Goal: Communication & Community: Share content

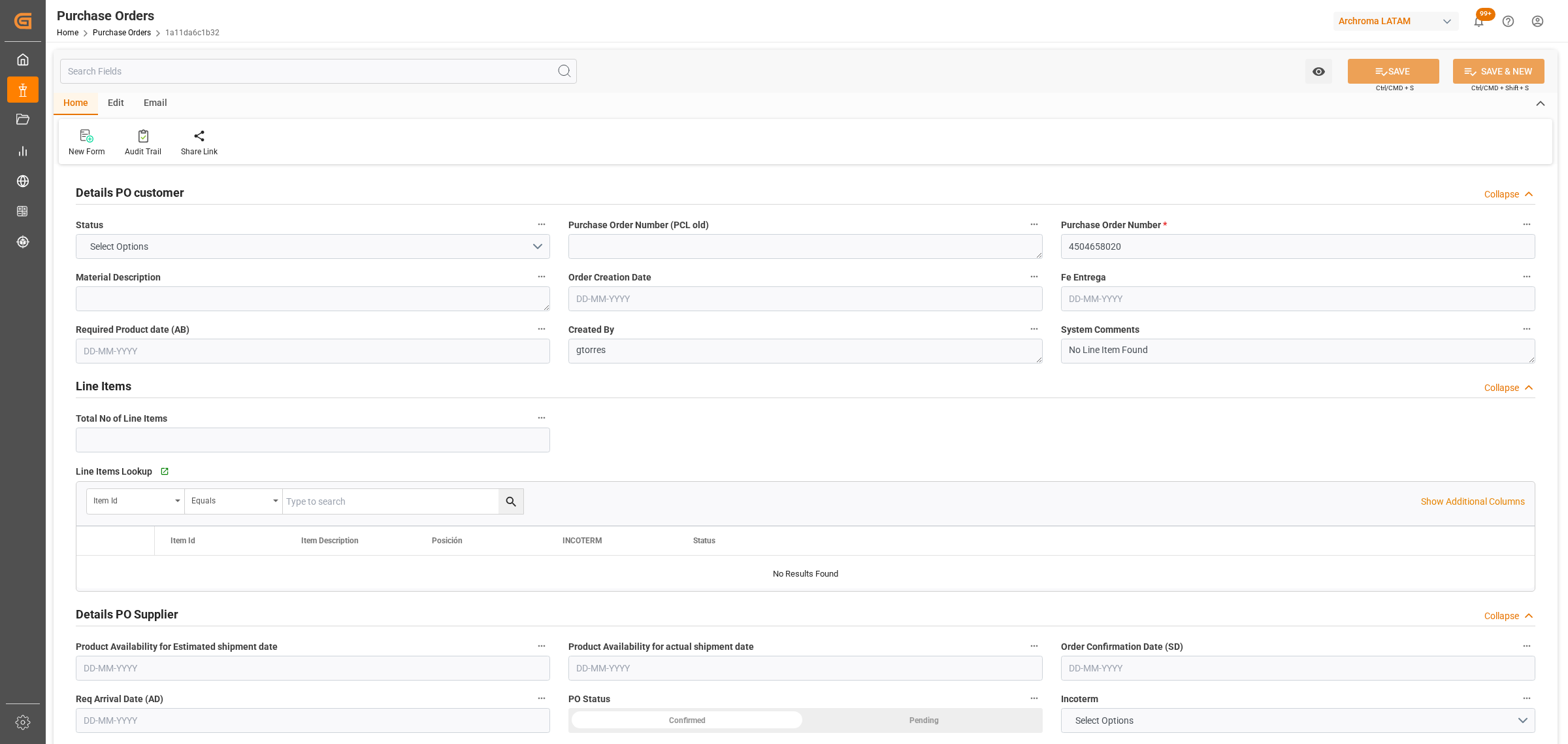
type input "1"
type input "[DATE]"
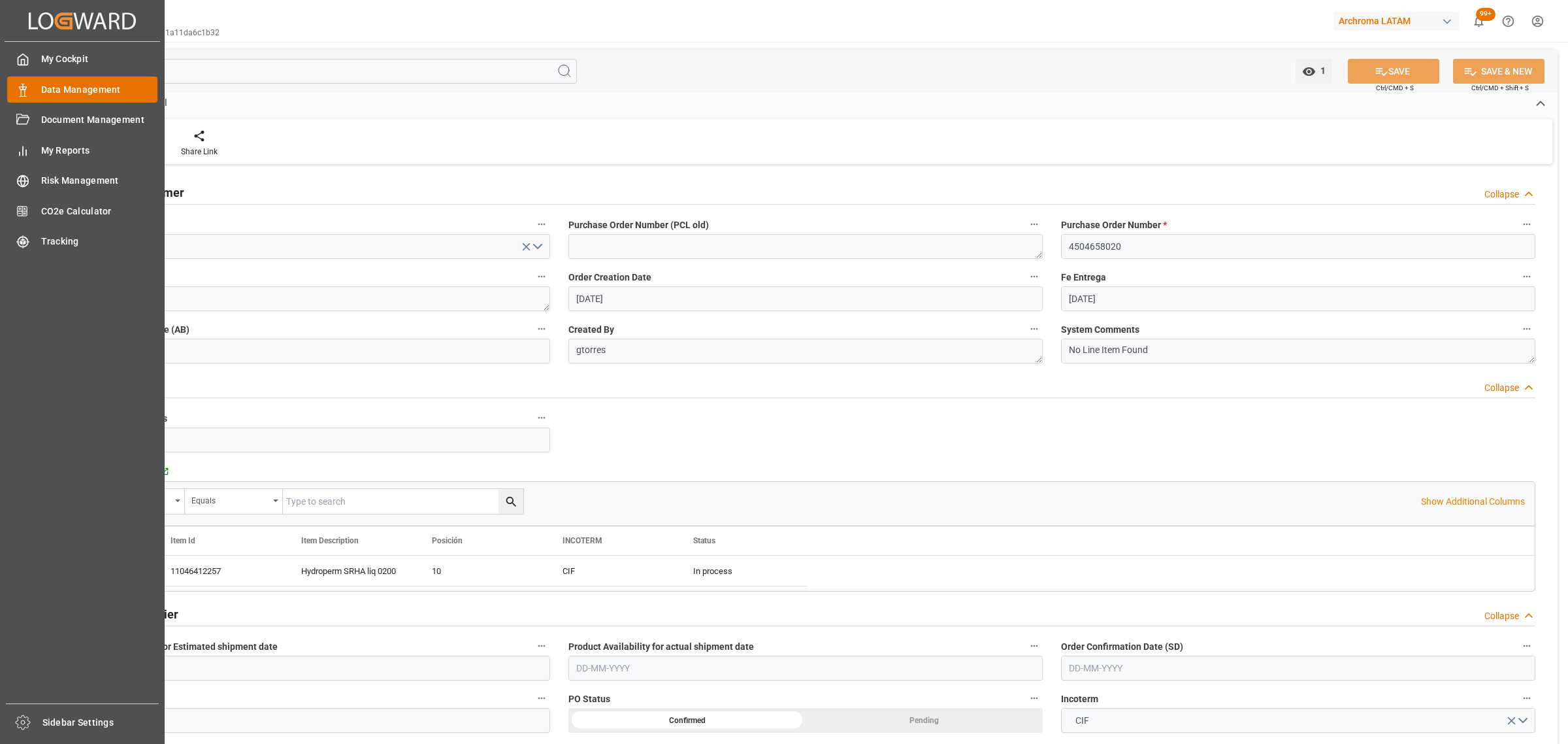
click at [34, 84] on div "Data Management Data Management" at bounding box center [82, 88] width 150 height 25
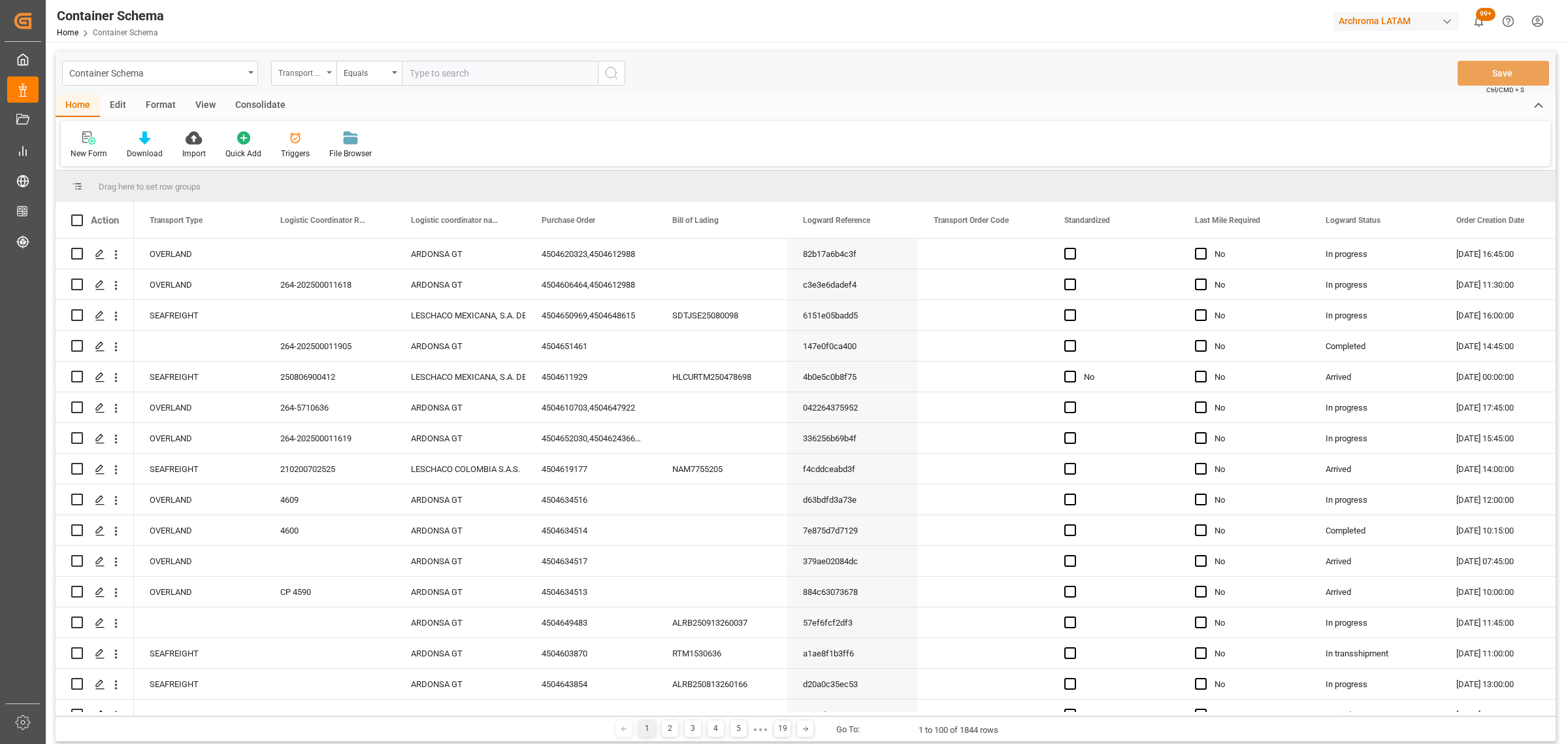
click at [311, 85] on div "Transport Type" at bounding box center [303, 73] width 65 height 25
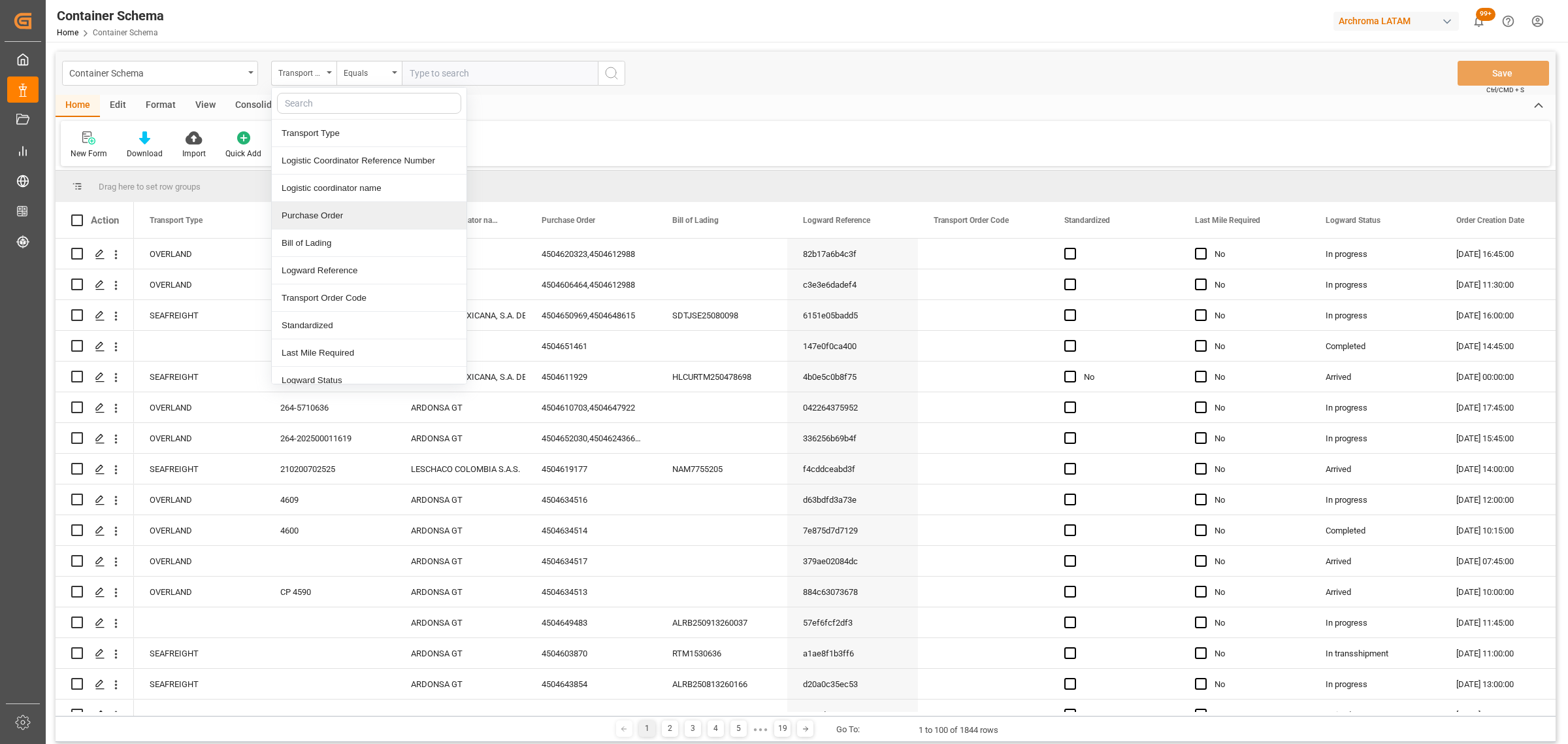
drag, startPoint x: 341, startPoint y: 214, endPoint x: 341, endPoint y: 169, distance: 45.0
click at [341, 212] on div "Purchase Order" at bounding box center [369, 215] width 194 height 27
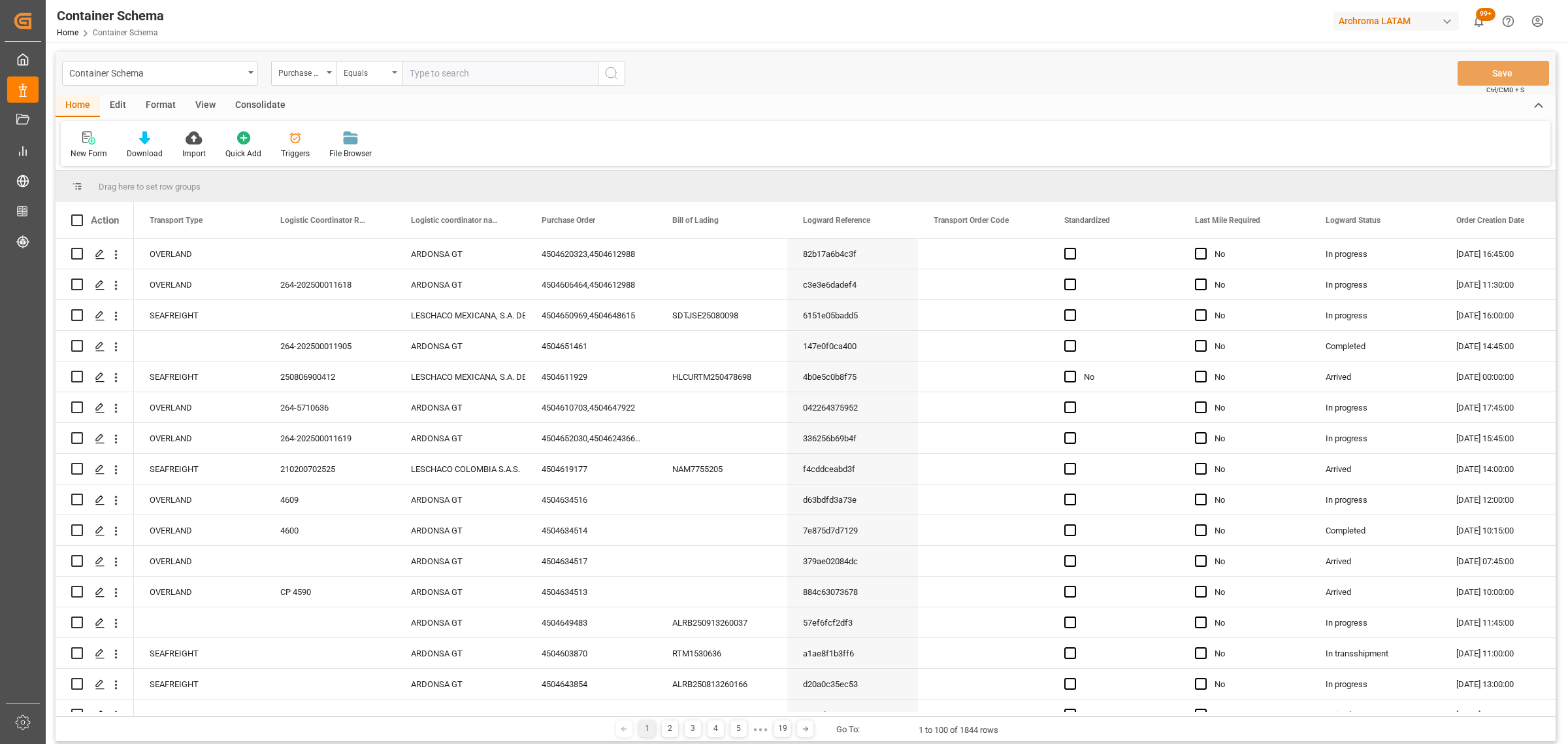
click at [357, 67] on div "Equals" at bounding box center [366, 72] width 45 height 15
drag, startPoint x: 429, startPoint y: 154, endPoint x: 446, endPoint y: 109, distance: 48.1
click at [429, 156] on div "Fuzzy search" at bounding box center [434, 160] width 194 height 27
click at [472, 65] on input "text" at bounding box center [500, 73] width 196 height 25
paste input "6310066755"
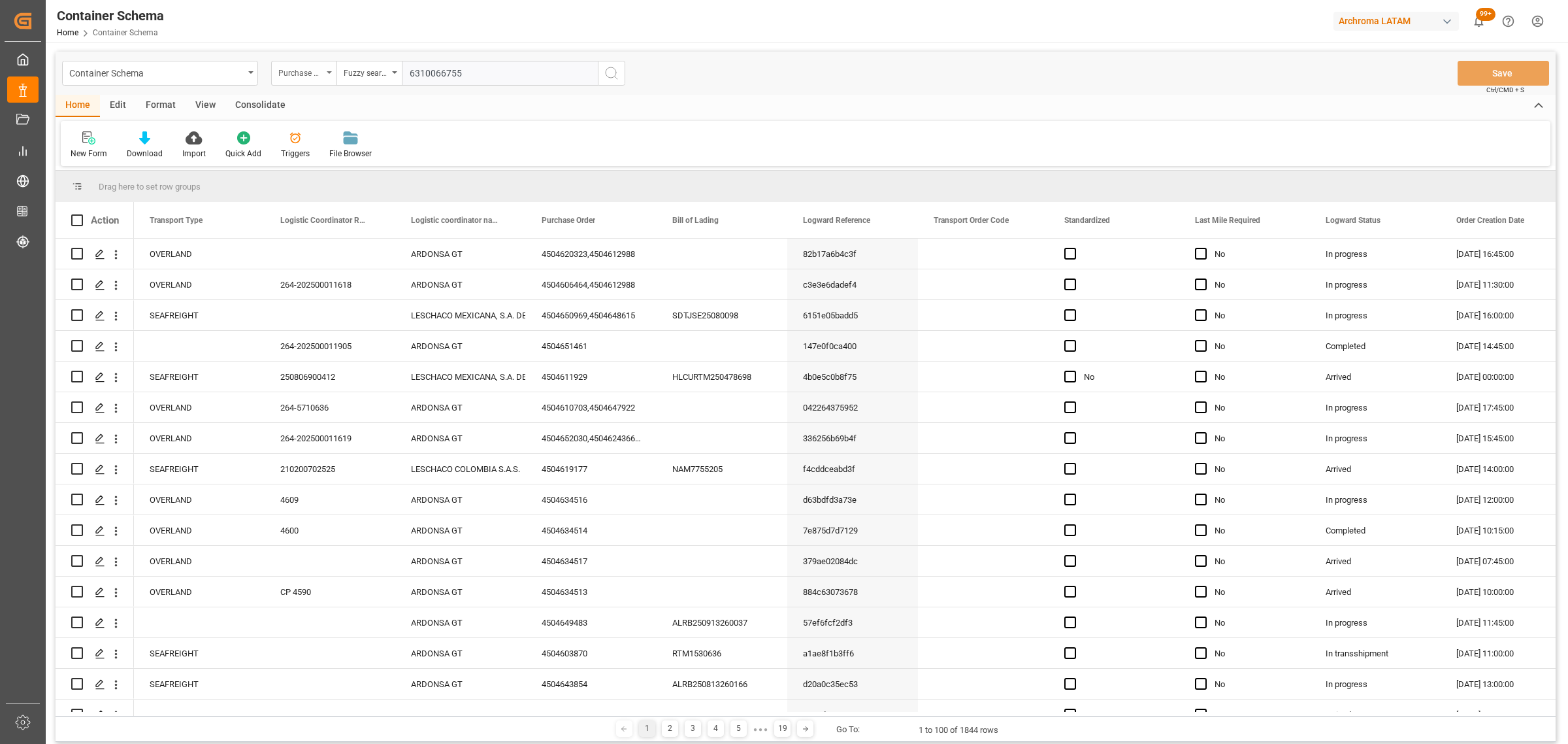
type input "6310066755"
click at [303, 69] on div "Purchase Order" at bounding box center [301, 72] width 45 height 15
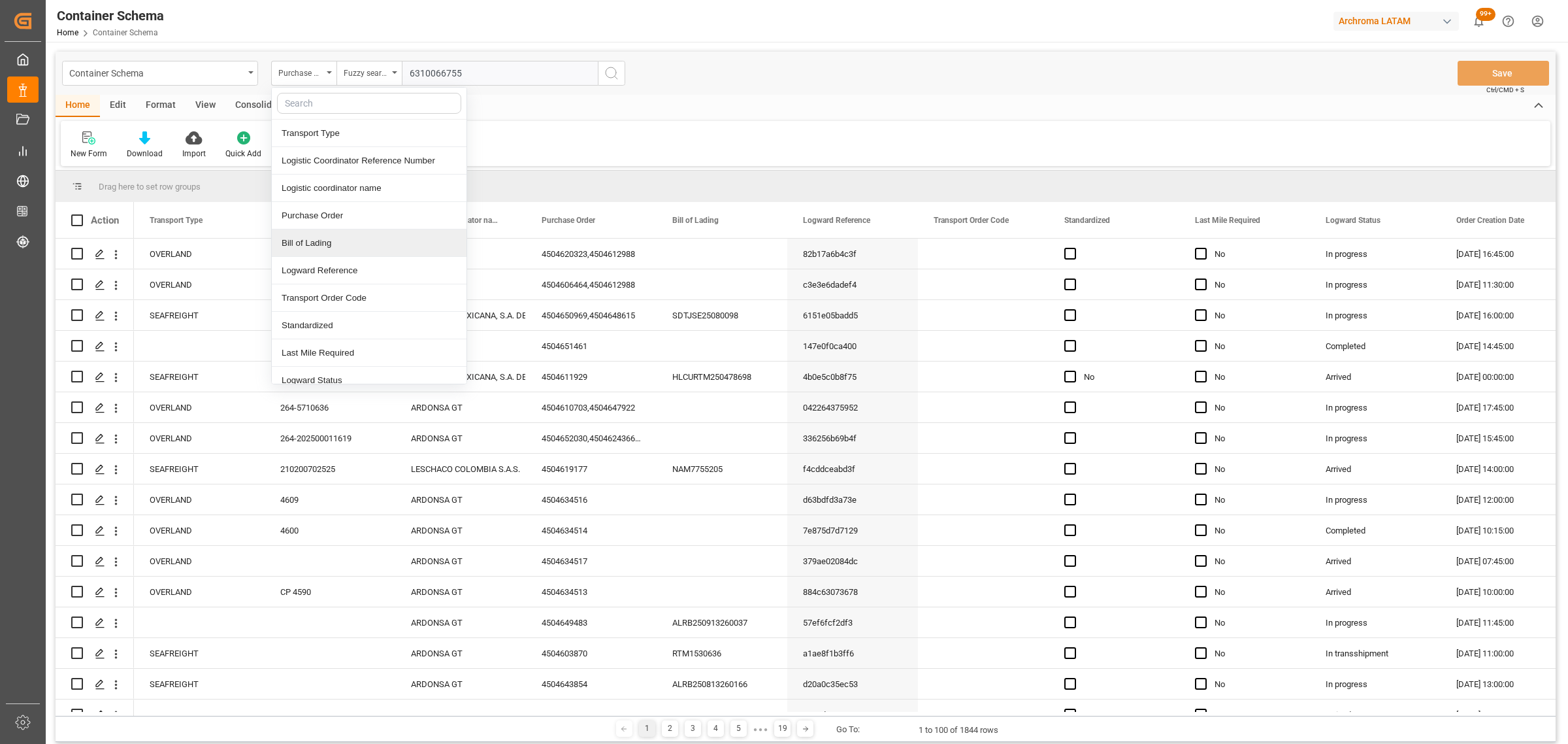
click at [358, 247] on div "Bill of Lading" at bounding box center [369, 242] width 194 height 27
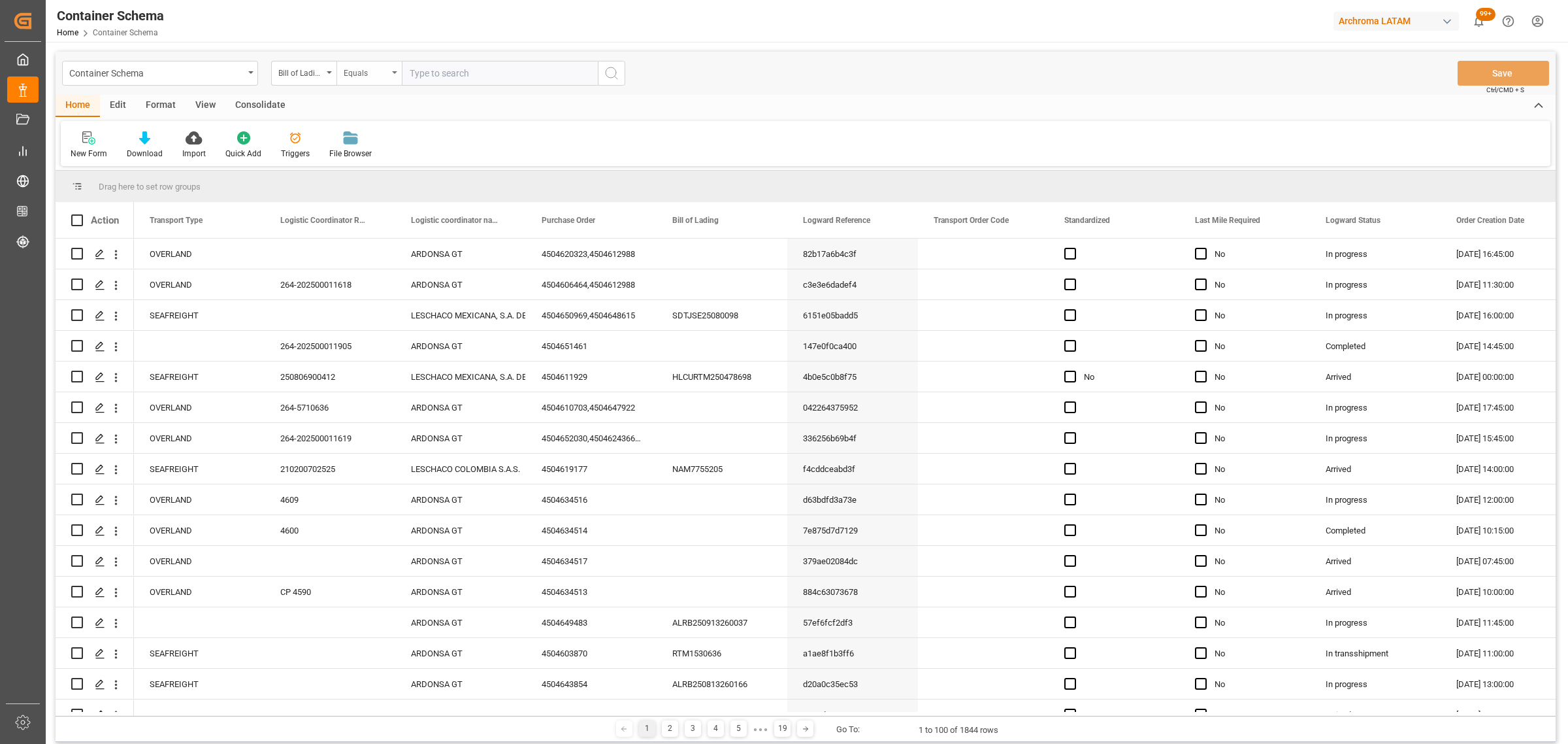
click at [350, 75] on div "Equals" at bounding box center [366, 72] width 45 height 15
click at [377, 168] on div "Fuzzy search" at bounding box center [434, 160] width 194 height 27
click at [436, 63] on input "text" at bounding box center [500, 73] width 196 height 25
paste input "6310066755"
type input "6310066755"
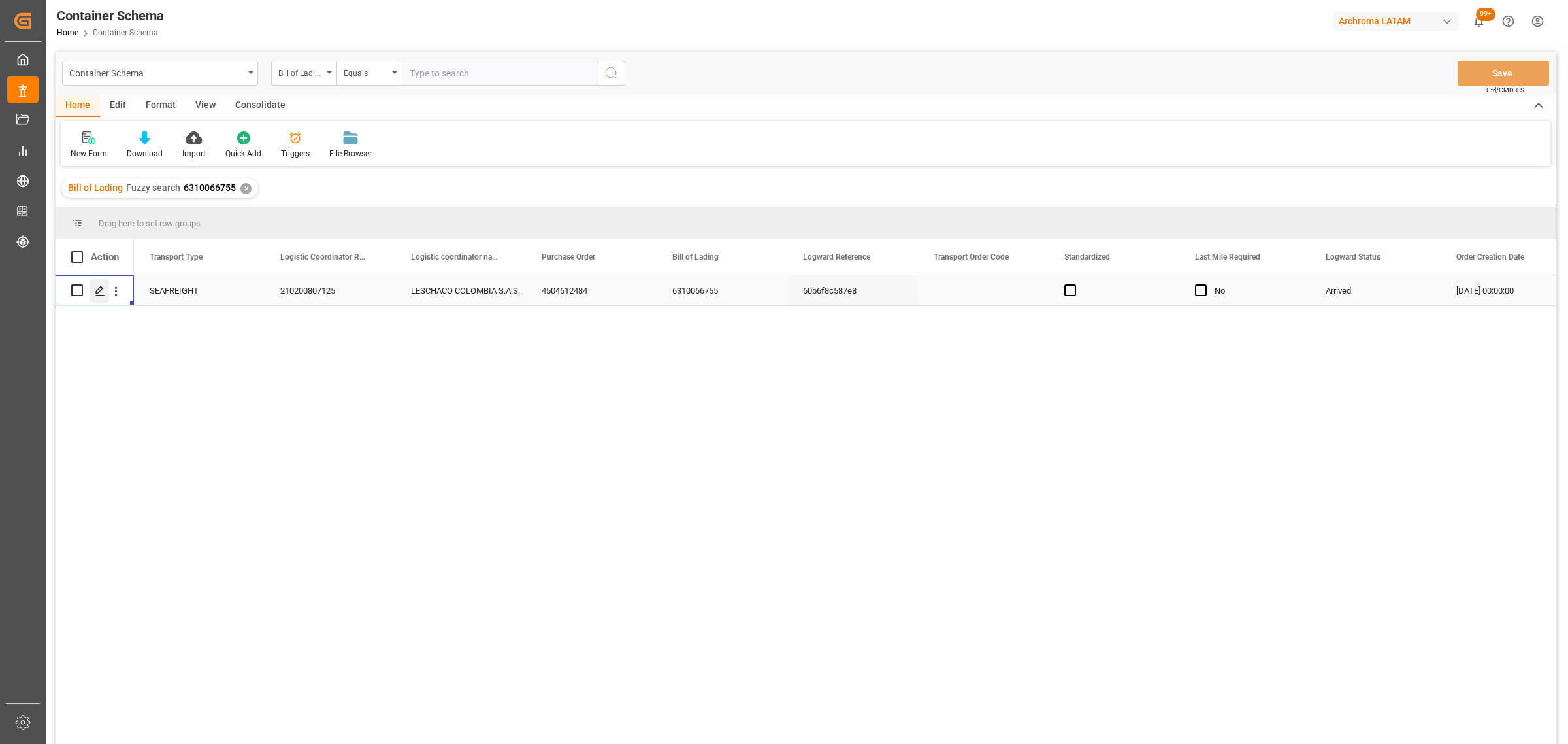
click at [89, 295] on div "Press SPACE to select this row." at bounding box center [99, 291] width 20 height 24
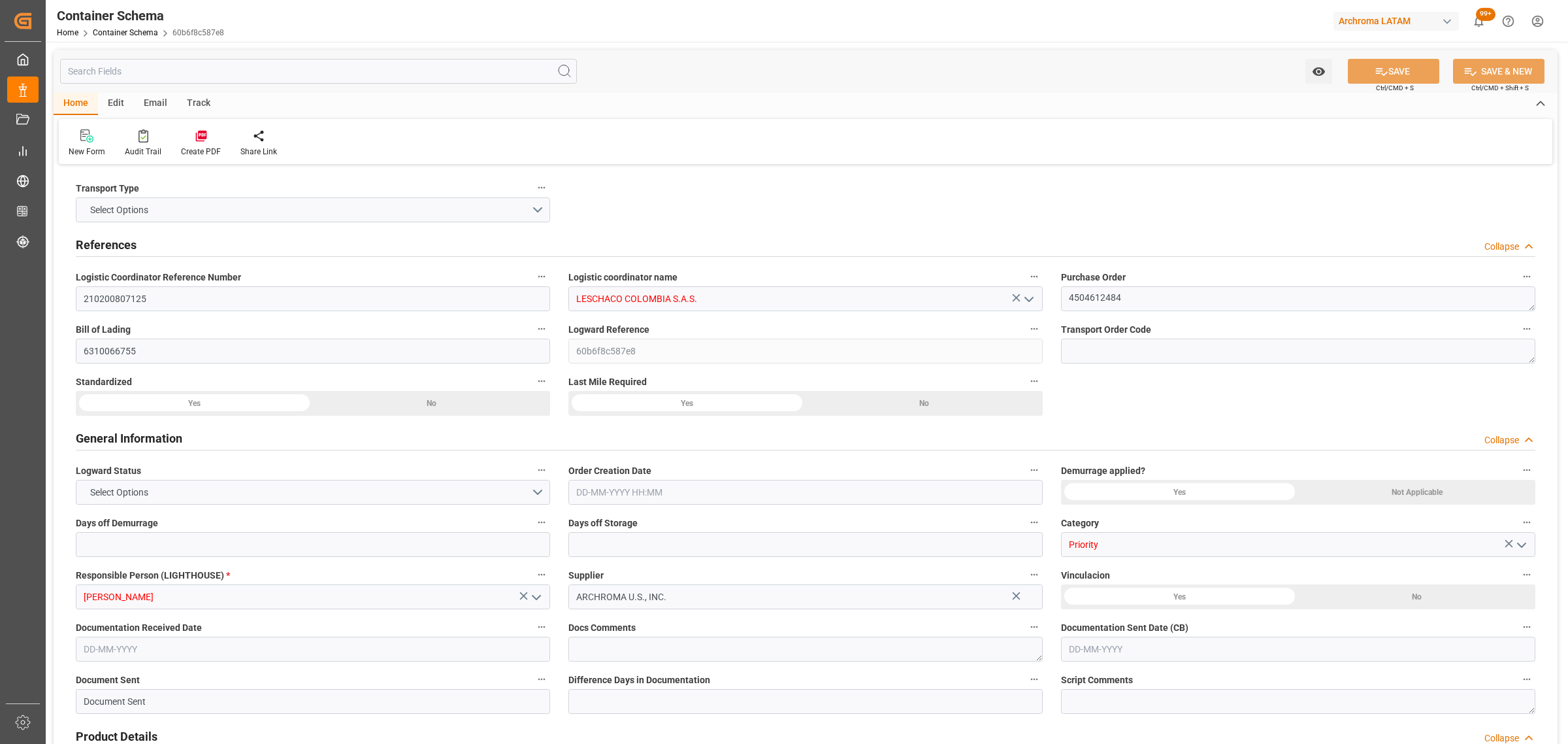
type input "0"
type input "1"
type input "18"
type input "15000"
type input "15870"
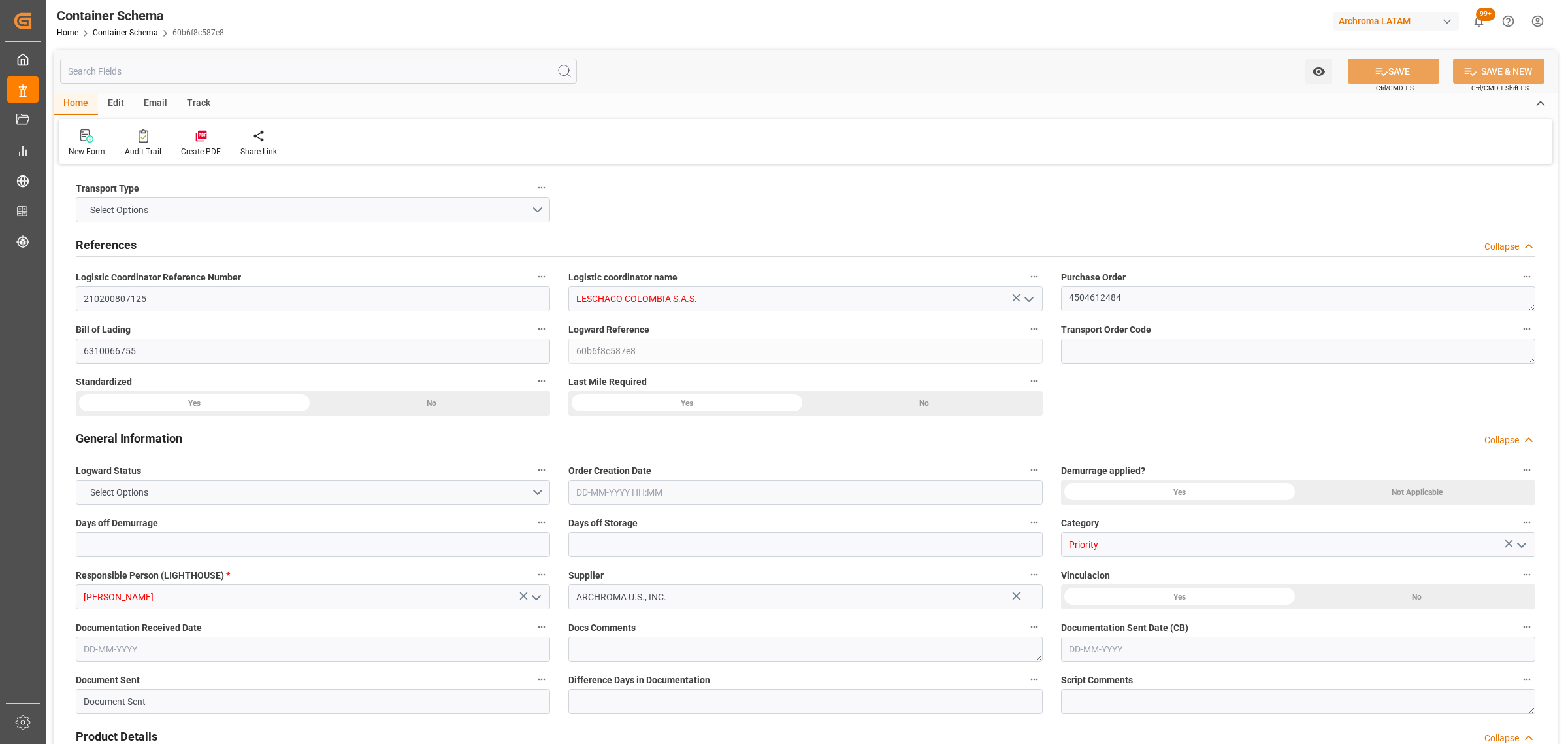
type input "Hapag [PERSON_NAME]"
type input "Hapag [PERSON_NAME] Aktiengesellschaft"
type input "USCHS"
type input "COCTG"
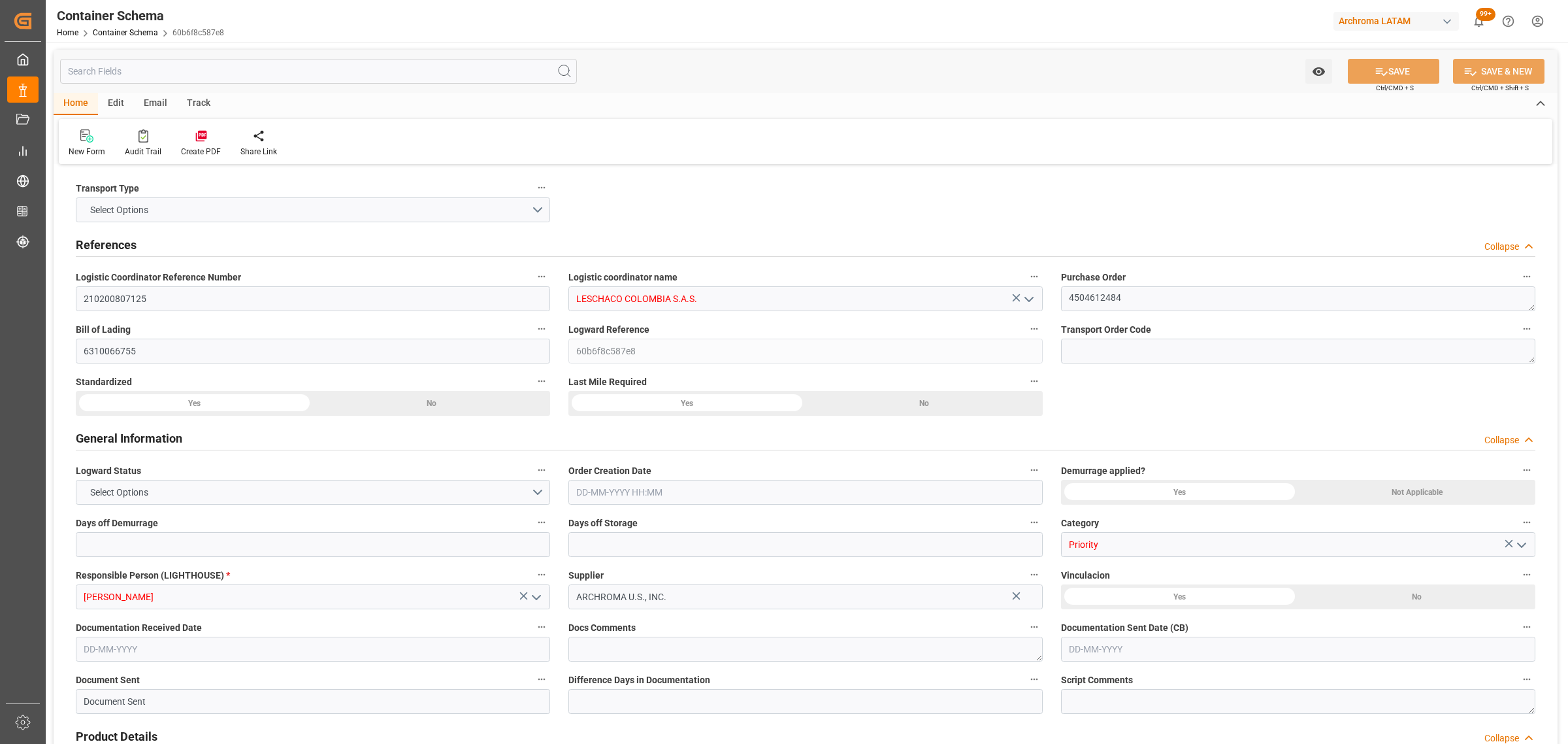
type input "9301809"
type input "[DATE] 00:00"
type input "[DATE]"
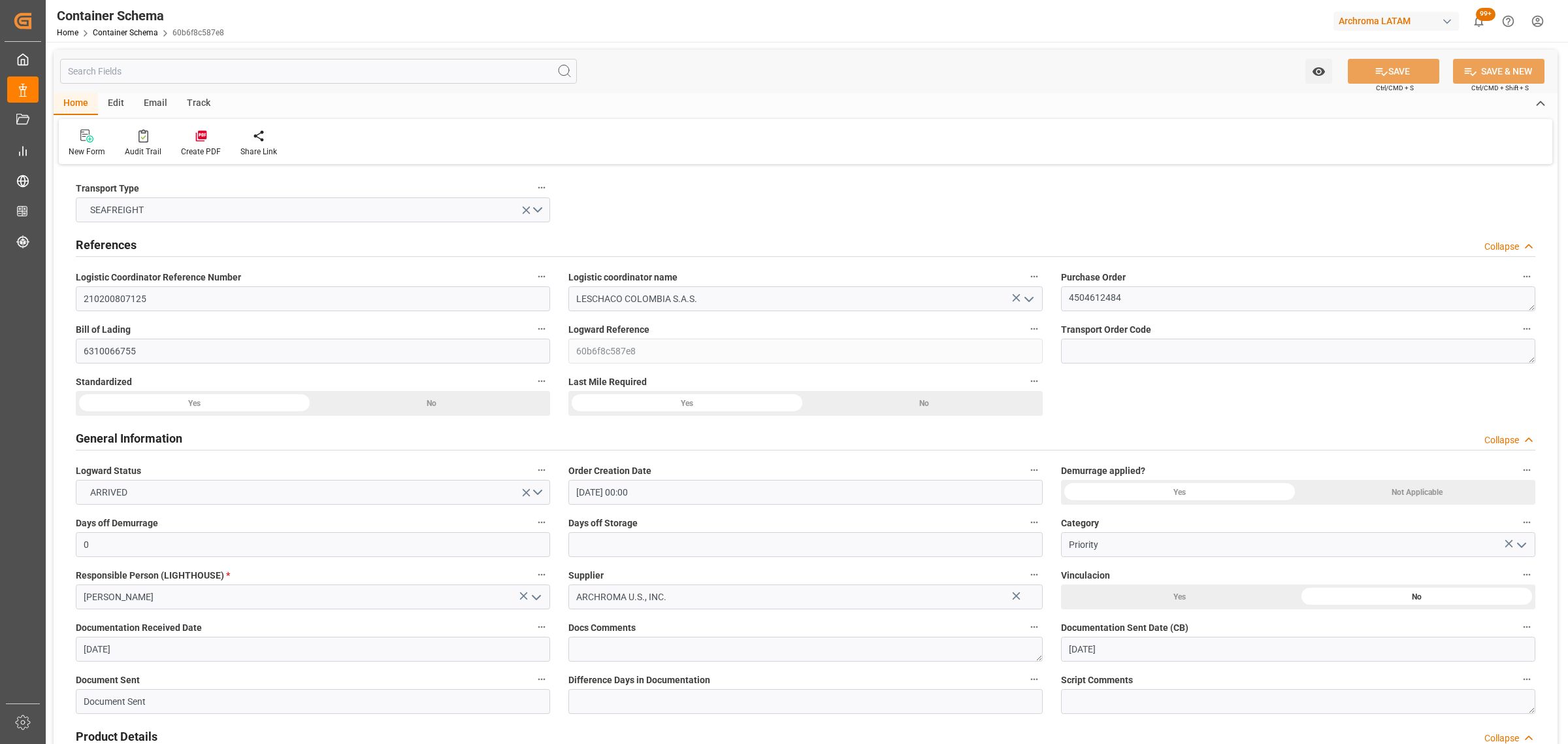
type input "[DATE] 00:00"
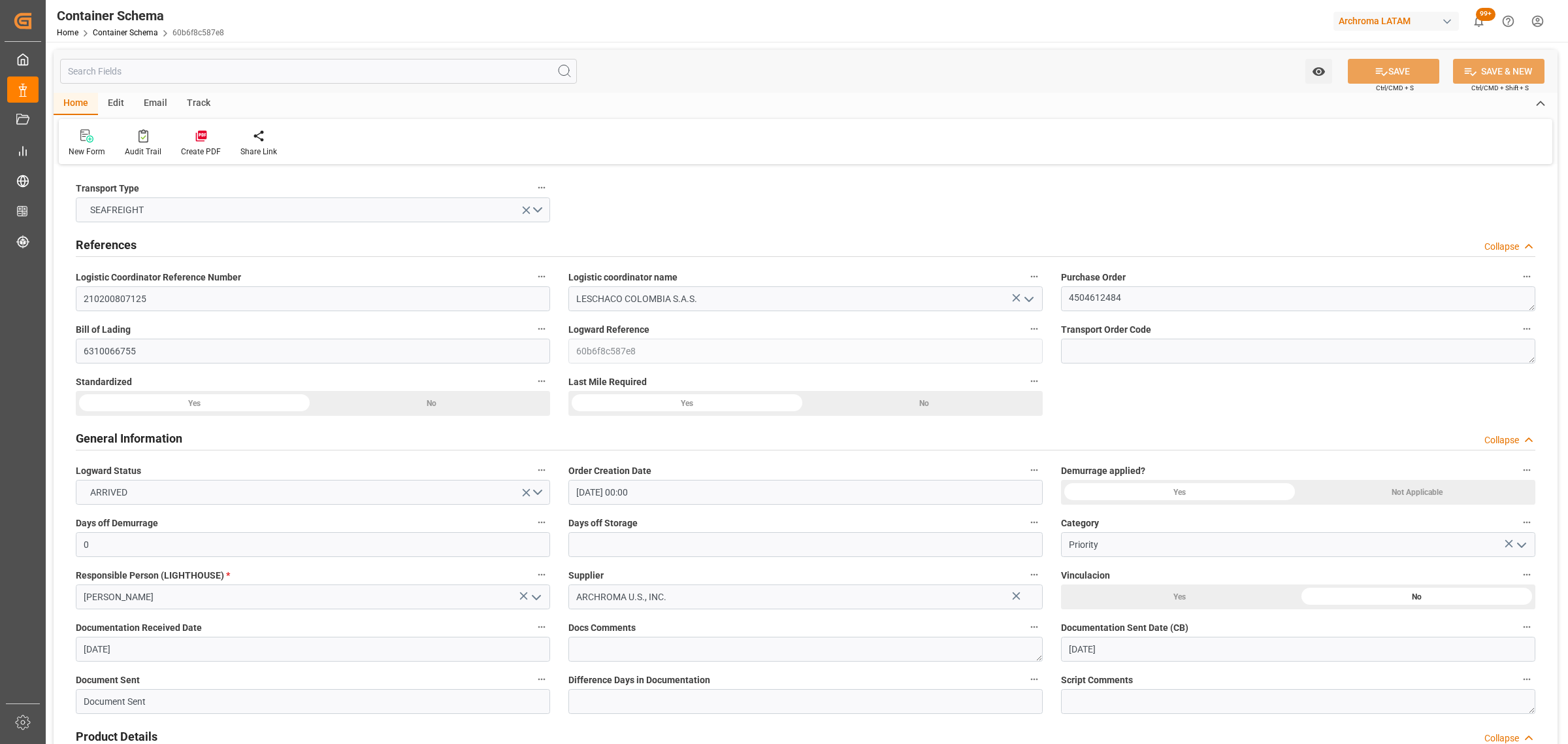
type input "[DATE] 00:00"
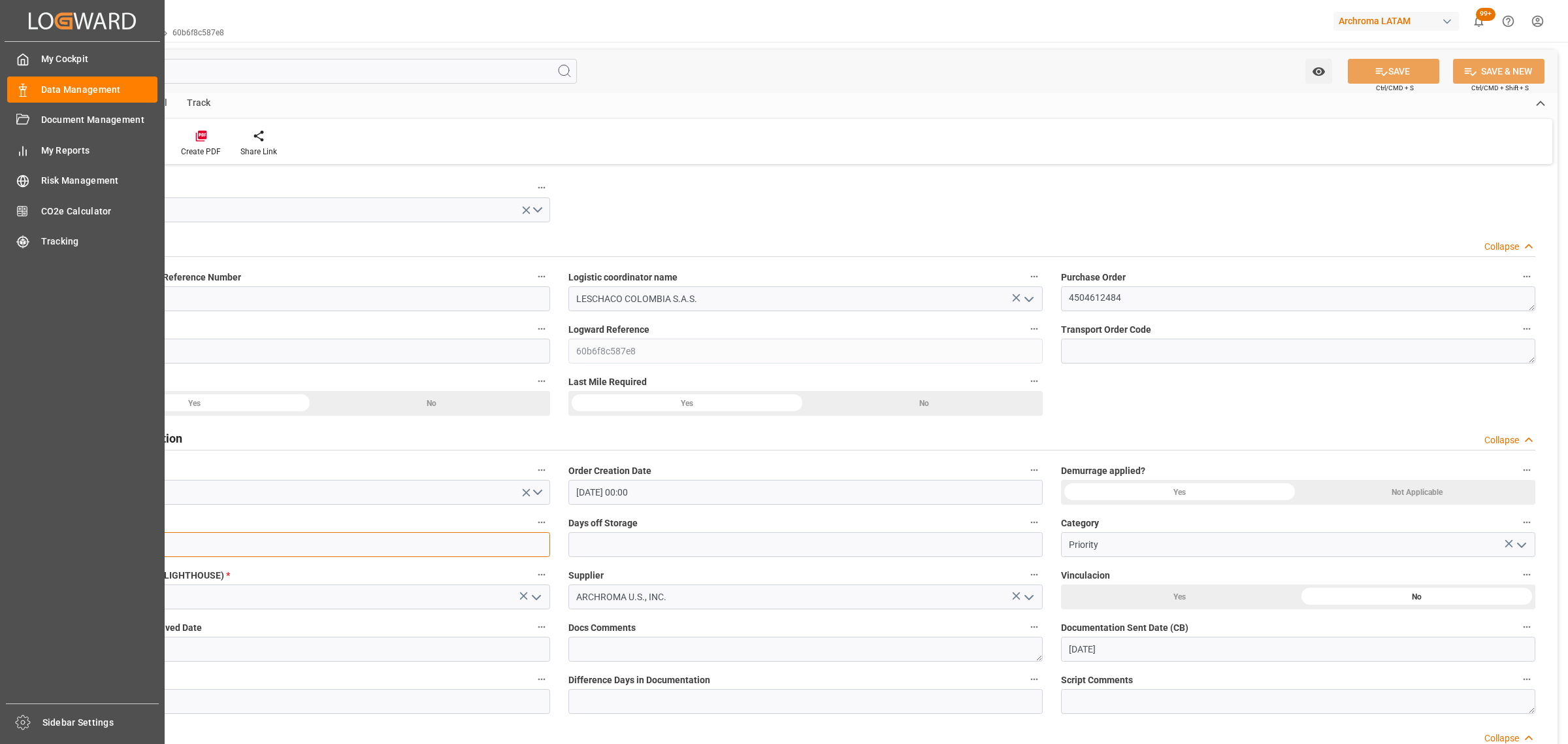
drag, startPoint x: 115, startPoint y: 549, endPoint x: 17, endPoint y: 546, distance: 98.0
click at [17, 546] on div "Created by potrace 1.15, written by [PERSON_NAME] [DATE]-[DATE] Created by potr…" at bounding box center [784, 372] width 1568 height 744
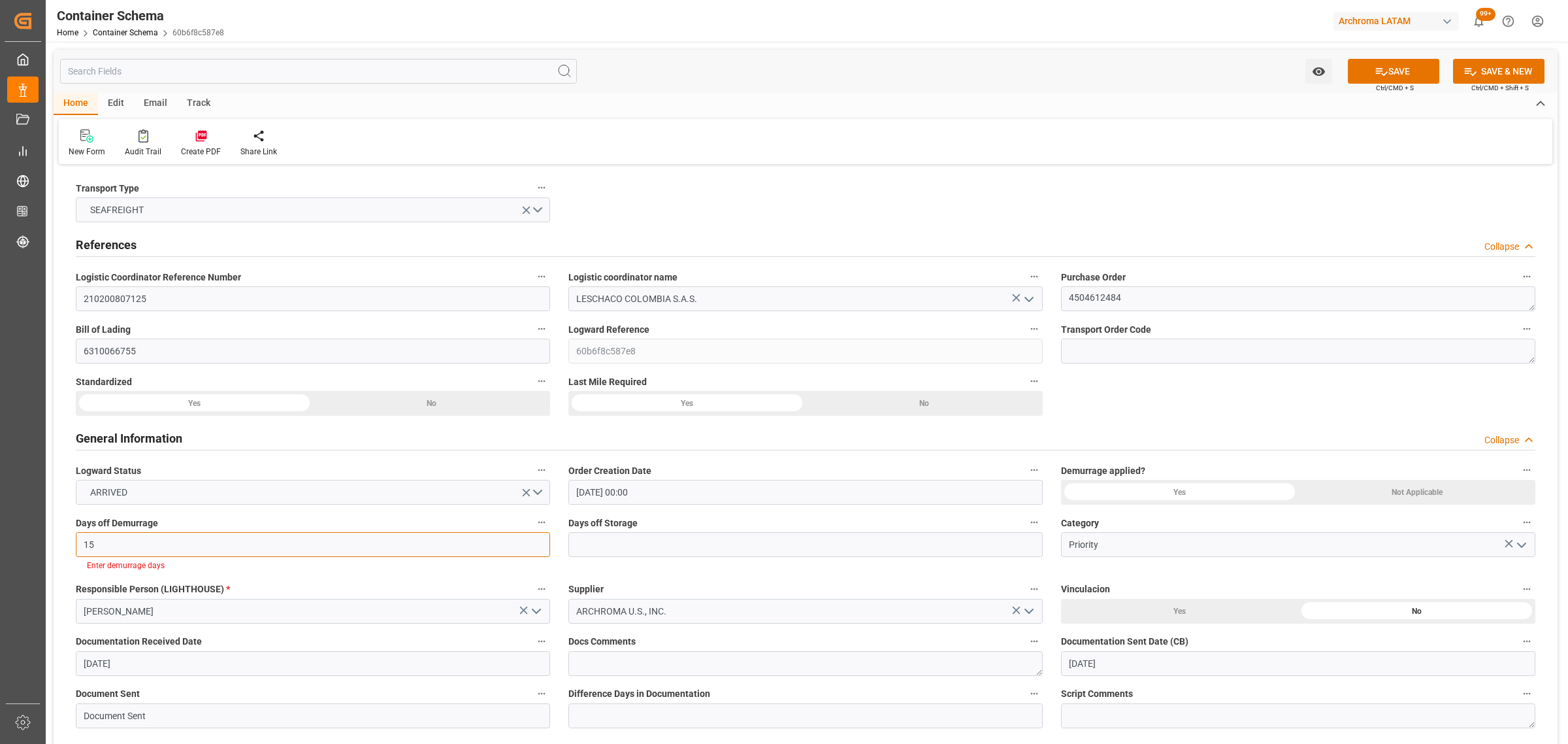
type input "15"
drag, startPoint x: 1173, startPoint y: 489, endPoint x: 1238, endPoint y: 329, distance: 172.7
click at [1173, 489] on div "Yes" at bounding box center [1179, 492] width 237 height 25
click at [1389, 74] on button "SAVE" at bounding box center [1393, 71] width 91 height 25
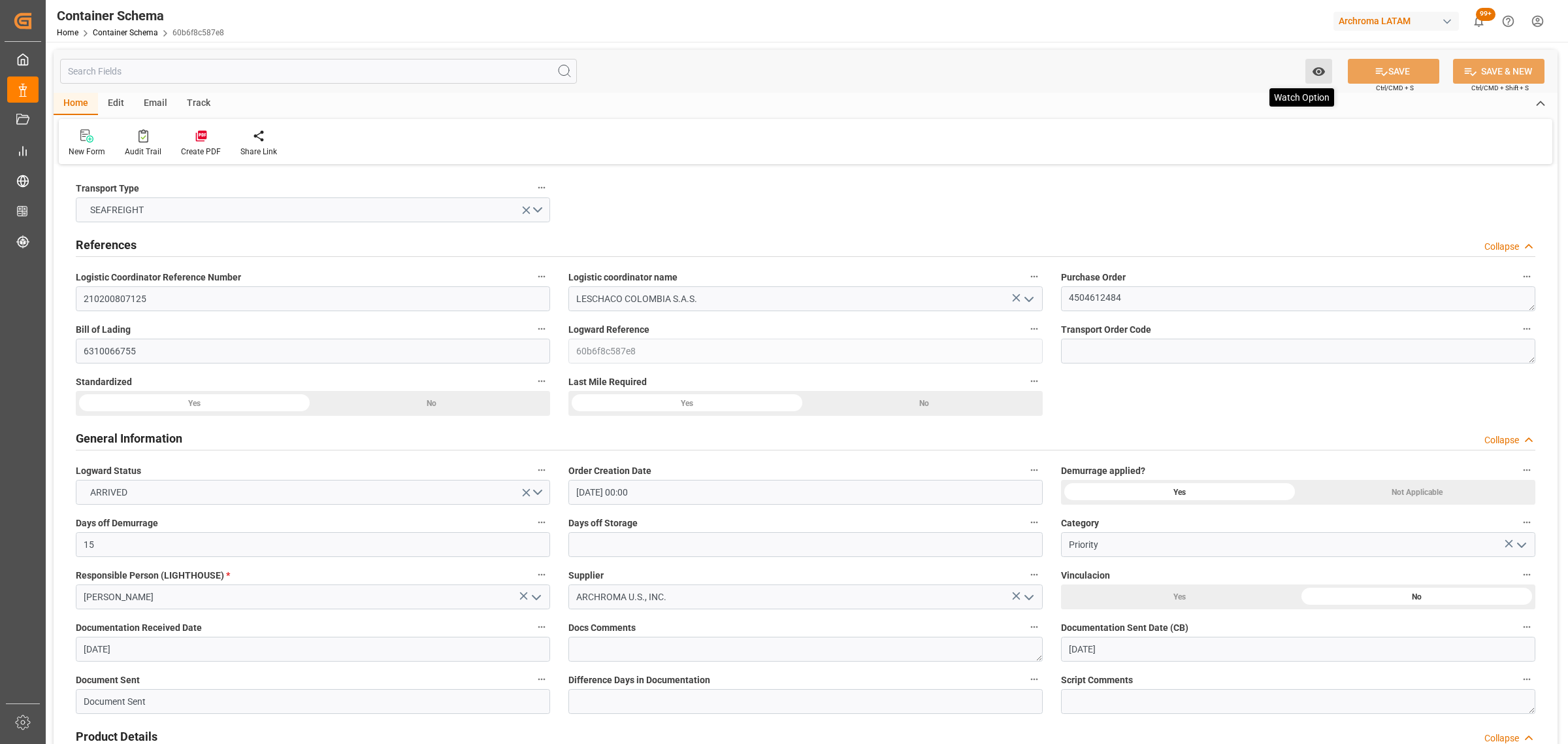
click at [1310, 67] on button "Watch Option" at bounding box center [1319, 71] width 27 height 25
click at [674, 559] on div "Days off Storage" at bounding box center [805, 535] width 492 height 52
click at [673, 549] on input "text" at bounding box center [806, 544] width 475 height 25
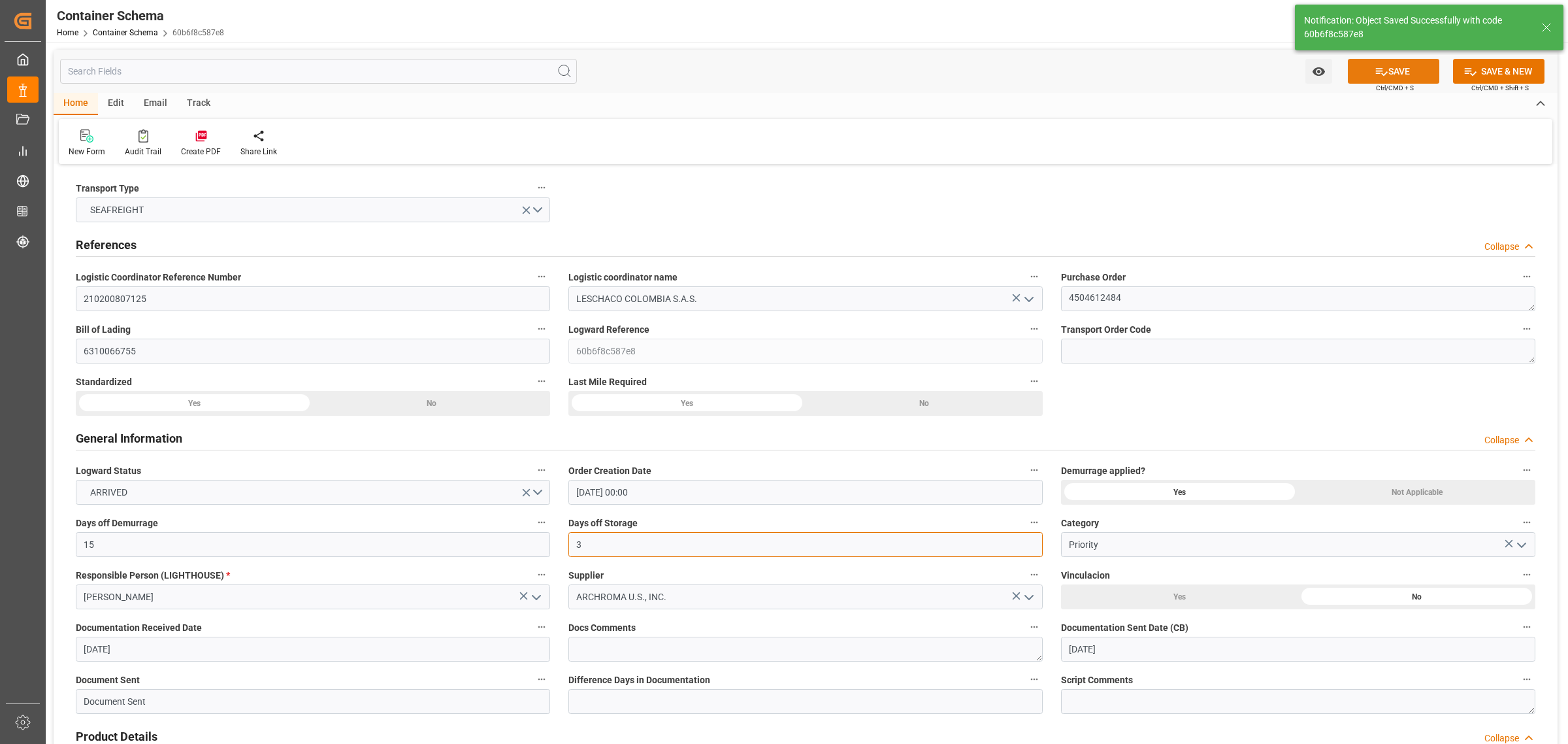
type input "3"
drag, startPoint x: 1357, startPoint y: 73, endPoint x: 625, endPoint y: 1, distance: 735.5
click at [1359, 72] on button "SAVE" at bounding box center [1393, 71] width 91 height 25
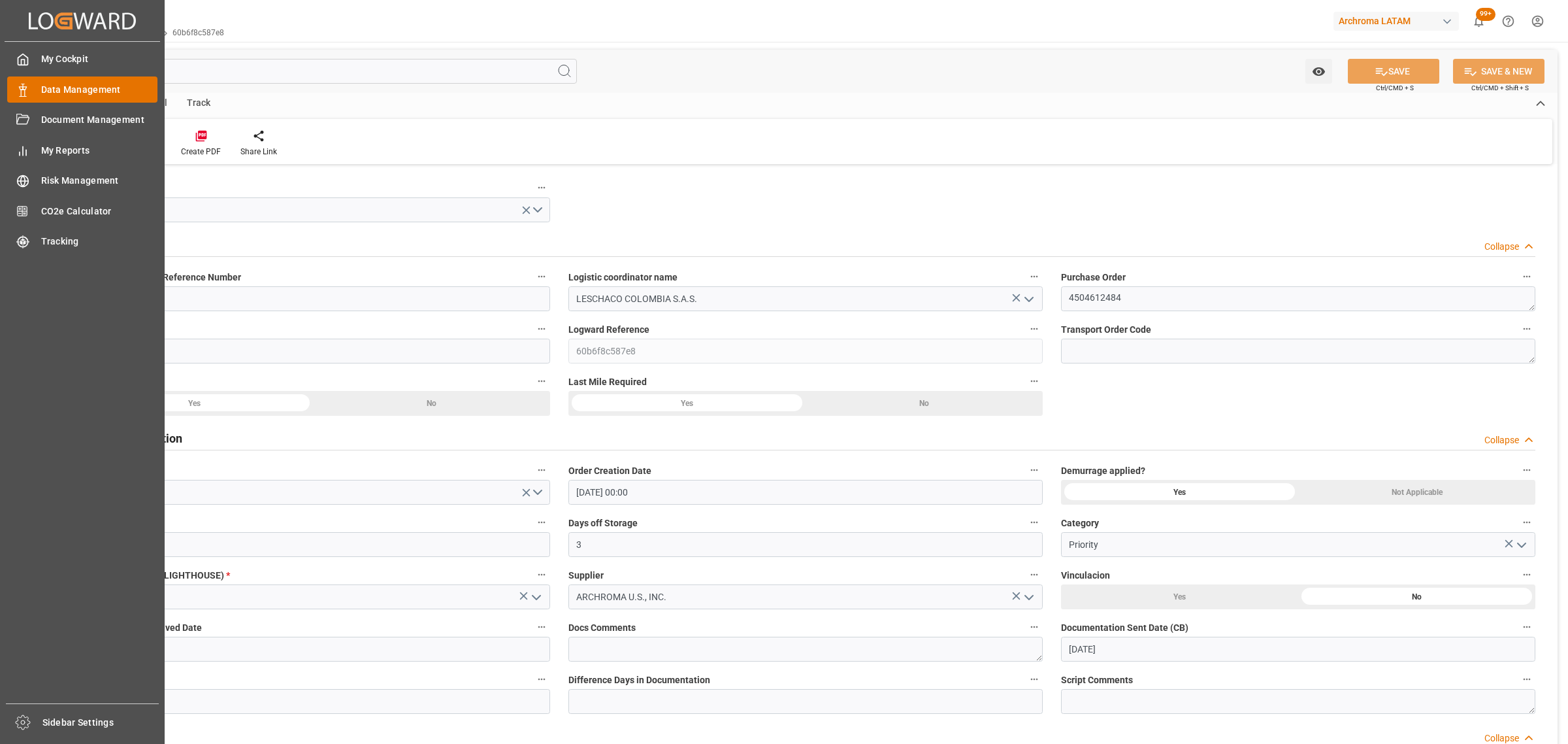
click at [34, 91] on div "Data Management Data Management" at bounding box center [82, 88] width 150 height 25
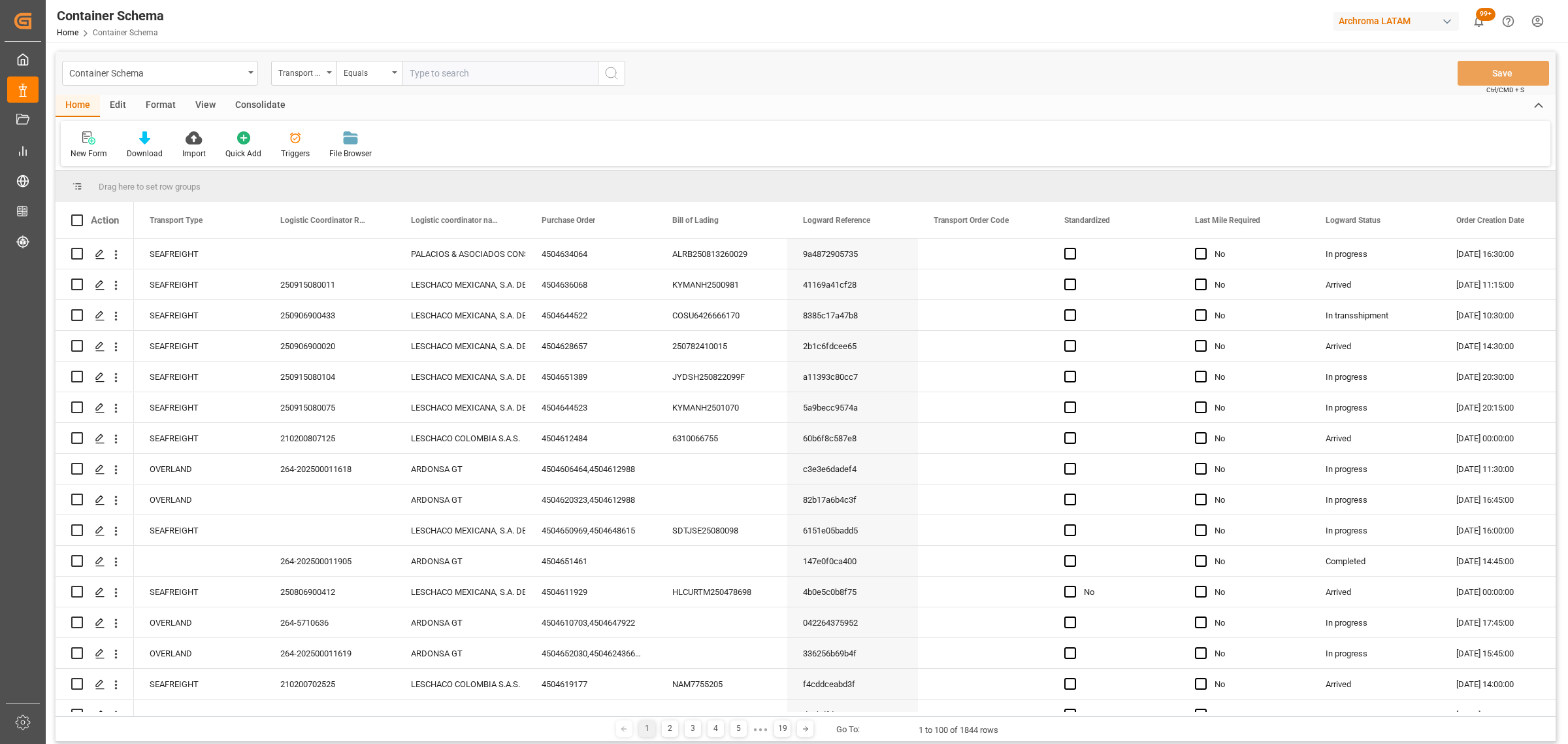
click at [234, 75] on div "Container Schema" at bounding box center [155, 73] width 174 height 17
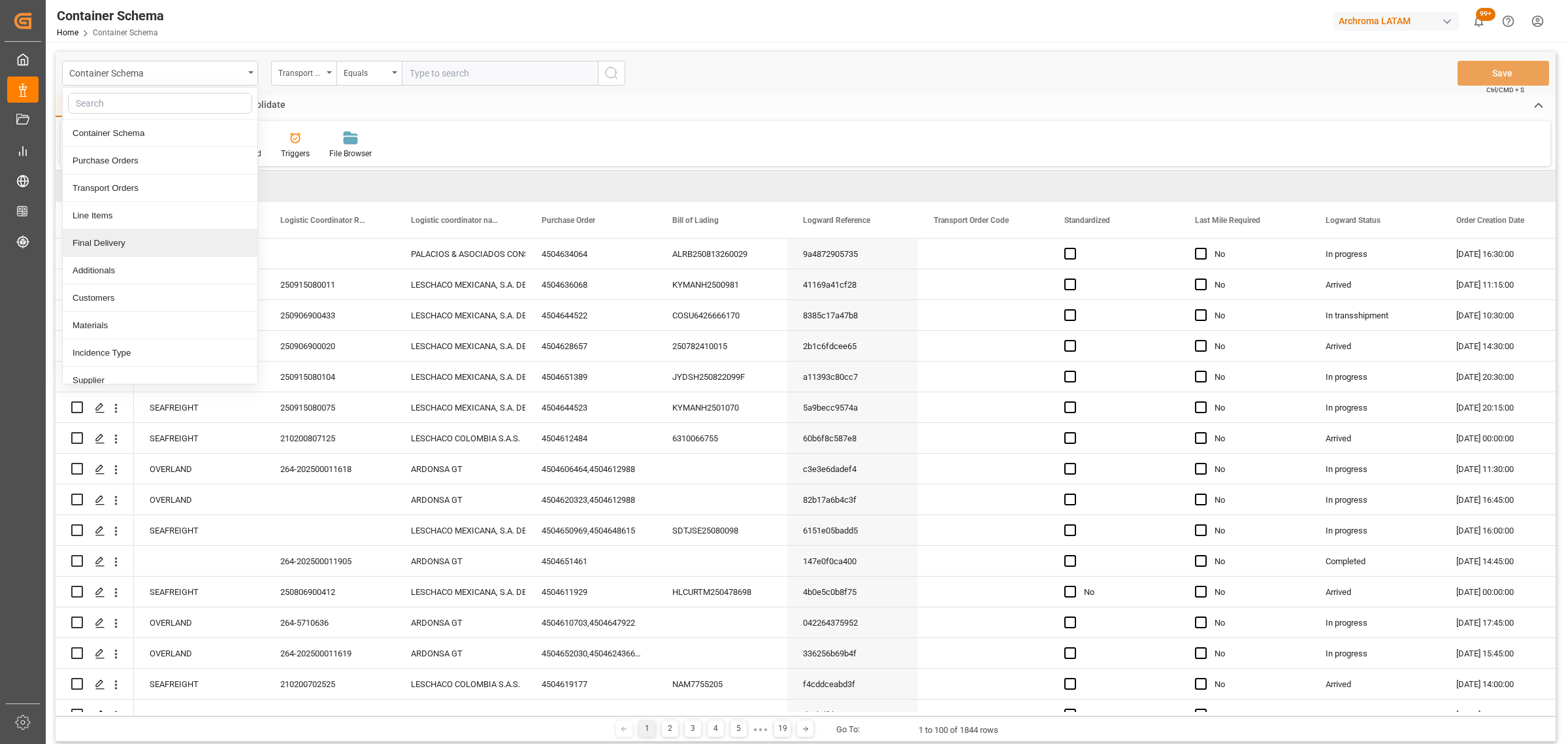
click at [121, 243] on div "Final Delivery" at bounding box center [159, 242] width 194 height 27
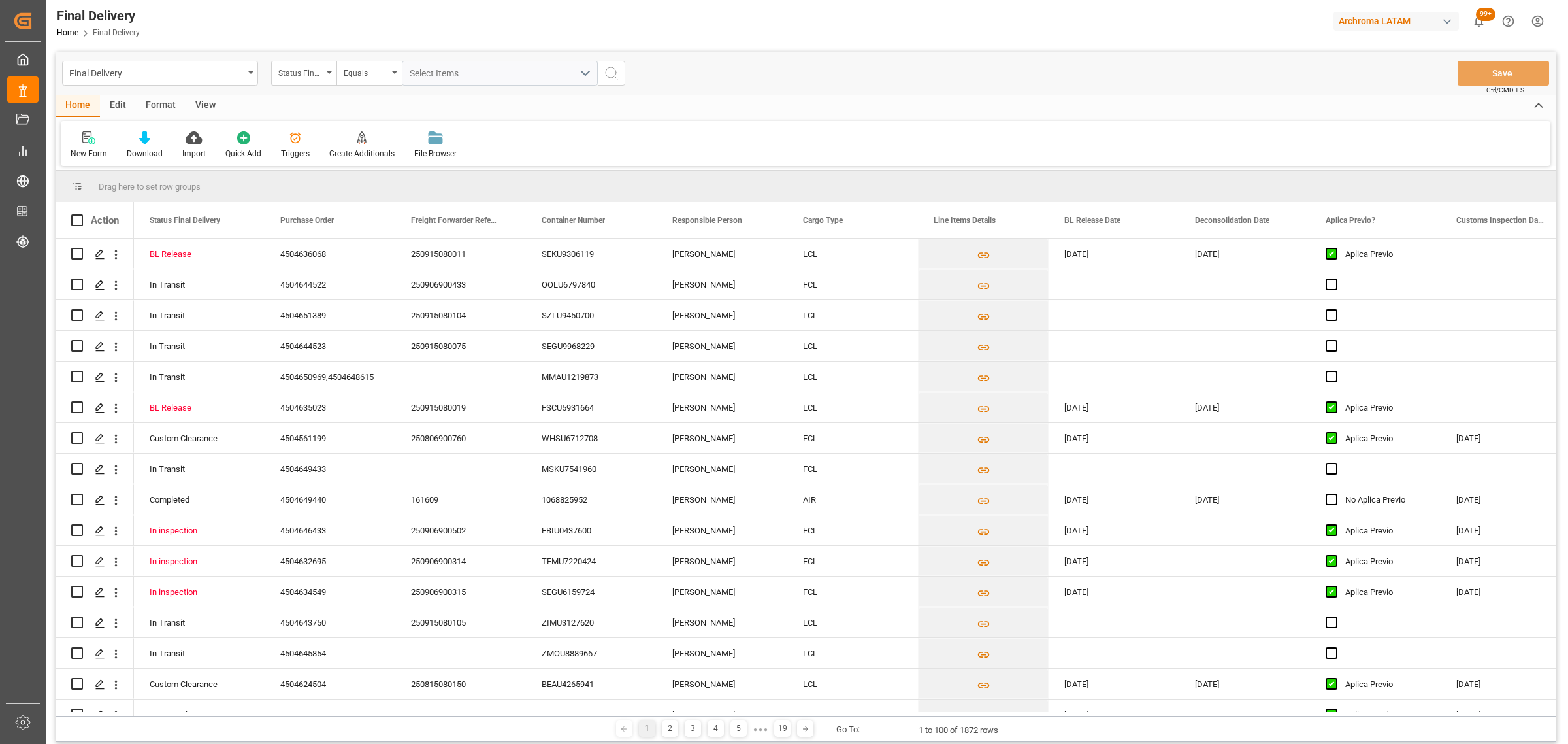
click at [321, 72] on div "Status Final Delivery" at bounding box center [301, 72] width 45 height 15
click at [328, 160] on div "Purchase Order" at bounding box center [369, 160] width 194 height 27
click at [369, 66] on div "Equals" at bounding box center [366, 72] width 45 height 15
click at [407, 156] on div "Fuzzy search" at bounding box center [434, 160] width 194 height 27
click at [452, 50] on div "Final Delivery Purchase Order Fuzzy search Save Ctrl/CMD + S Home Edit Format V…" at bounding box center [805, 468] width 1520 height 854
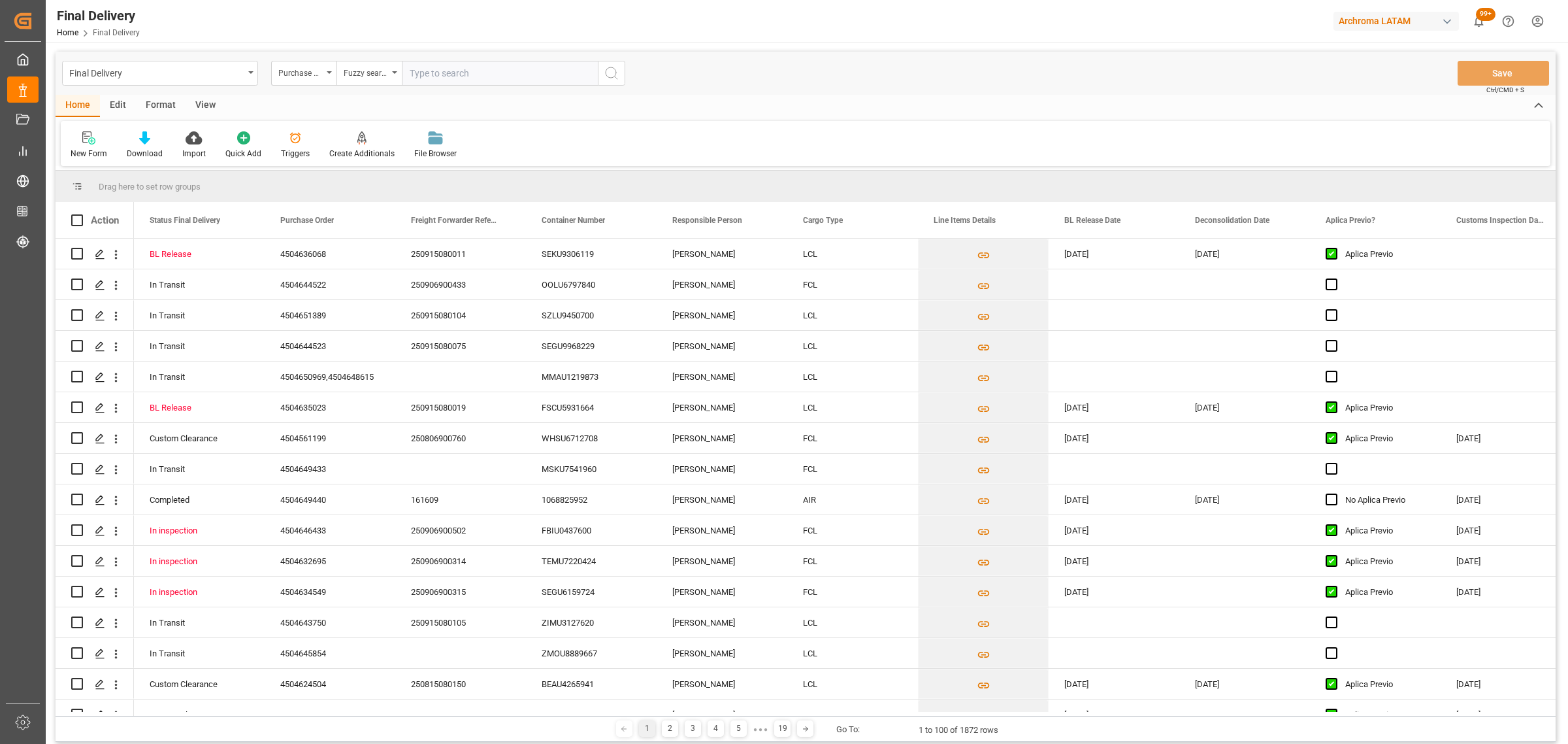
click at [448, 63] on input "text" at bounding box center [500, 73] width 196 height 25
paste input "4504649440"
type input "4504649440"
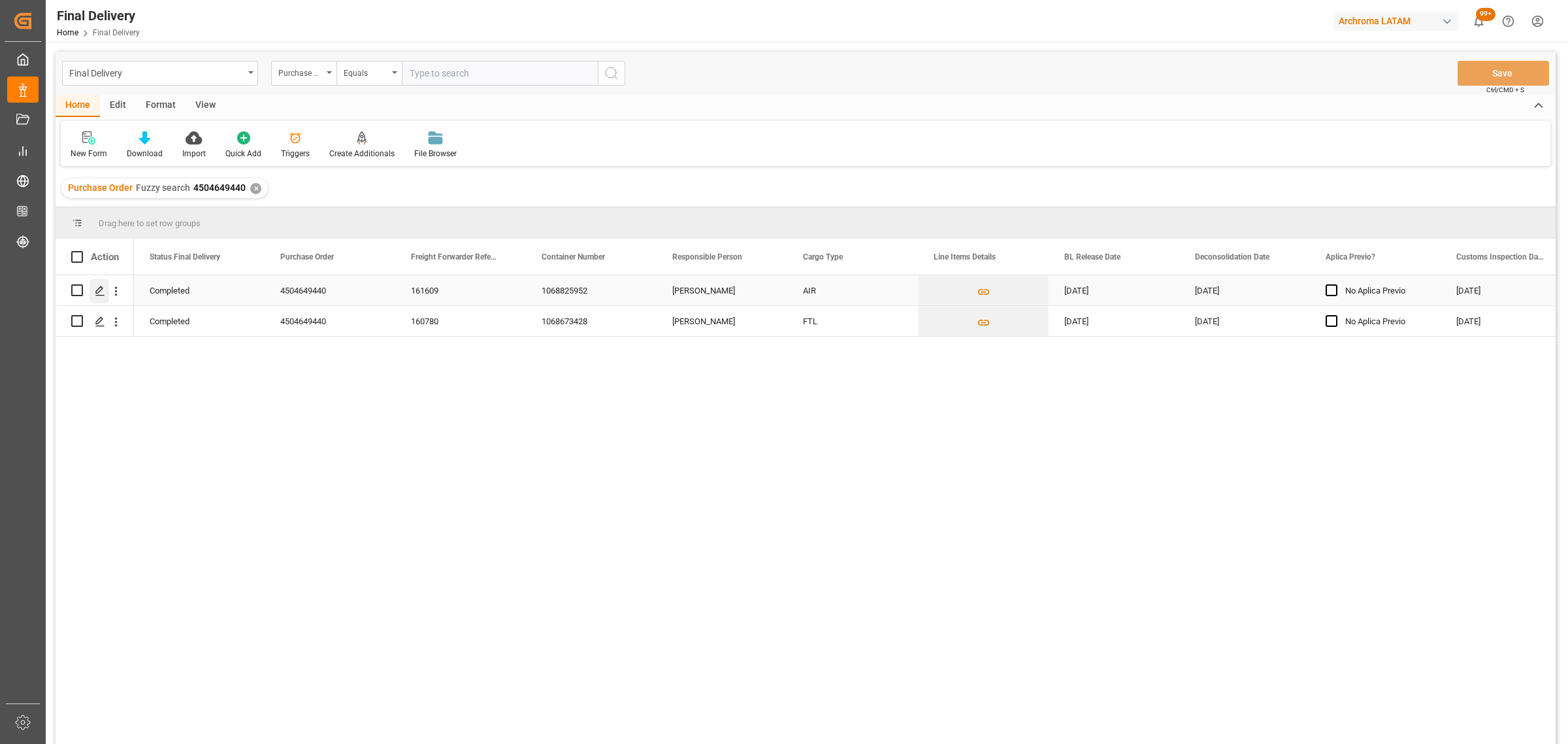
click at [97, 289] on icon "Press SPACE to select this row." at bounding box center [100, 291] width 10 height 10
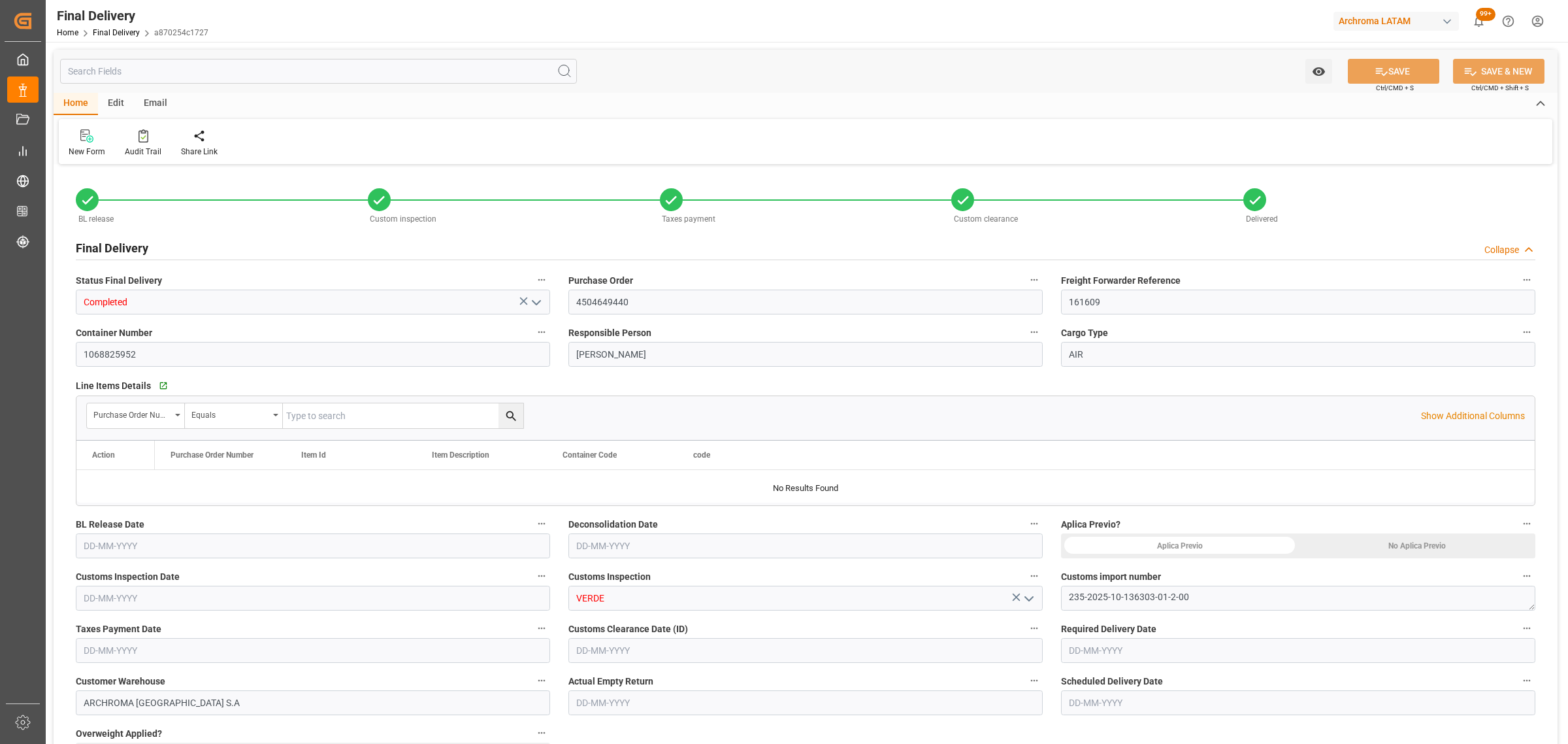
type input "1"
type input "[DATE]"
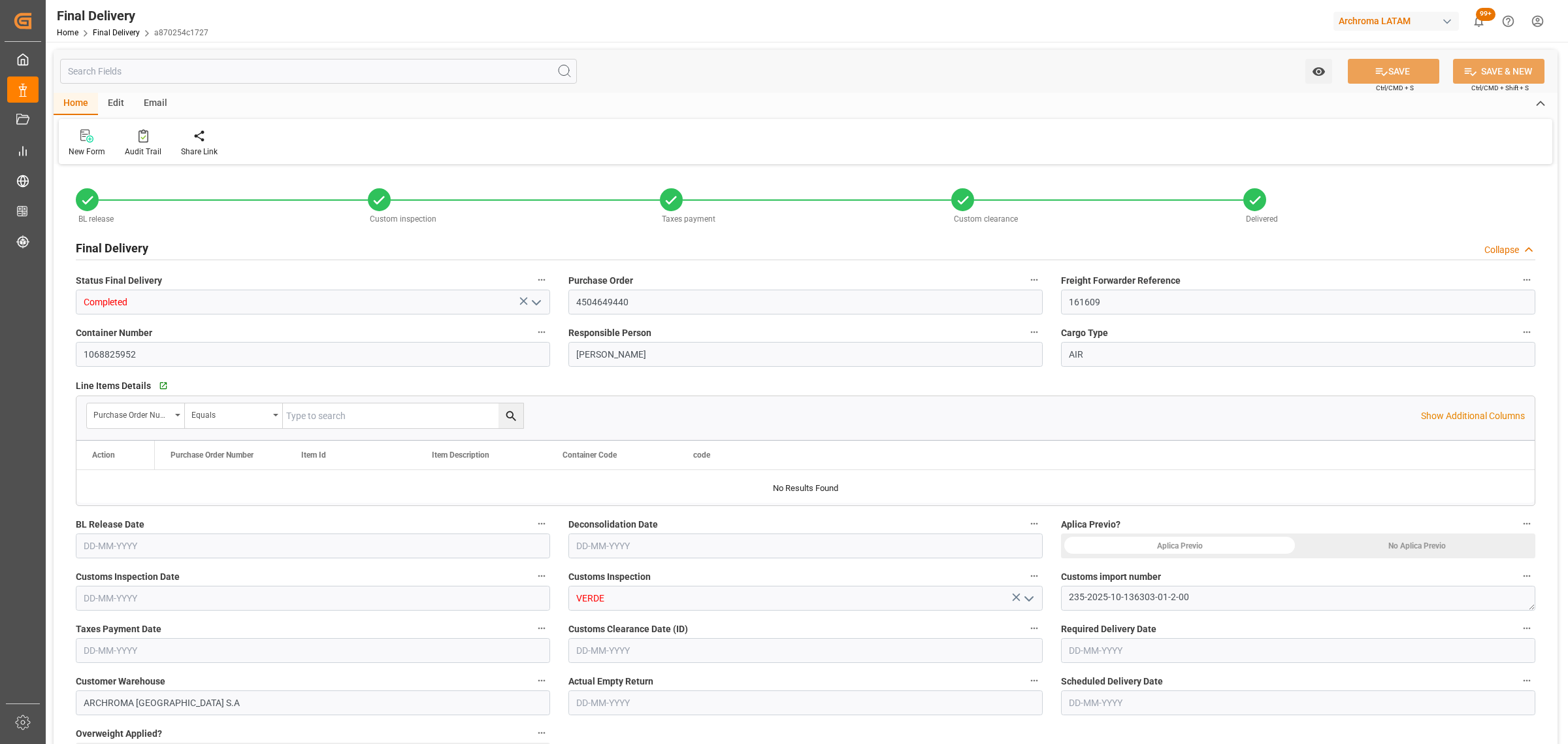
type input "[DATE]"
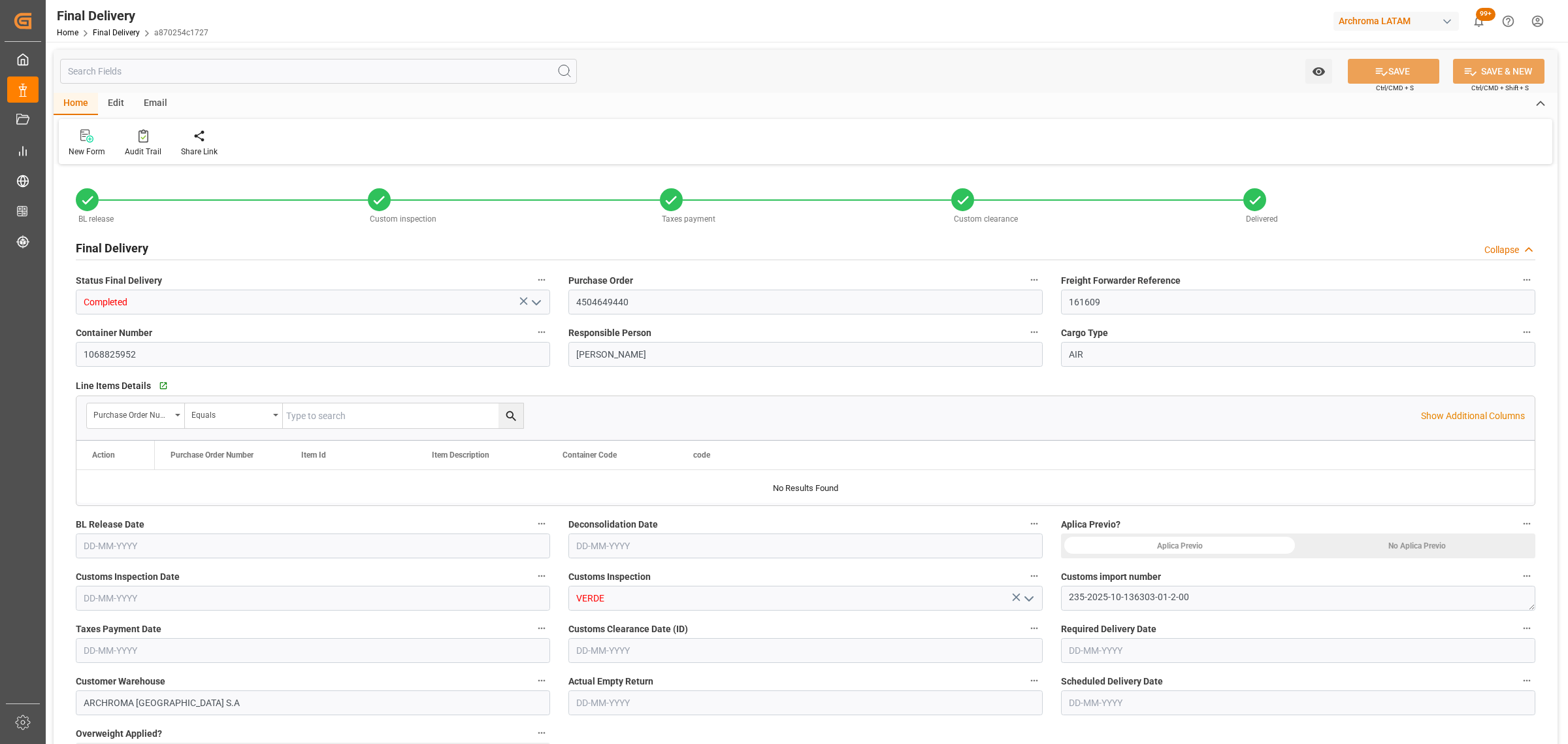
type input "[DATE] 00:00"
type input "[DATE]"
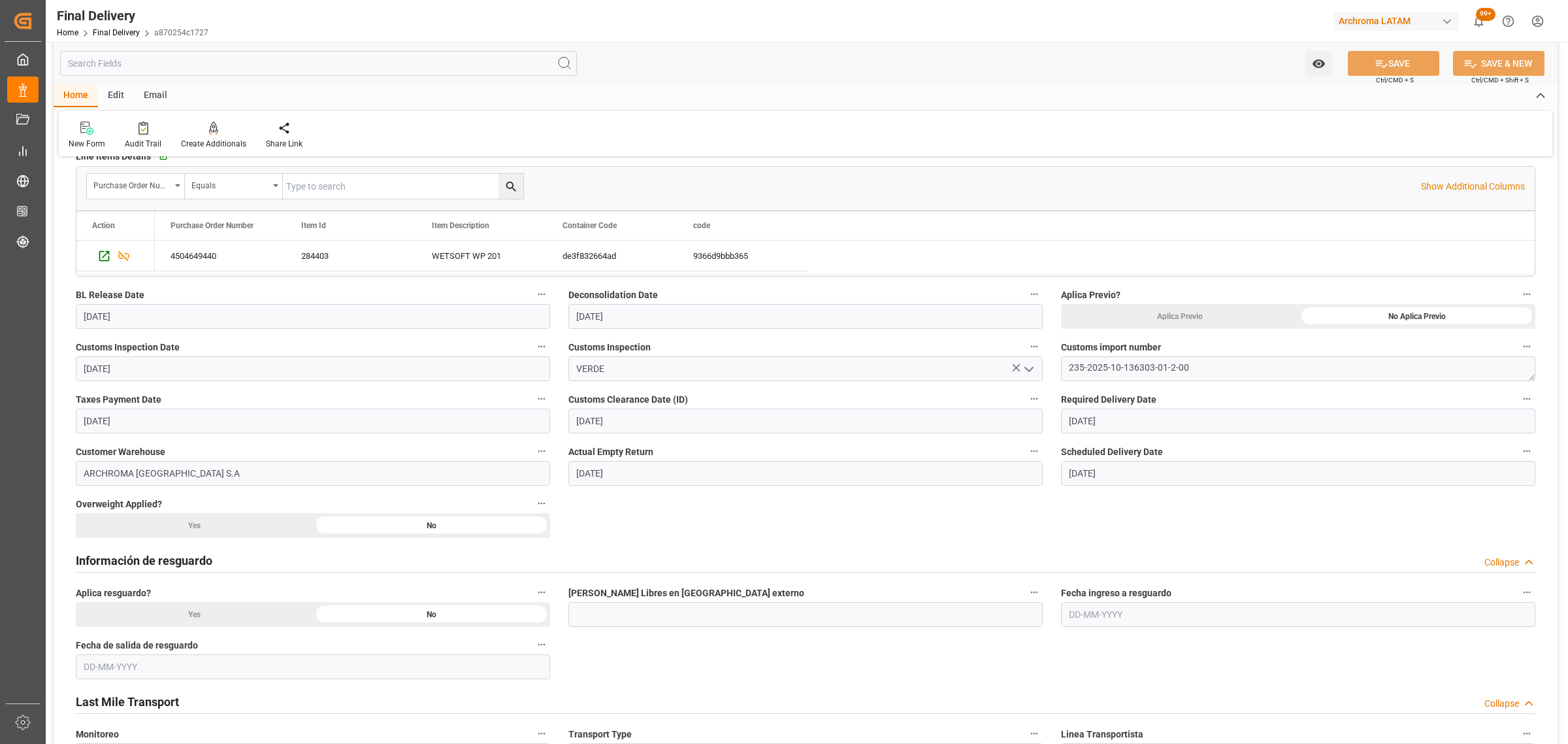
scroll to position [82, 0]
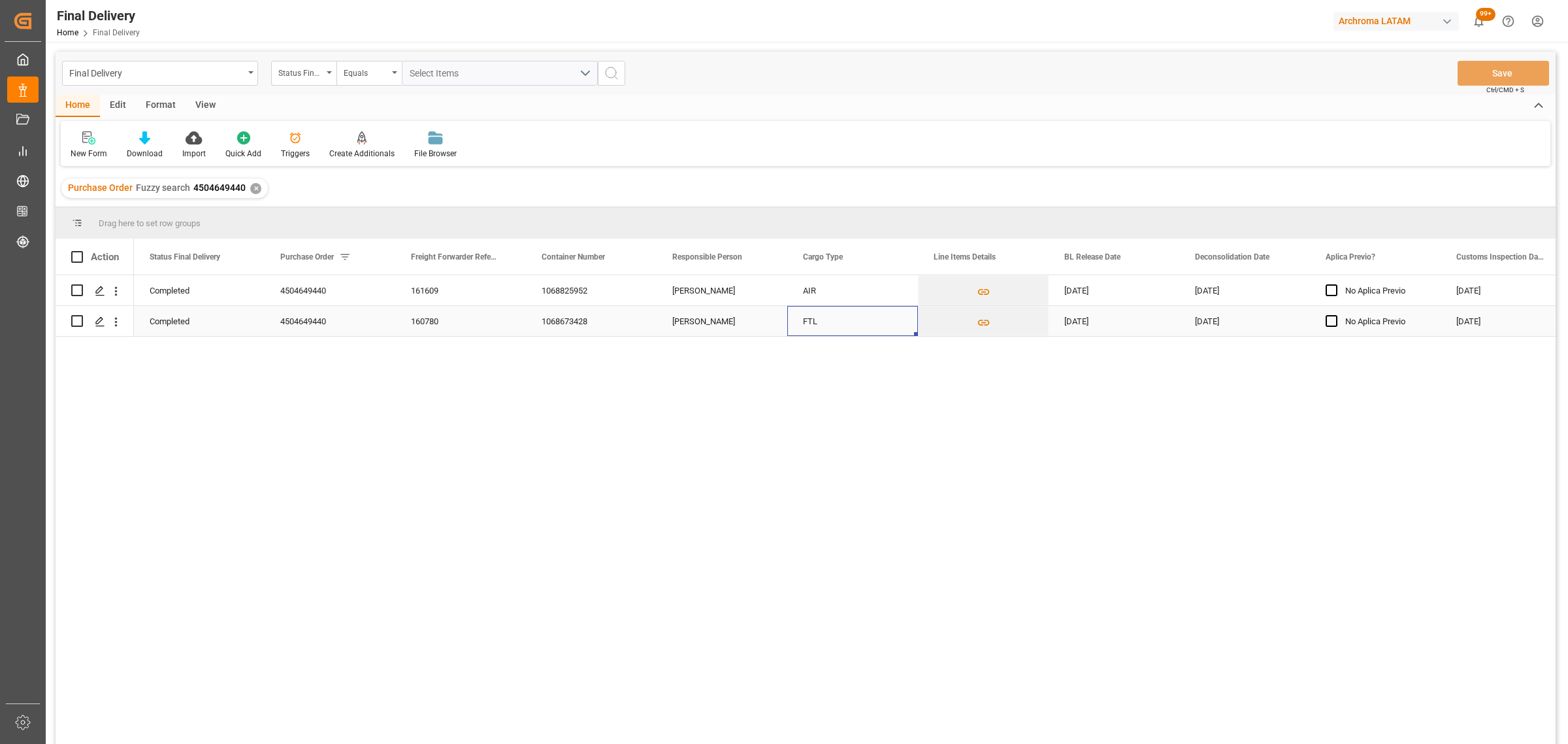
click at [803, 327] on div "FTL" at bounding box center [852, 321] width 130 height 30
click at [864, 315] on input "FTL" at bounding box center [852, 313] width 110 height 25
drag, startPoint x: 863, startPoint y: 314, endPoint x: 755, endPoint y: 307, distance: 108.2
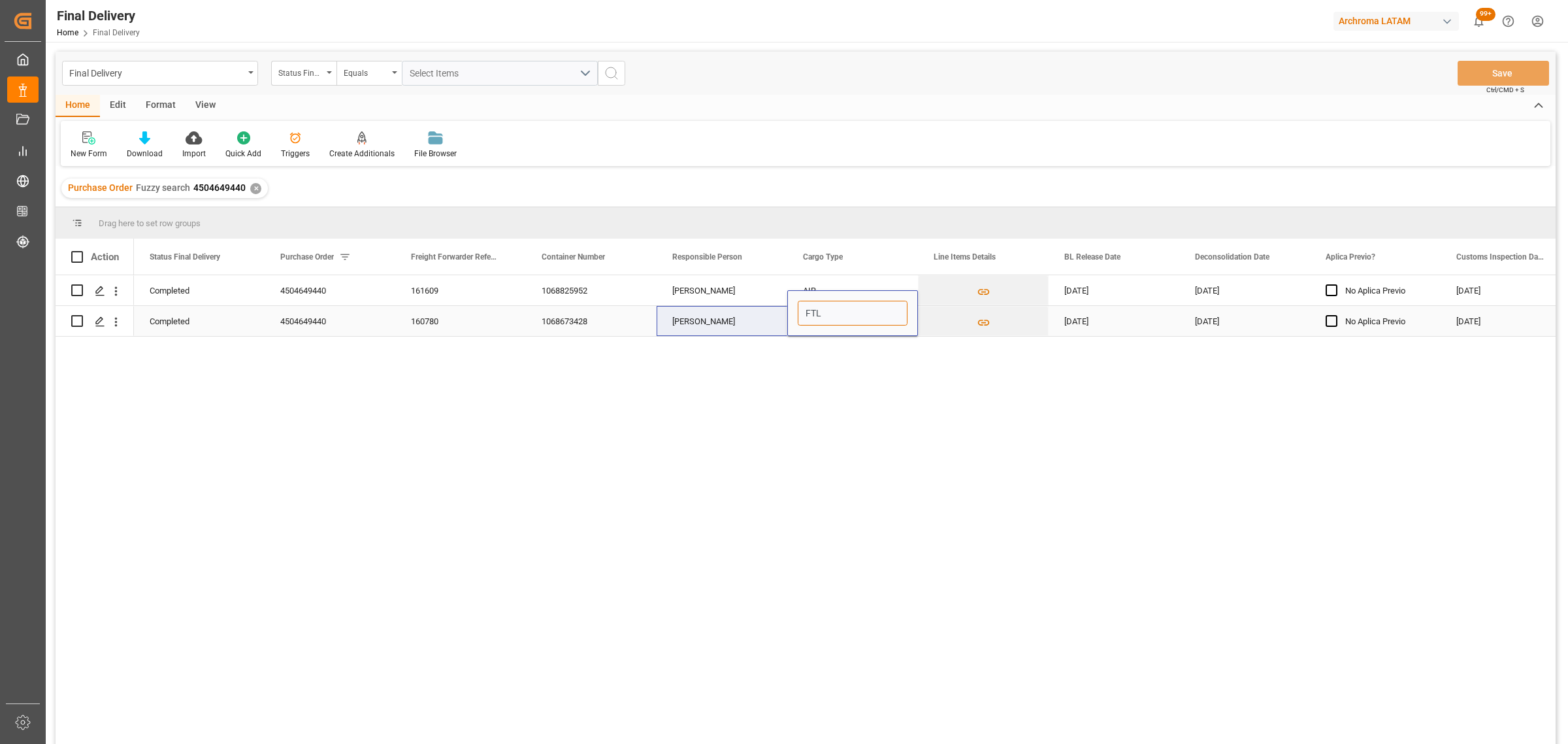
type input "AIR"
click at [1174, 380] on div "Completed 4504649440 161609 1068825952 [PERSON_NAME] AIR [DATE] [DATE] No Aplic…" at bounding box center [845, 514] width 1422 height 477
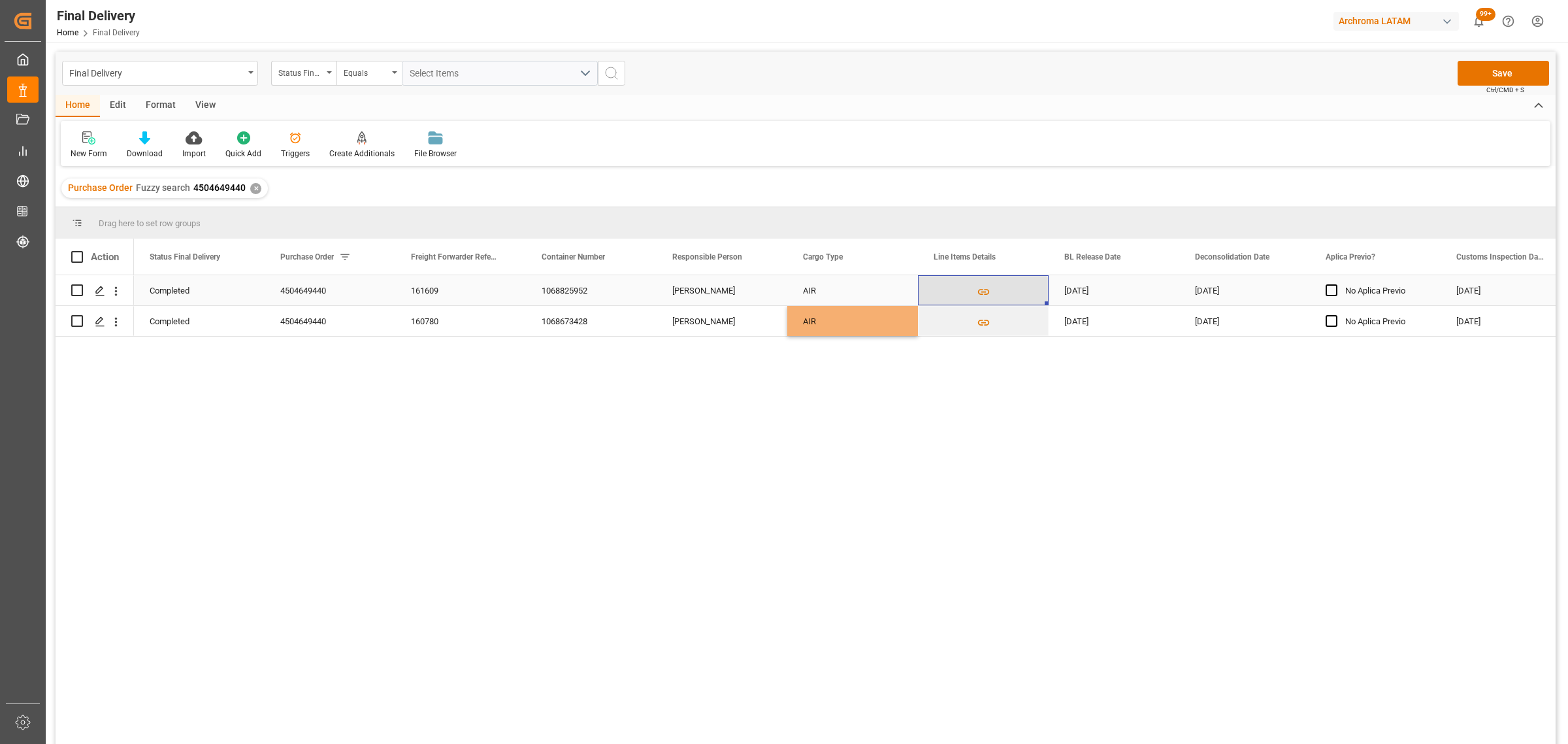
click at [974, 304] on button "Press SPACE to select this row." at bounding box center [983, 291] width 129 height 30
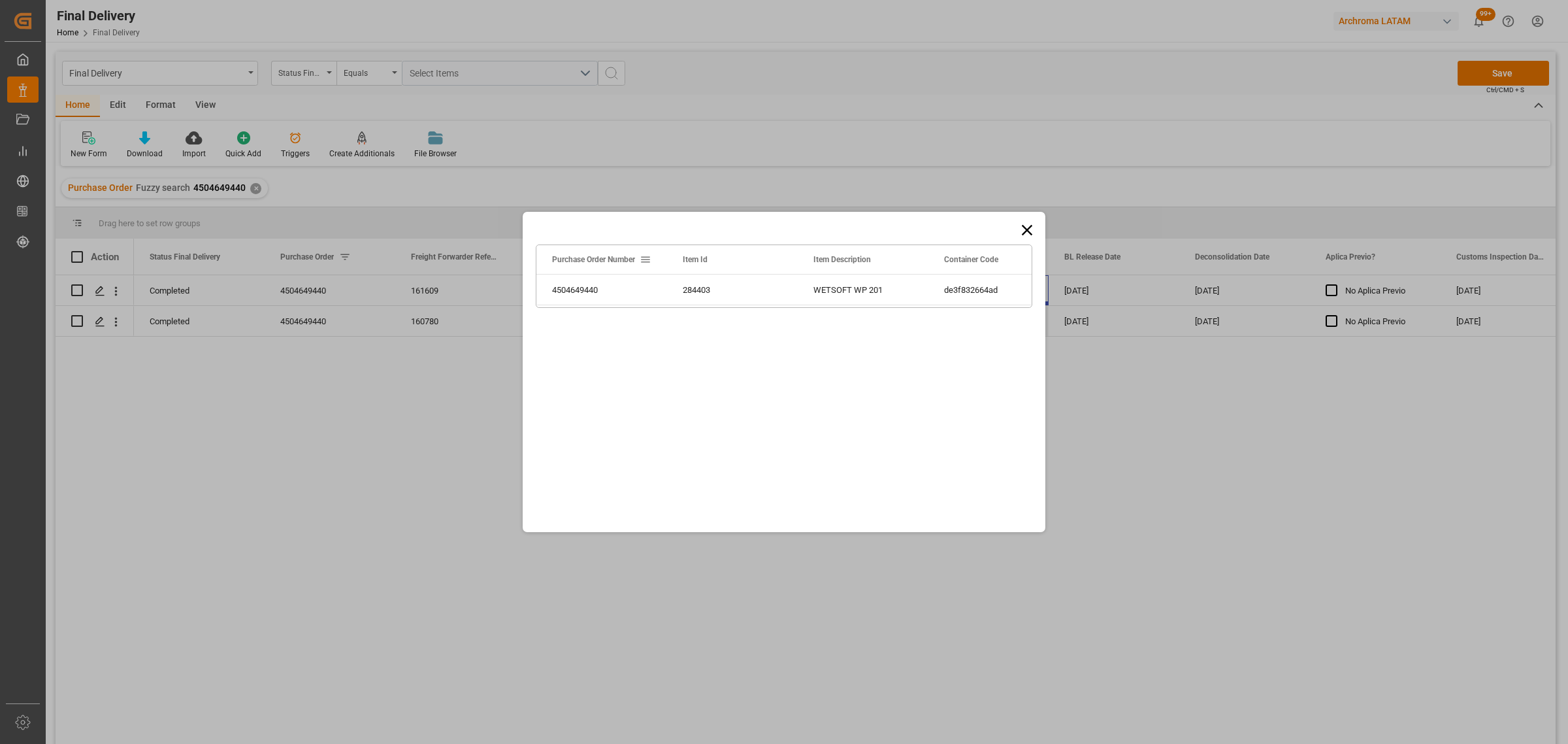
click at [1033, 232] on icon at bounding box center [1027, 230] width 19 height 19
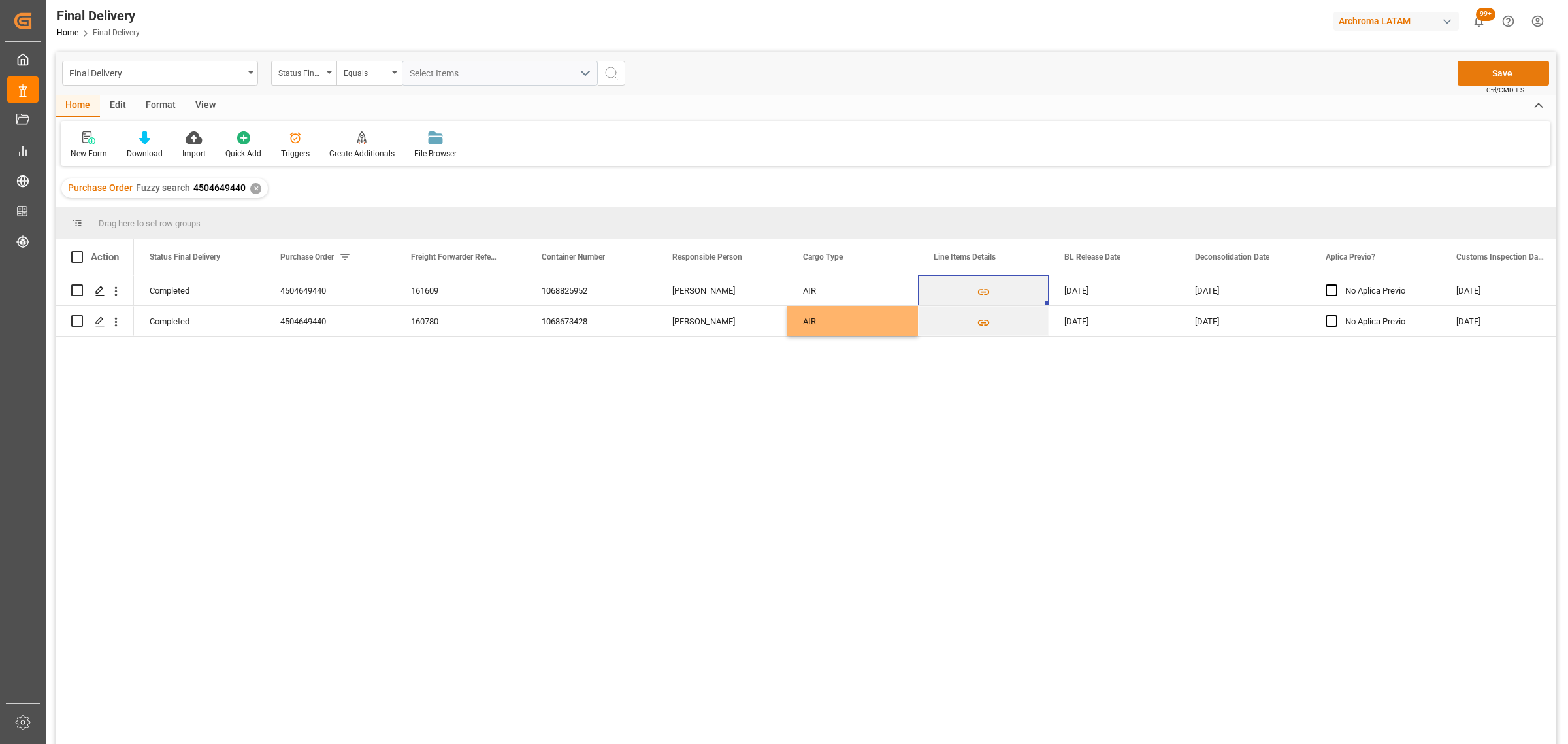
click at [1505, 67] on button "Save" at bounding box center [1503, 73] width 91 height 25
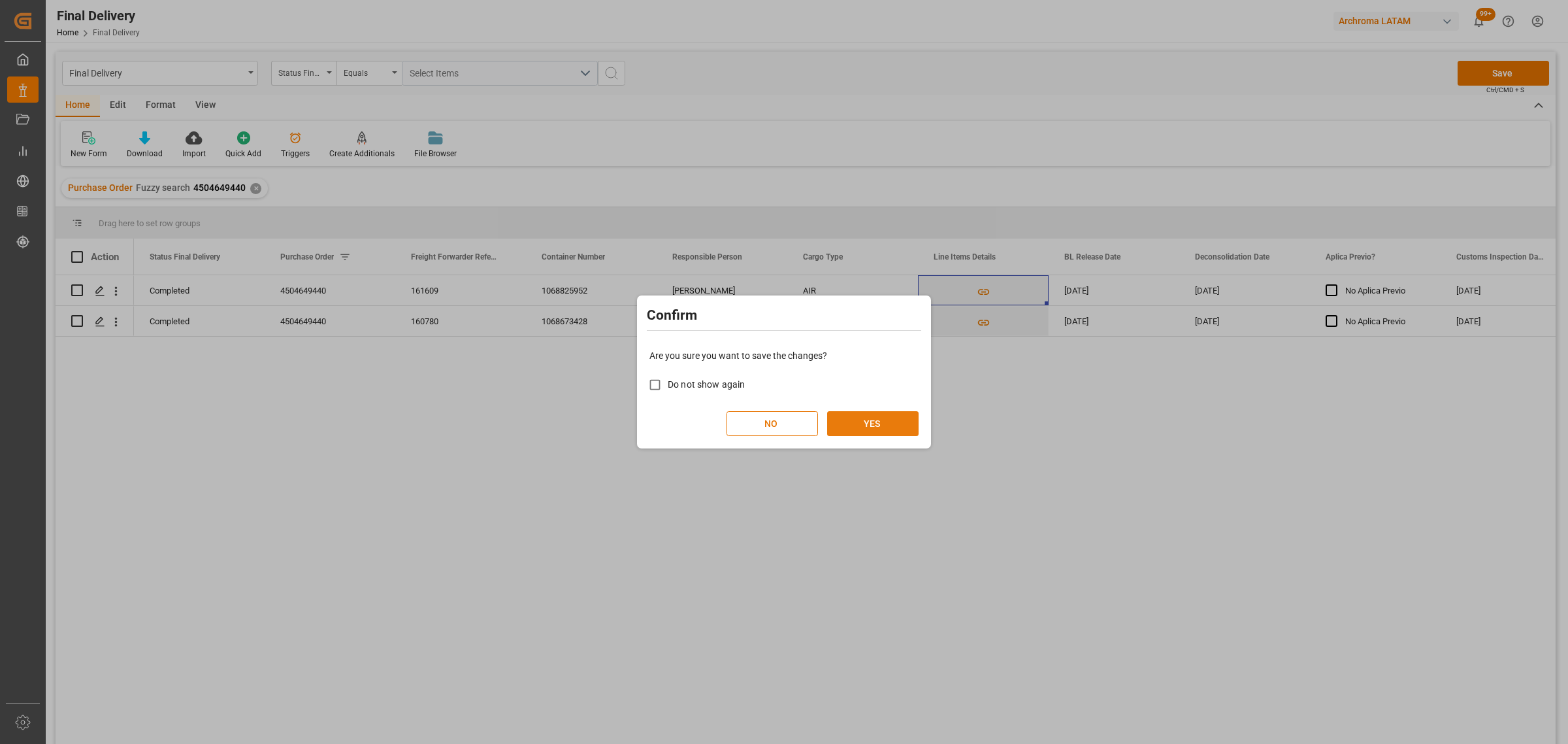
click at [864, 426] on button "YES" at bounding box center [873, 424] width 91 height 25
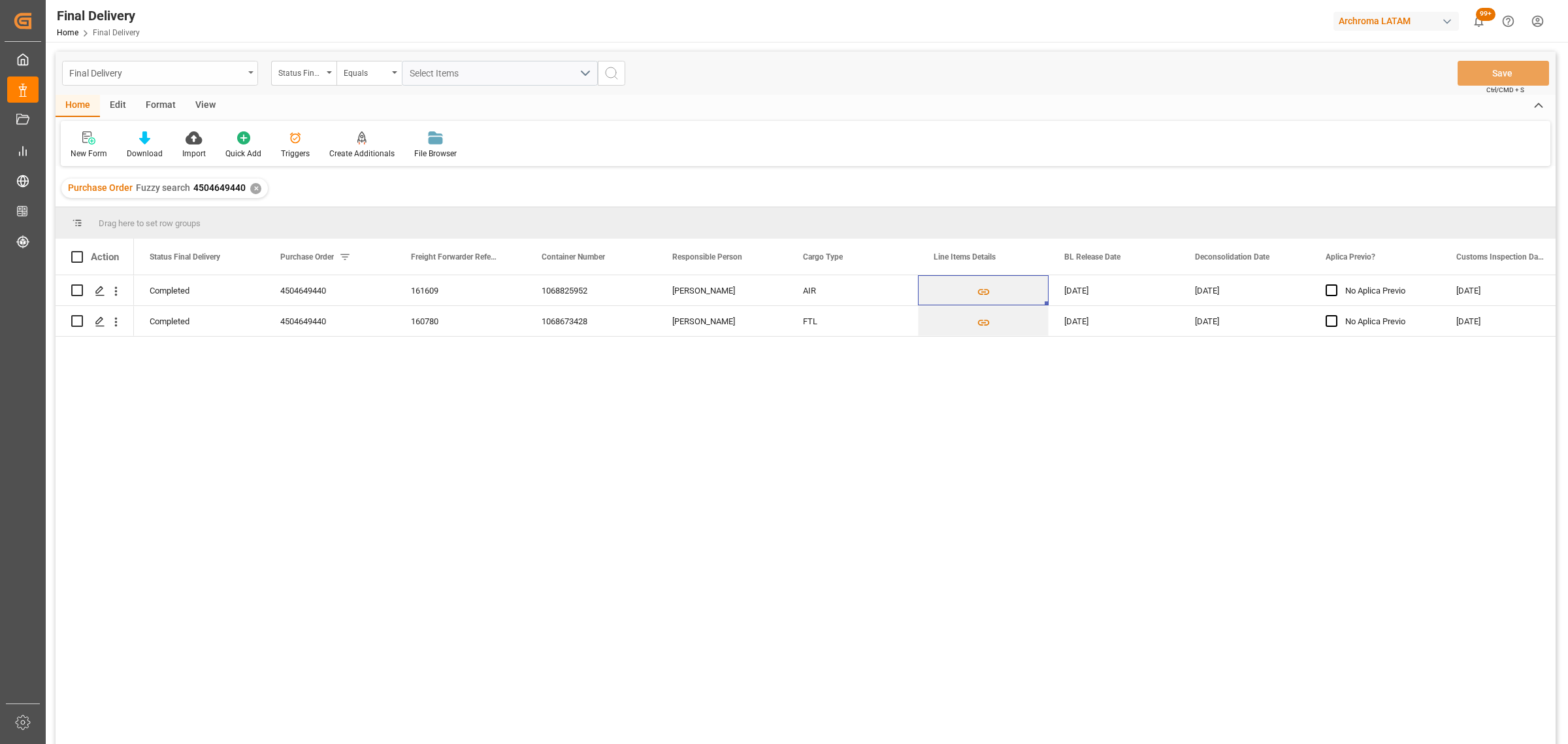
click at [216, 67] on div "Final Delivery" at bounding box center [155, 73] width 174 height 17
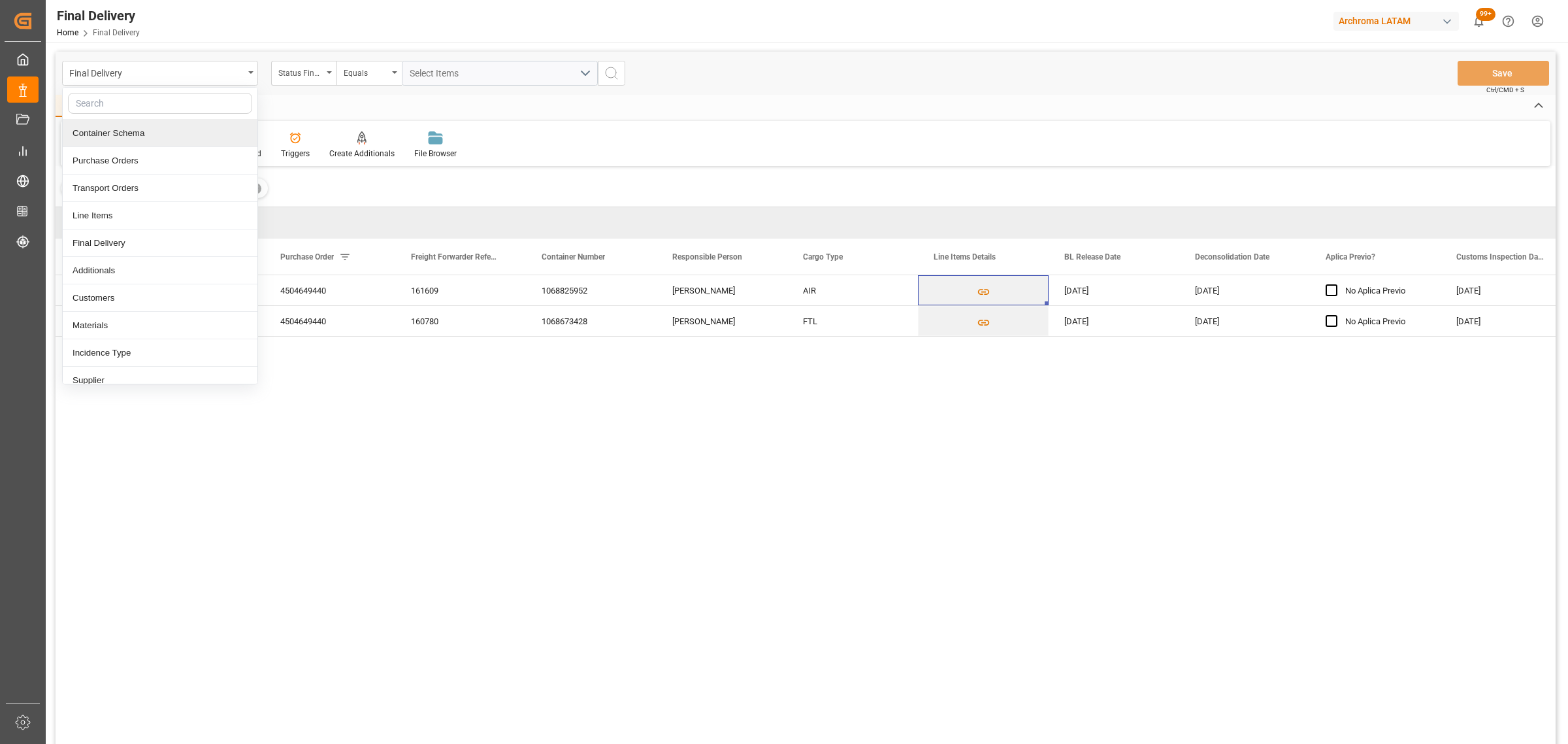
click at [168, 135] on div "Container Schema" at bounding box center [159, 132] width 194 height 27
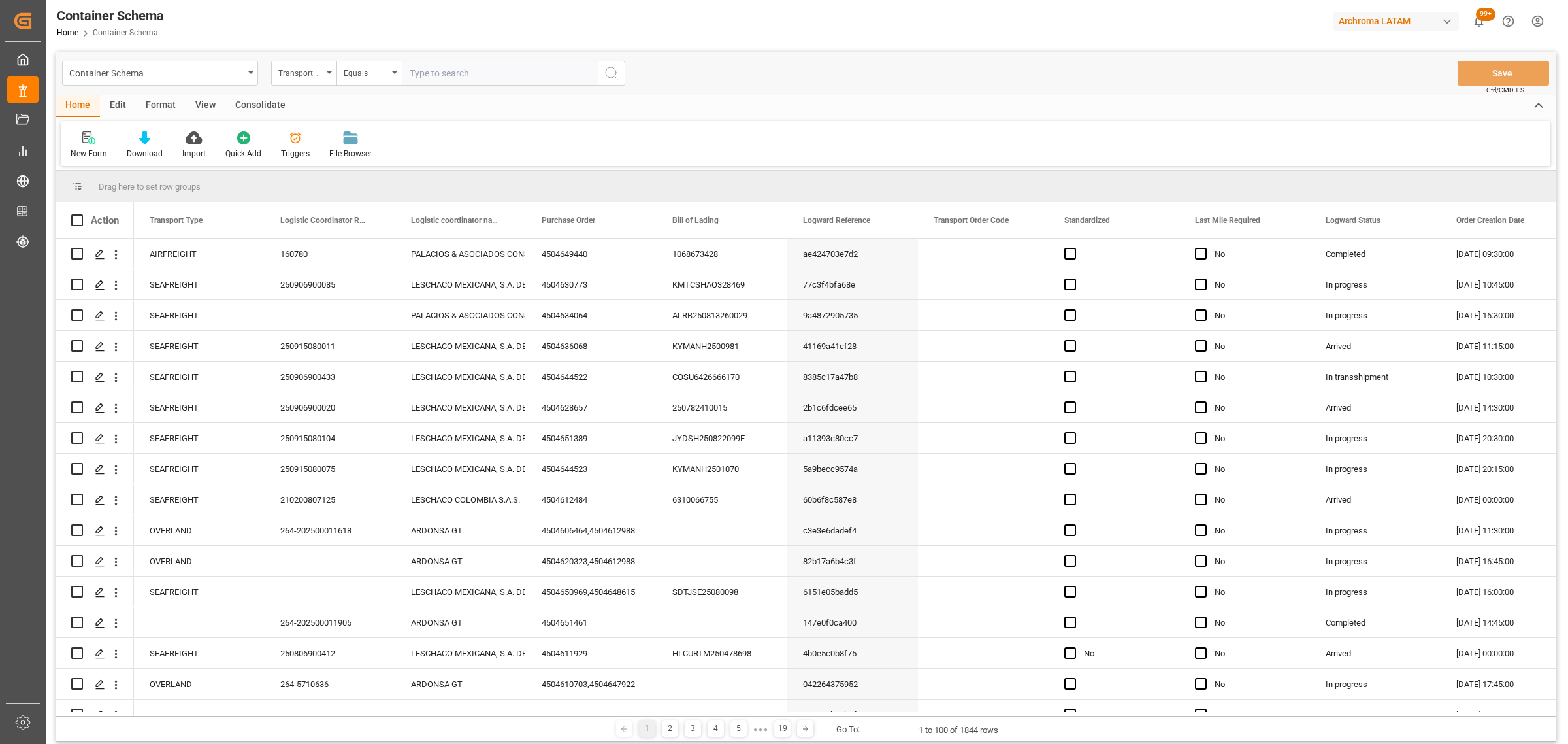
click at [286, 74] on div "Transport Type" at bounding box center [301, 72] width 45 height 15
click at [331, 216] on div "Purchase Order" at bounding box center [369, 215] width 194 height 27
click at [373, 74] on div "Equals" at bounding box center [366, 72] width 45 height 15
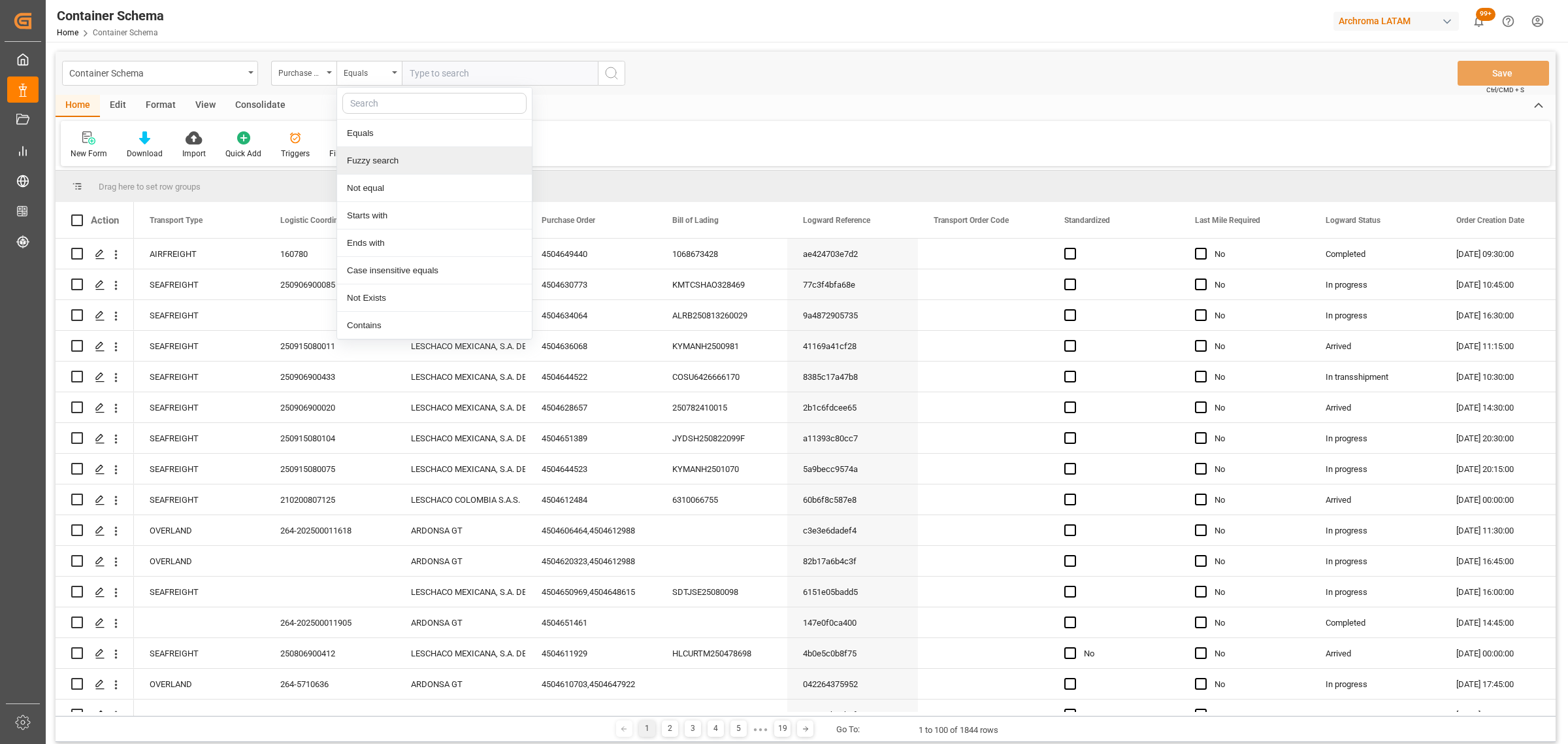
click at [418, 167] on div "Fuzzy search" at bounding box center [434, 160] width 194 height 27
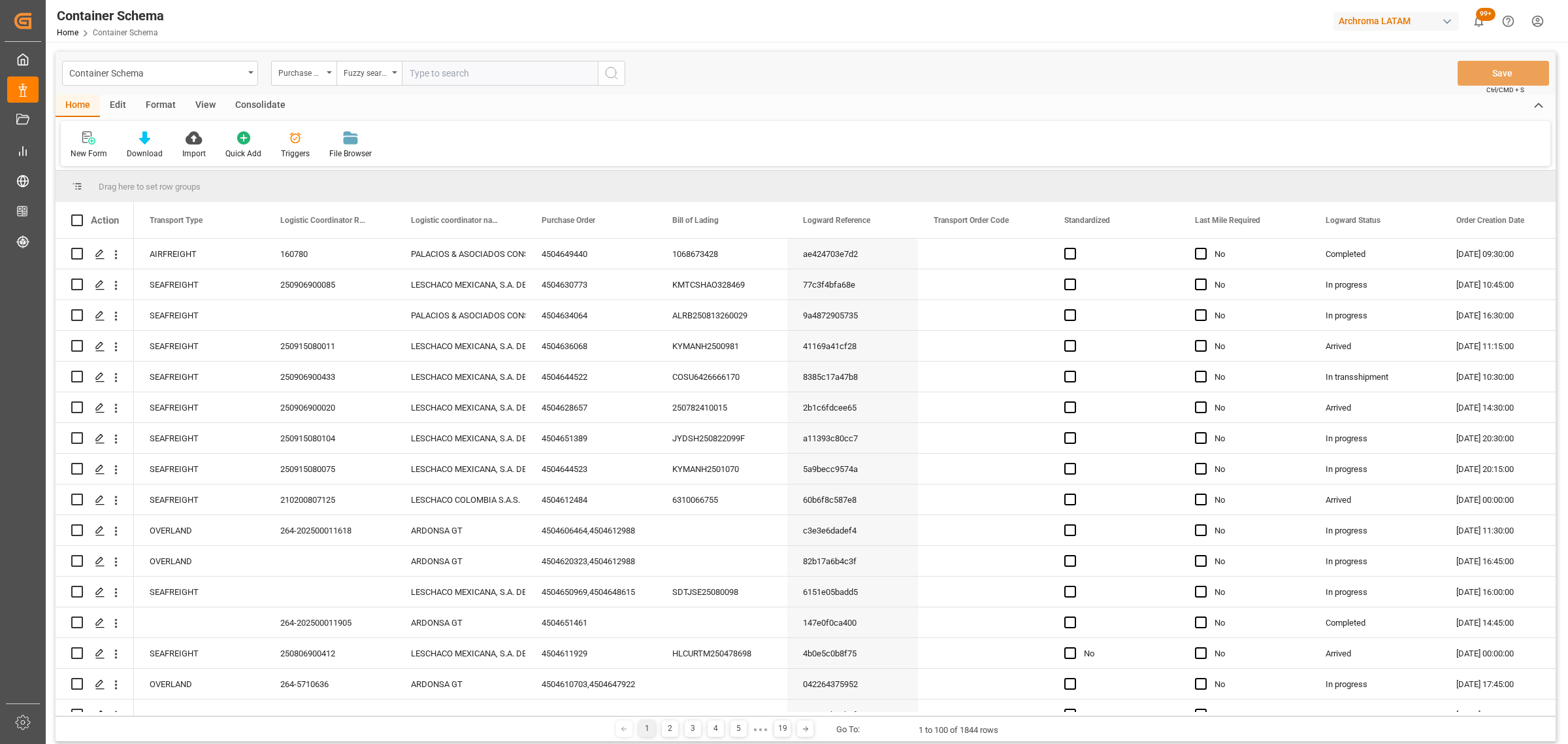
click at [467, 70] on input "text" at bounding box center [500, 73] width 196 height 25
paste input "4504649440"
type input "4504649440"
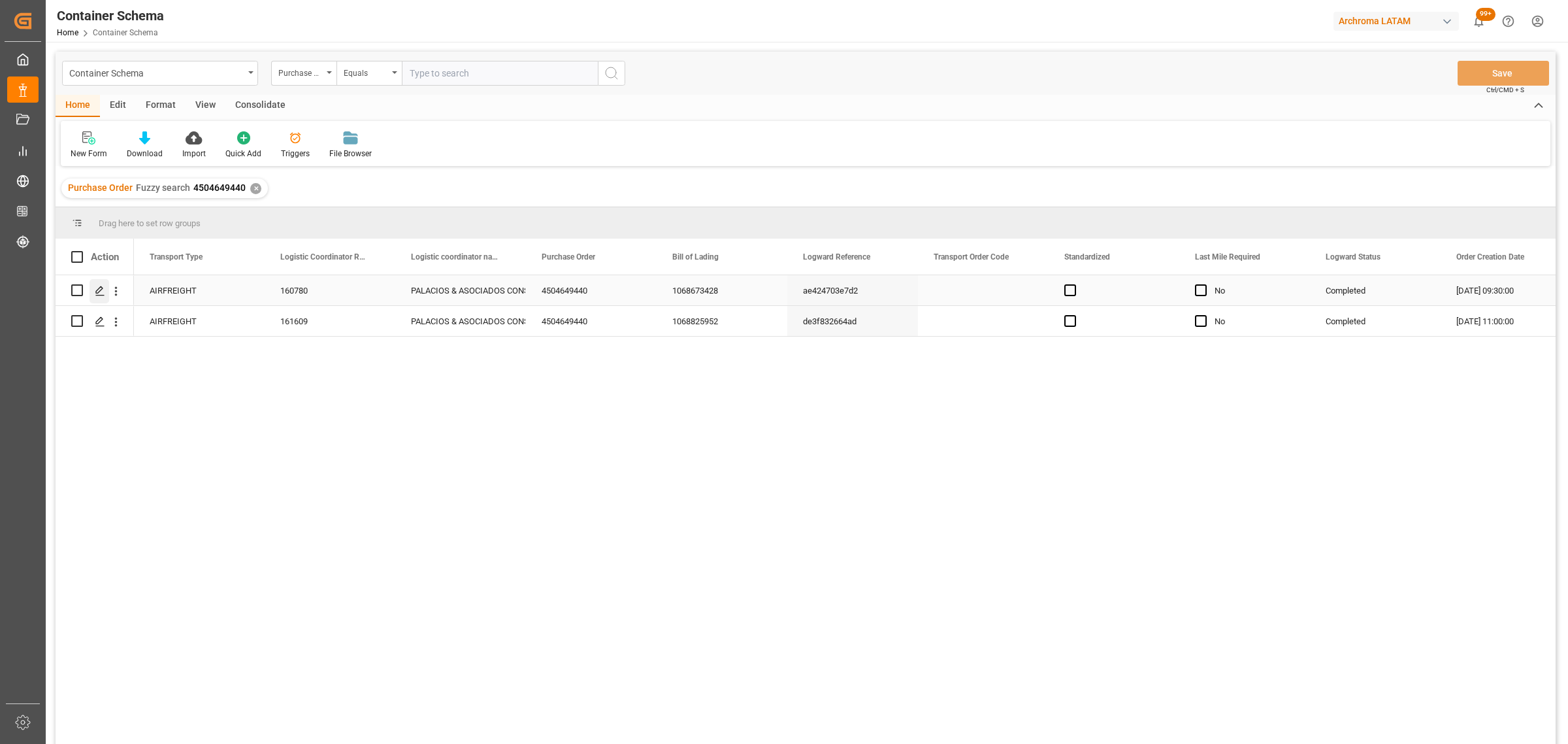
click at [102, 286] on icon "Press SPACE to select this row." at bounding box center [100, 291] width 10 height 10
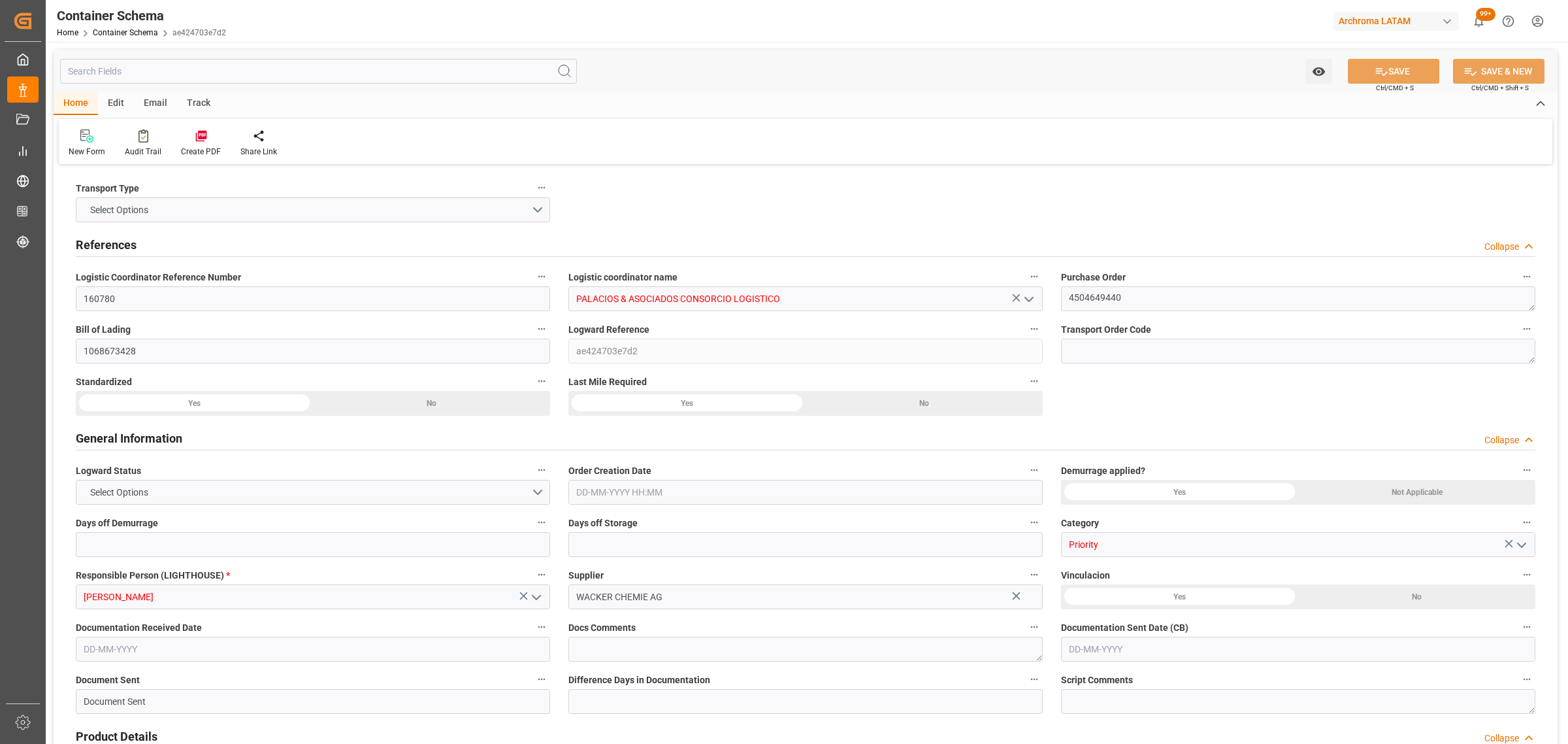
type input "0"
type input "1"
type input "2"
type input "1600"
type input "1777.4"
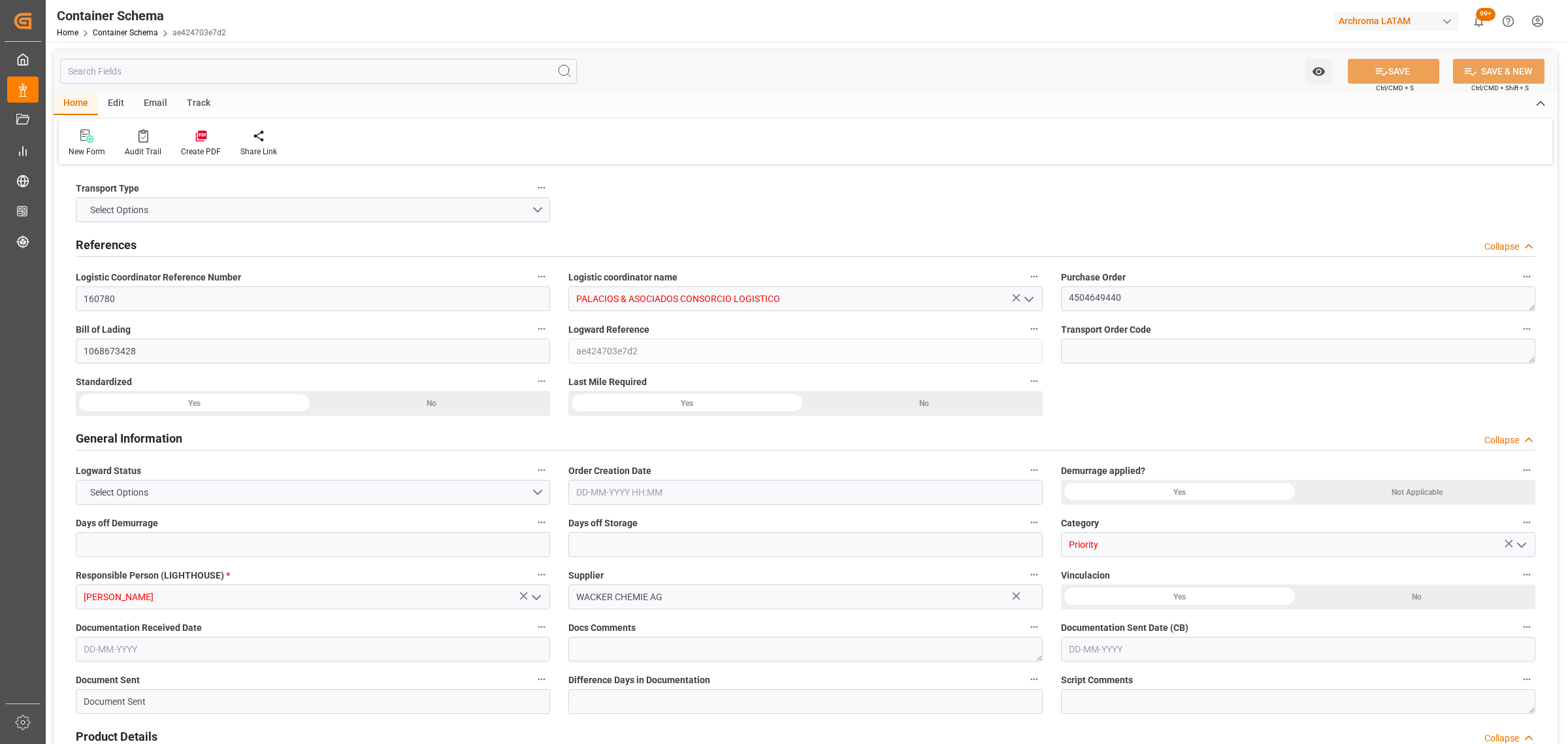
type input "DEFFO"
type input "PELIM"
type input "[DATE] 09:30"
type input "[DATE]"
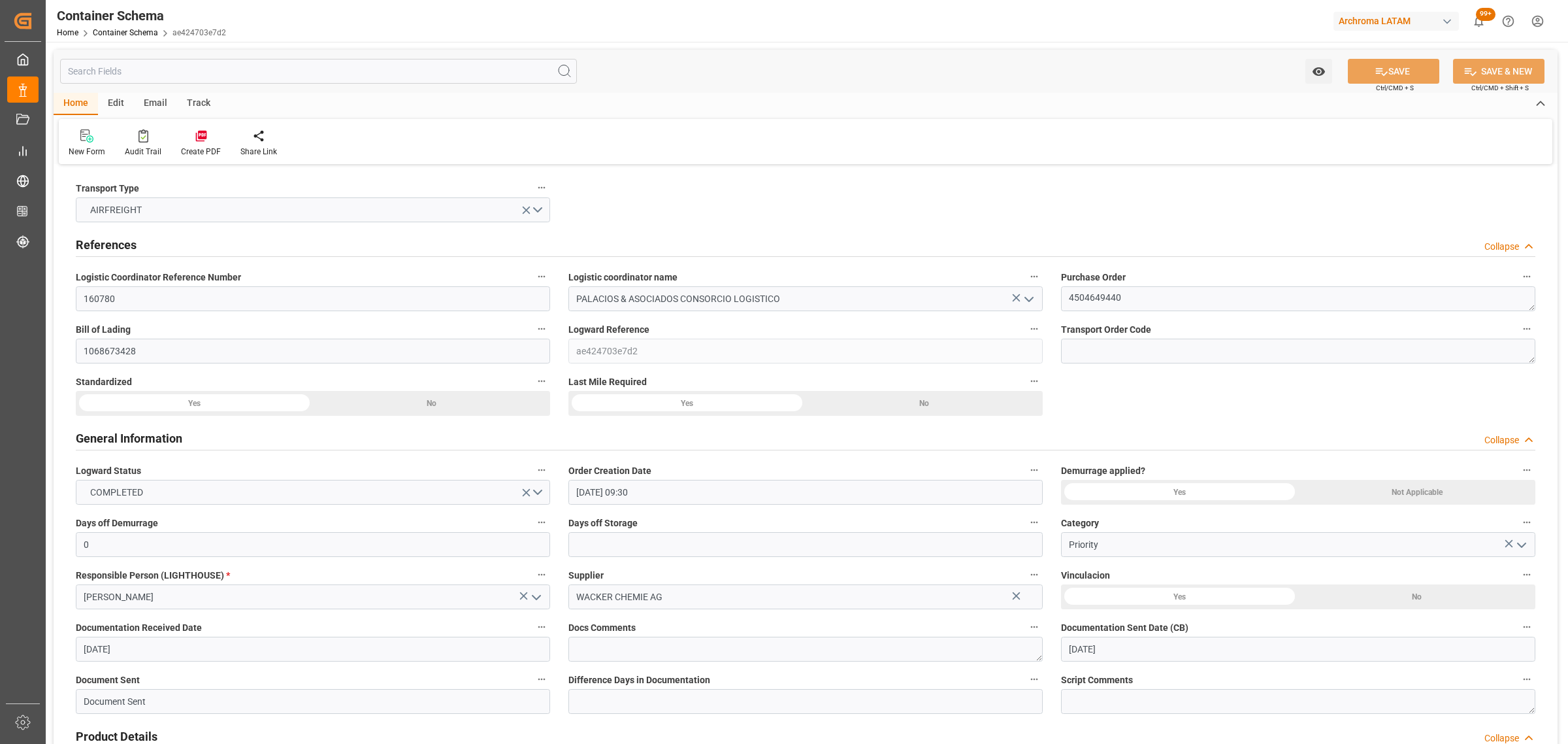
type input "[DATE]"
type input "[DATE] 00:00"
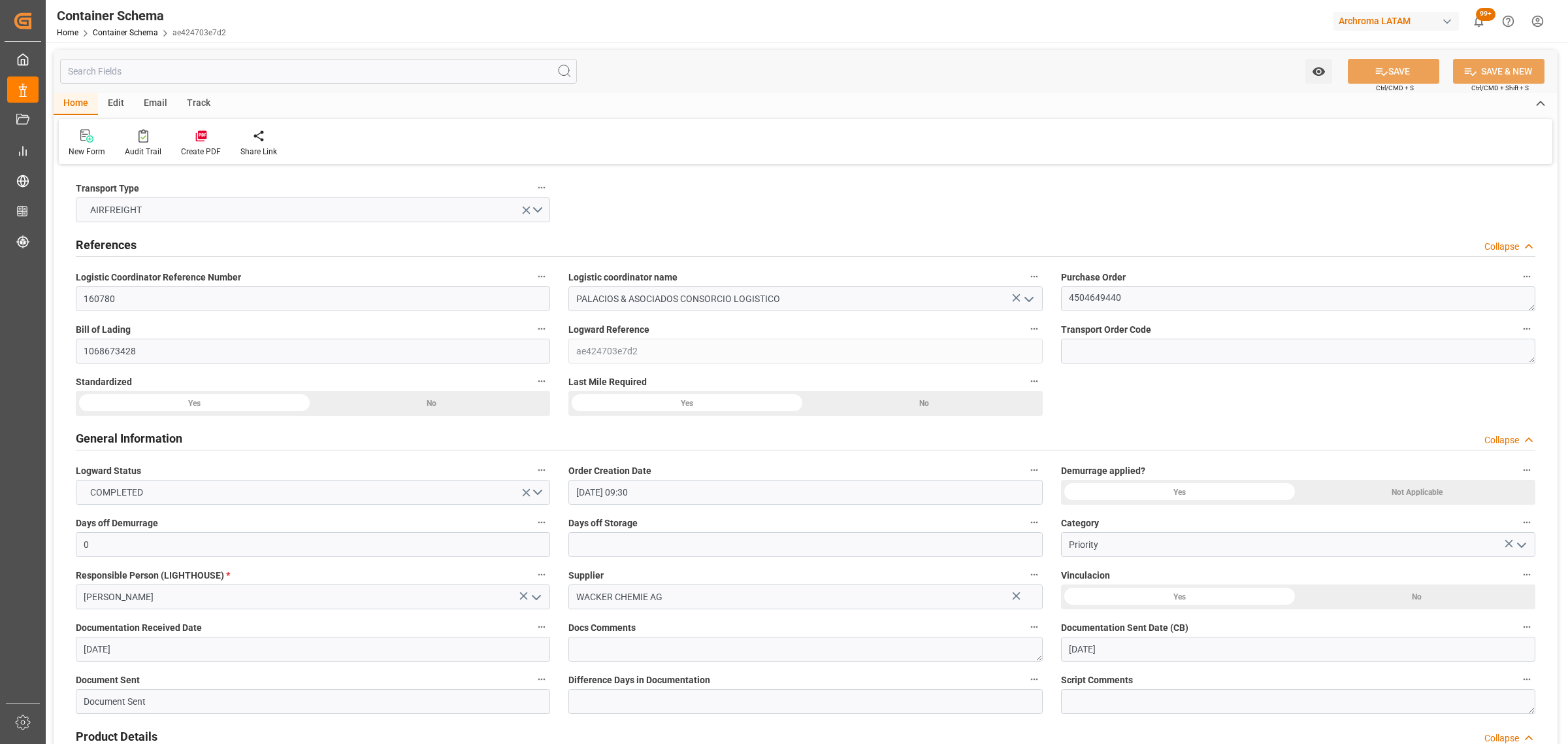
type input "[DATE] 00:00"
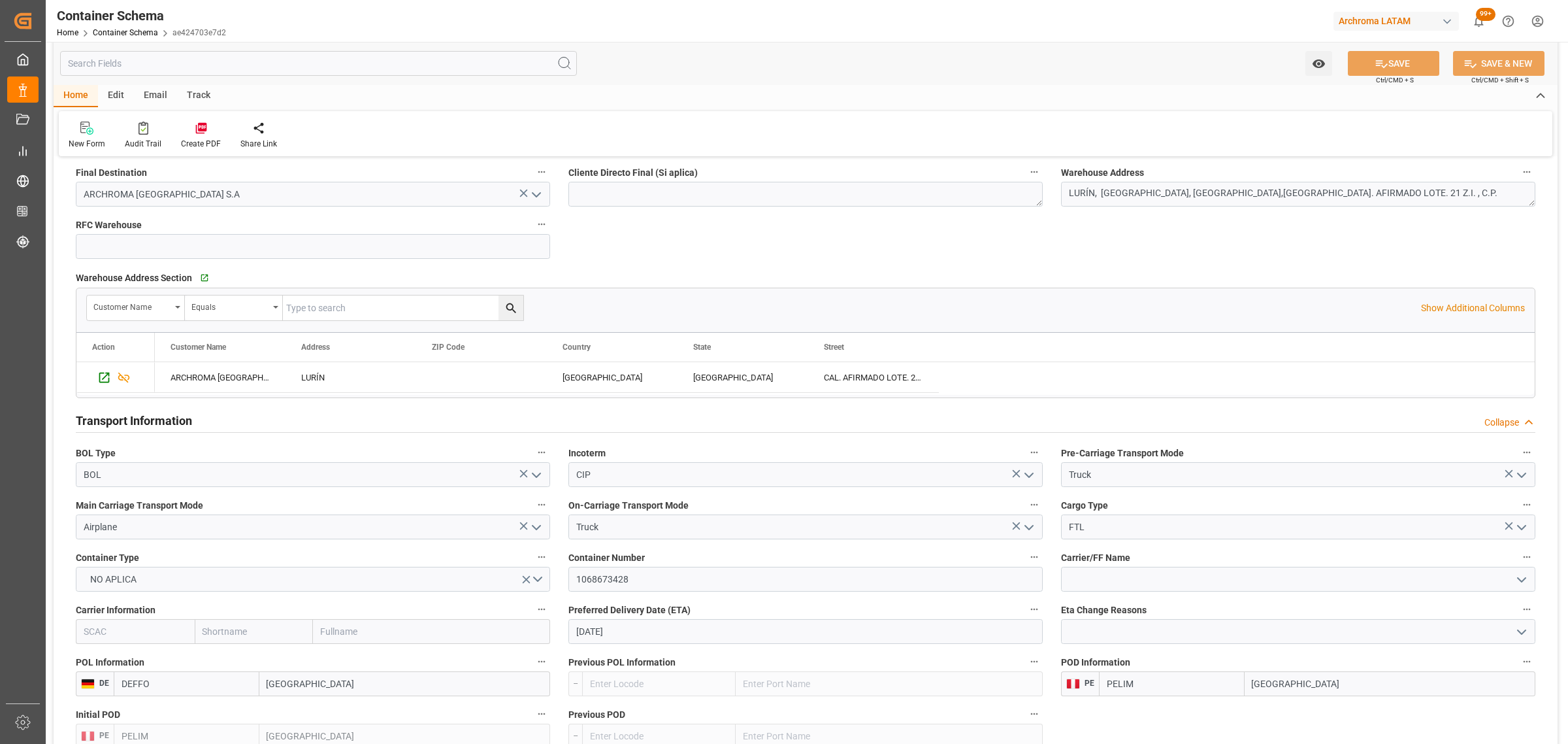
scroll to position [899, 0]
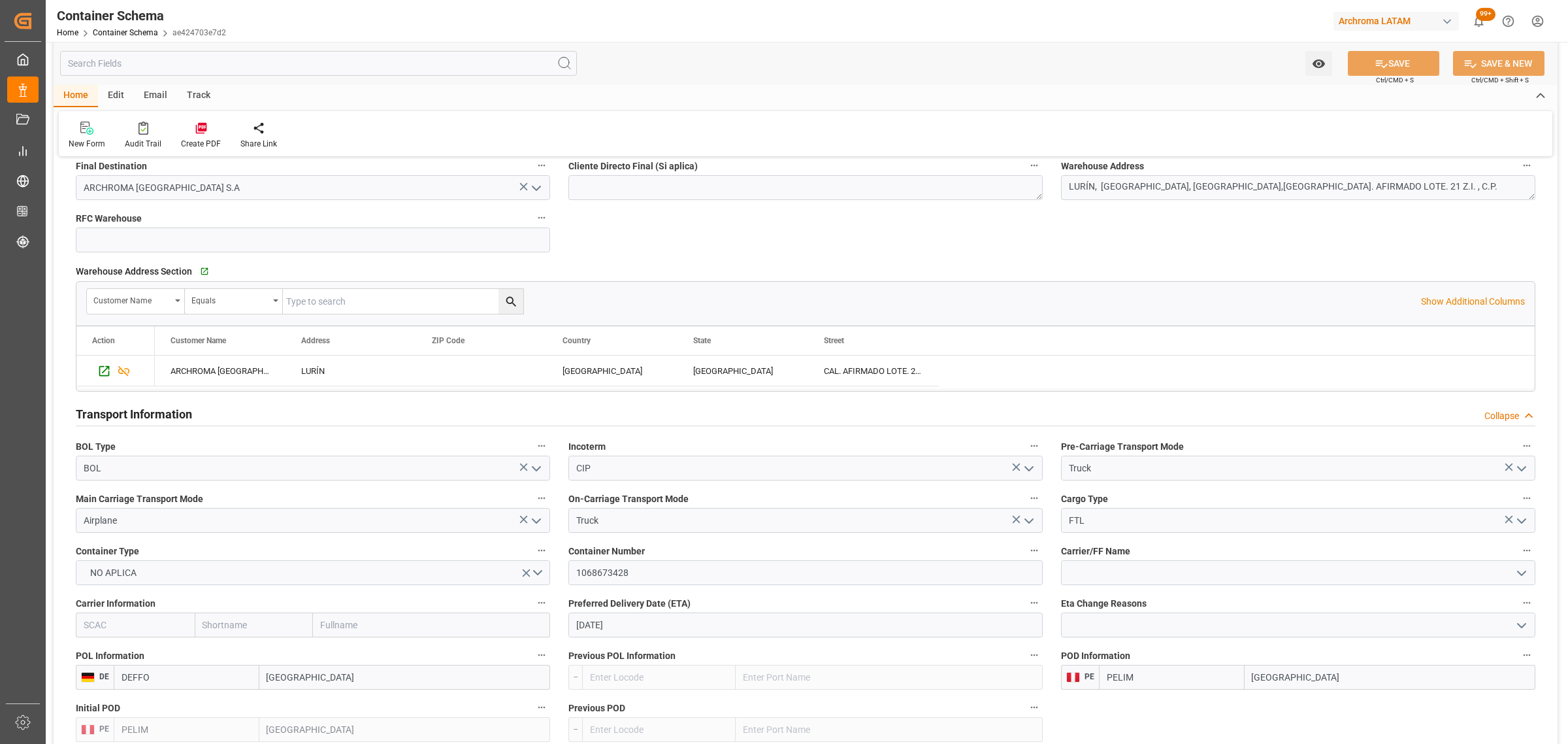
click at [1522, 525] on icon "open menu" at bounding box center [1521, 521] width 16 height 16
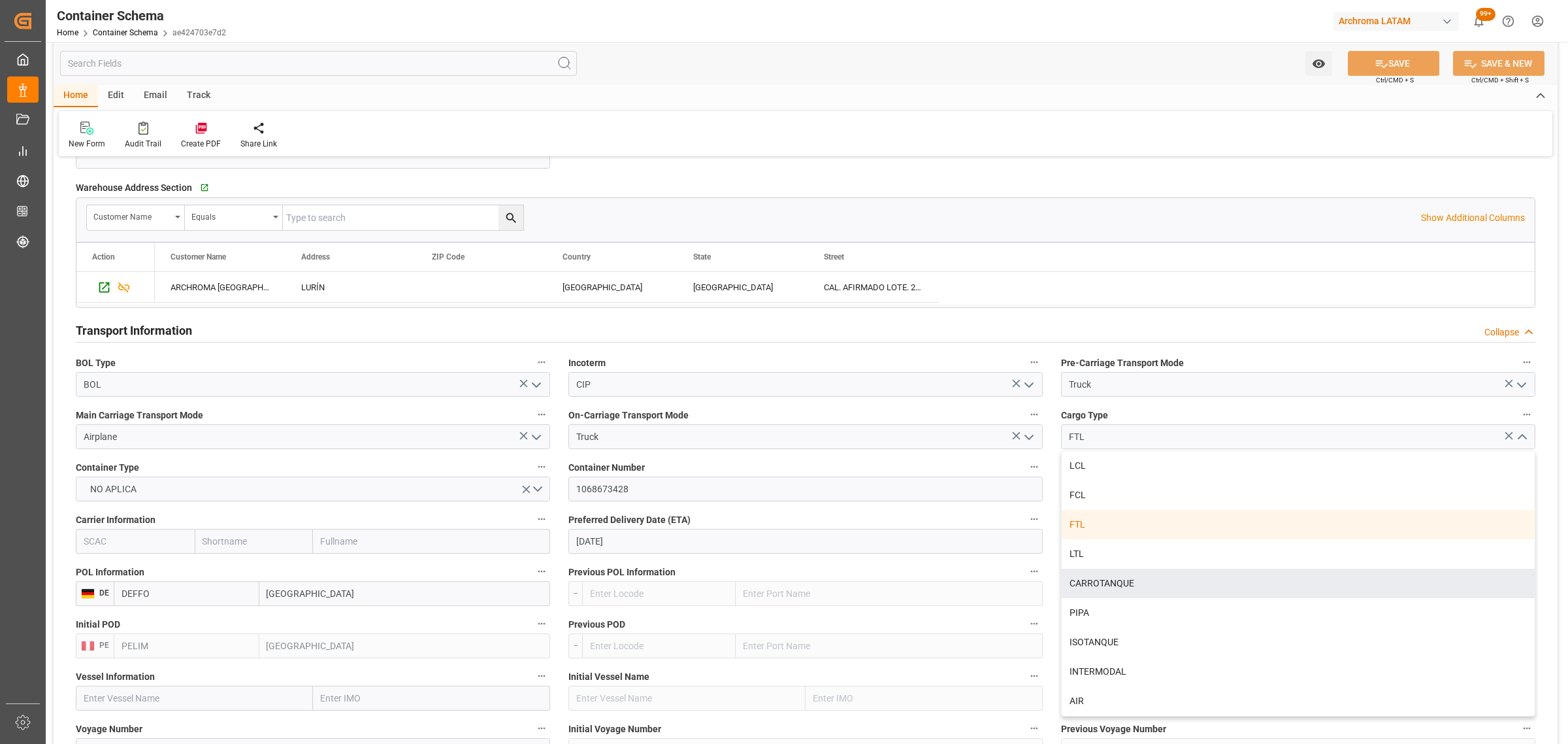
scroll to position [1144, 0]
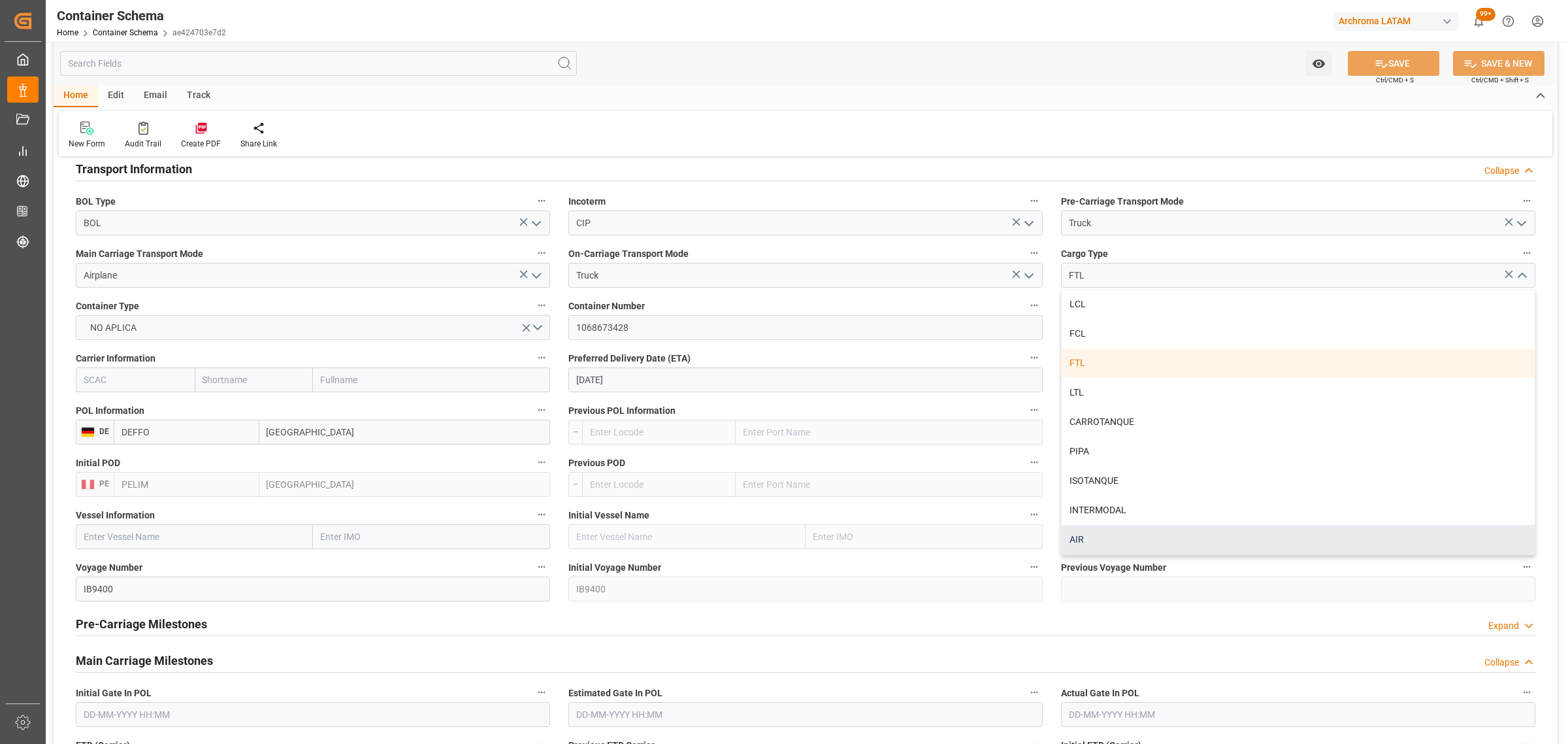
click at [1096, 536] on div "AIR" at bounding box center [1298, 540] width 473 height 30
type input "AIR"
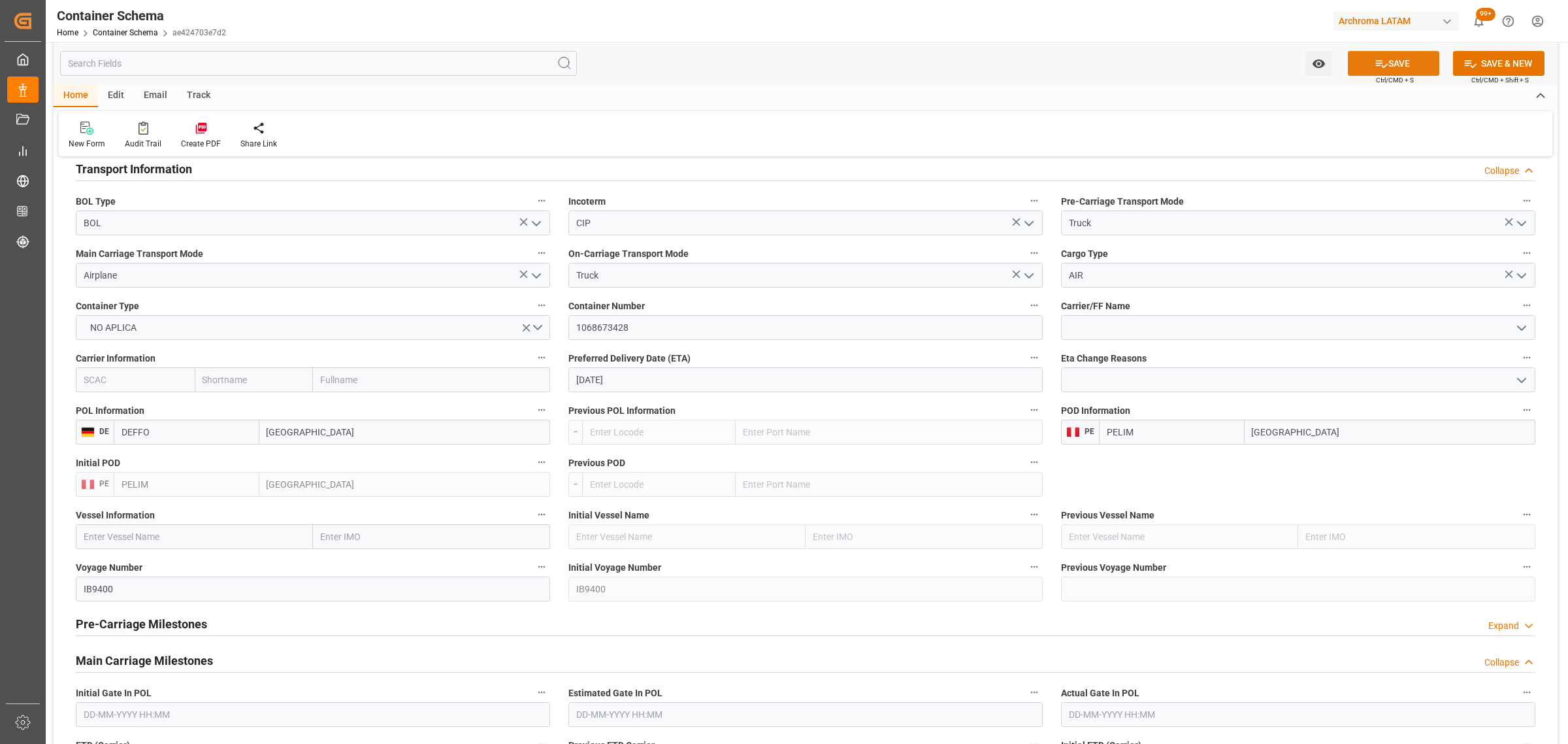
click at [1399, 61] on button "SAVE" at bounding box center [1393, 63] width 91 height 25
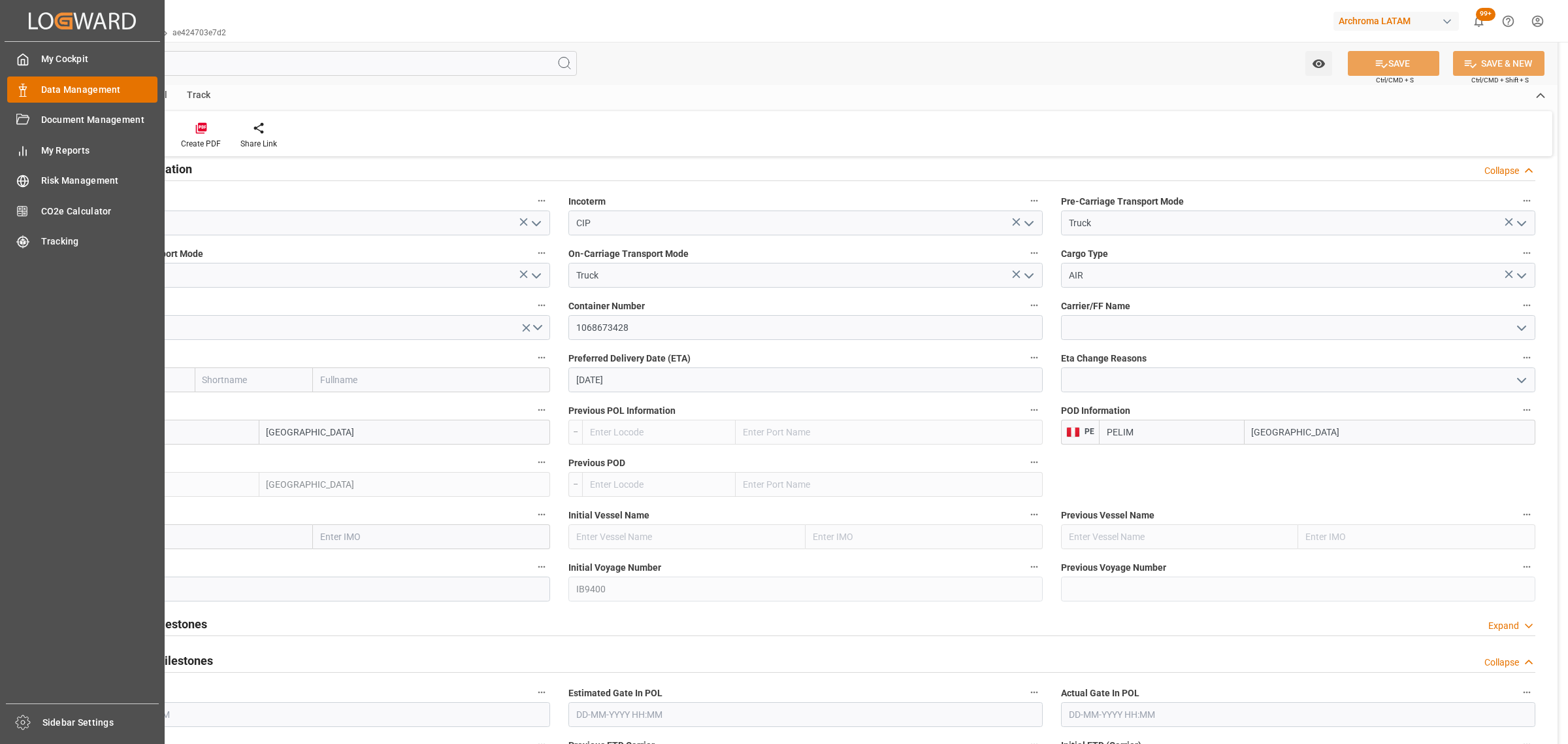
click at [34, 82] on div "Data Management Data Management" at bounding box center [82, 88] width 150 height 25
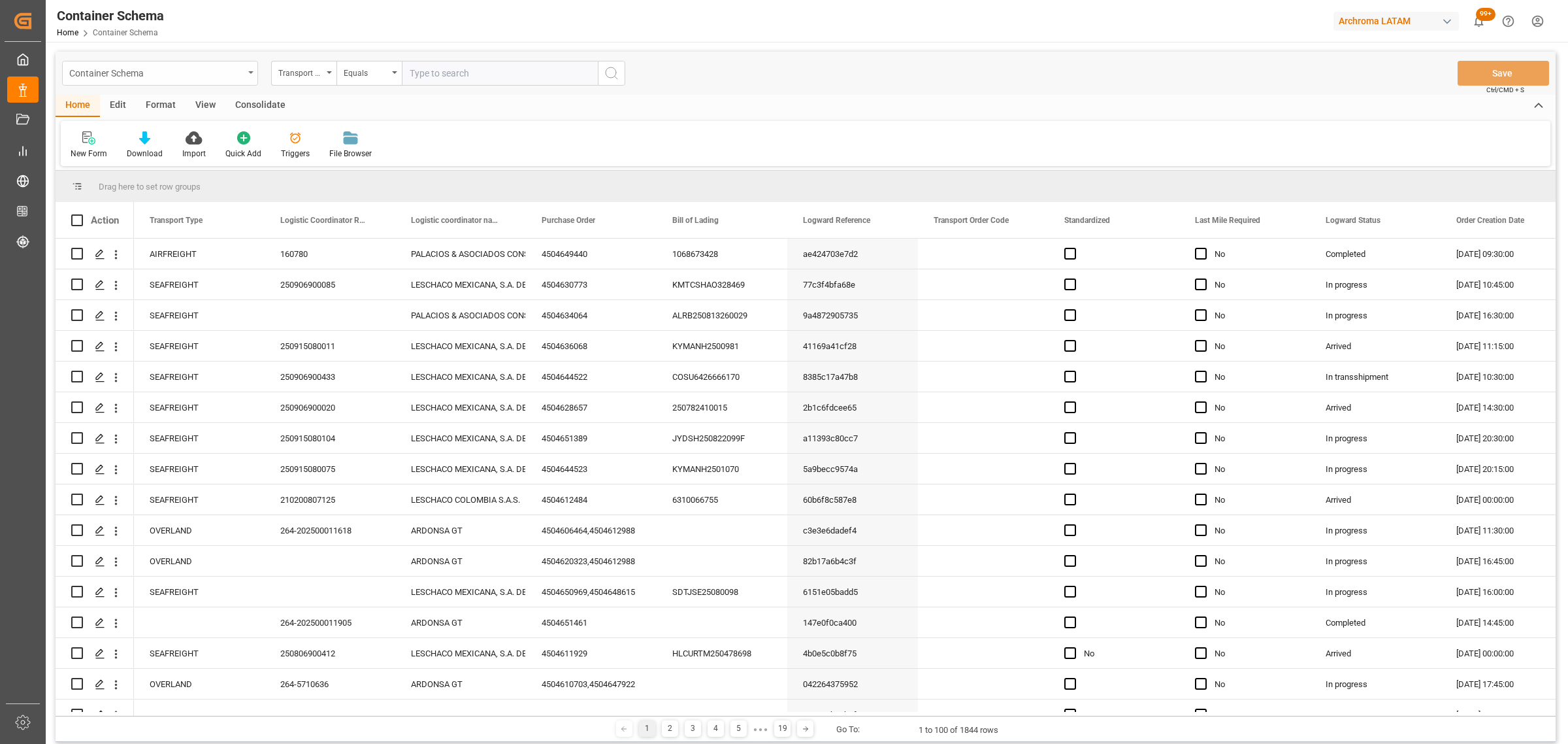
click at [216, 75] on div "Container Schema" at bounding box center [155, 73] width 174 height 17
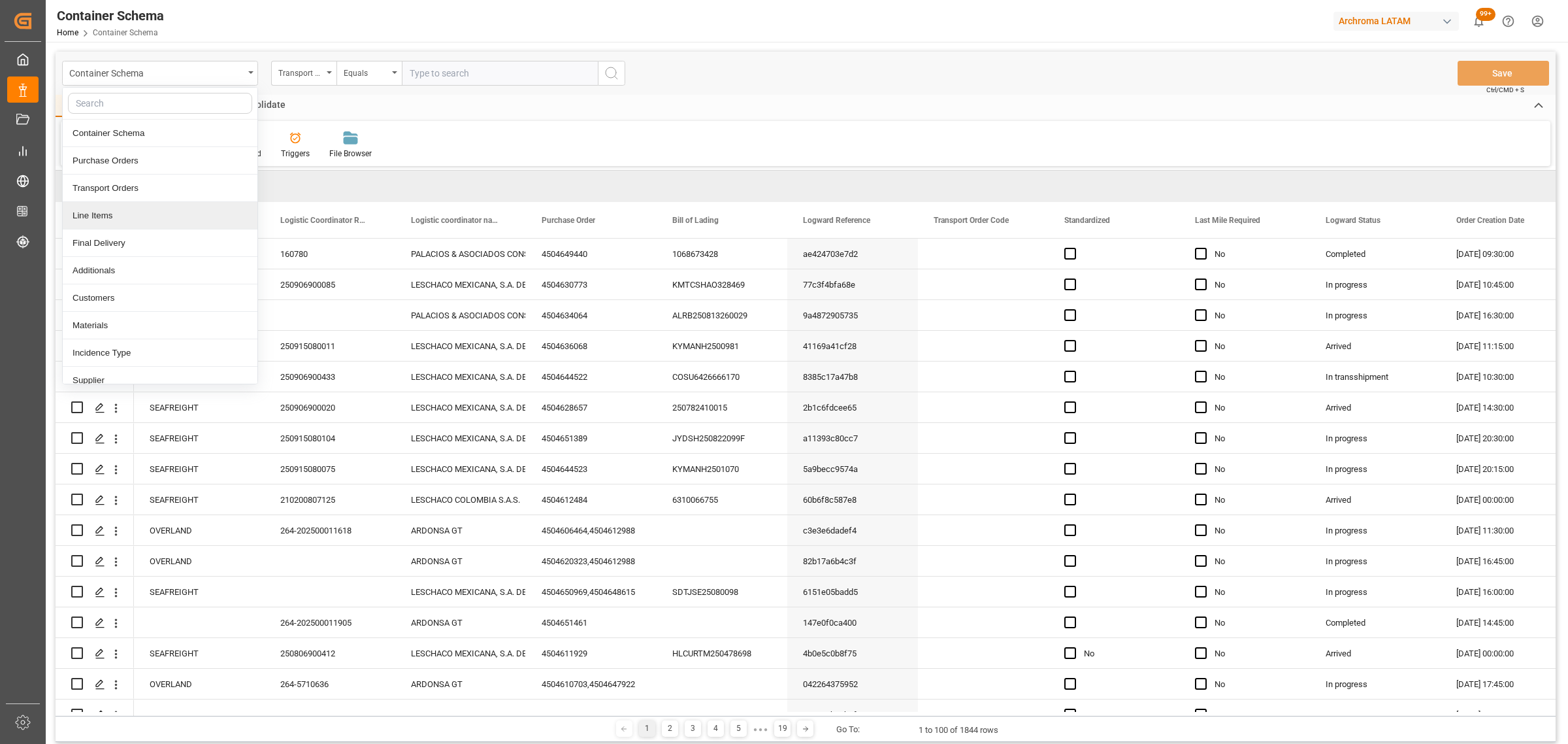
click at [128, 216] on div "Line Items" at bounding box center [159, 215] width 194 height 27
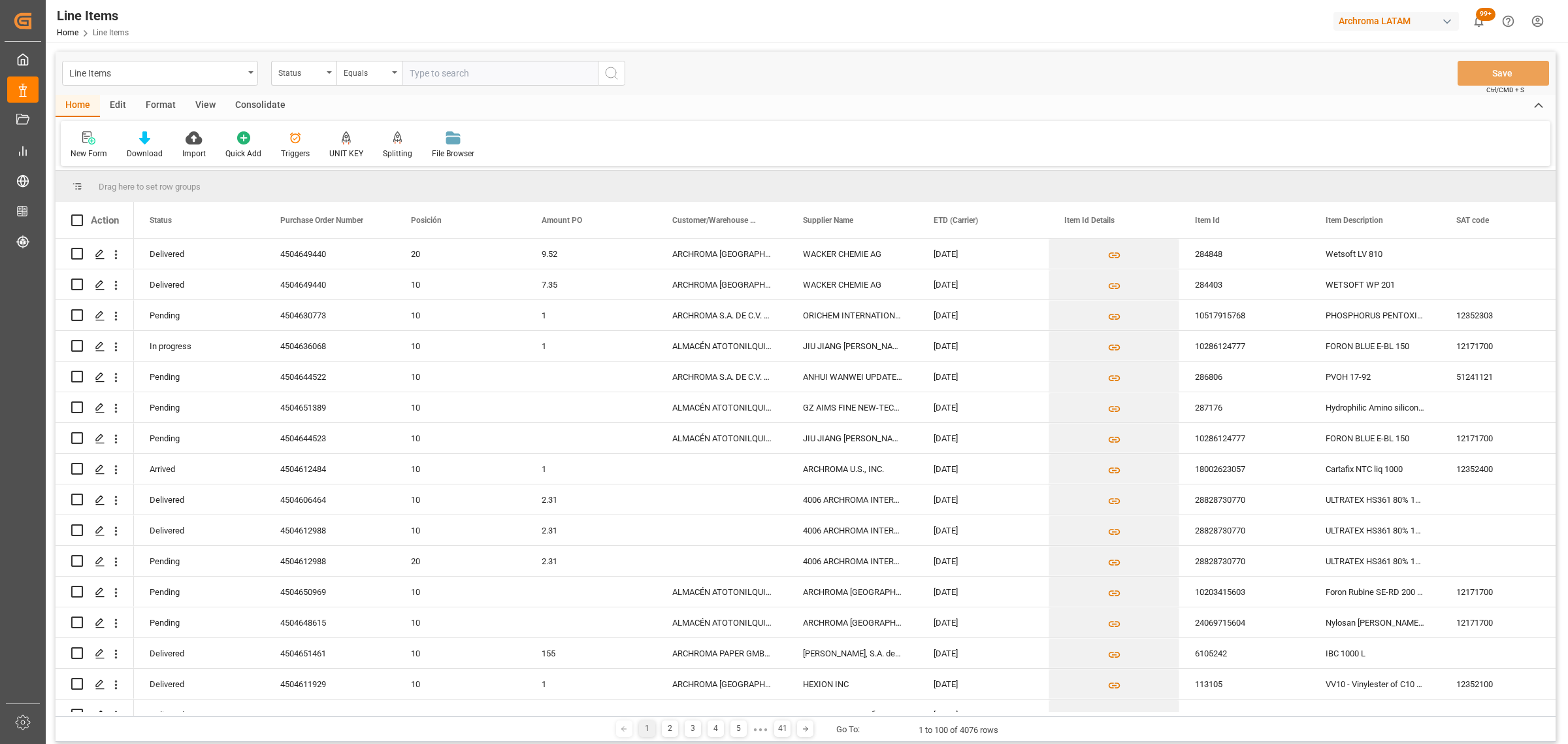
click at [307, 74] on div "Status" at bounding box center [301, 72] width 45 height 15
click at [316, 156] on div "Purchase Order Number" at bounding box center [369, 160] width 194 height 27
click at [344, 69] on div "Equals" at bounding box center [366, 72] width 45 height 15
click at [403, 161] on div "Fuzzy search" at bounding box center [434, 160] width 194 height 27
click at [429, 84] on input "text" at bounding box center [500, 73] width 196 height 25
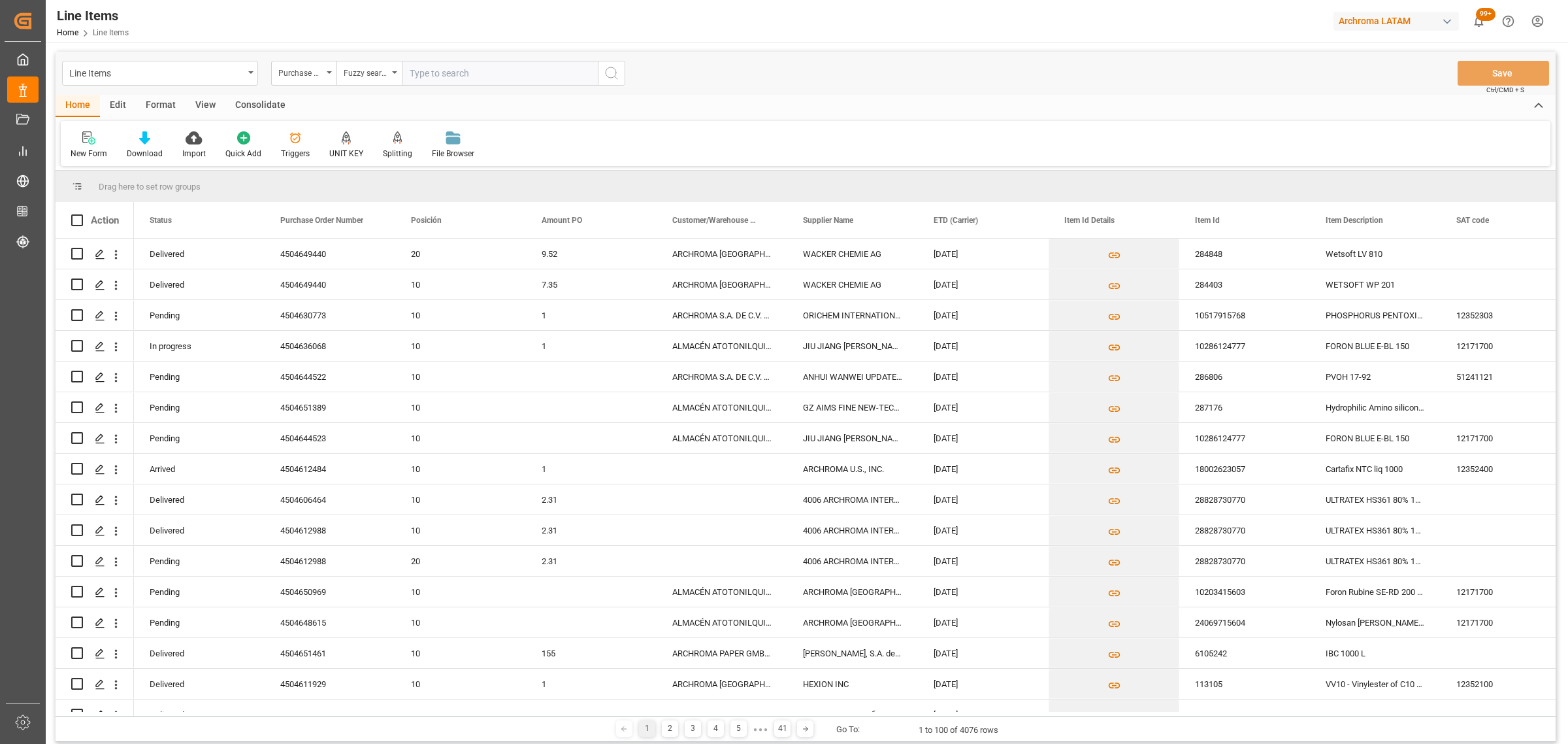
paste input "4504646791"
type input "4504646791"
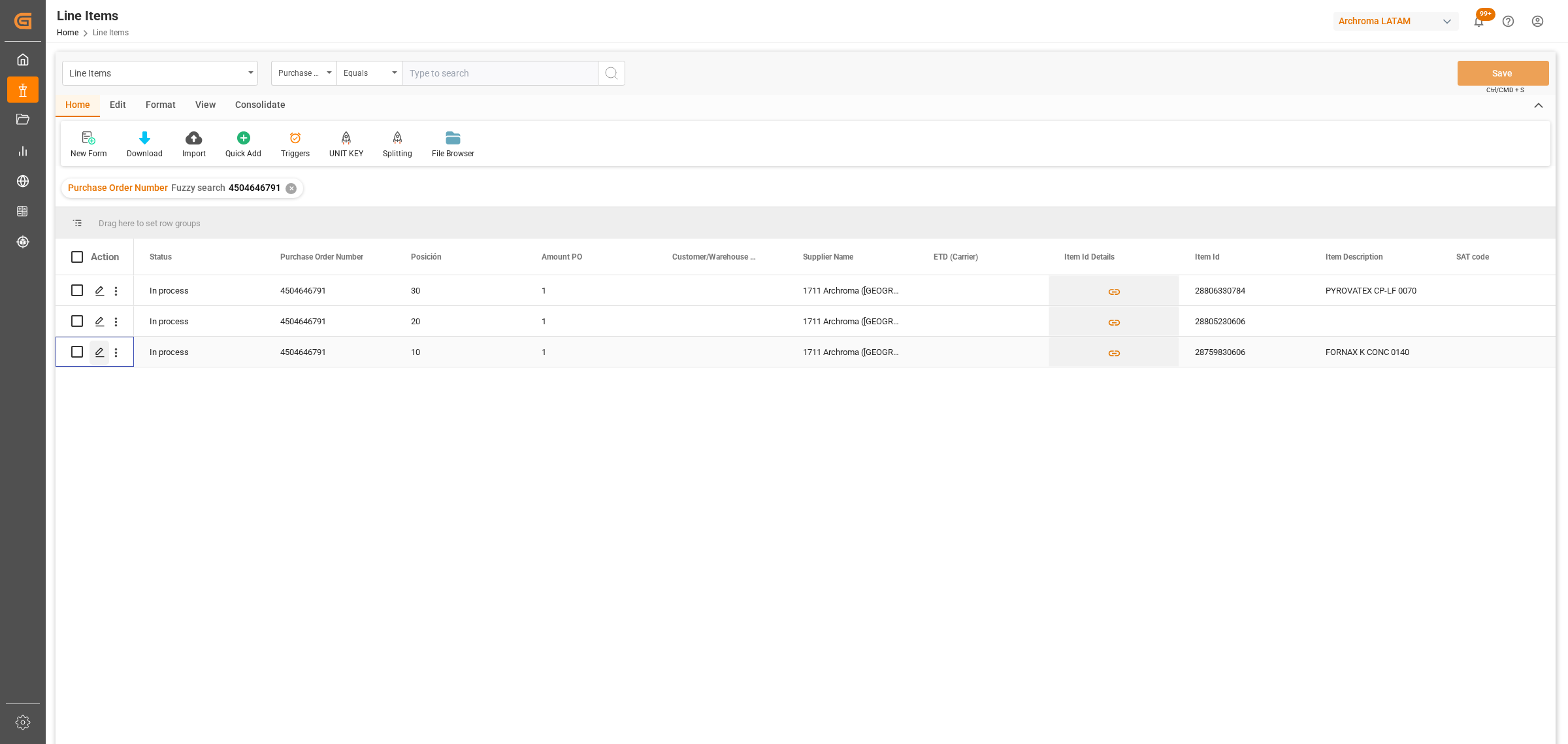
click at [100, 354] on icon "Press SPACE to select this row." at bounding box center [100, 352] width 10 height 10
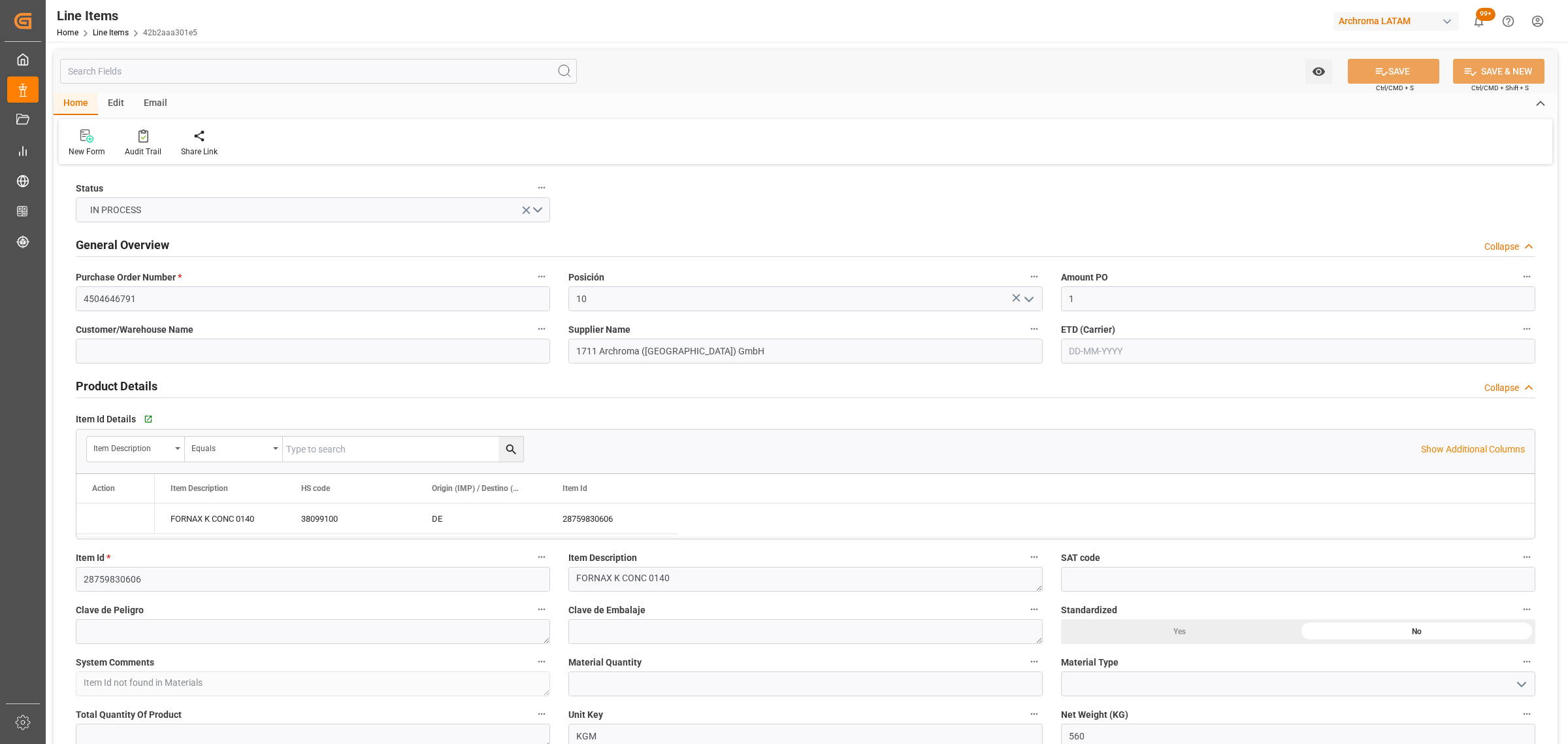
type input "[DATE] 16:28"
type input "[DATE] 16:59"
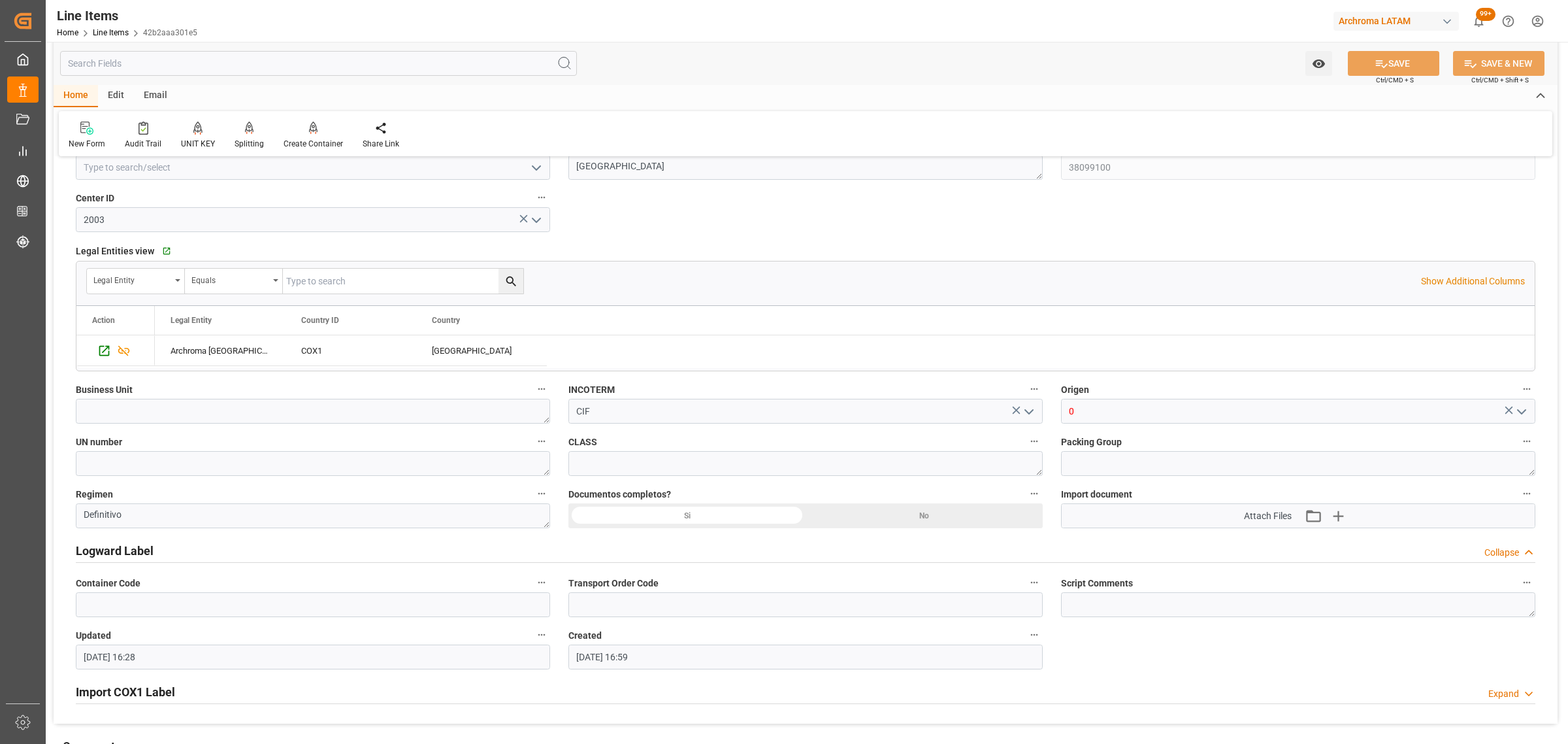
scroll to position [724, 0]
click at [1341, 517] on icon "button" at bounding box center [1337, 517] width 12 height 12
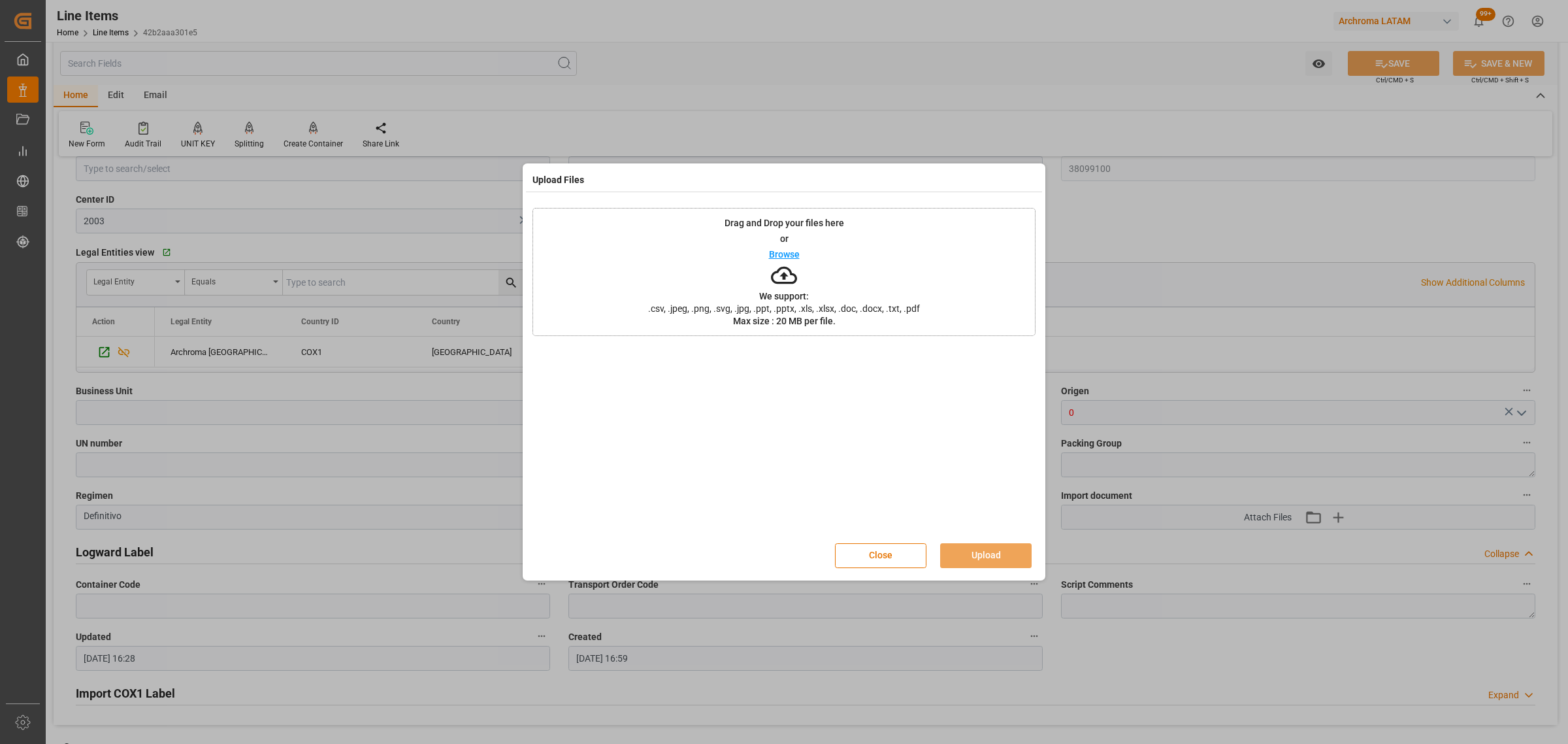
click at [791, 257] on p "Browse" at bounding box center [784, 254] width 31 height 9
click at [972, 550] on button "Upload" at bounding box center [985, 555] width 91 height 25
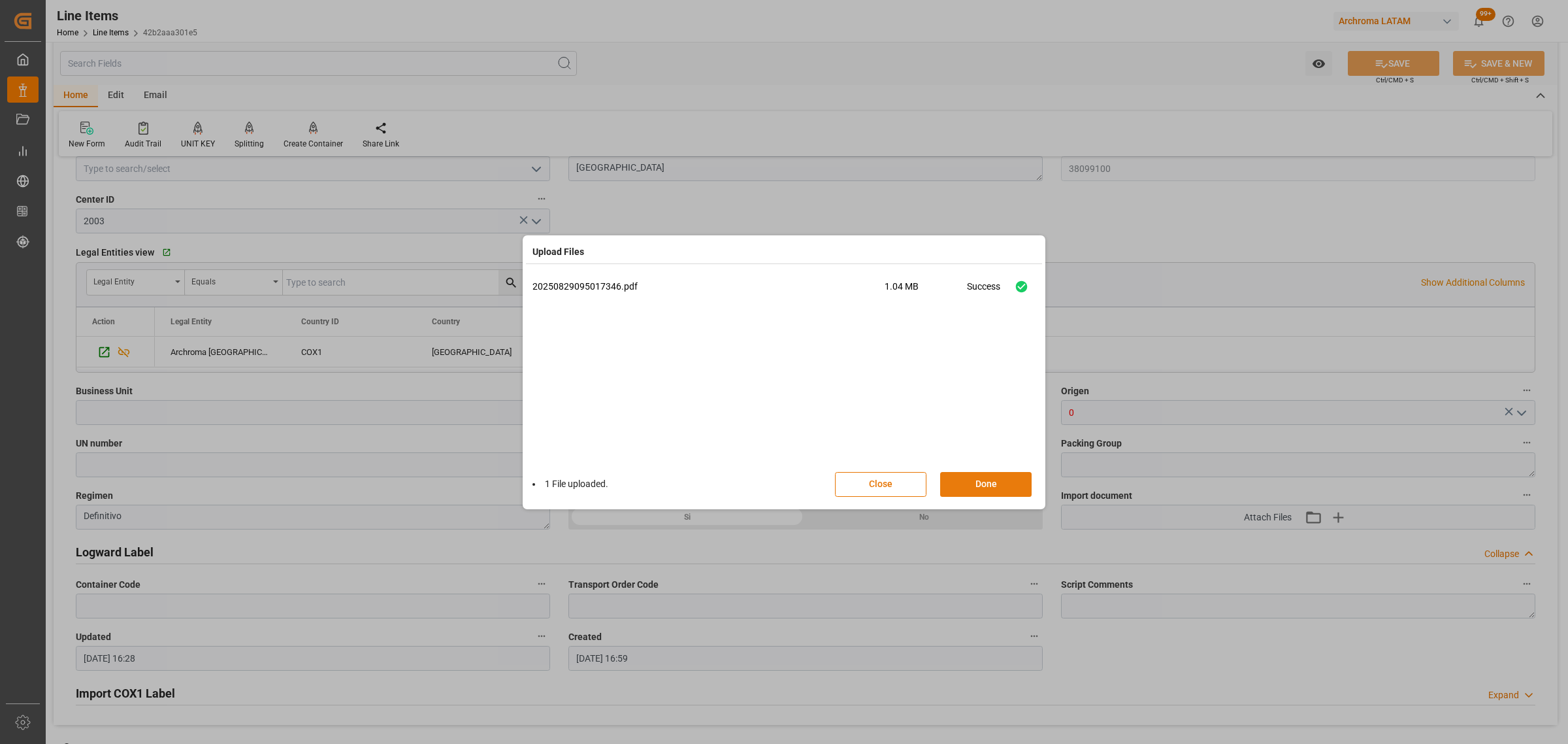
click at [1010, 486] on button "Done" at bounding box center [985, 484] width 91 height 25
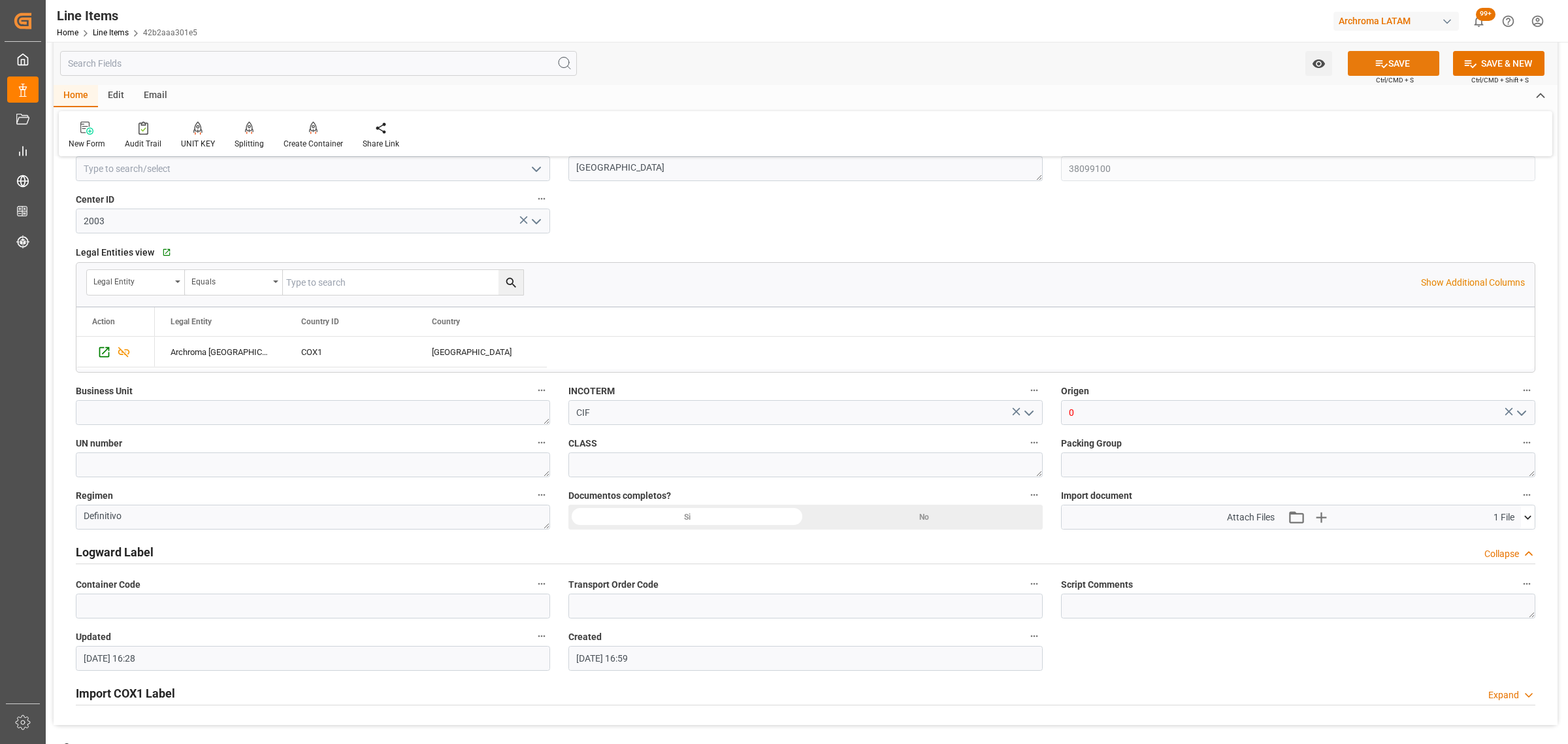
drag, startPoint x: 1369, startPoint y: 67, endPoint x: 1349, endPoint y: 67, distance: 20.0
click at [1369, 67] on button "SAVE" at bounding box center [1393, 63] width 91 height 25
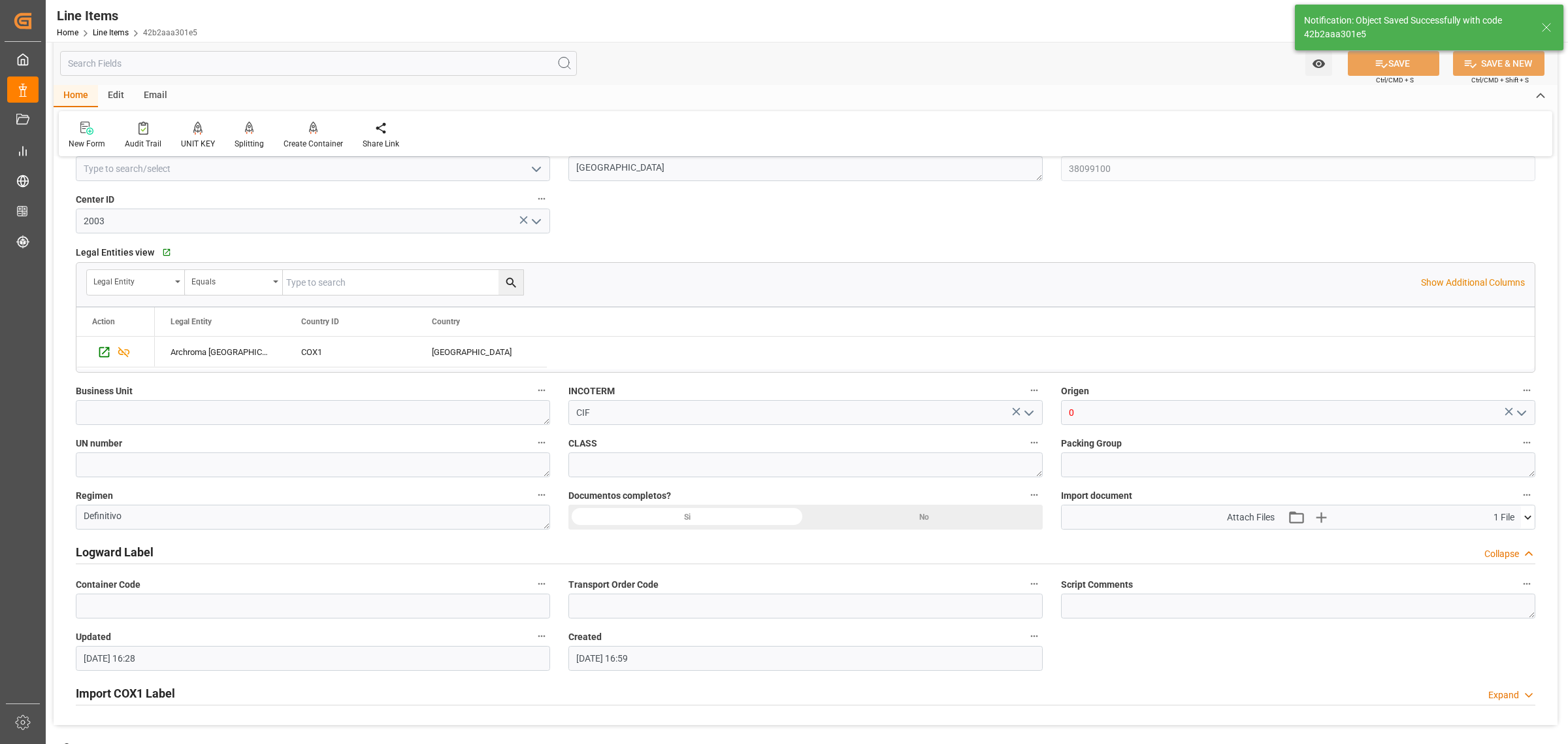
type input "[DATE] 22:19"
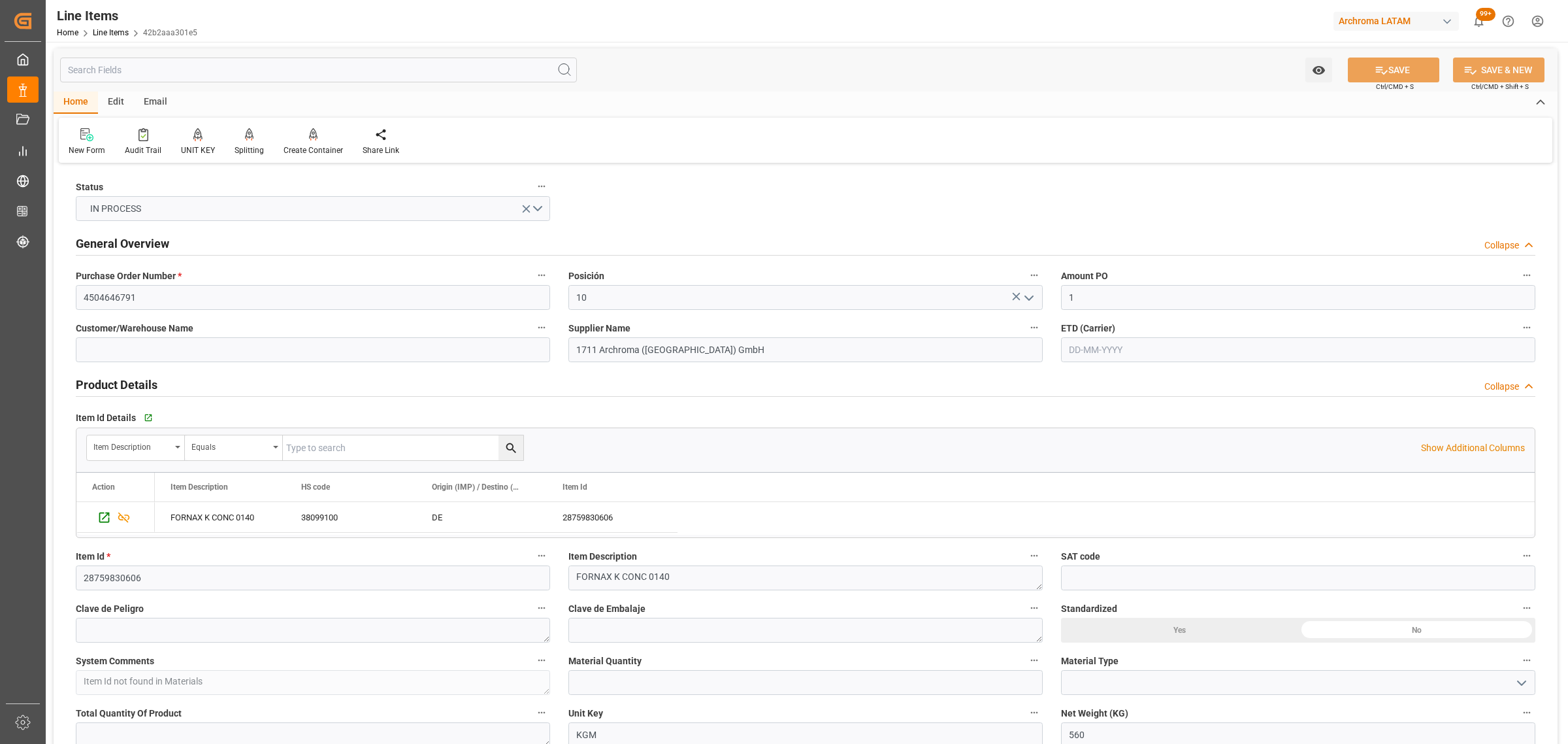
scroll to position [0, 0]
drag, startPoint x: 730, startPoint y: 350, endPoint x: 564, endPoint y: 347, distance: 166.0
click at [564, 347] on div "Supplier Name 1711 [GEOGRAPHIC_DATA] ([GEOGRAPHIC_DATA]) GmbH" at bounding box center [805, 342] width 492 height 52
click at [147, 101] on div "Email" at bounding box center [155, 104] width 43 height 22
click at [69, 143] on div "Send Email" at bounding box center [88, 142] width 60 height 29
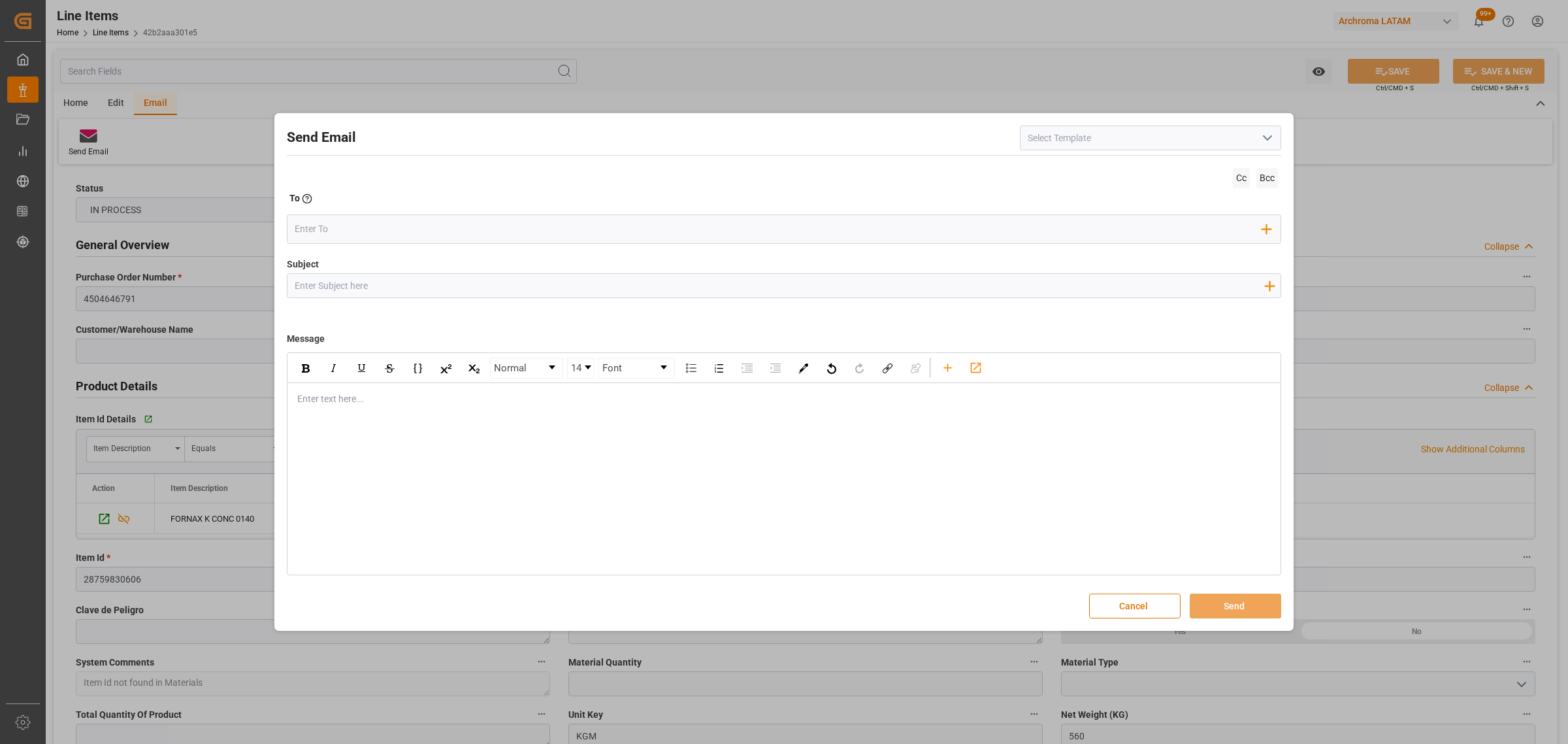
click at [351, 282] on input "Subject" at bounding box center [779, 285] width 984 height 23
paste input "1711 Archroma ([GEOGRAPHIC_DATA]) GmbH"
drag, startPoint x: 333, startPoint y: 286, endPoint x: 308, endPoint y: 281, distance: 25.5
click at [308, 281] on input "PO 1711 Archroma ([GEOGRAPHIC_DATA]) GmbH" at bounding box center [779, 285] width 984 height 23
drag, startPoint x: 438, startPoint y: 283, endPoint x: 314, endPoint y: 282, distance: 124.0
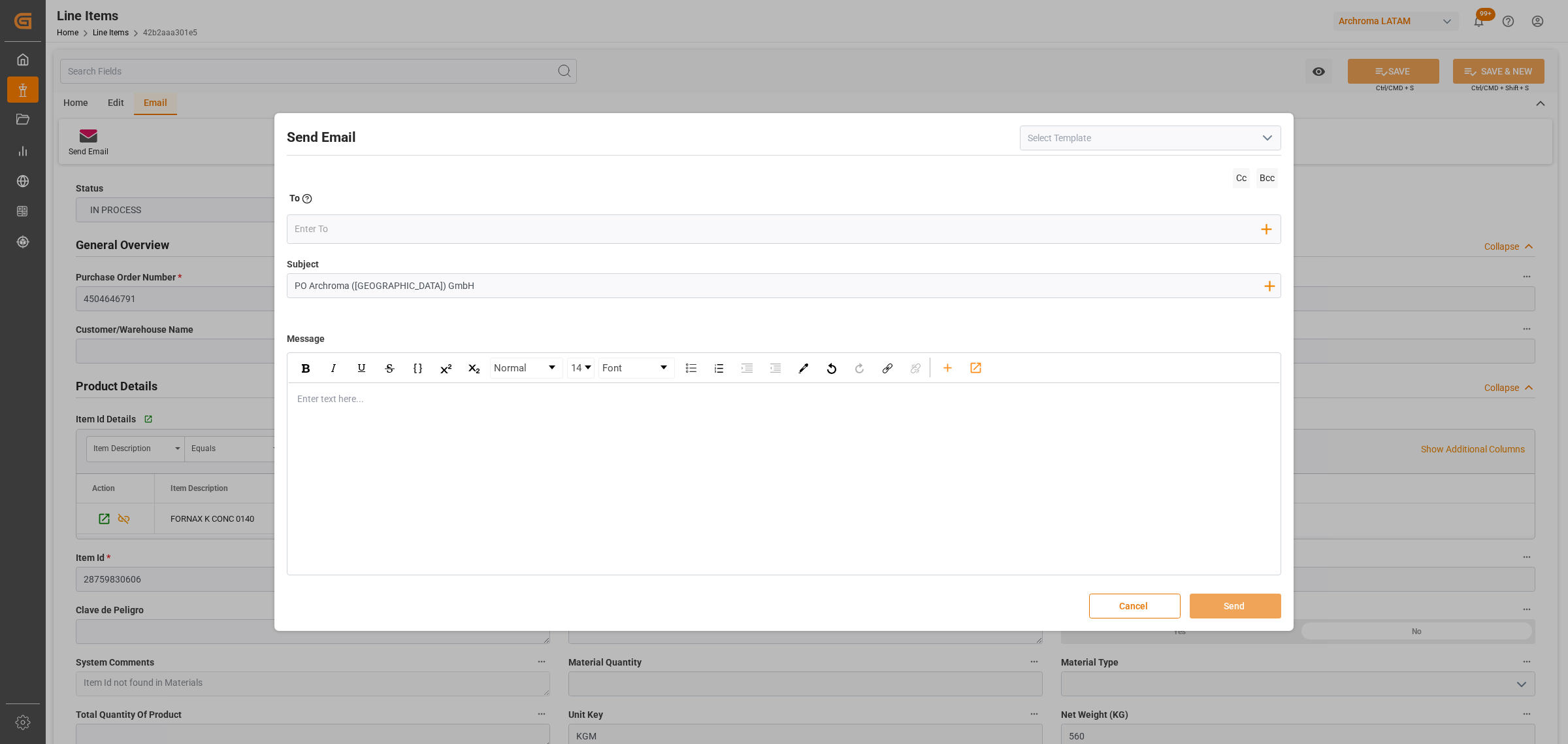
click at [314, 282] on input "PO Archroma ([GEOGRAPHIC_DATA]) GmbH" at bounding box center [779, 285] width 984 height 23
drag, startPoint x: 580, startPoint y: 286, endPoint x: 454, endPoint y: 283, distance: 126.0
click at [454, 283] on input "PO ARCHROMA SWITZERLAND GMBH rchroma (Switzerland) GmbH" at bounding box center [779, 285] width 984 height 23
click at [305, 284] on input "PO ARCHROMA SWITZERLAND GMBH //ARCHROMA [GEOGRAPHIC_DATA]" at bounding box center [779, 285] width 984 height 23
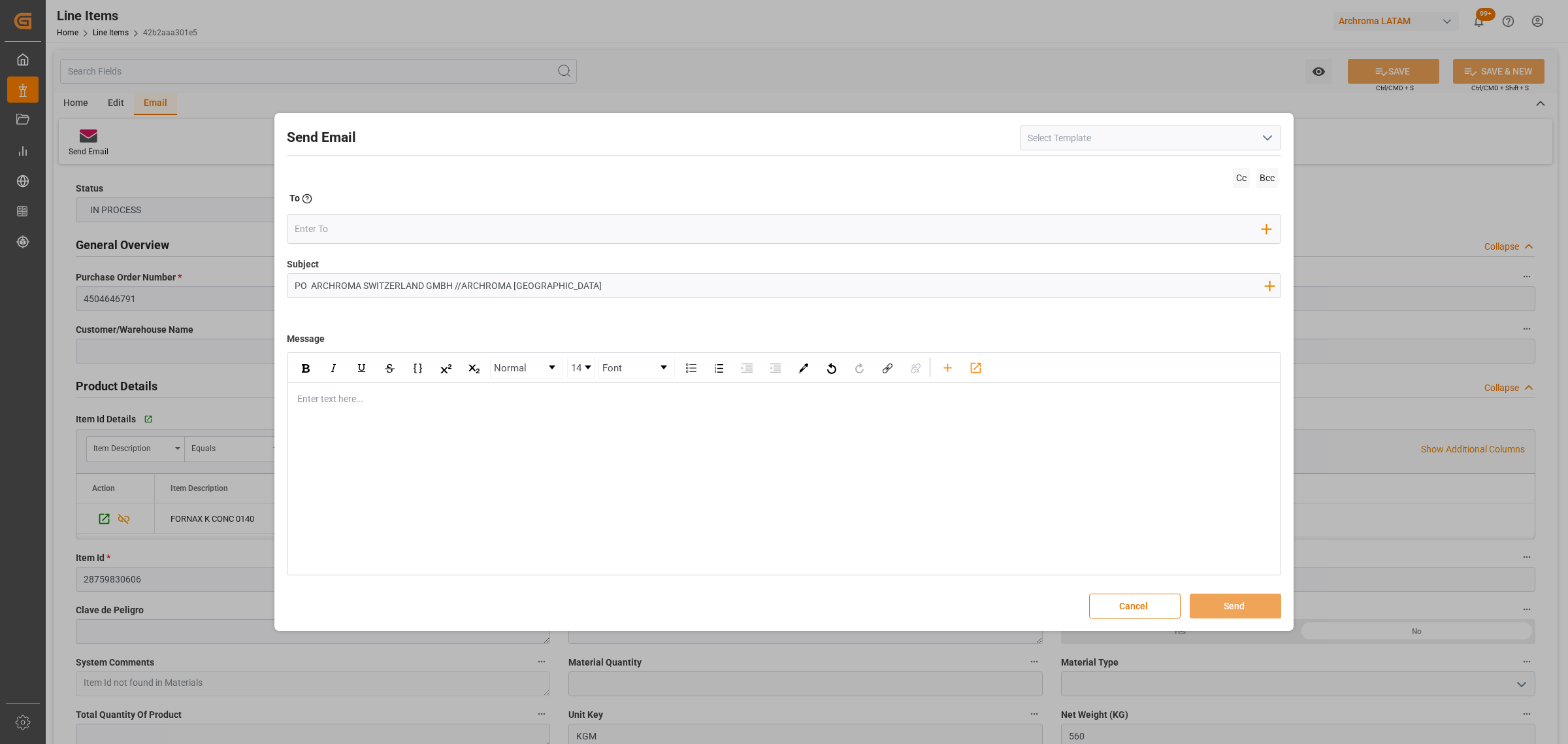
paste input "4504646791 10,20,30 // 4504647350"
click at [409, 281] on input "PO 4504646791 10,20,30 // 4504647350 ARCHROMA [GEOGRAPHIC_DATA] GMBH //ARCHROMA…" at bounding box center [779, 285] width 984 height 23
click at [452, 283] on input "PO 4504646791 10,20,30,4504647350 ARCHROMA [GEOGRAPHIC_DATA] GMBH //ARCHROMA [G…" at bounding box center [779, 285] width 984 height 23
click at [828, 285] on input "PO 4504646791 10,20,30,4504647350//TE//DOCUMENTOS// ARCHROMA SWITZERLAND GMBH /…" at bounding box center [779, 285] width 984 height 23
click at [886, 289] on input "PO 4504646791 10,20,30,4504647350//TE//DOCUMENTOS// ARCHROMA SWITZERLAND GMBH /…" at bounding box center [779, 285] width 984 height 23
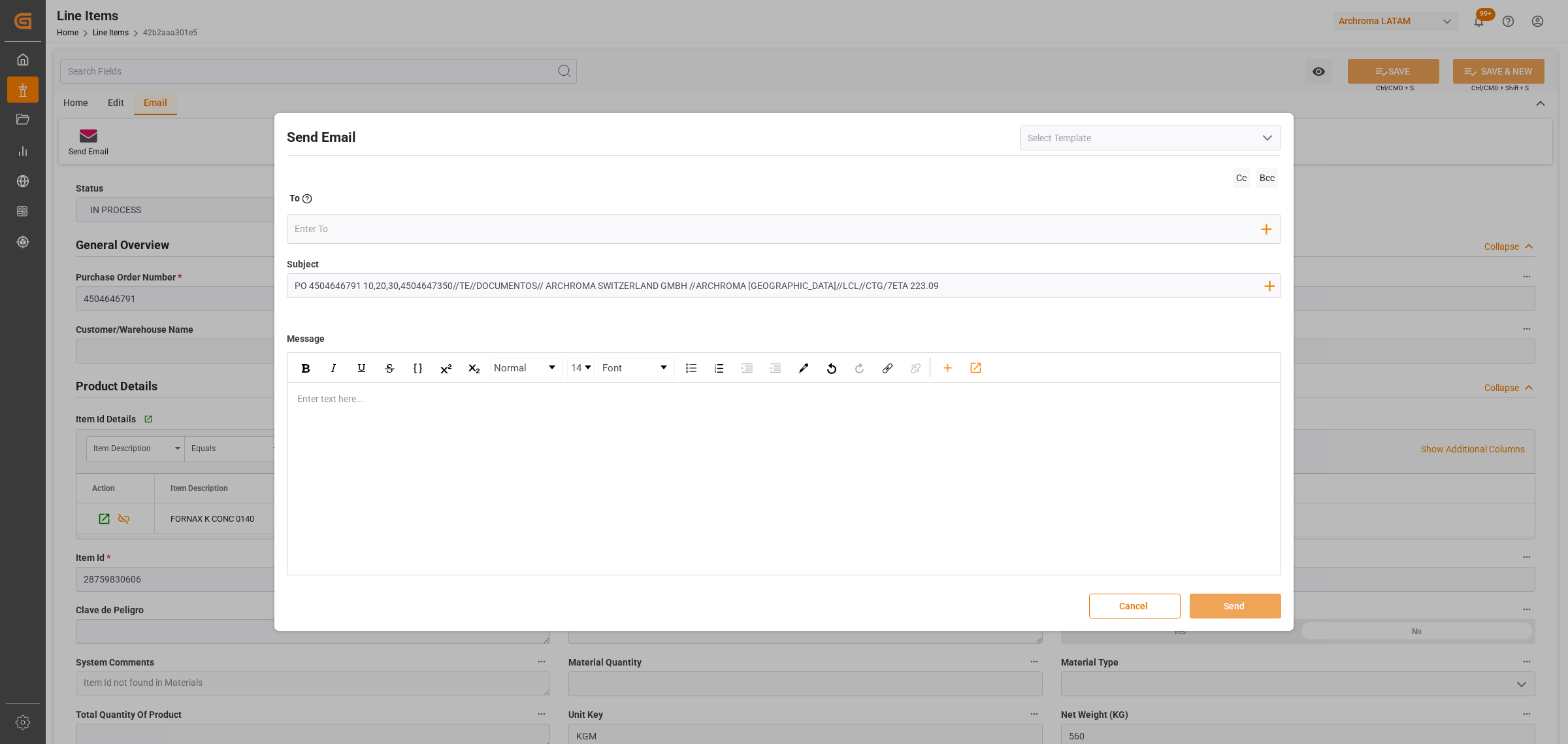
click at [847, 285] on input "PO 4504646791 10,20,30,4504647350//TE//DOCUMENTOS// ARCHROMA SWITZERLAND GMBH /…" at bounding box center [779, 285] width 984 height 23
click at [381, 399] on div "rdw-editor" at bounding box center [784, 399] width 972 height 14
click at [295, 400] on div "11108-2025" at bounding box center [784, 399] width 992 height 32
click at [333, 400] on div "rdw-editor" at bounding box center [784, 399] width 972 height 14
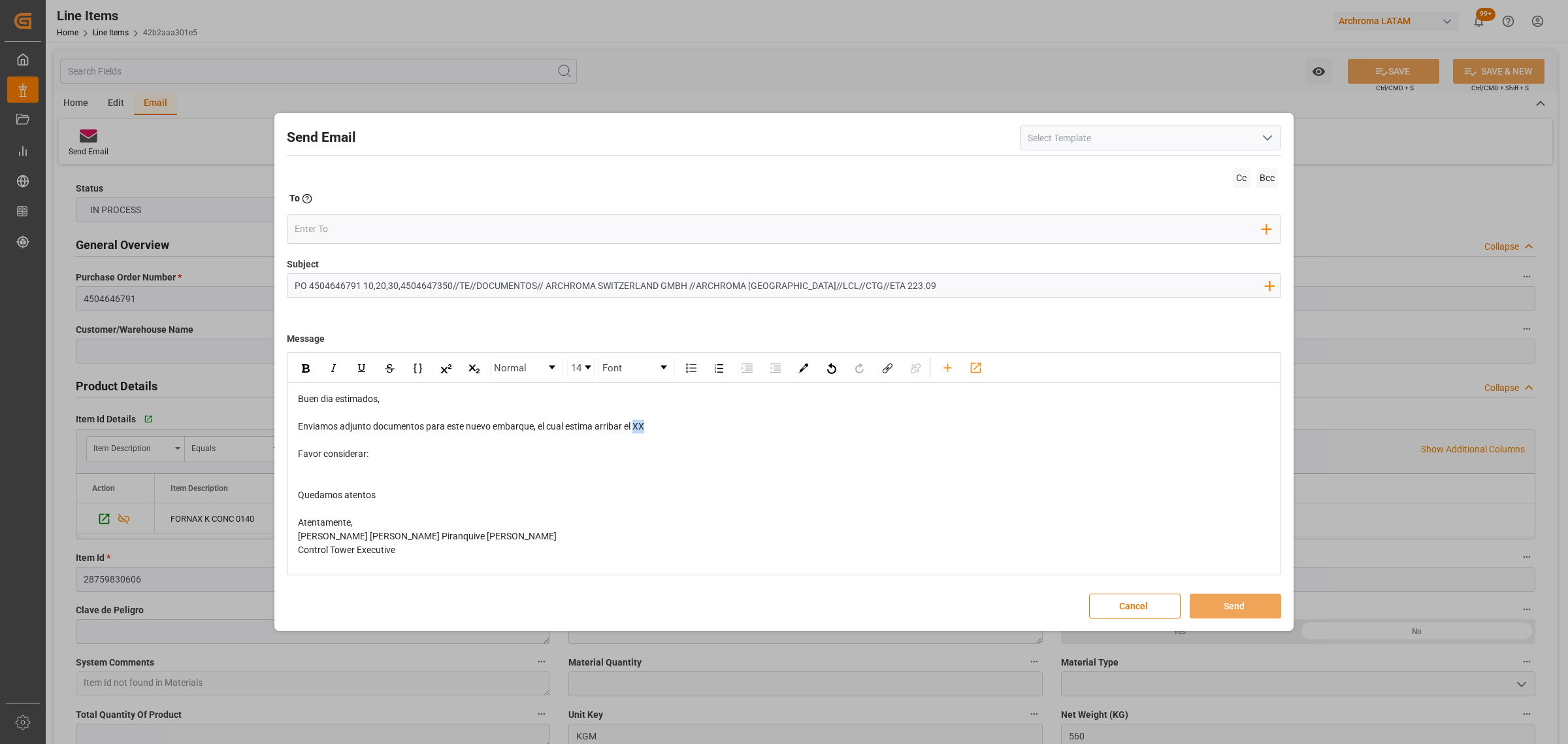
drag, startPoint x: 660, startPoint y: 428, endPoint x: 636, endPoint y: 430, distance: 24.1
click at [636, 430] on div "Enviamos adjunto documentos para este nuevo embarque, el cual estima arribar el…" at bounding box center [784, 426] width 972 height 14
click at [873, 289] on input "PO 4504646791 10,20,30,4504647350//TE//DOCUMENTOS// ARCHROMA SWITZERLAND GMBH /…" at bounding box center [779, 285] width 984 height 23
type input "PO 4504646791 10,20,30,4504647350//TE//DOCUMENTOS// ARCHROMA SWITZERLAND GMBH /…"
click at [686, 433] on div "rdw-editor" at bounding box center [784, 440] width 972 height 14
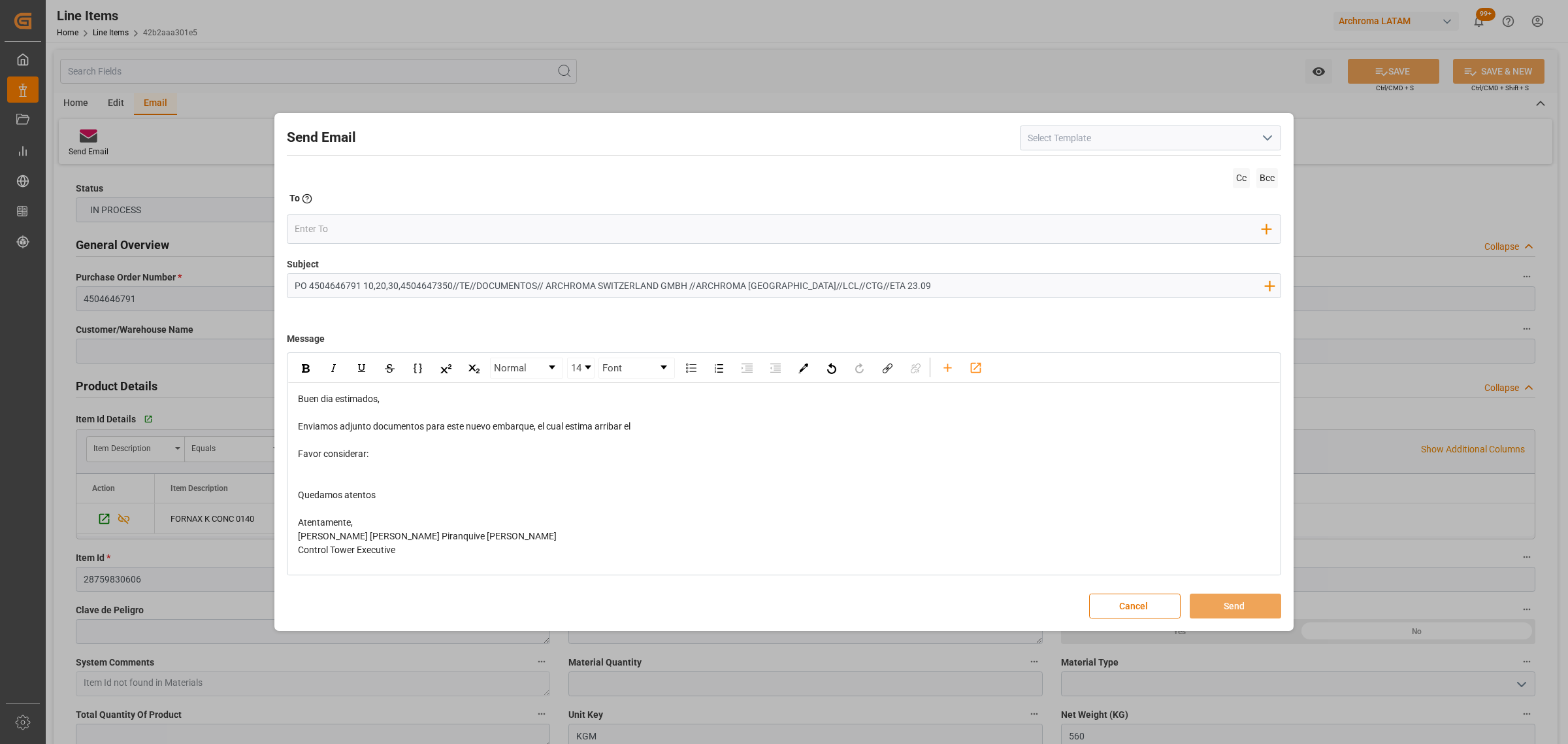
click at [688, 426] on div "Enviamos adjunto documentos para este nuevo embarque, el cual estima arribar el" at bounding box center [784, 426] width 972 height 14
click at [402, 466] on div "rdw-editor" at bounding box center [784, 467] width 972 height 14
click at [696, 422] on div "Enviamos adjunto documentos para este nuevo embarque, el cual estima arribar el…" at bounding box center [784, 426] width 972 height 14
click at [433, 479] on div "Corresponde a la carga del ID" at bounding box center [784, 481] width 972 height 14
click at [519, 482] on div "Corresponde a la carga del ID 11108-2025" at bounding box center [784, 481] width 972 height 14
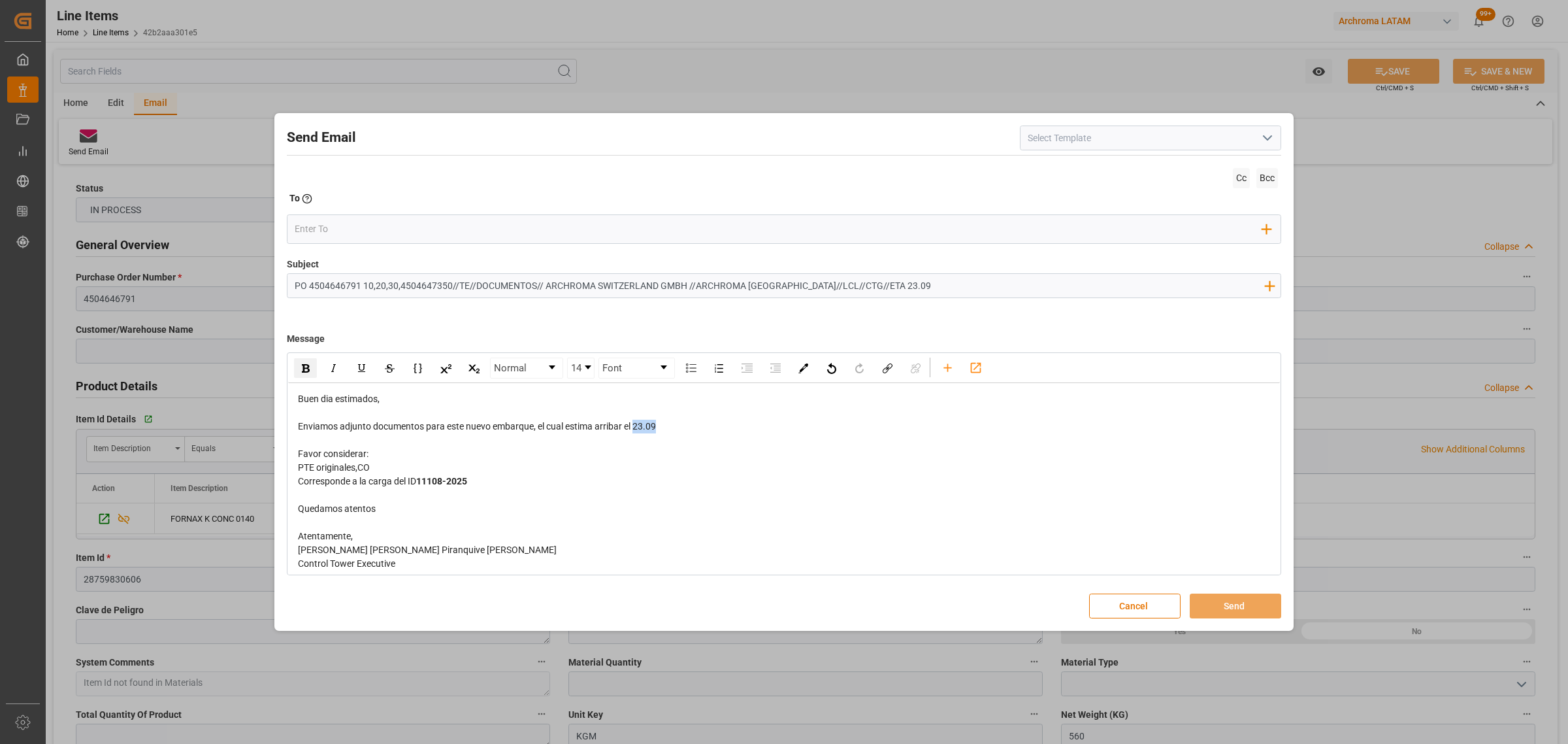
drag, startPoint x: 657, startPoint y: 426, endPoint x: 637, endPoint y: 428, distance: 20.1
click at [637, 428] on span "Enviamos adjunto documentos para este nuevo embarque, el cual estima arribar el…" at bounding box center [476, 426] width 358 height 10
click at [302, 367] on img "rdw-inline-control" at bounding box center [305, 368] width 7 height 8
click at [944, 372] on icon "rdw-toolbar" at bounding box center [947, 368] width 14 height 14
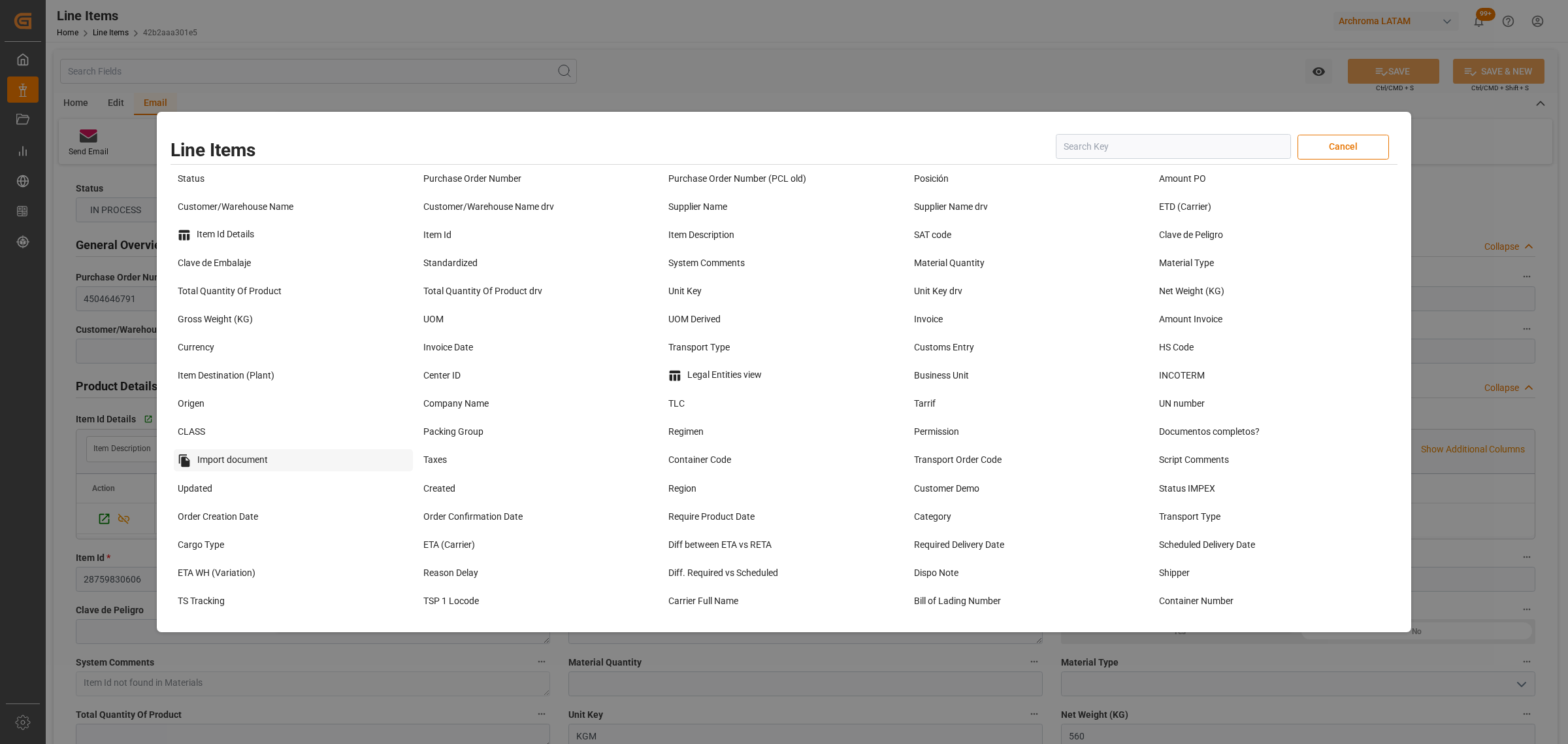
click at [265, 461] on div "Import document" at bounding box center [293, 460] width 239 height 22
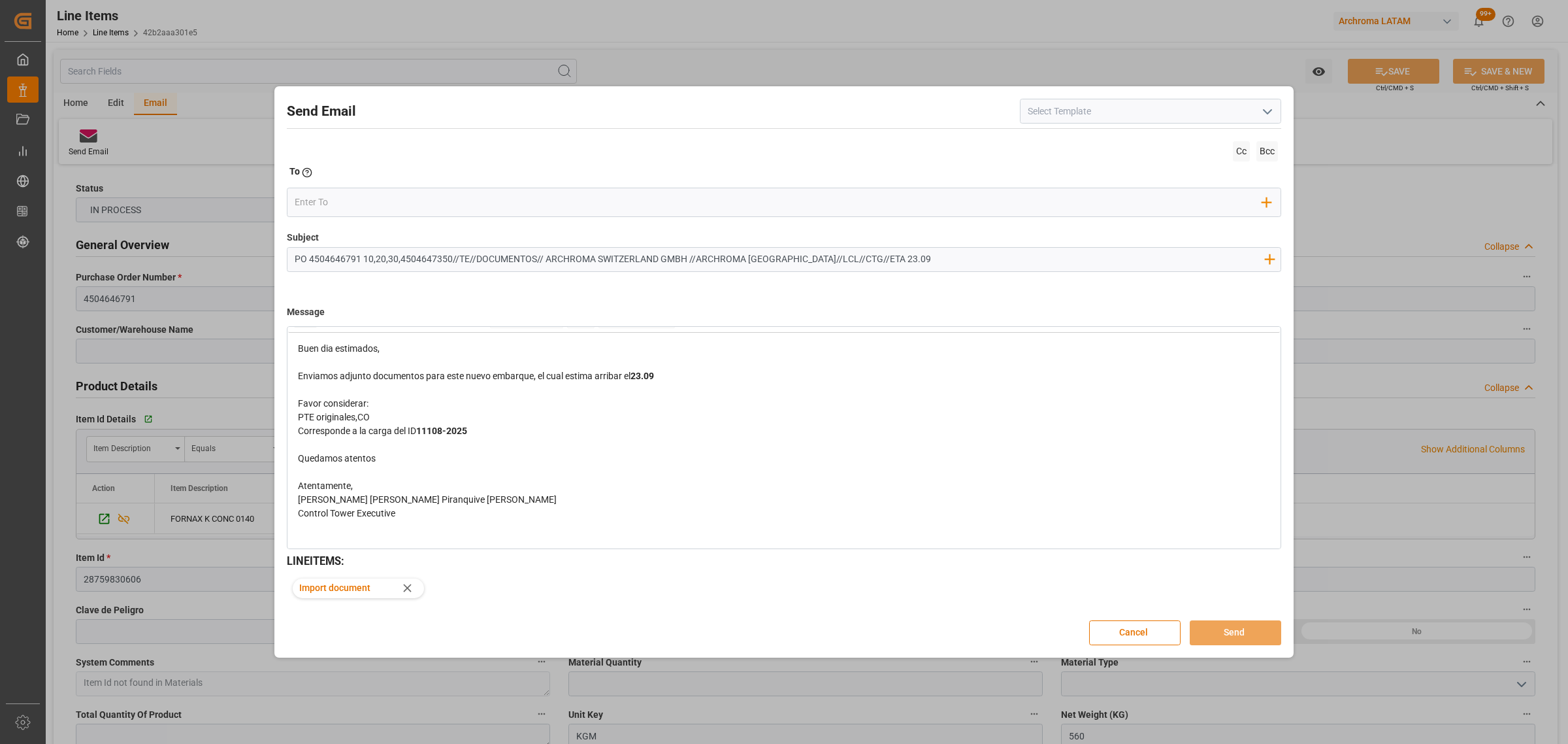
scroll to position [47, 0]
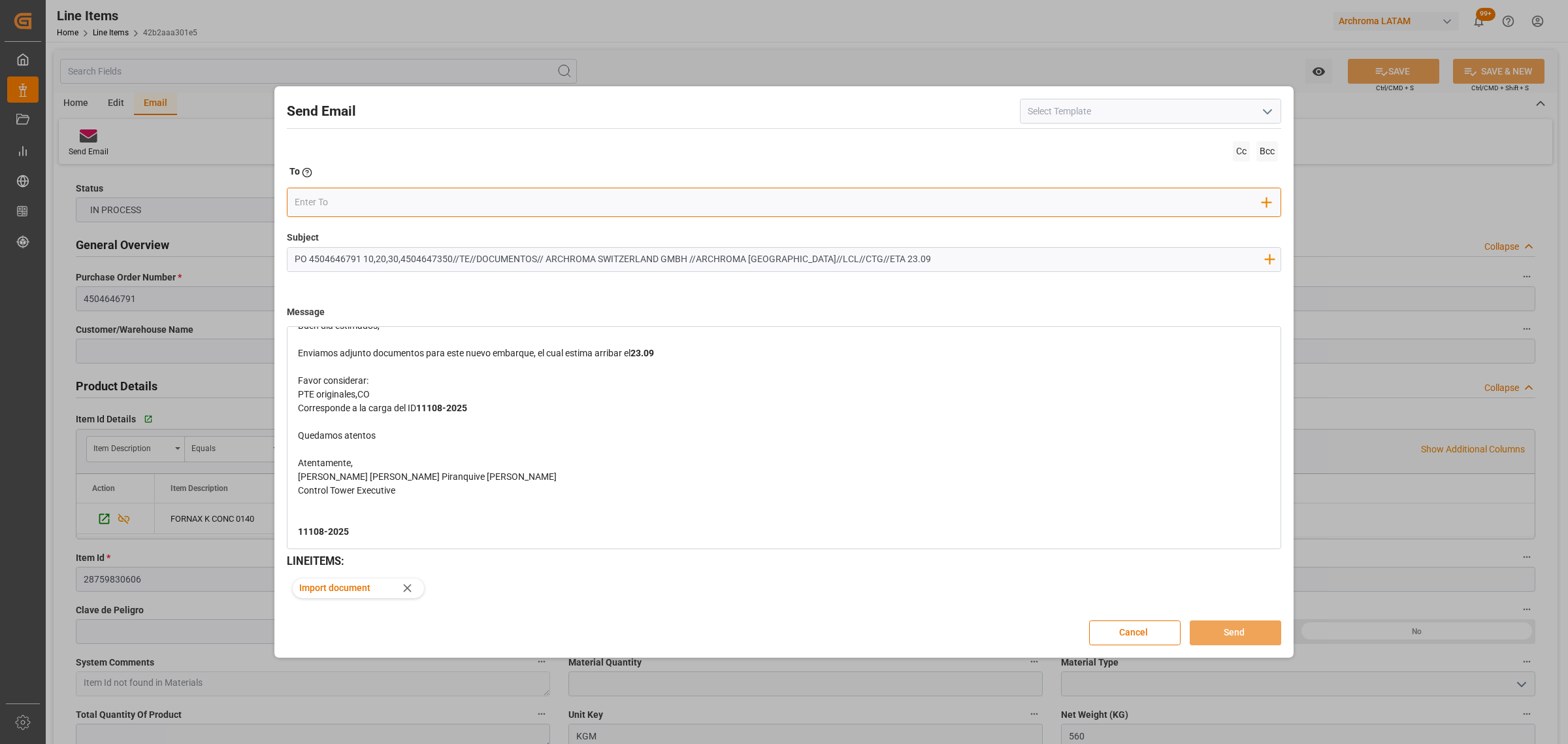
click at [399, 201] on input "email" at bounding box center [779, 202] width 968 height 20
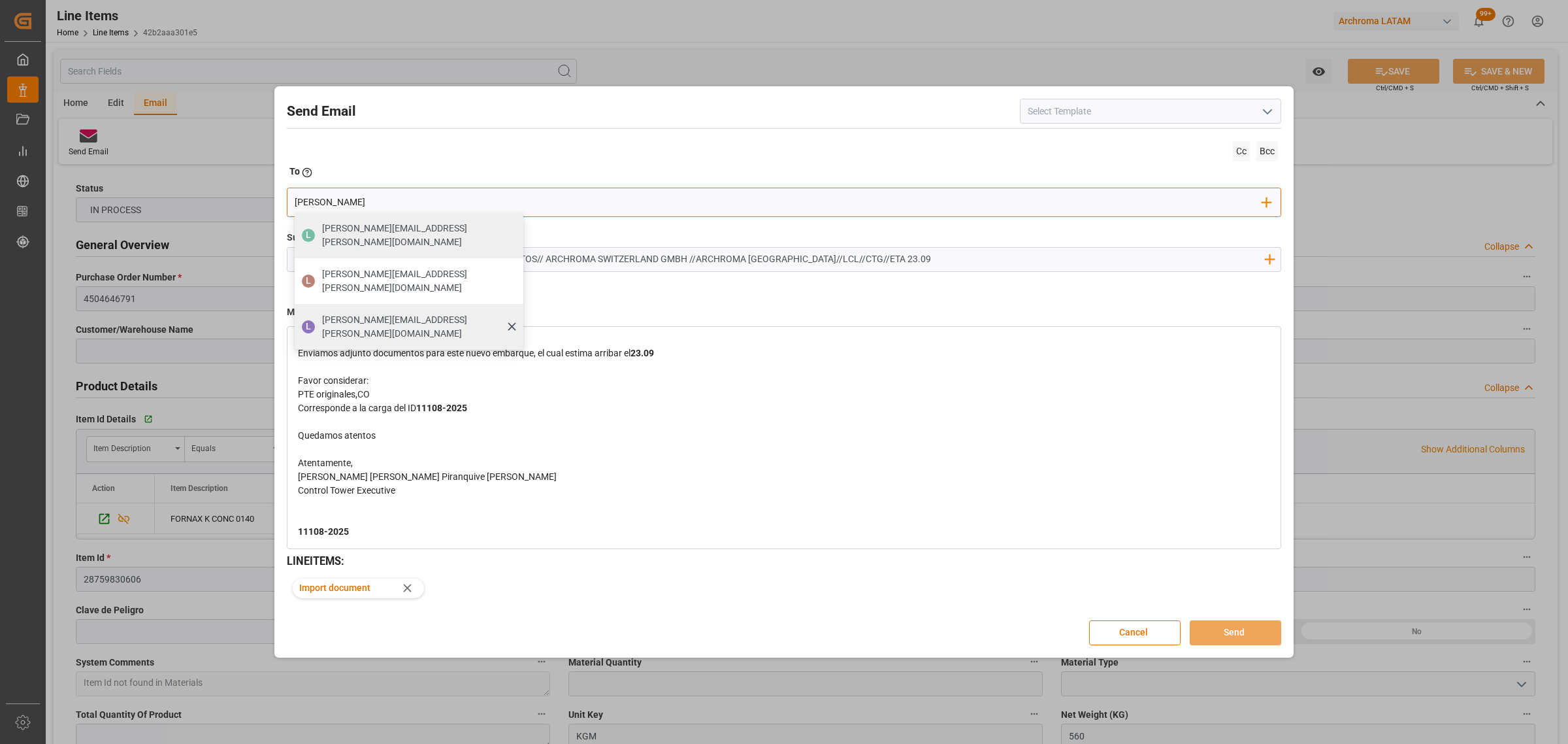
type input "[PERSON_NAME]"
click at [347, 313] on span "[PERSON_NAME][EMAIL_ADDRESS][PERSON_NAME][DOMAIN_NAME]" at bounding box center [418, 326] width 192 height 27
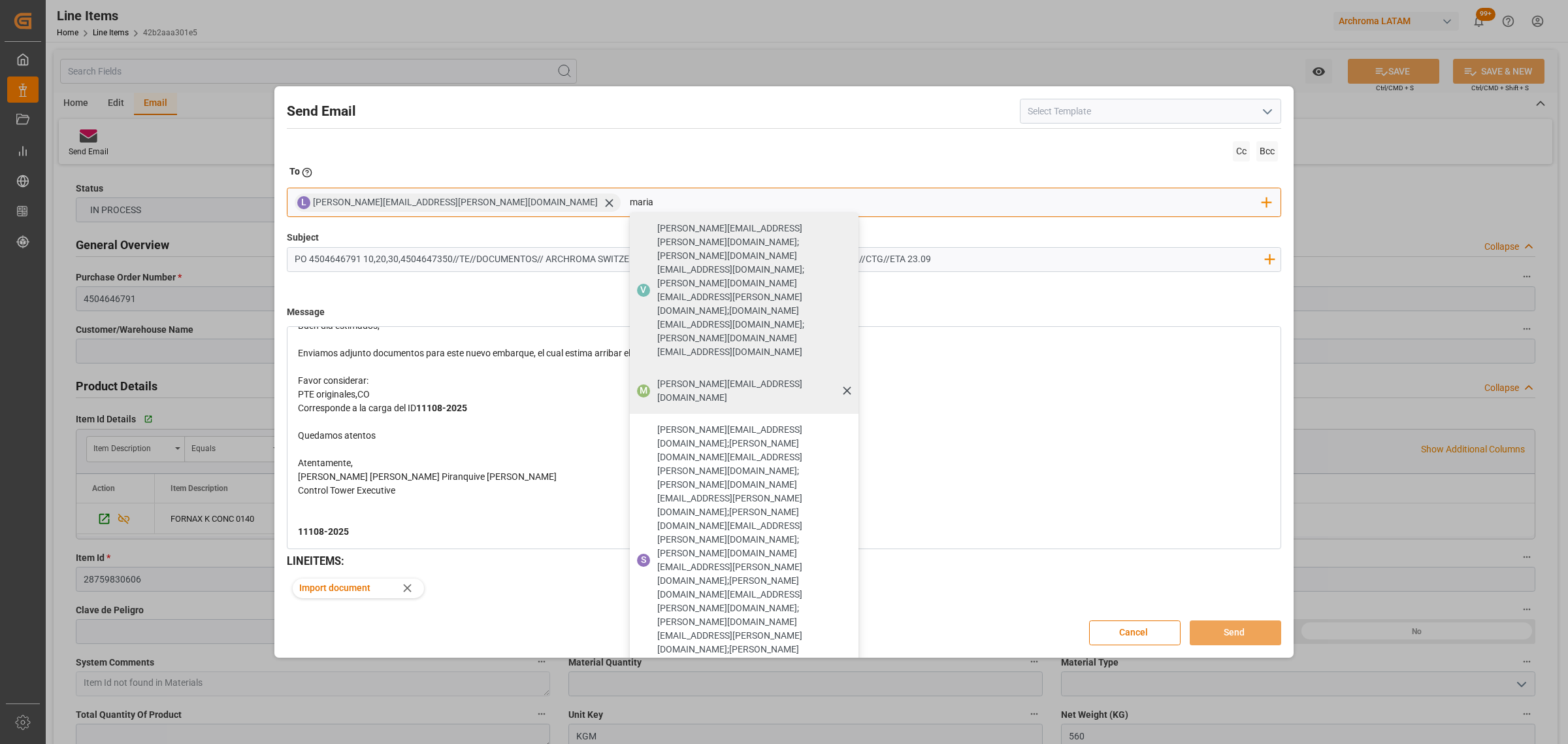
type input "maria"
click at [657, 377] on span "[PERSON_NAME][EMAIL_ADDRESS][DOMAIN_NAME]" at bounding box center [753, 390] width 192 height 27
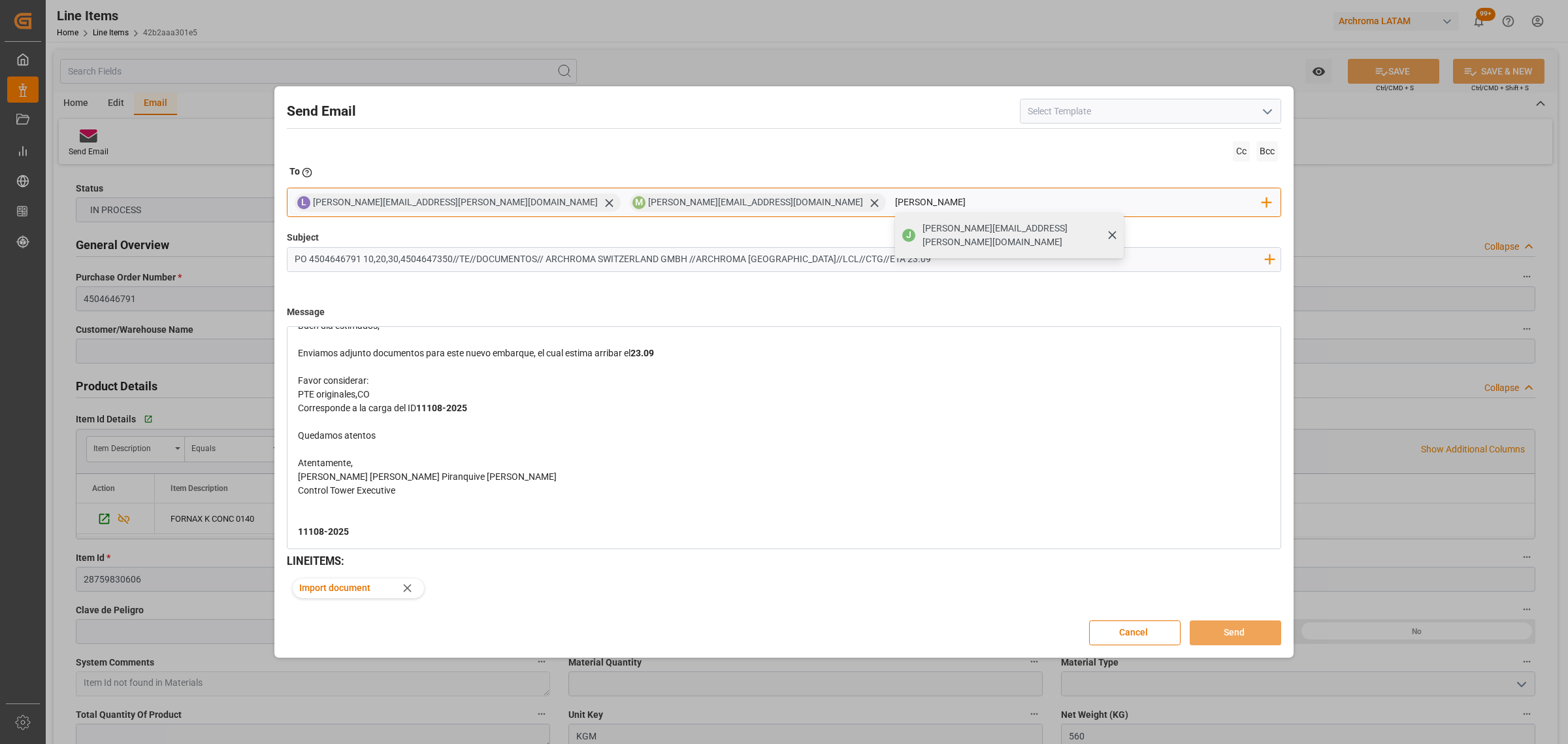
type input "[PERSON_NAME]"
click at [922, 223] on span "[PERSON_NAME][EMAIL_ADDRESS][PERSON_NAME][DOMAIN_NAME]" at bounding box center [1018, 235] width 192 height 27
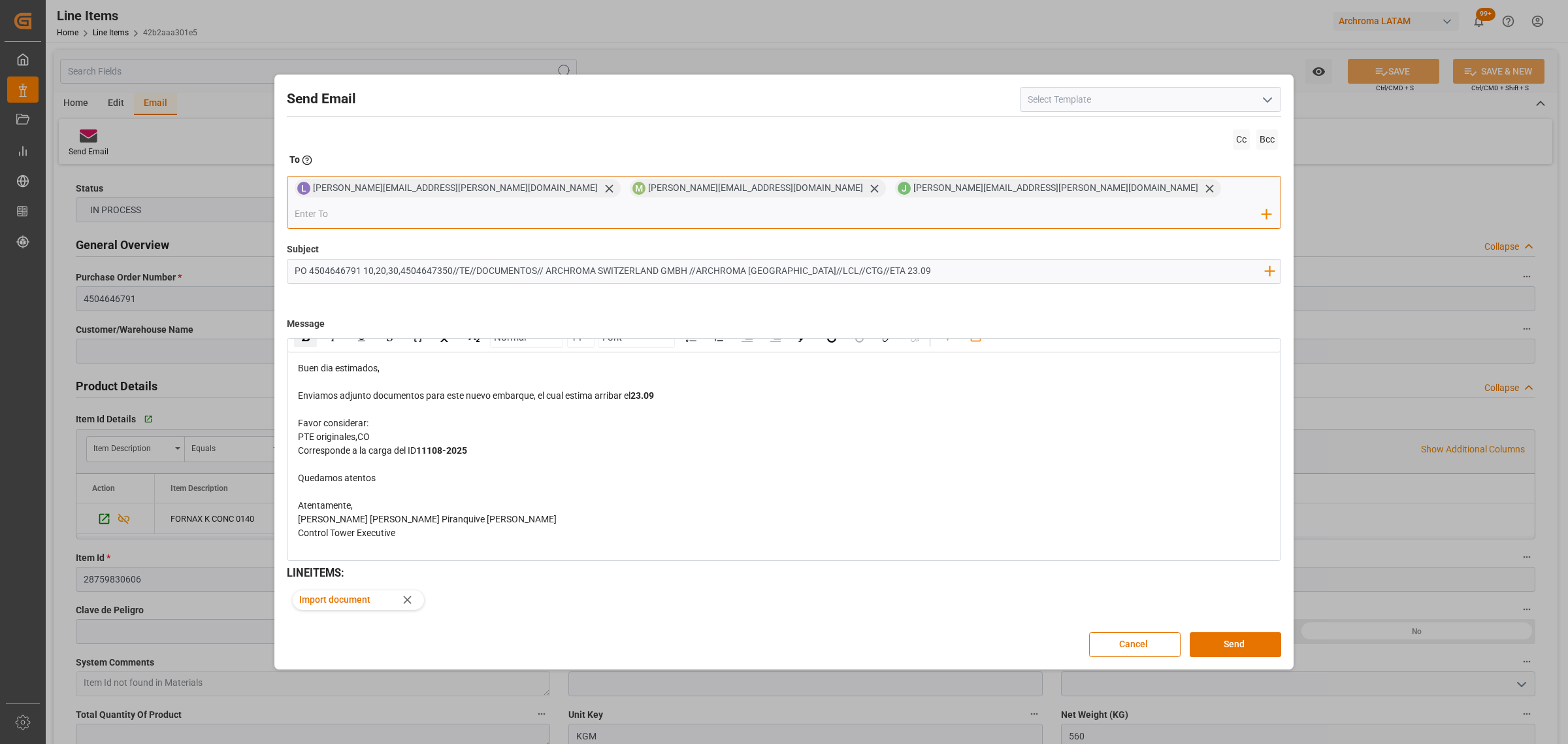
scroll to position [0, 0]
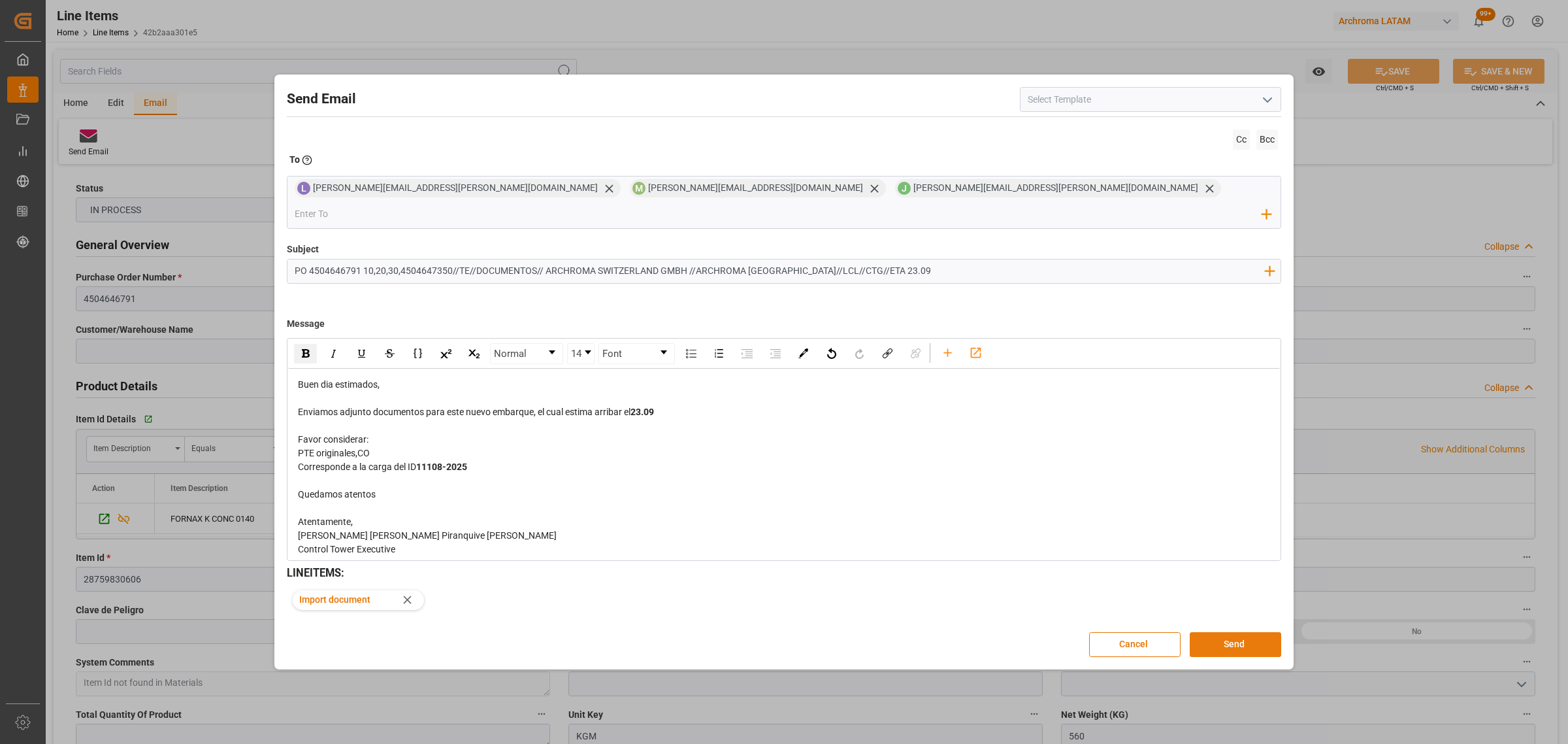
click at [1218, 632] on button "Send" at bounding box center [1235, 644] width 91 height 25
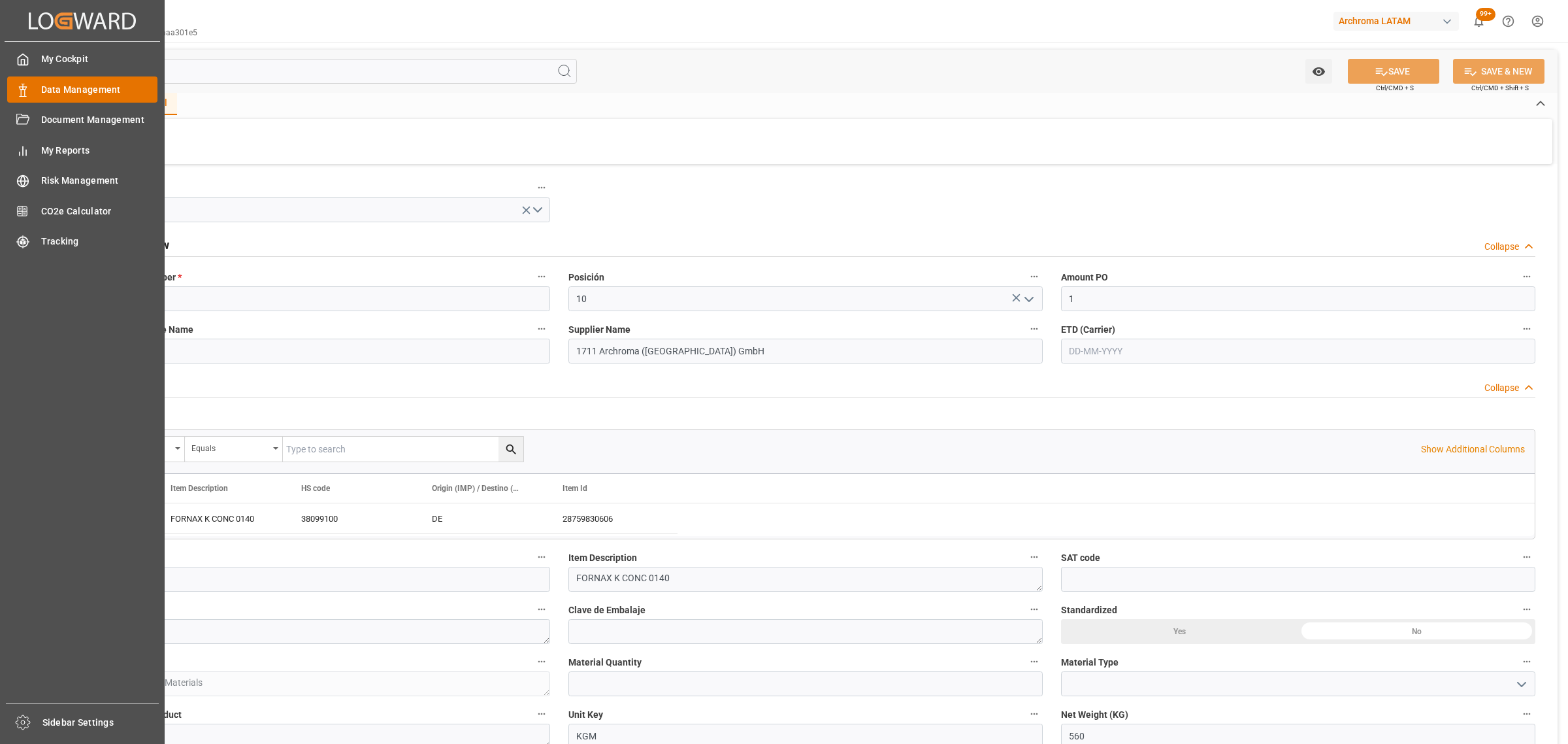
click at [36, 92] on div "Data Management Data Management" at bounding box center [82, 88] width 150 height 25
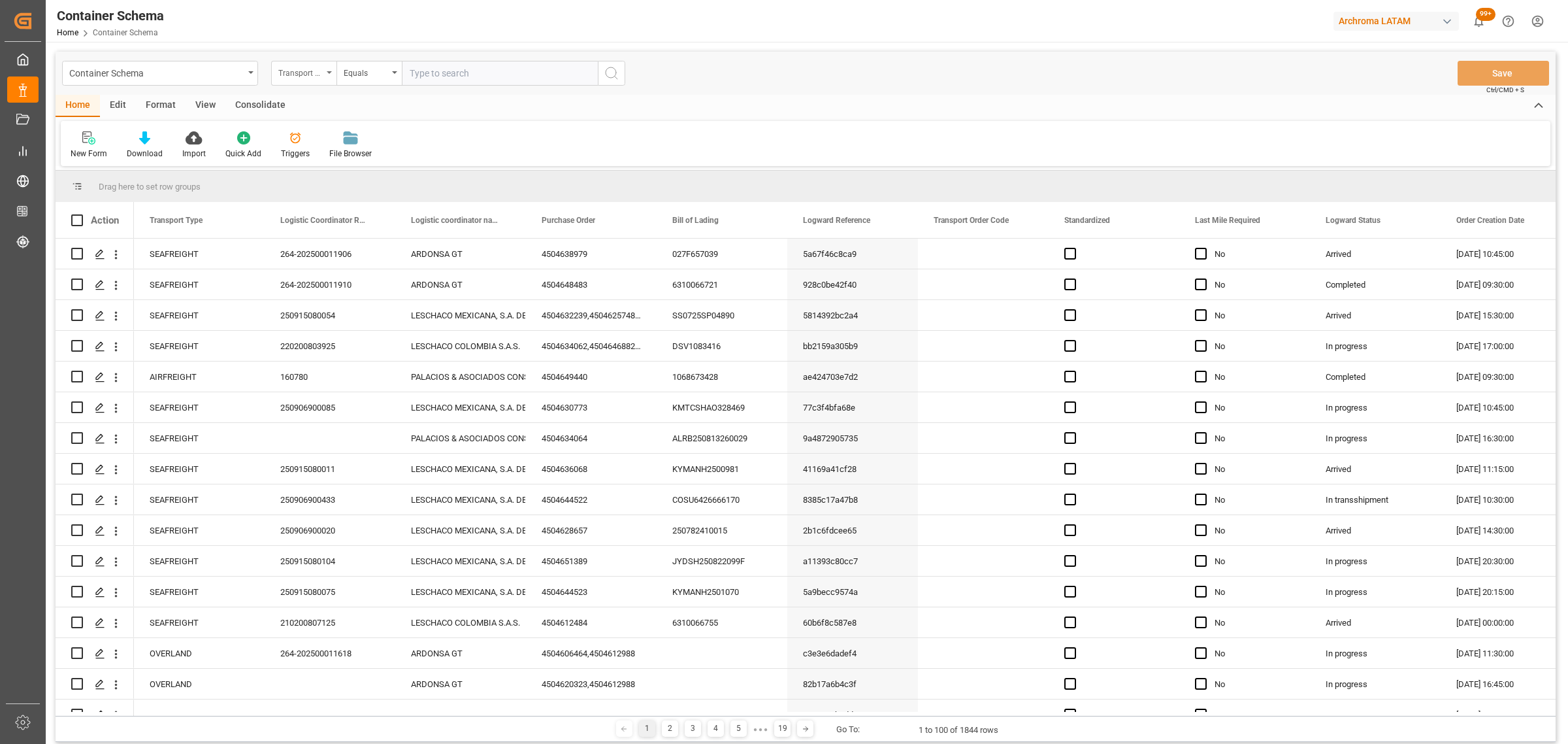
click at [310, 75] on div "Transport Type" at bounding box center [301, 72] width 45 height 15
click at [361, 180] on div "Logistic coordinator name" at bounding box center [369, 187] width 194 height 27
click at [302, 71] on div "Logistic coordinator name" at bounding box center [301, 72] width 45 height 15
click at [318, 208] on div "Purchase Order" at bounding box center [369, 215] width 194 height 27
click at [361, 74] on div "Equals" at bounding box center [366, 72] width 45 height 15
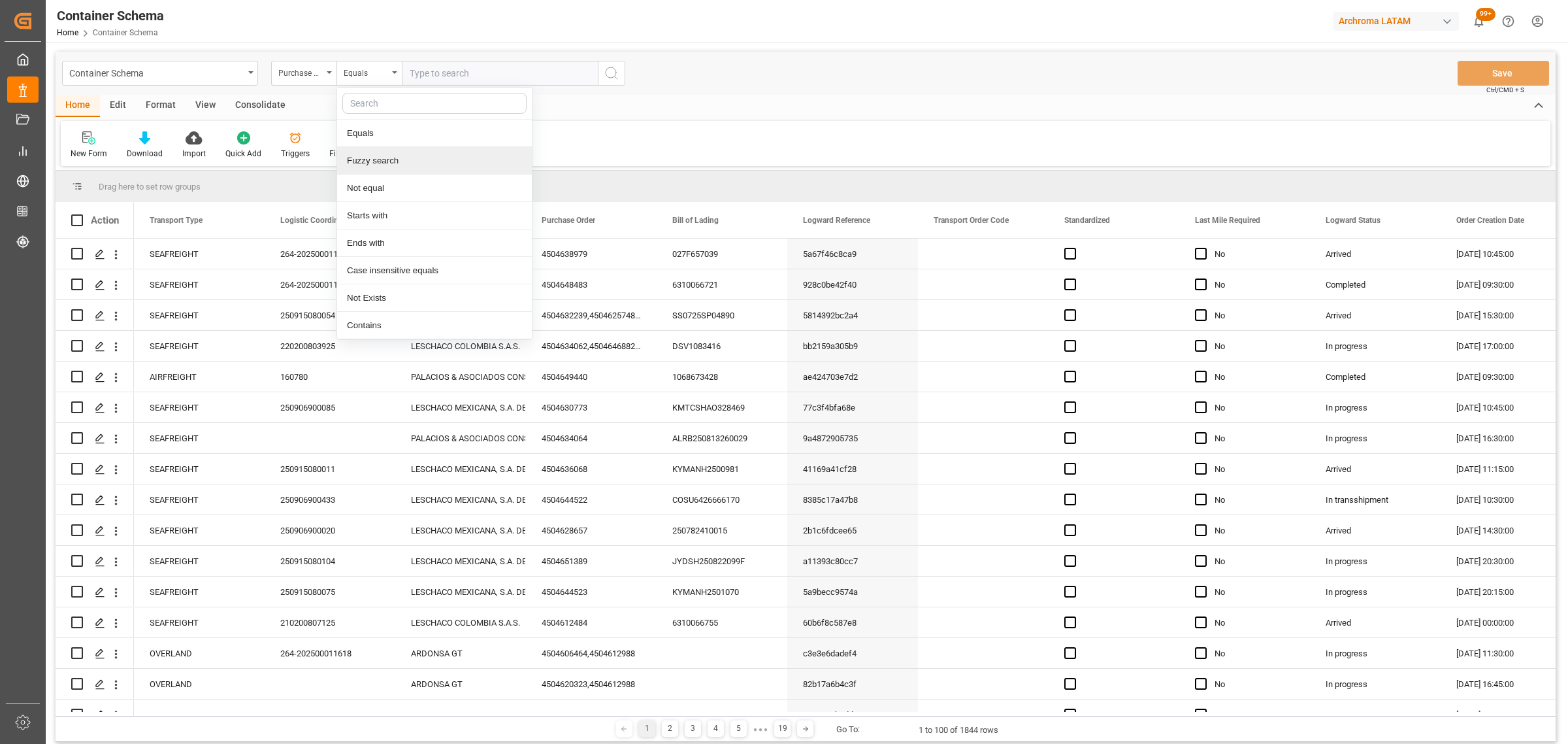
click at [407, 157] on div "Fuzzy search" at bounding box center [434, 160] width 194 height 27
click at [425, 69] on input "text" at bounding box center [500, 73] width 196 height 25
click at [508, 74] on input "text" at bounding box center [500, 73] width 196 height 25
paste input "4504620737"
type input "4504620737"
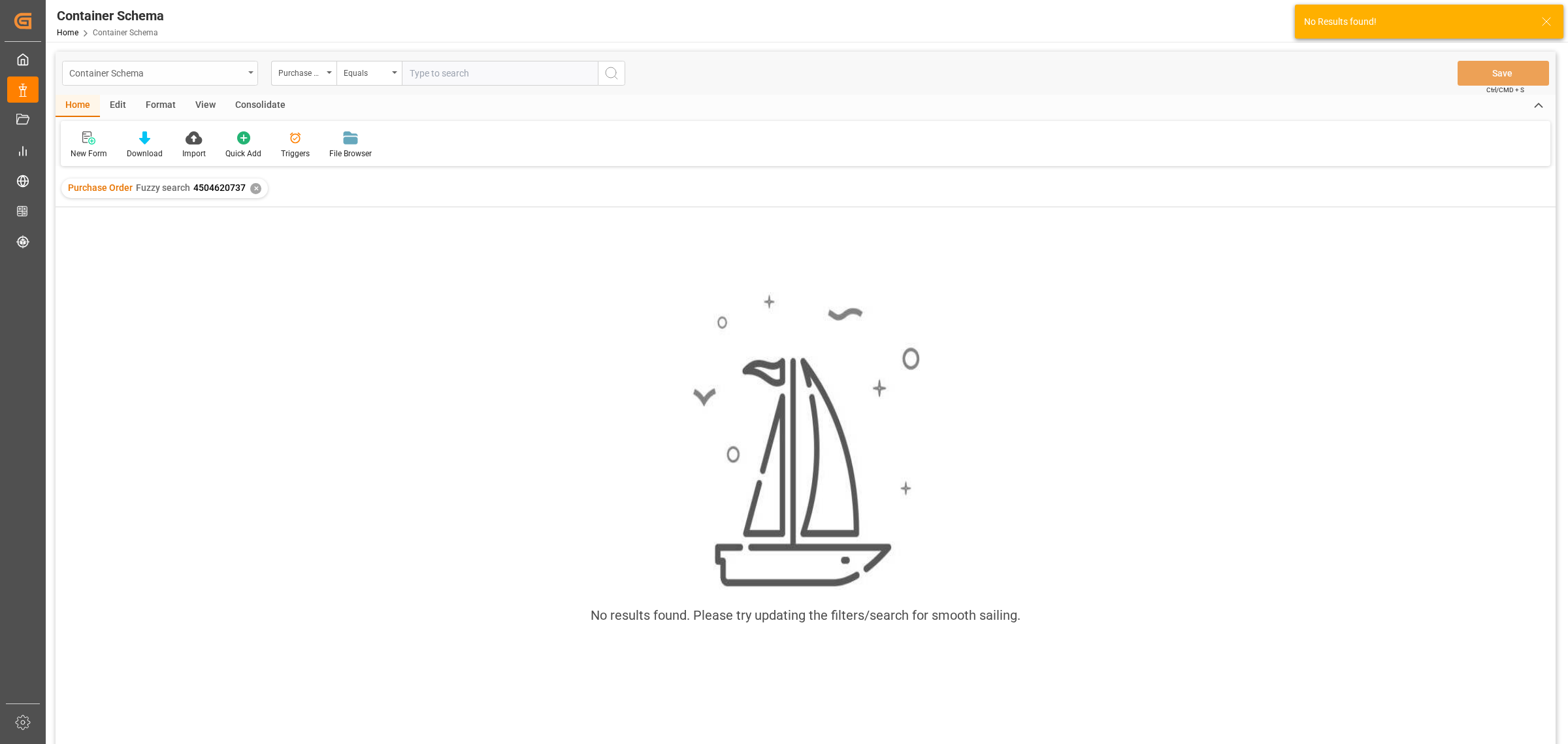
click at [201, 73] on div "Container Schema" at bounding box center [155, 73] width 174 height 17
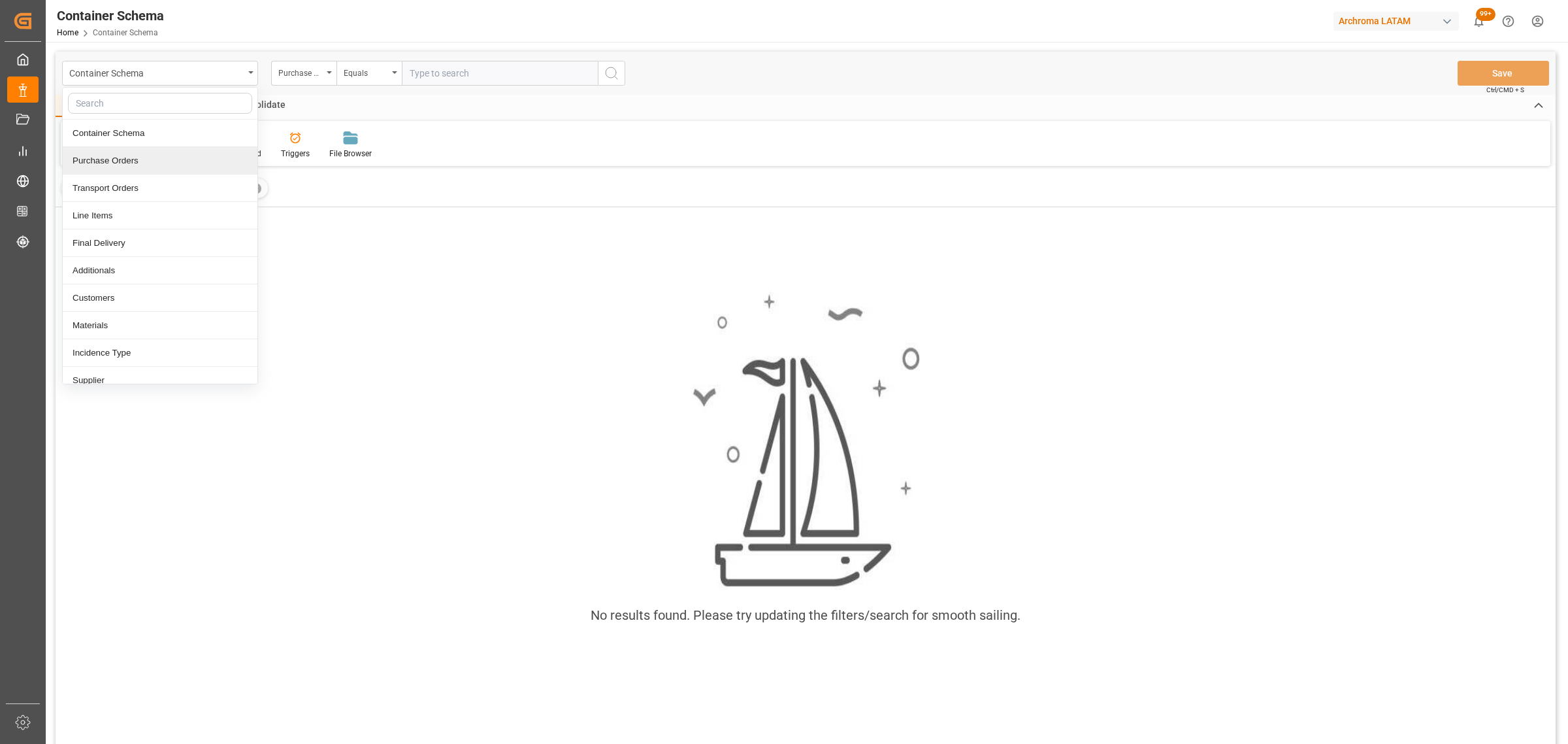
click at [135, 161] on div "Purchase Orders" at bounding box center [159, 160] width 194 height 27
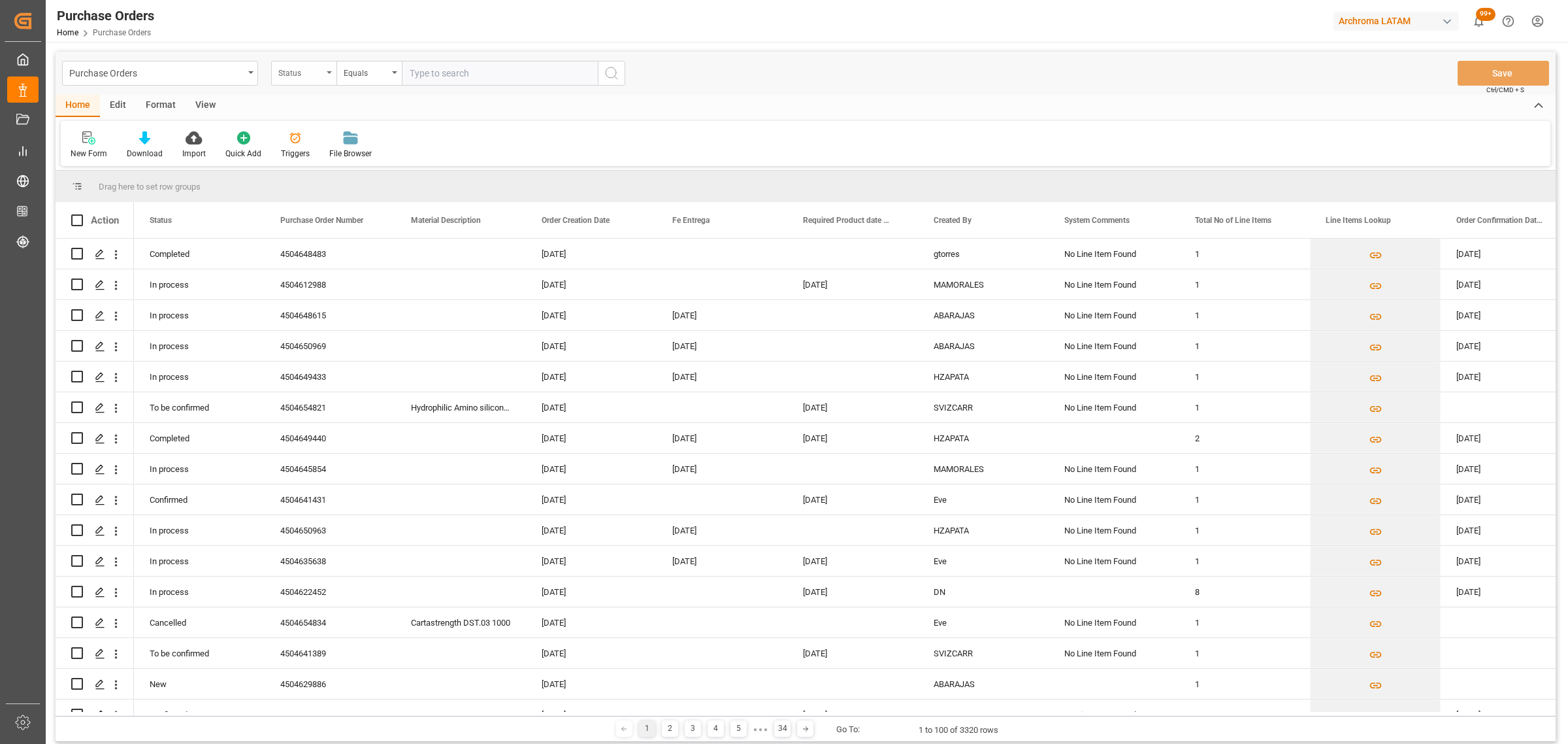
click at [314, 75] on div "Status" at bounding box center [301, 72] width 45 height 15
click at [355, 162] on div "Purchase Order Number" at bounding box center [369, 160] width 194 height 27
click at [363, 73] on div "Equals" at bounding box center [366, 72] width 45 height 15
click at [374, 156] on div "Fuzzy search" at bounding box center [434, 160] width 194 height 27
click at [472, 78] on input "text" at bounding box center [500, 73] width 196 height 25
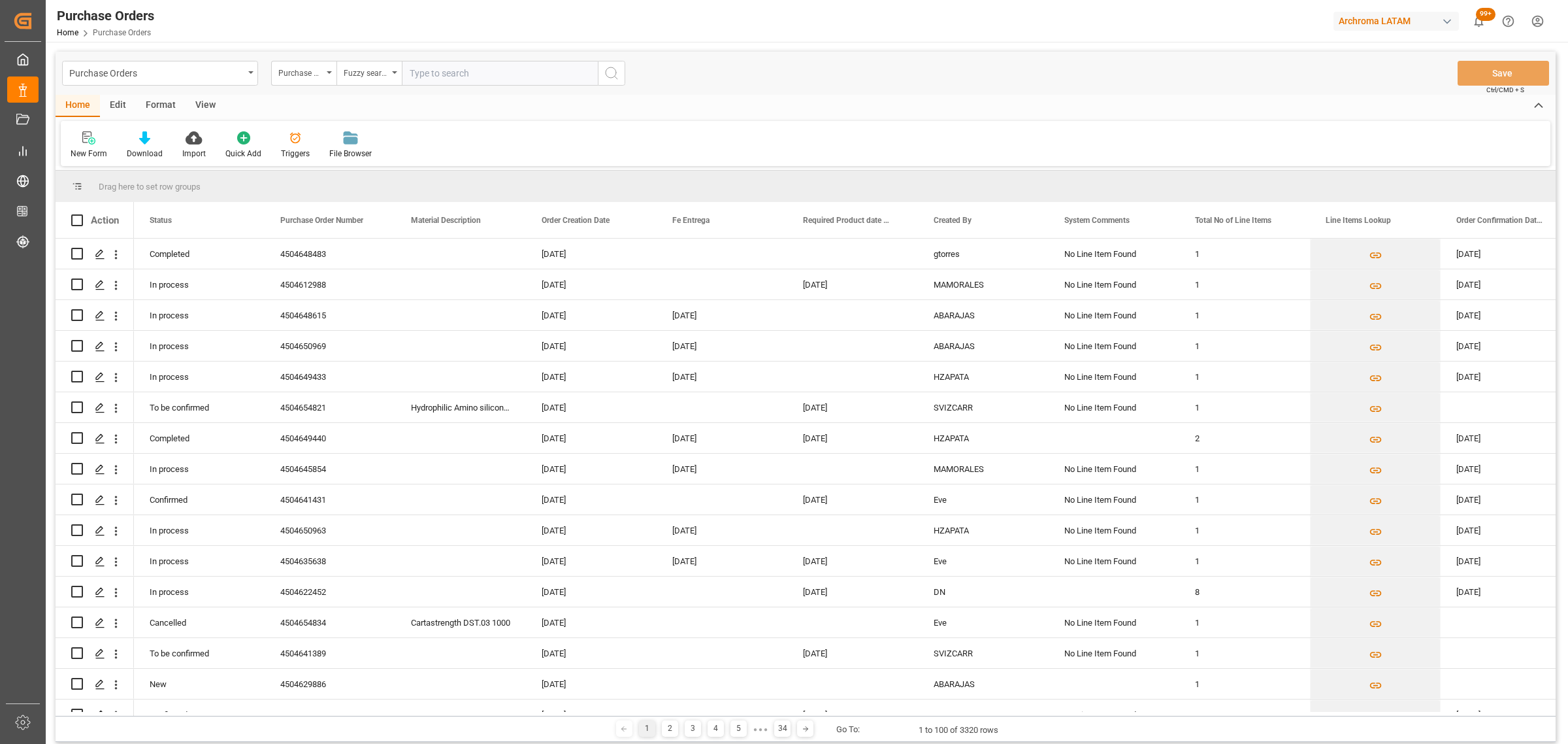
paste input "4504620737"
type input "4504620737"
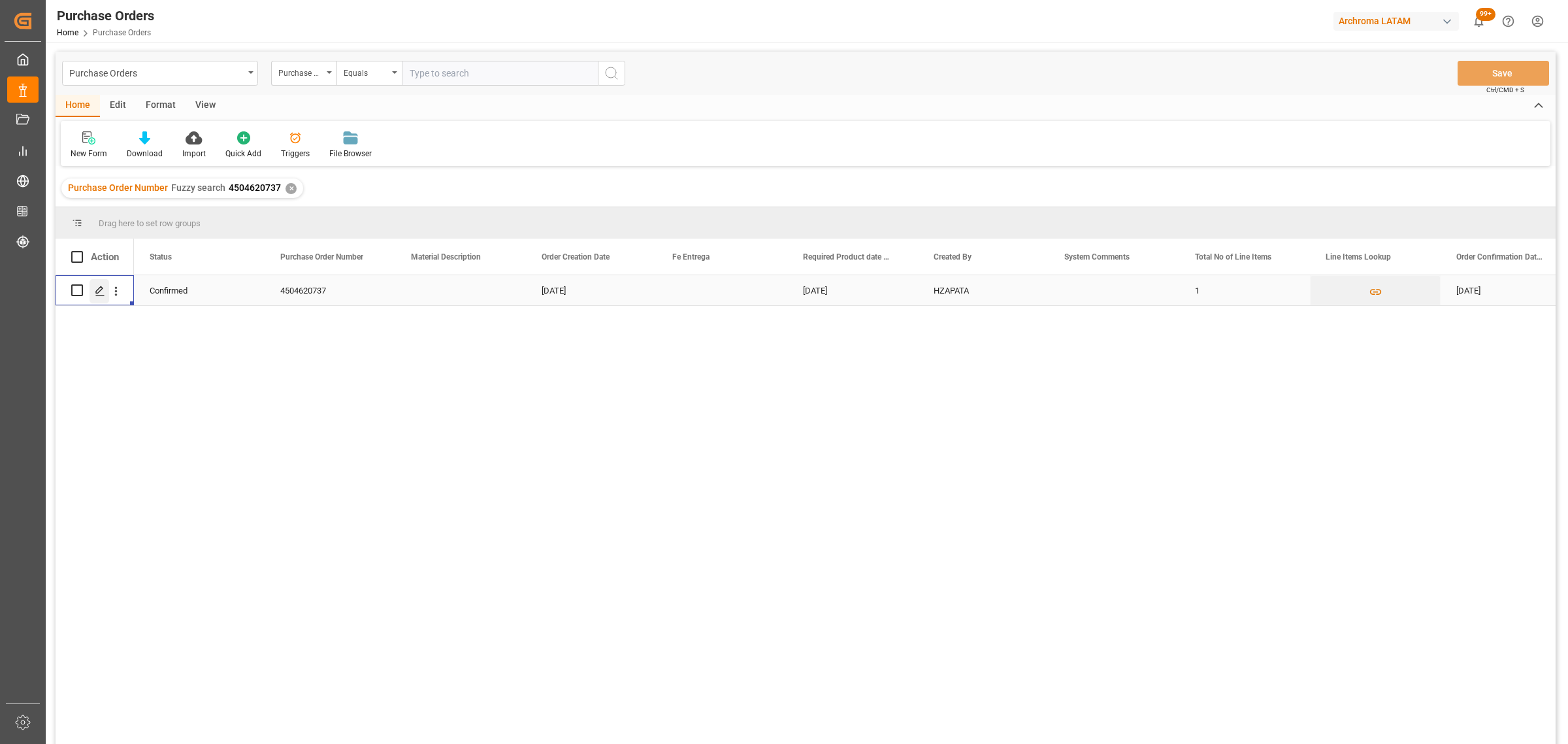
click at [100, 292] on icon "Press SPACE to select this row." at bounding box center [100, 291] width 10 height 10
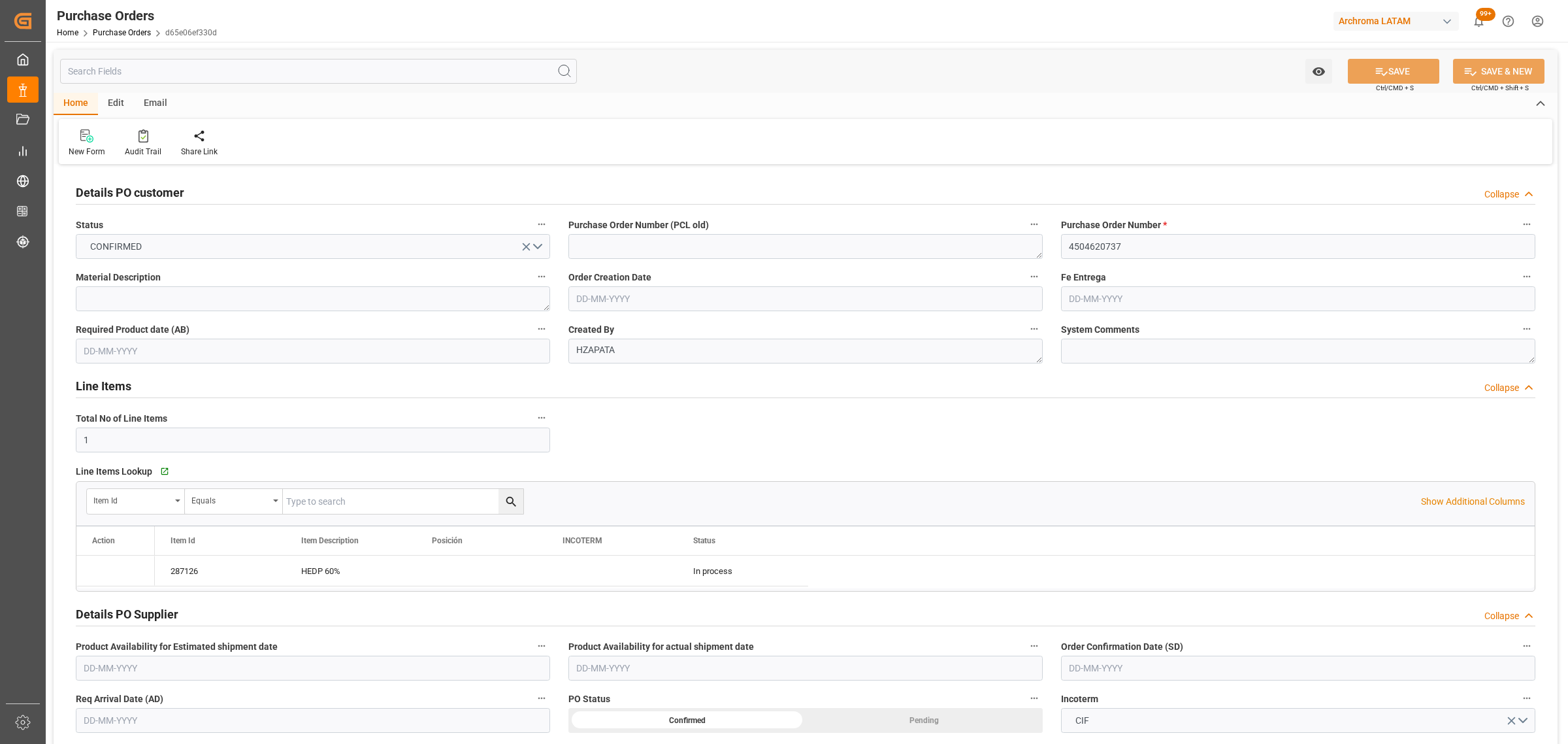
type input "[DATE]"
click at [154, 99] on div "Email" at bounding box center [155, 104] width 43 height 22
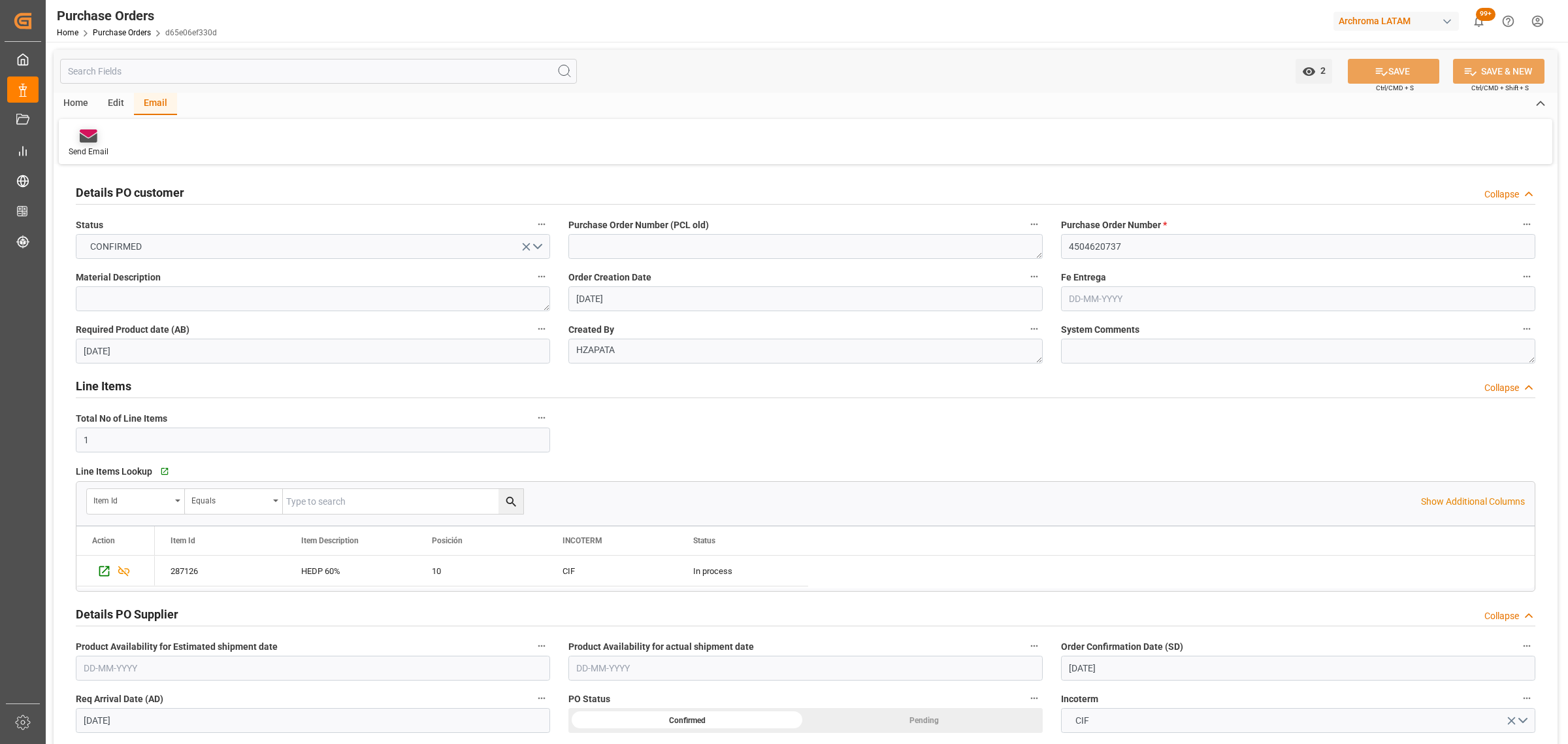
click at [96, 148] on div "Send Email" at bounding box center [88, 152] width 40 height 12
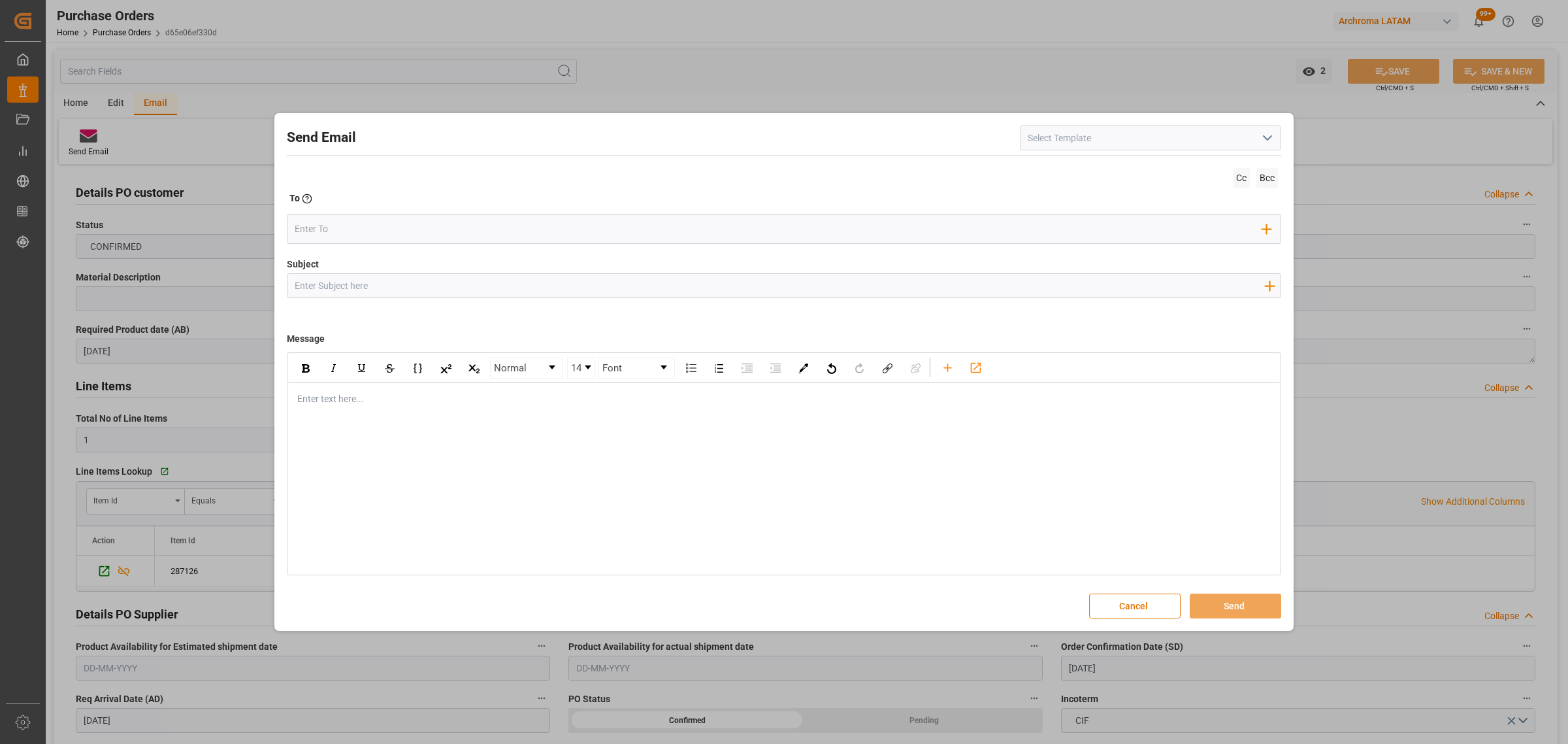
click at [359, 276] on input "Subject" at bounding box center [779, 285] width 984 height 23
click at [392, 286] on input "Subject" at bounding box center [779, 285] width 984 height 23
paste input "PO 4504620737 // TE // DOCUMENTOS // [GEOGRAPHIC_DATA] Dahua Imp. And Exp. (Gro…"
drag, startPoint x: 674, startPoint y: 282, endPoint x: 473, endPoint y: 286, distance: 201.0
click at [473, 286] on input "PO 4504620737 // TE // DOCUMENTOS // [GEOGRAPHIC_DATA] Dahua Imp. And Exp. (Gro…" at bounding box center [779, 285] width 984 height 23
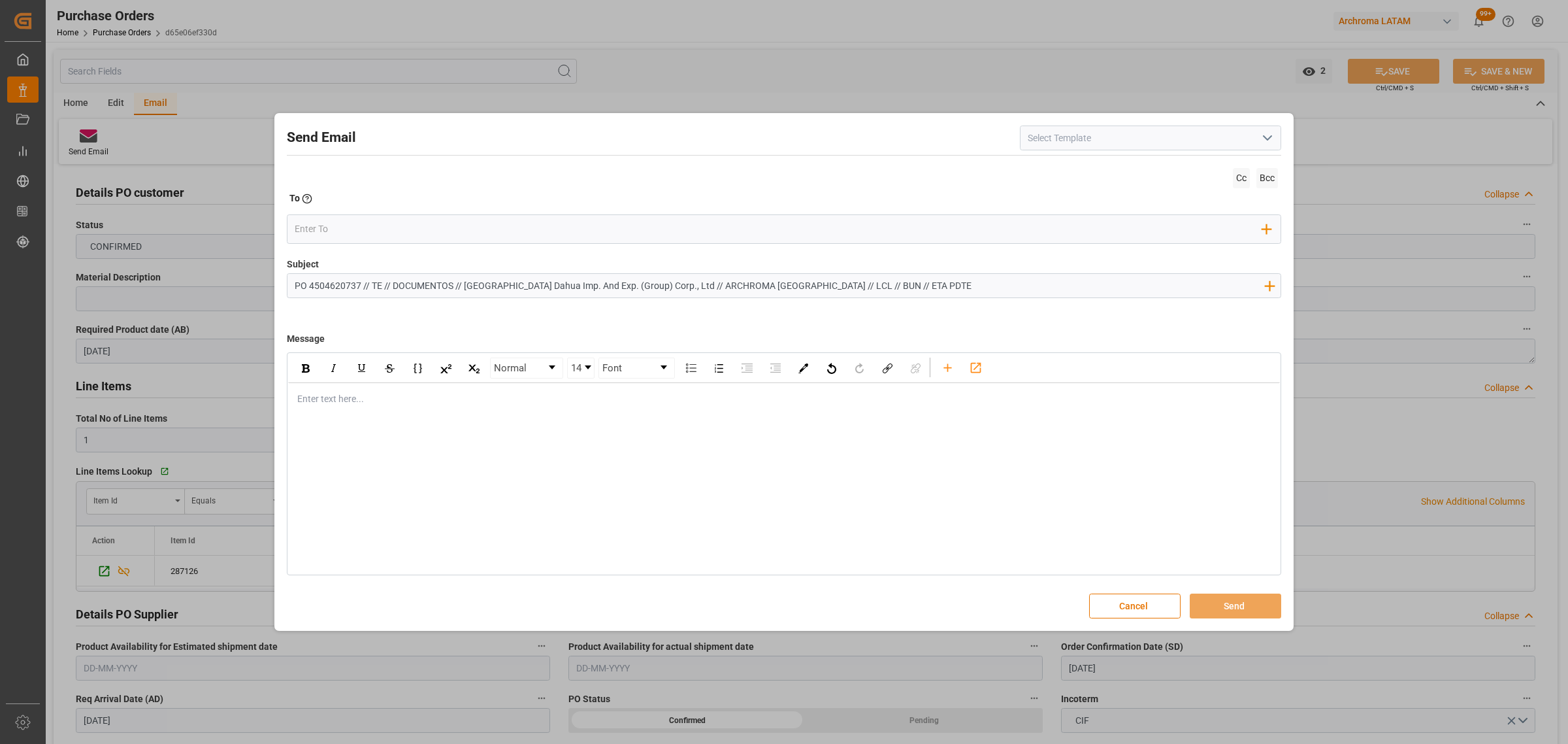
click at [899, 271] on div "Subject PO 4504620737 // TE // DOCUMENTOS // [GEOGRAPHIC_DATA] Dahua Imp. And E…" at bounding box center [784, 291] width 994 height 65
click at [896, 284] on input "PO 4504620737 // TE // DOCUMENTOS // [GEOGRAPHIC_DATA] Dahua Imp. And Exp. (Gro…" at bounding box center [779, 285] width 984 height 23
drag, startPoint x: 449, startPoint y: 279, endPoint x: 429, endPoint y: 279, distance: 20.0
click at [429, 279] on input "PO 4504620737 // TE // DOCUMENTOS // [GEOGRAPHIC_DATA] Dahua Imp. And Exp. (Gro…" at bounding box center [779, 285] width 984 height 23
click at [452, 282] on input "PO 4504620737 // TE // DOCUMENTOS // [GEOGRAPHIC_DATA] Dahua Imp. And Exp. (Gro…" at bounding box center [779, 285] width 984 height 23
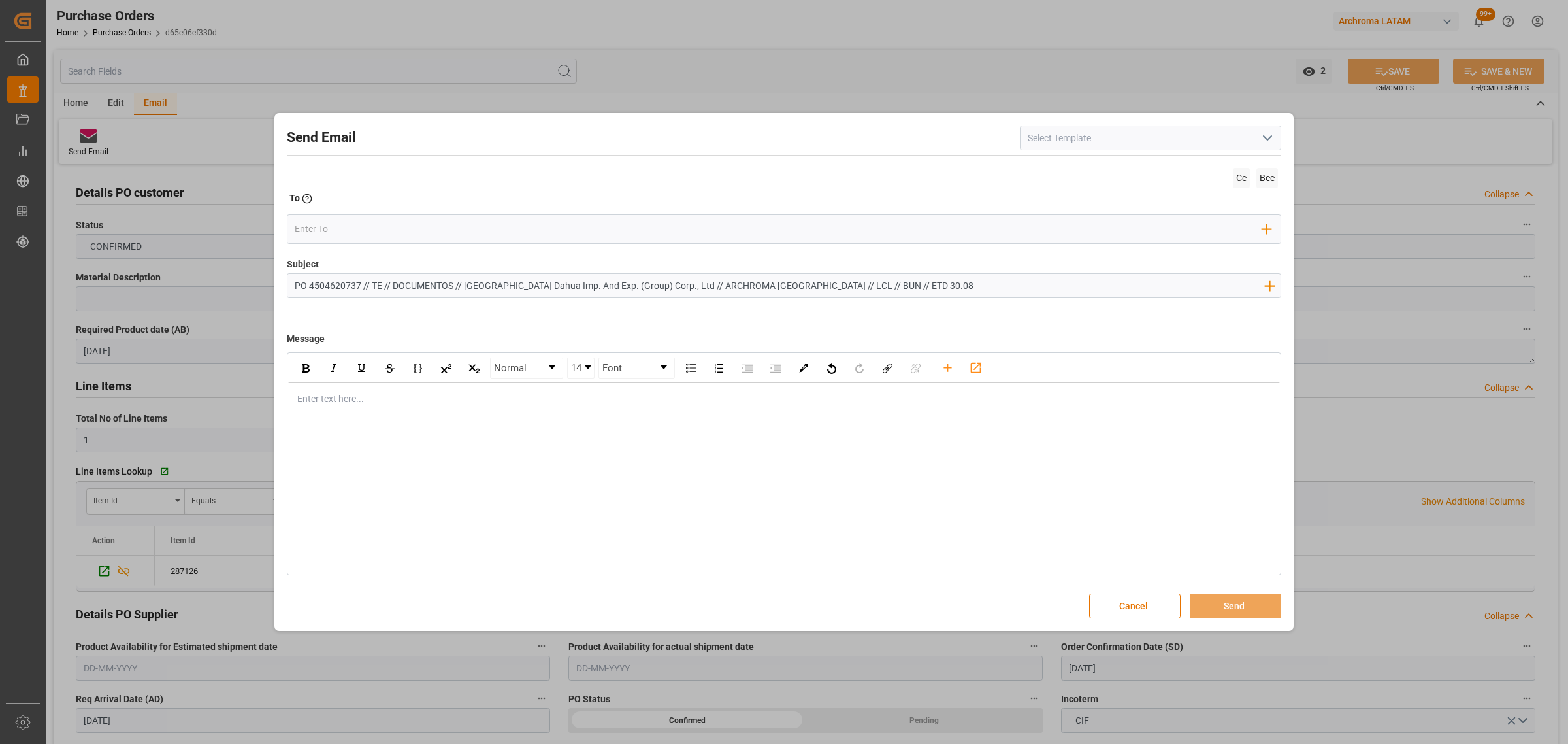
drag, startPoint x: 452, startPoint y: 283, endPoint x: 393, endPoint y: 284, distance: 59.0
click at [393, 284] on input "PO 4504620737 // TE // DOCUMENTOS // [GEOGRAPHIC_DATA] Dahua Imp. And Exp. (Gro…" at bounding box center [779, 285] width 984 height 23
type input "PO 4504620737 // TE // VARIACION ETD// Changzhou Dahua Imp. And Exp. (Group) Co…"
click at [361, 405] on div "rdw-editor" at bounding box center [784, 399] width 972 height 14
click at [350, 409] on div "Enter text here..." at bounding box center [784, 399] width 992 height 32
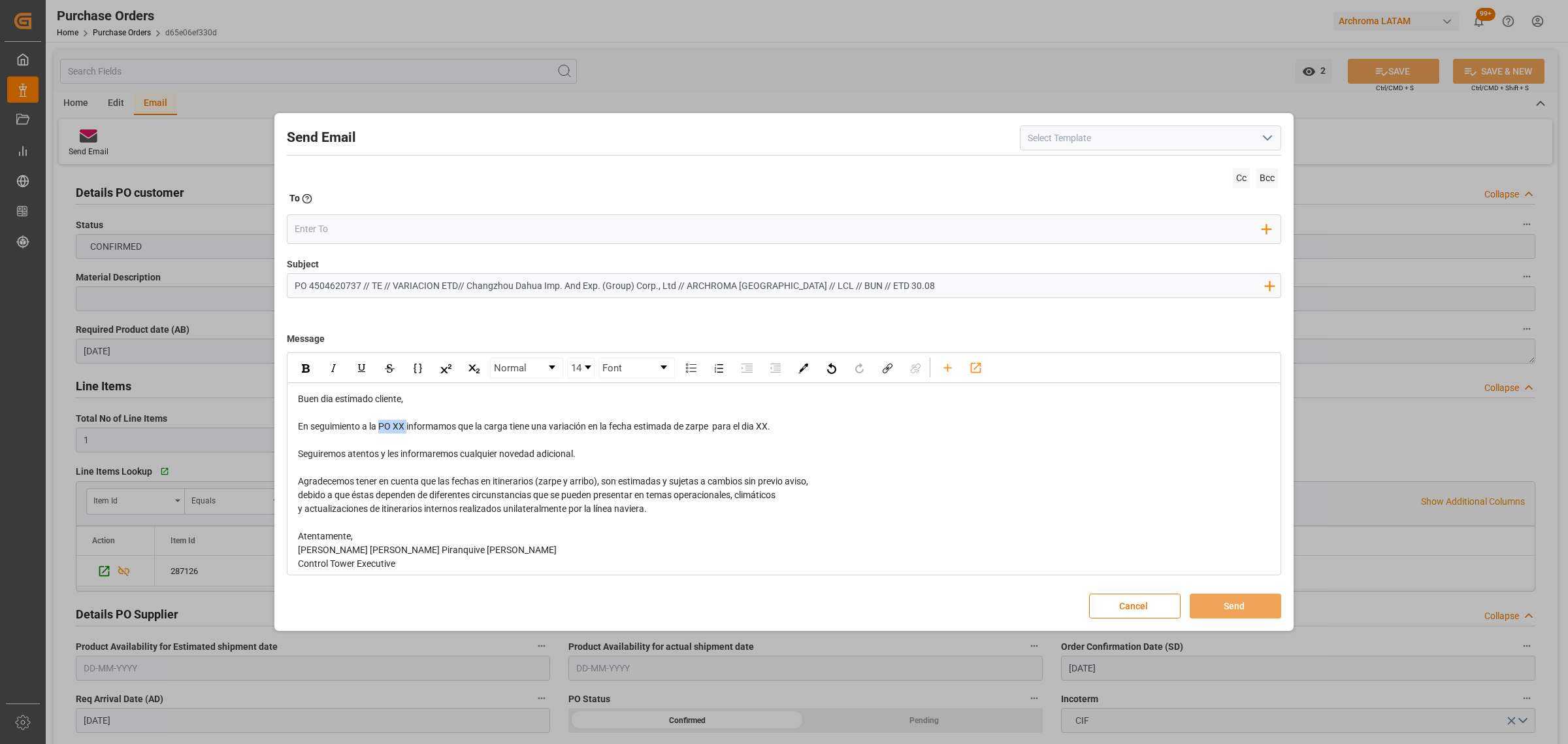
drag, startPoint x: 409, startPoint y: 426, endPoint x: 379, endPoint y: 431, distance: 30.4
click at [379, 431] on span "En seguimiento a la PO XX informamos que la carga tiene una variación en la fec…" at bounding box center [534, 426] width 473 height 10
drag, startPoint x: 847, startPoint y: 429, endPoint x: 817, endPoint y: 433, distance: 30.3
click at [817, 433] on div "En seguimiento a la orden en referencia informamos que la carga tiene una varia…" at bounding box center [784, 426] width 972 height 14
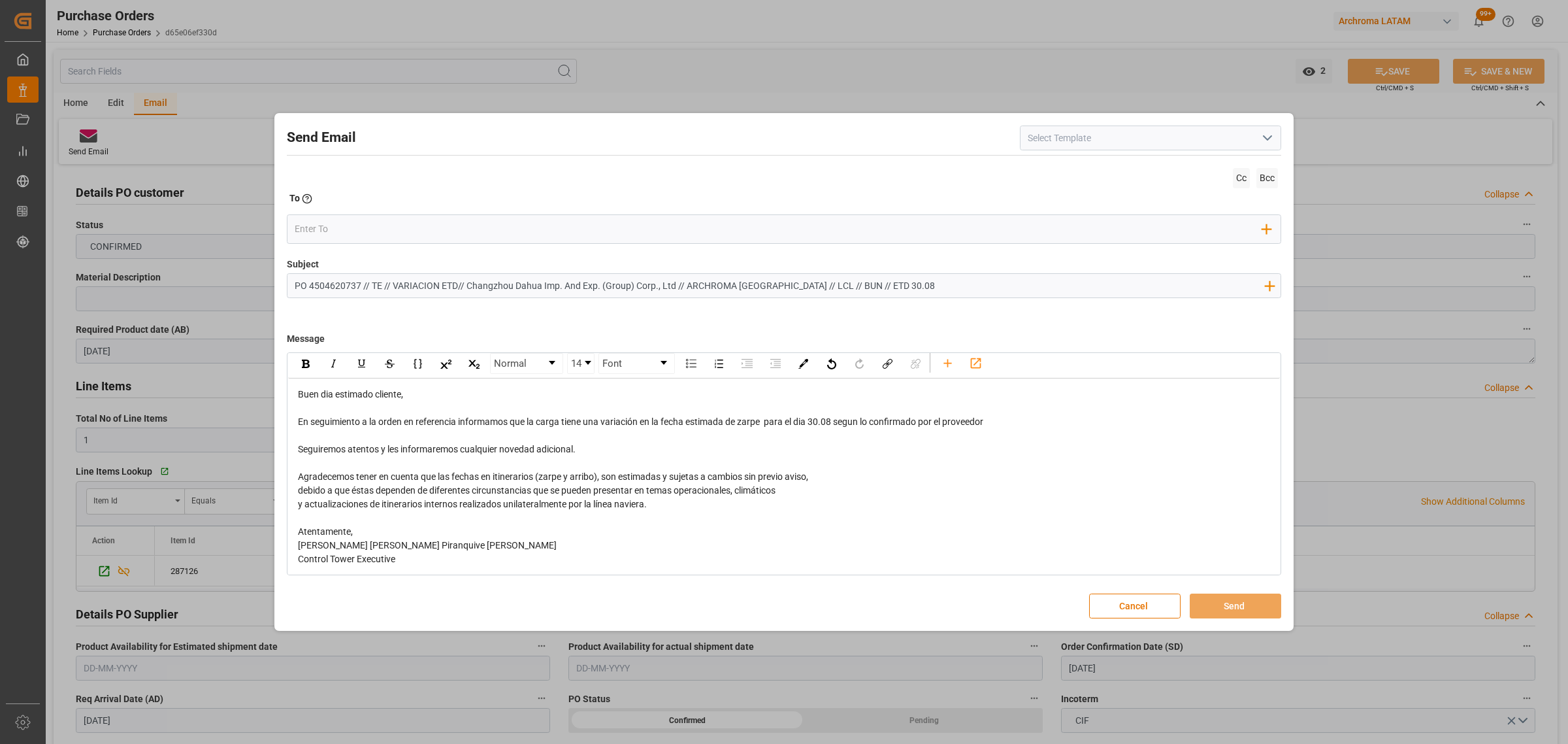
scroll to position [7, 0]
click at [1023, 415] on div "En seguimiento a la orden en referencia informamos que la carga tiene una varia…" at bounding box center [784, 420] width 972 height 14
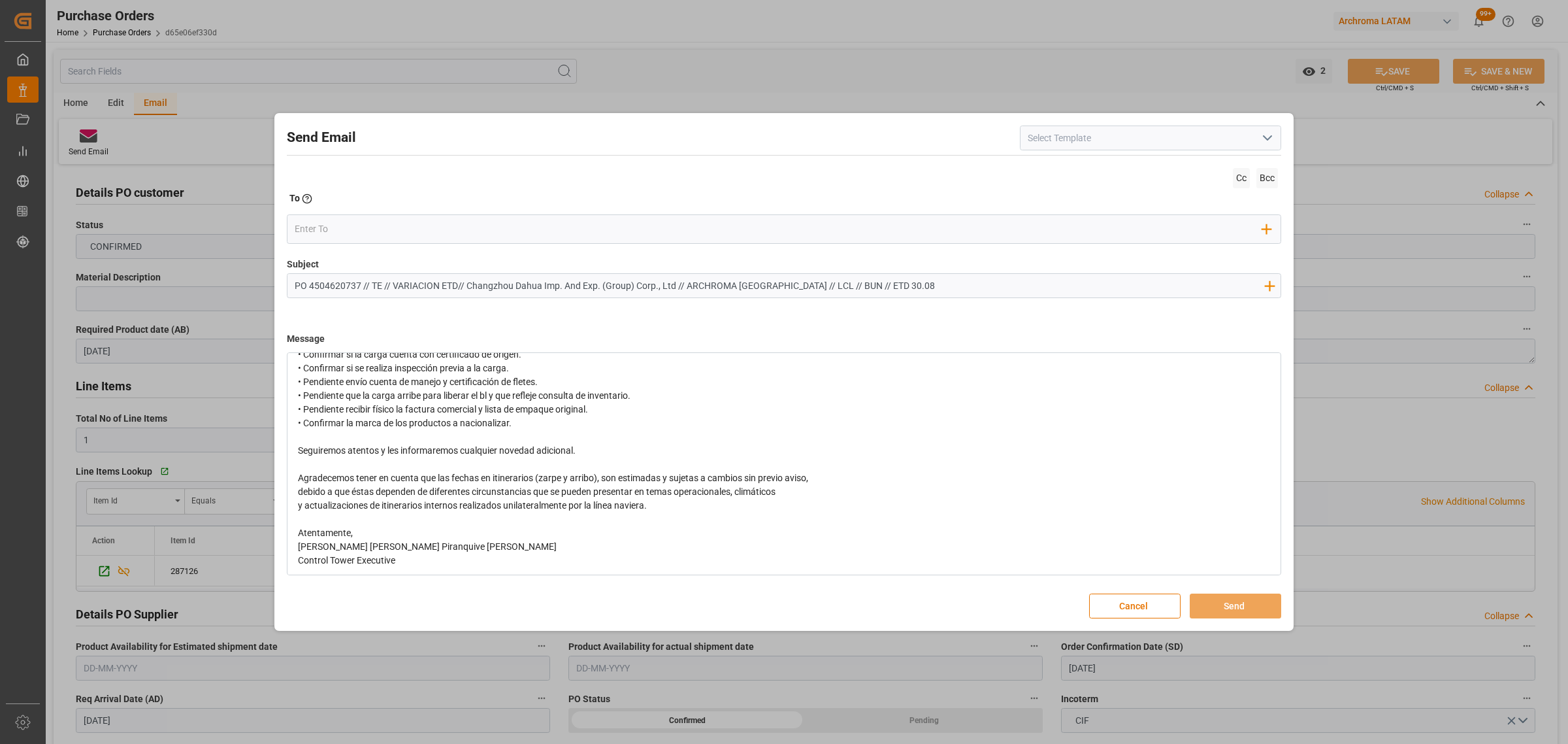
scroll to position [115, 0]
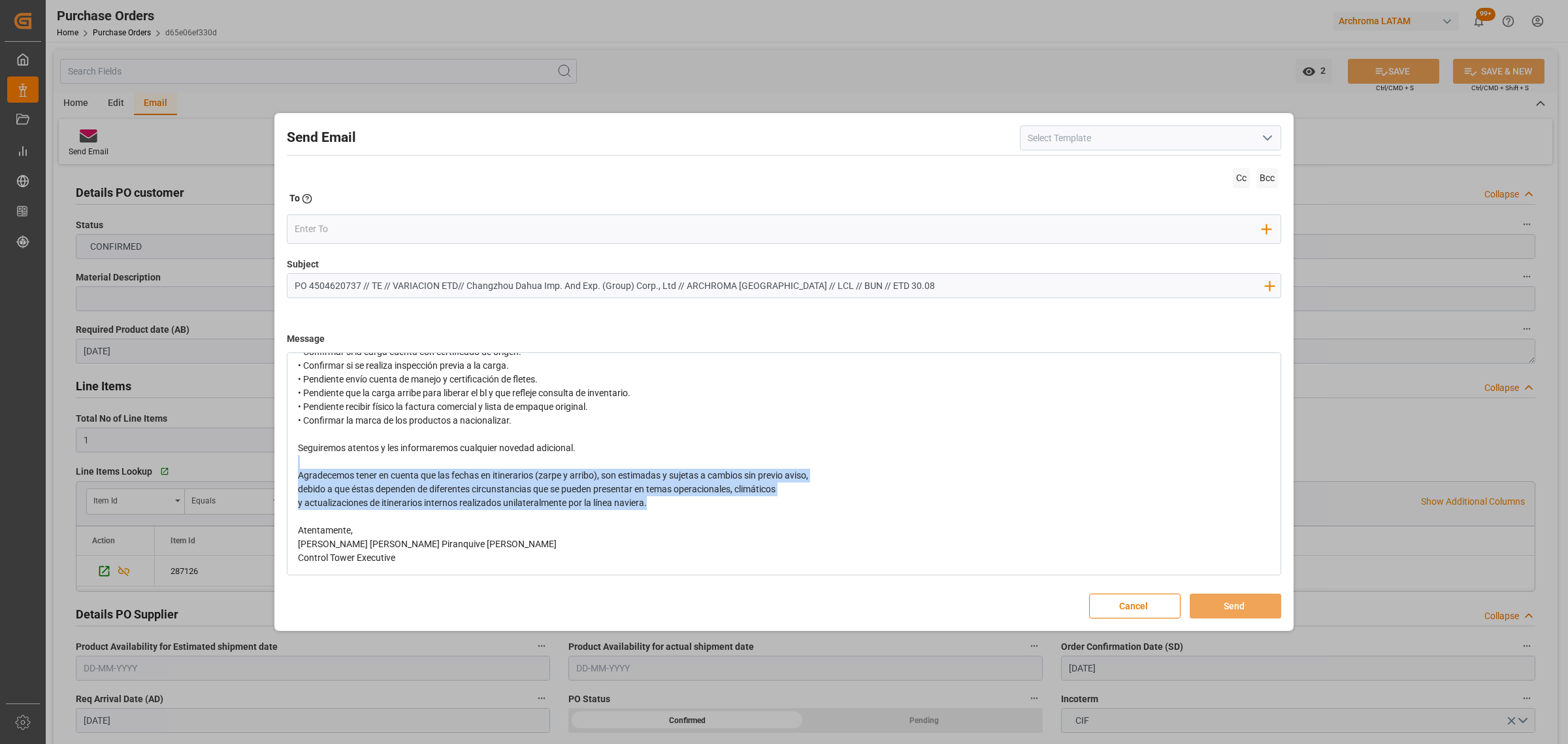
drag, startPoint x: 679, startPoint y: 501, endPoint x: 301, endPoint y: 457, distance: 380.6
click at [301, 457] on div "Buen dia estimado cliente, En seguimiento a la orden en referencia informamos q…" at bounding box center [784, 421] width 972 height 289
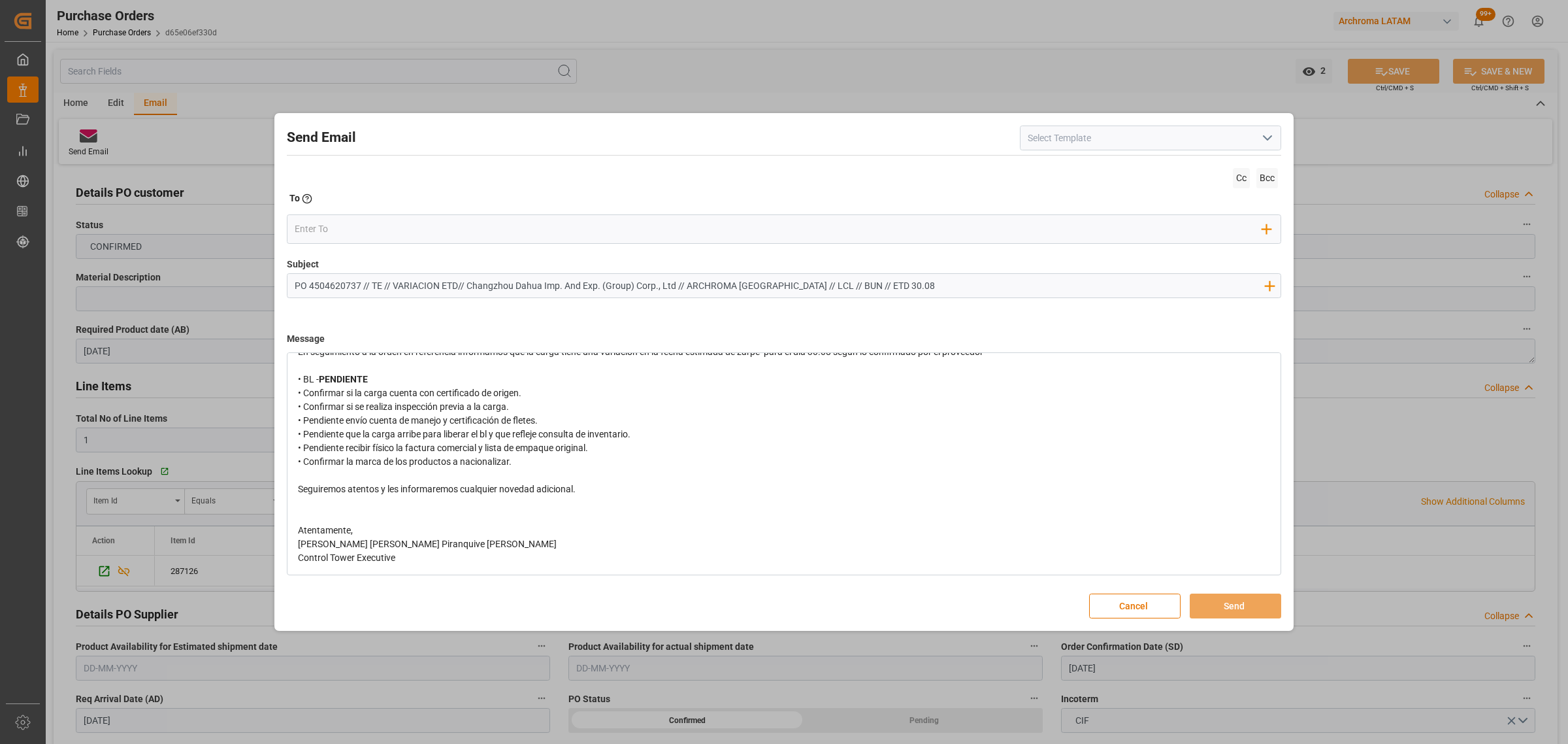
scroll to position [0, 0]
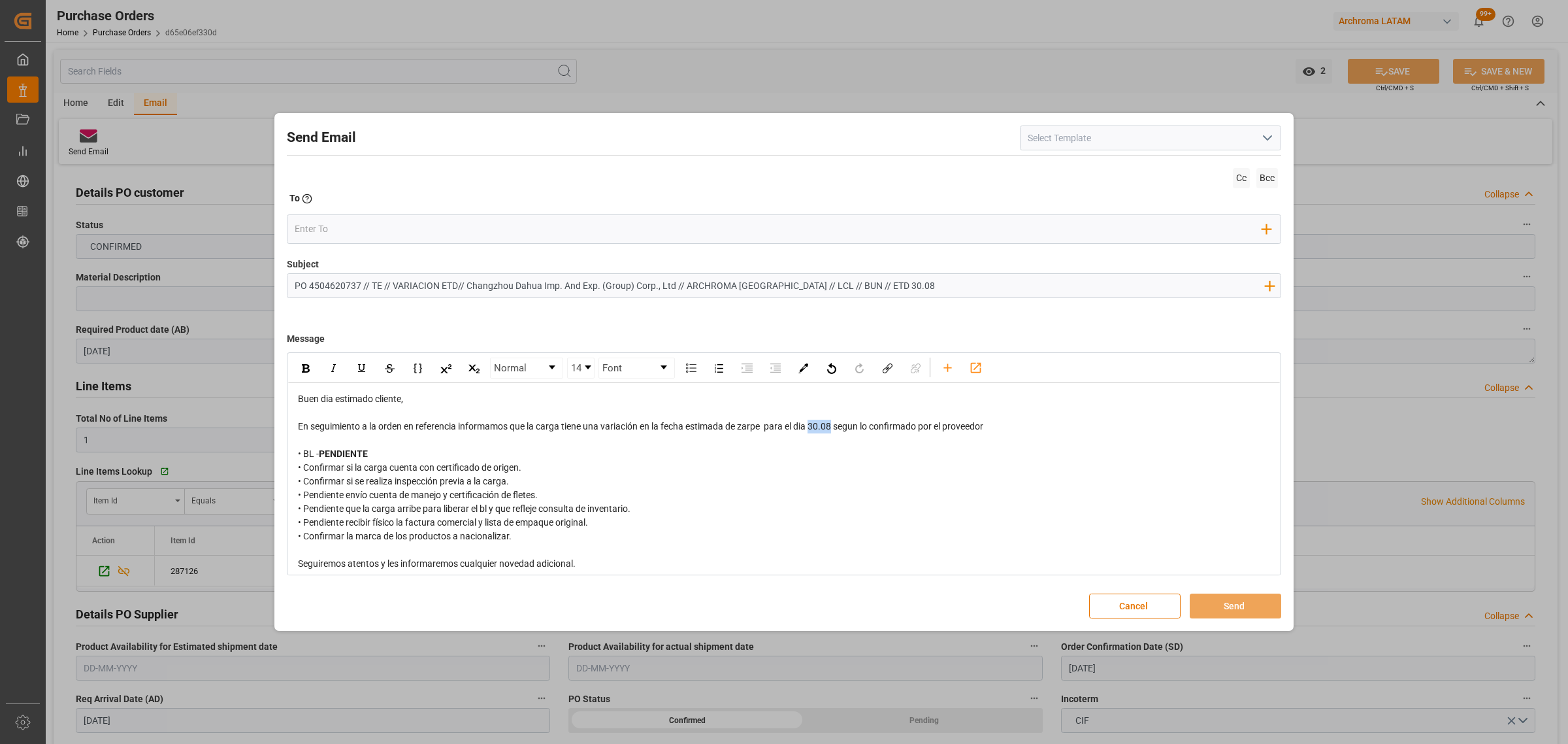
drag, startPoint x: 838, startPoint y: 433, endPoint x: 814, endPoint y: 430, distance: 24.2
click at [814, 430] on div "En seguimiento a la orden en referencia informamos que la carga tiene una varia…" at bounding box center [784, 426] width 972 height 14
click at [305, 376] on div "rdw-inline-control" at bounding box center [305, 368] width 23 height 20
click at [356, 230] on input "email" at bounding box center [779, 228] width 968 height 20
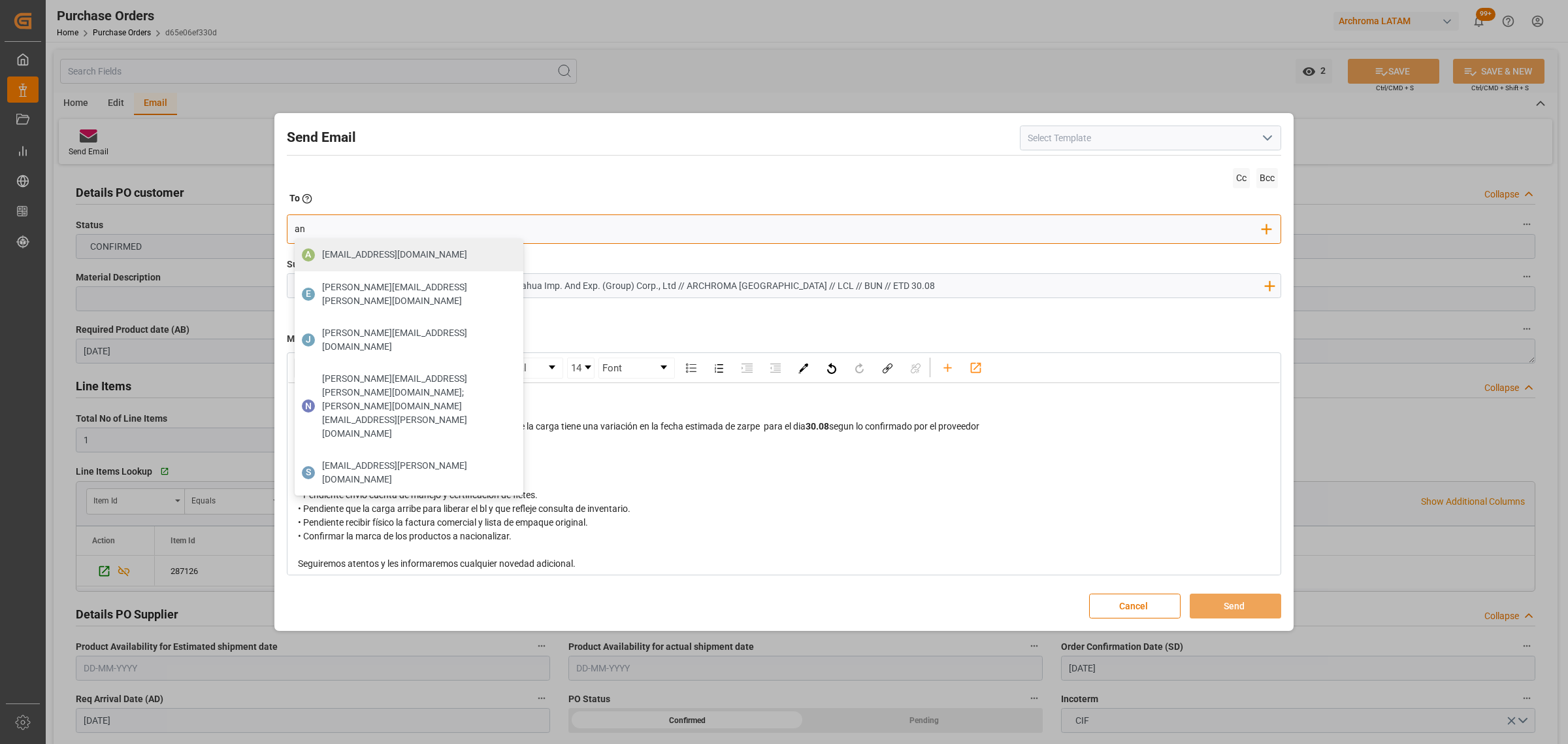
type input "angie"
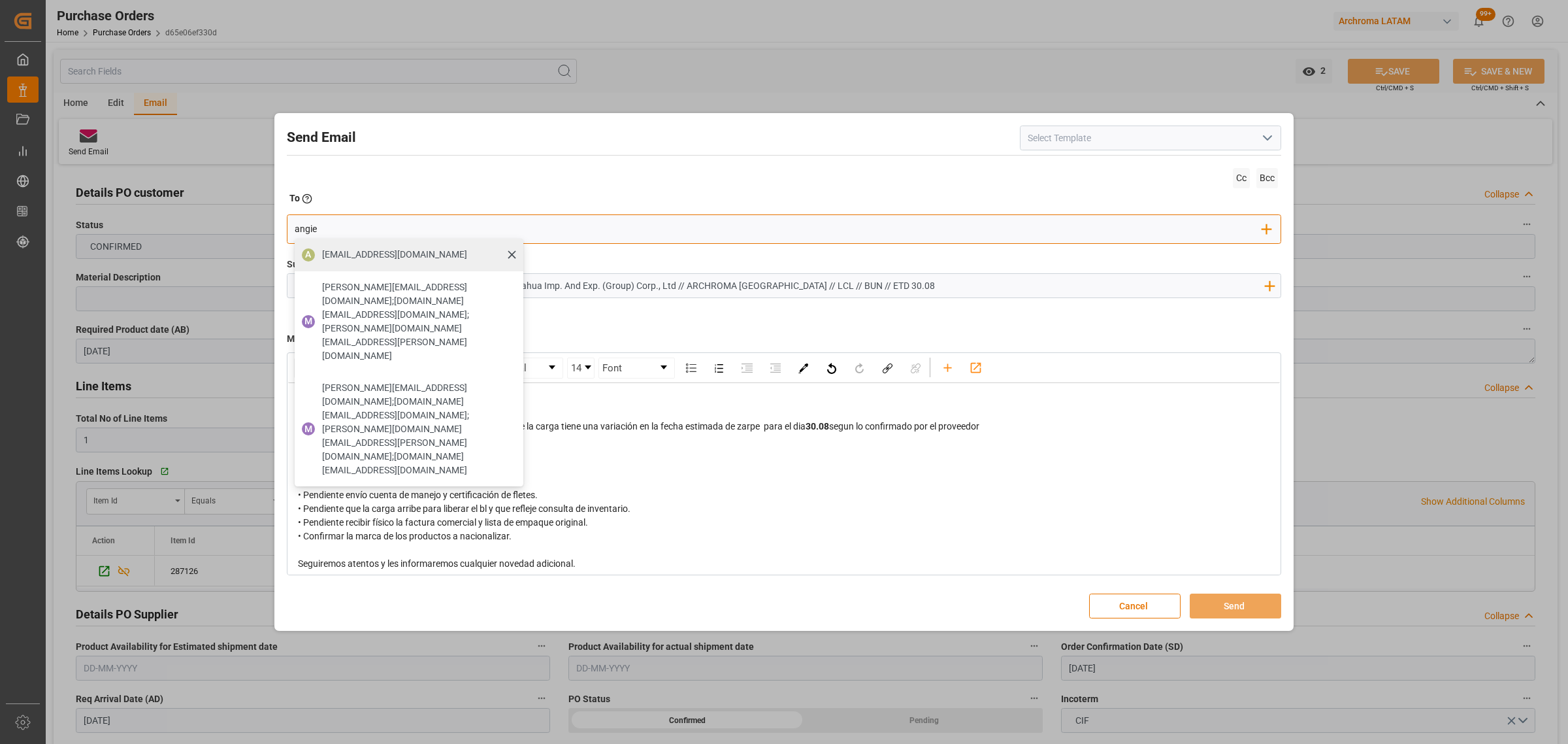
click at [407, 250] on span "[EMAIL_ADDRESS][DOMAIN_NAME]" at bounding box center [395, 254] width 145 height 14
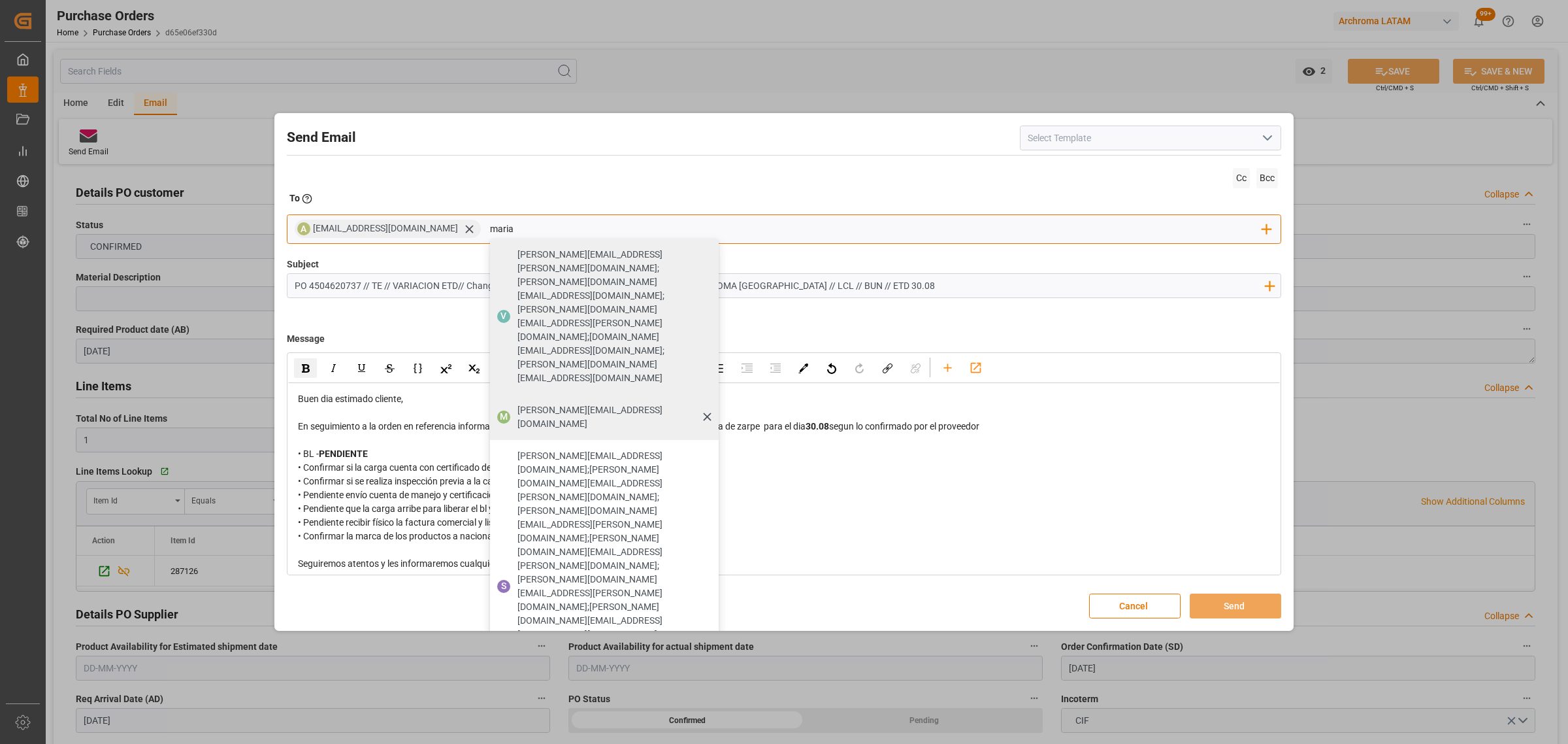
type input "maria"
click at [582, 403] on span "[PERSON_NAME][EMAIL_ADDRESS][DOMAIN_NAME]" at bounding box center [613, 416] width 192 height 27
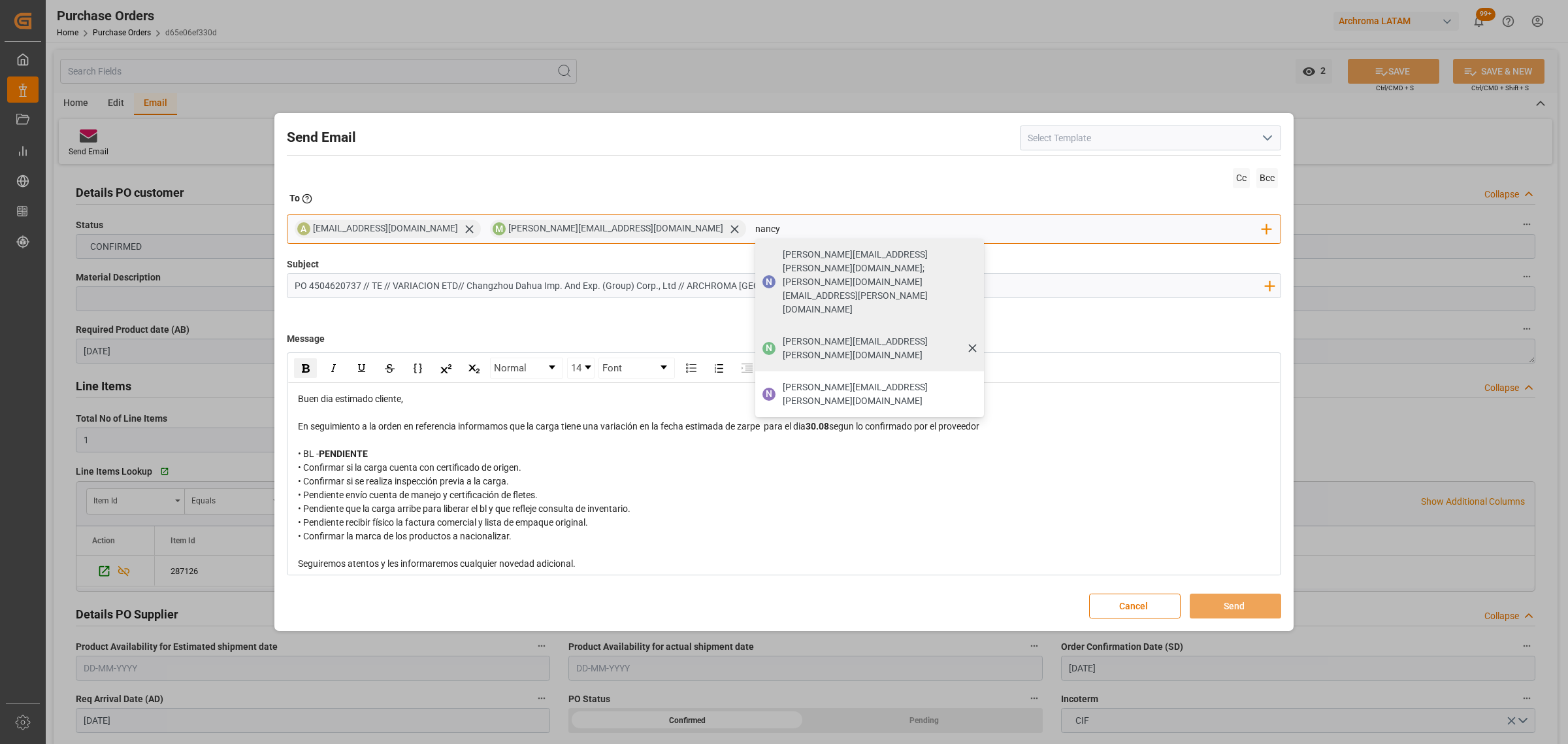
type input "nancy"
click at [783, 334] on span "[PERSON_NAME][EMAIL_ADDRESS][PERSON_NAME][DOMAIN_NAME]" at bounding box center [878, 347] width 192 height 27
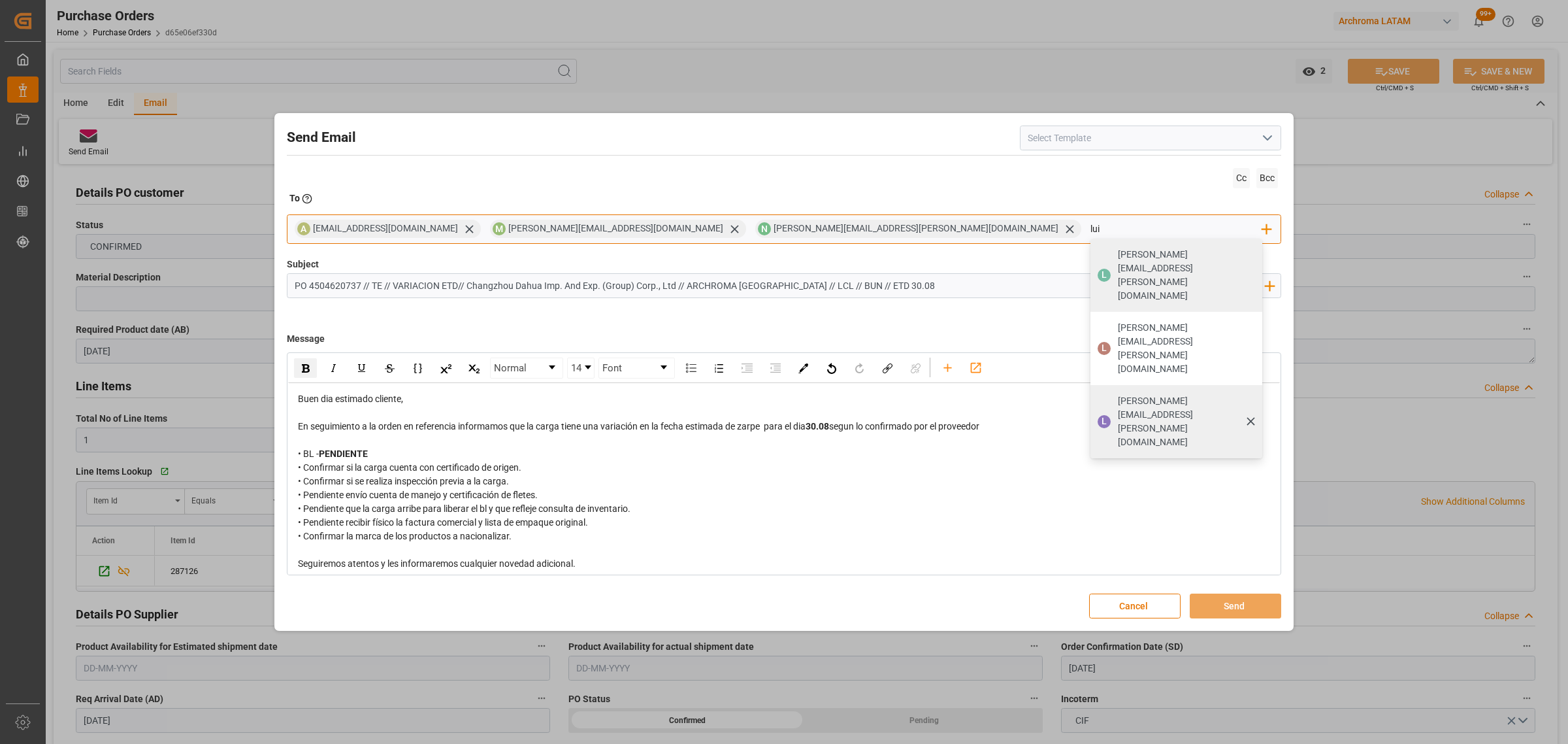
type input "lui"
click at [1118, 394] on span "[PERSON_NAME][EMAIL_ADDRESS][PERSON_NAME][DOMAIN_NAME]" at bounding box center [1186, 421] width 136 height 55
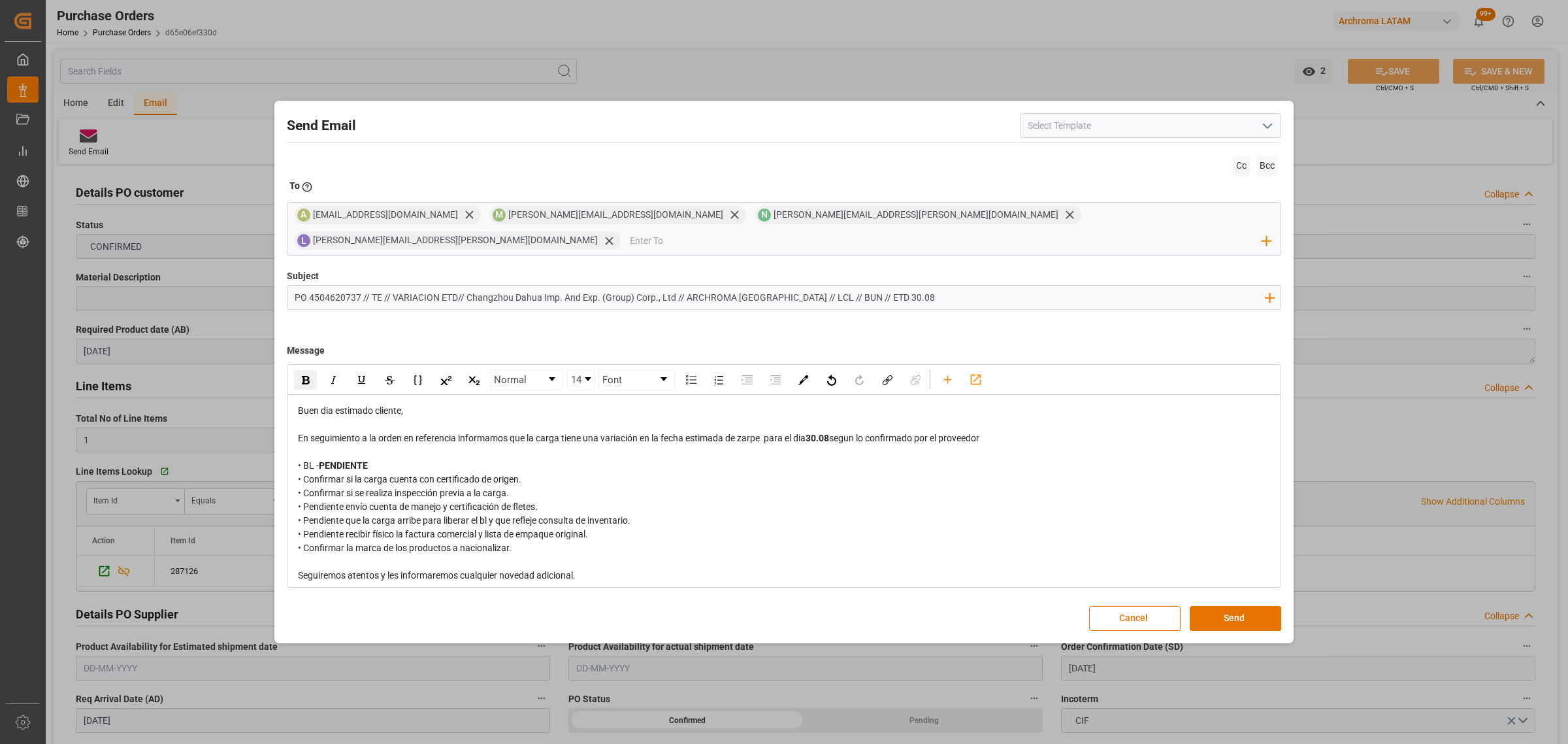
click at [1021, 431] on div "En seguimiento a la orden en referencia informamos que la carga tiene una varia…" at bounding box center [784, 438] width 972 height 14
click at [1225, 611] on button "Send" at bounding box center [1235, 618] width 91 height 25
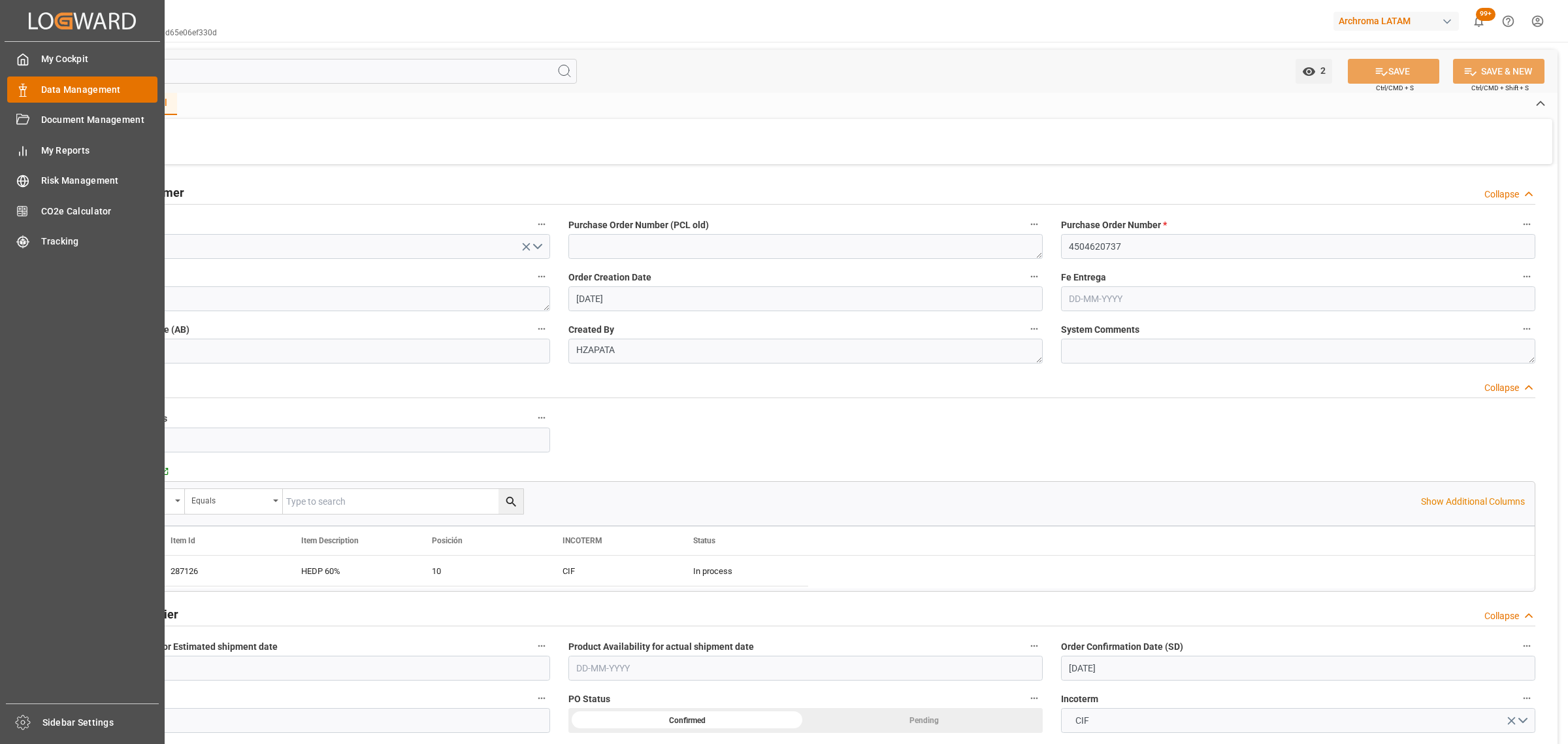
click at [53, 85] on span "Data Management" at bounding box center [100, 89] width 117 height 14
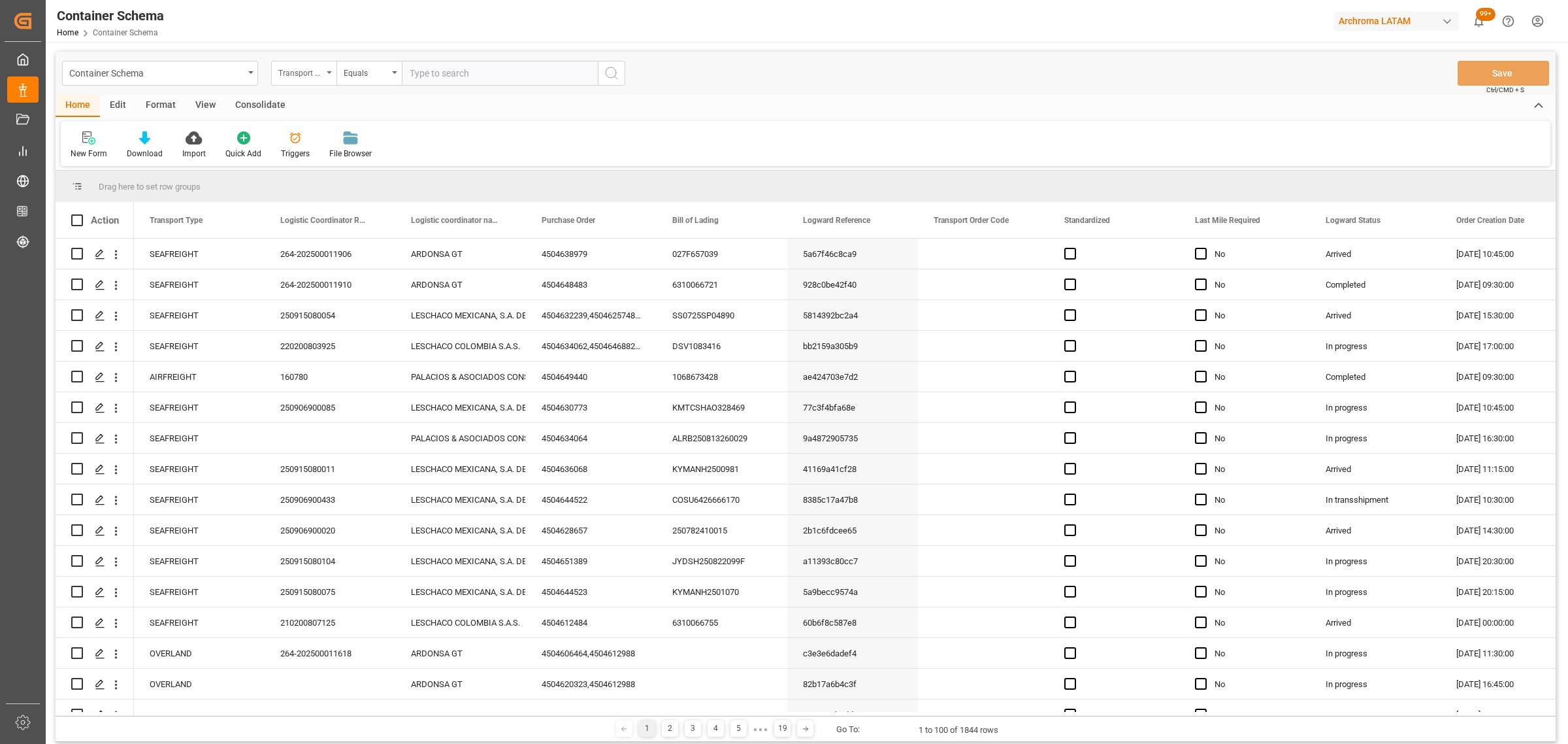
click at [325, 72] on div "Transport Type" at bounding box center [303, 73] width 65 height 25
click at [333, 213] on div "Purchase Order" at bounding box center [369, 215] width 194 height 27
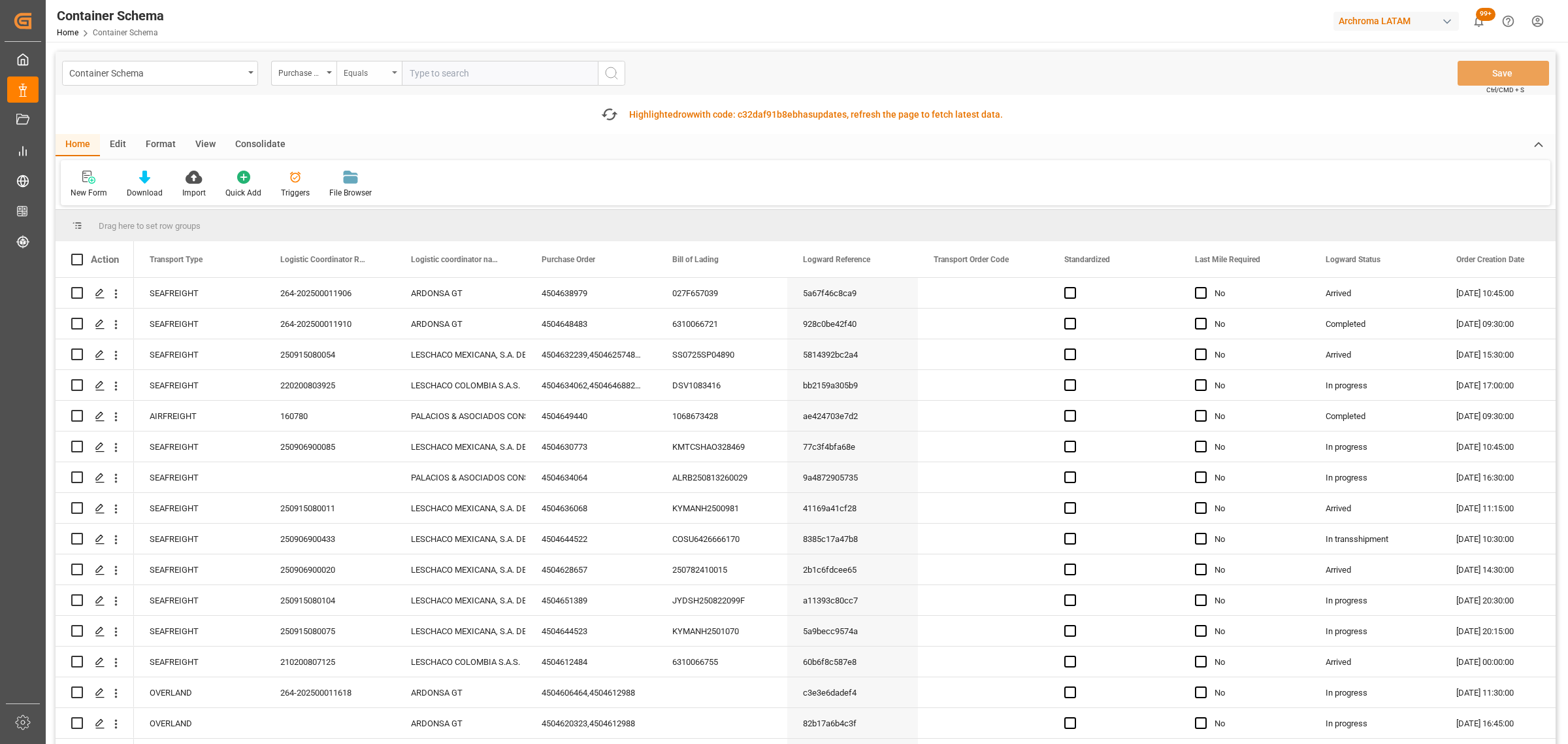
click at [352, 75] on div "Equals" at bounding box center [366, 72] width 45 height 15
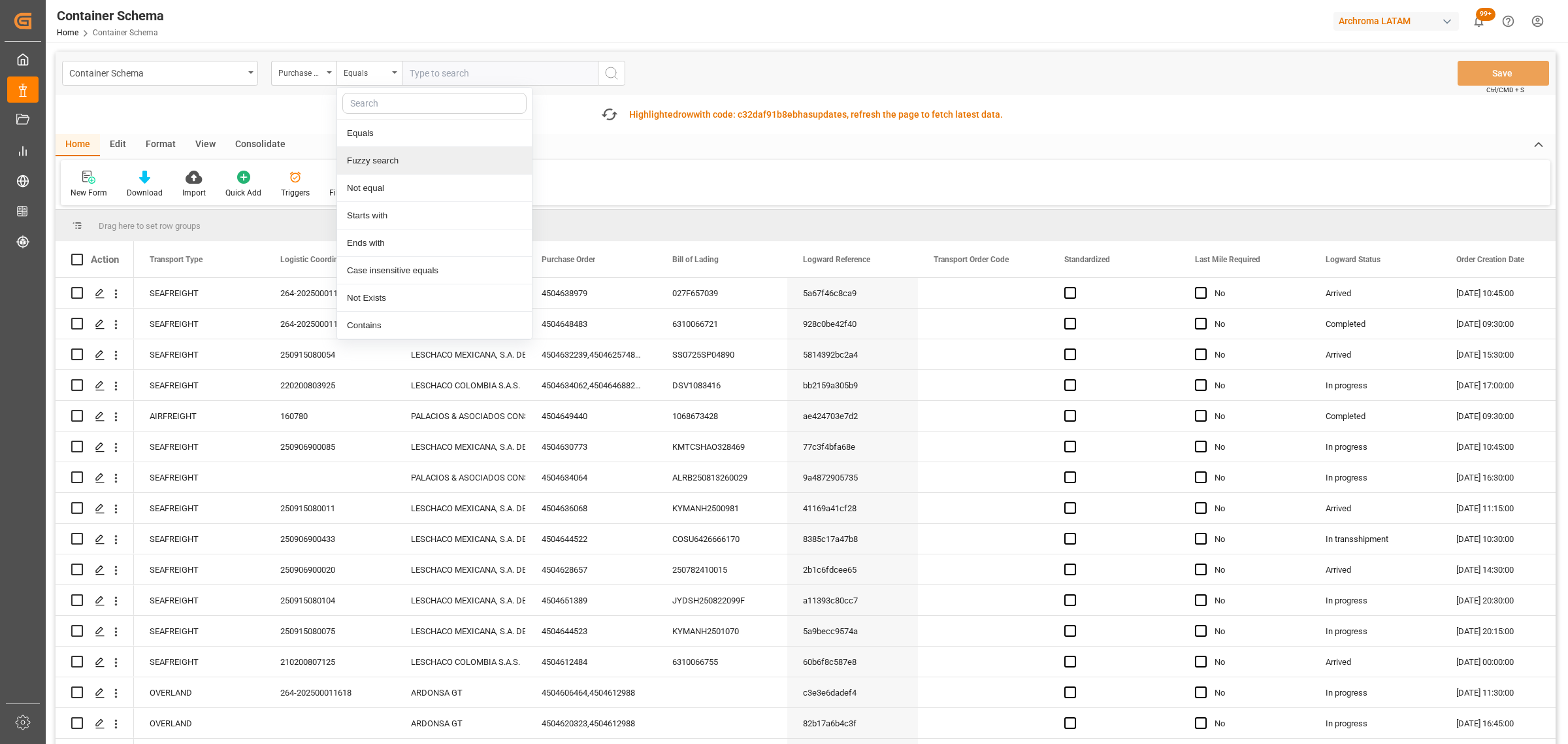
click at [381, 169] on div "Fuzzy search" at bounding box center [434, 160] width 194 height 27
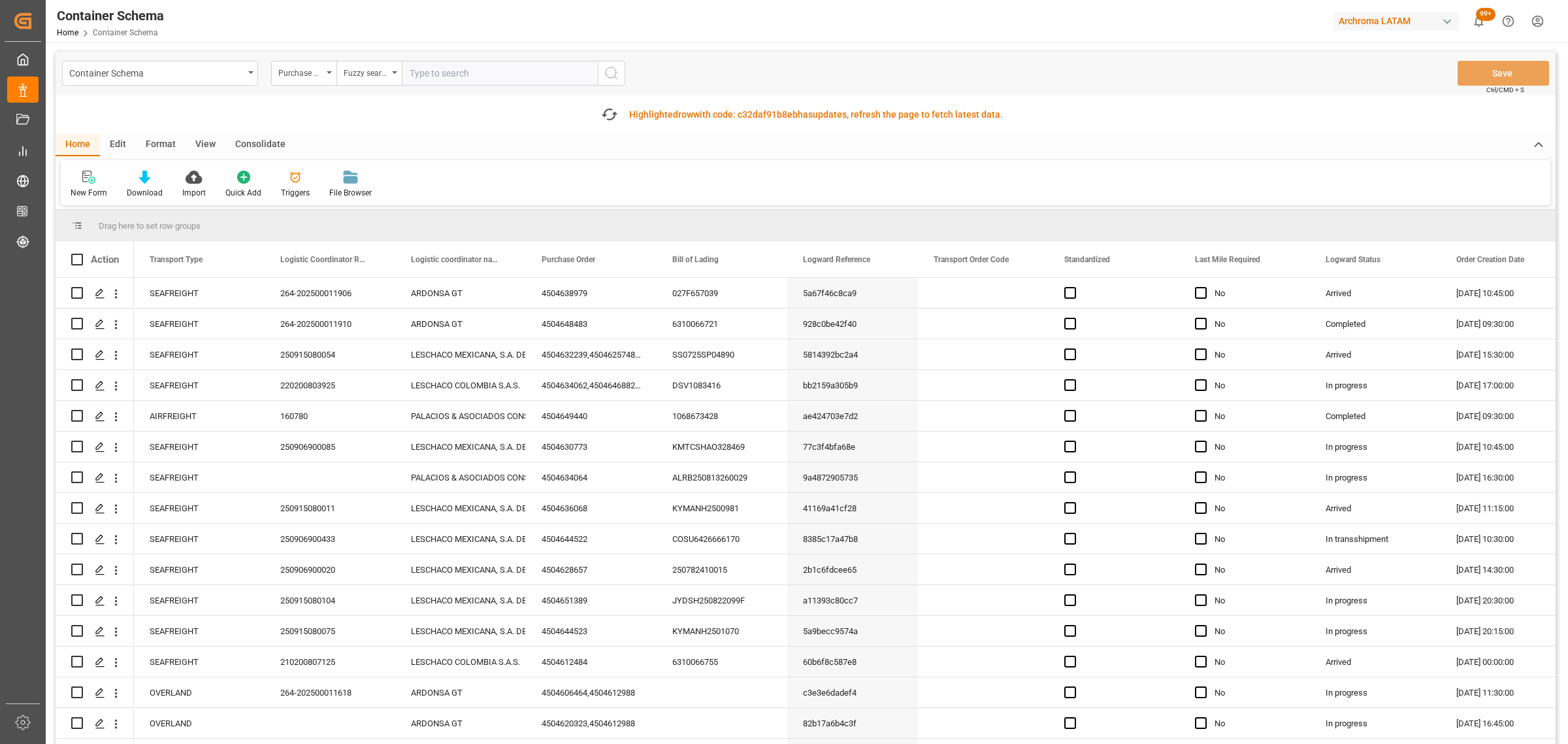
click at [436, 75] on input "text" at bounding box center [500, 73] width 196 height 25
paste input "4504622456"
type input "4504622456"
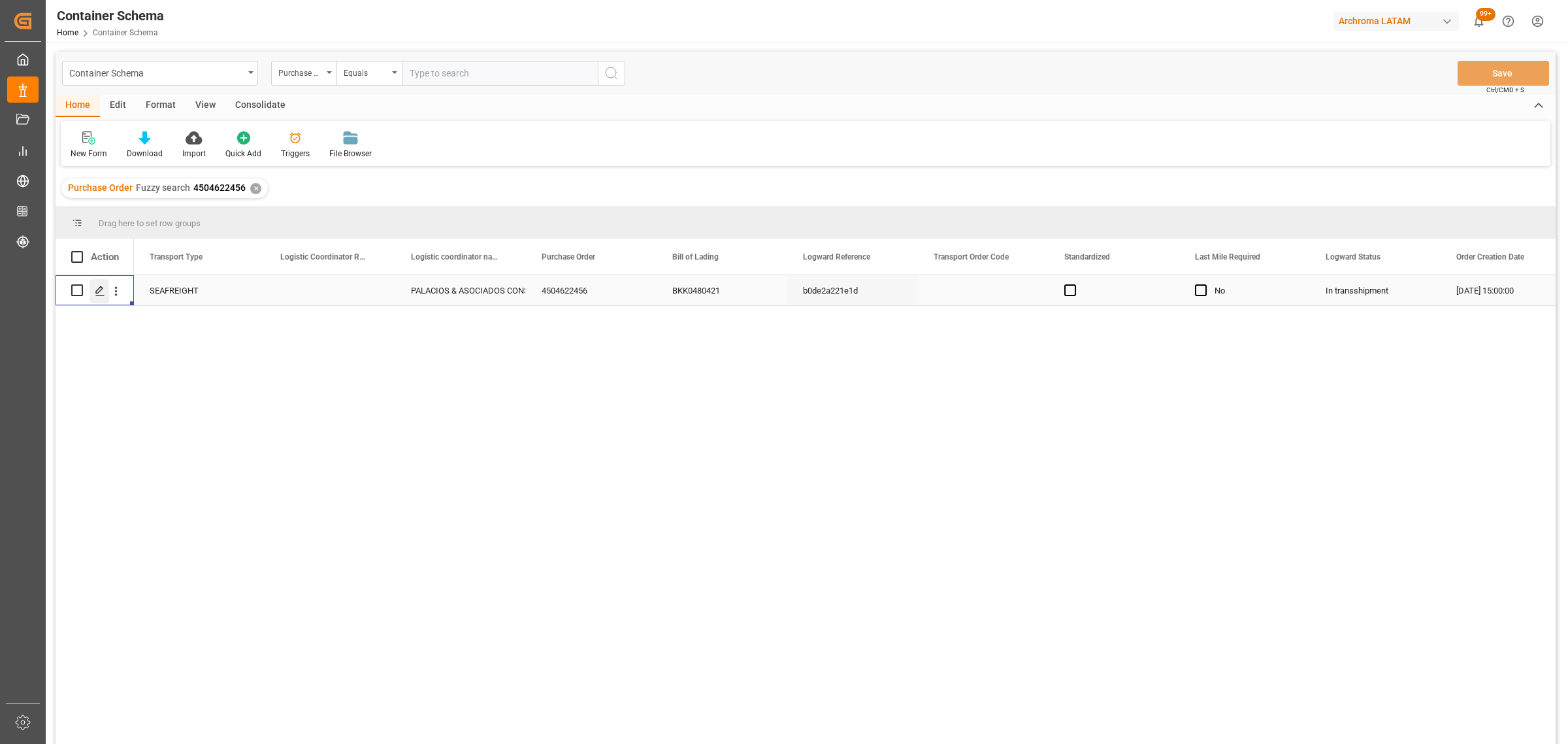
click at [99, 289] on icon "Press SPACE to select this row." at bounding box center [100, 291] width 10 height 10
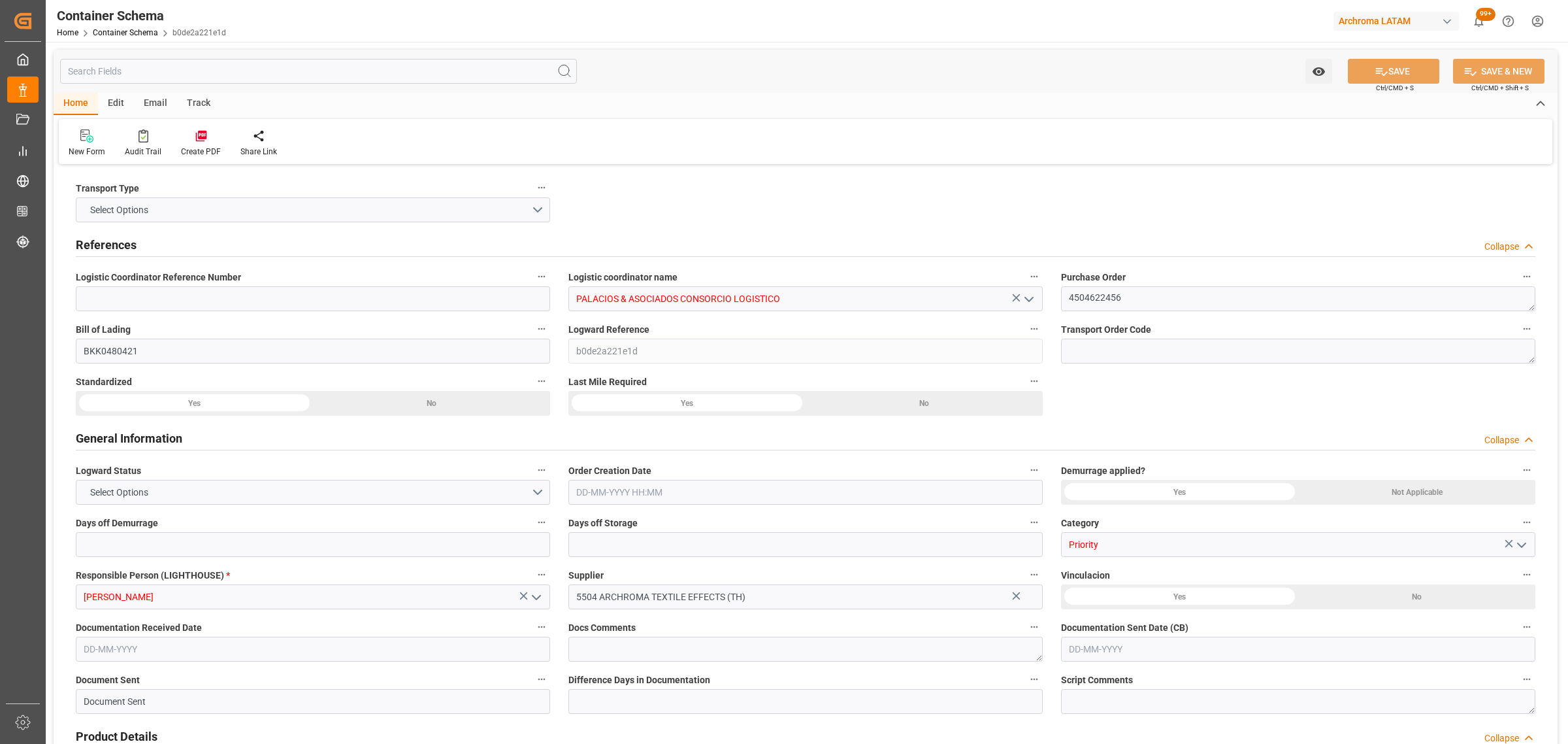
type input "0"
type input "8"
type input "247"
type input "6175"
type input "6594.9"
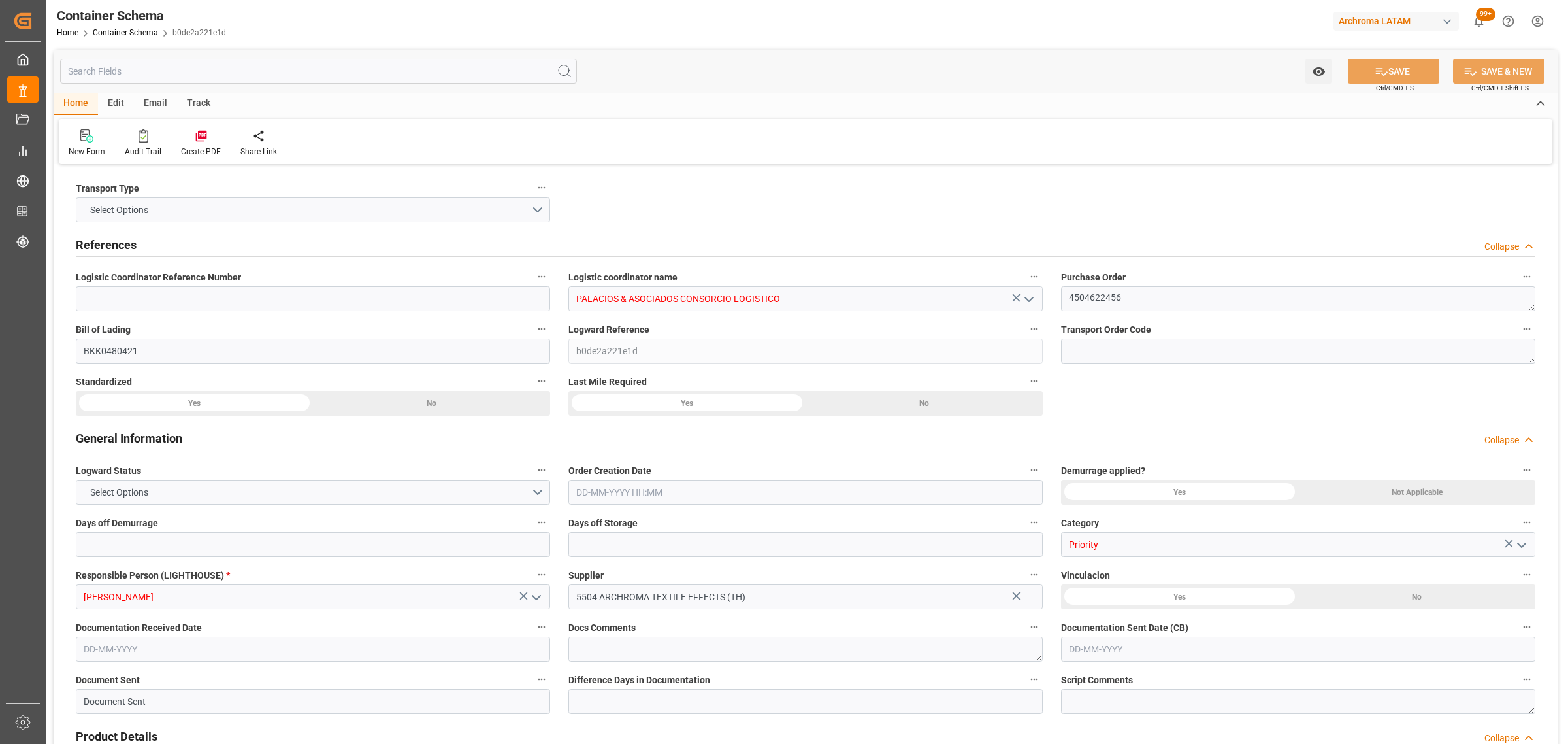
type input "MSC"
type input "Mediterranean Shipping Company"
type input "THLCH"
type input "PECLL"
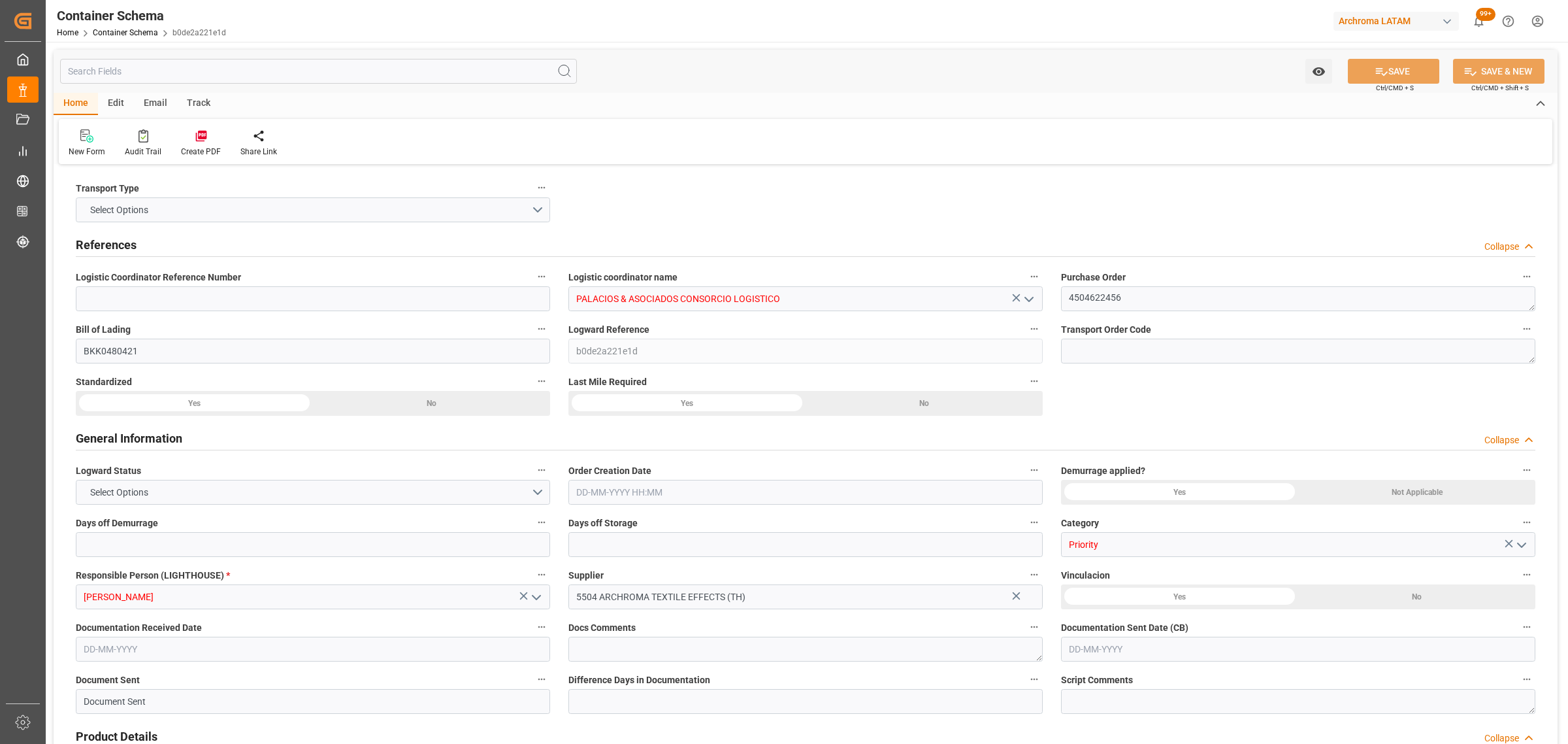
type input "9253014"
type input "[DATE] 15:00"
type input "[DATE]"
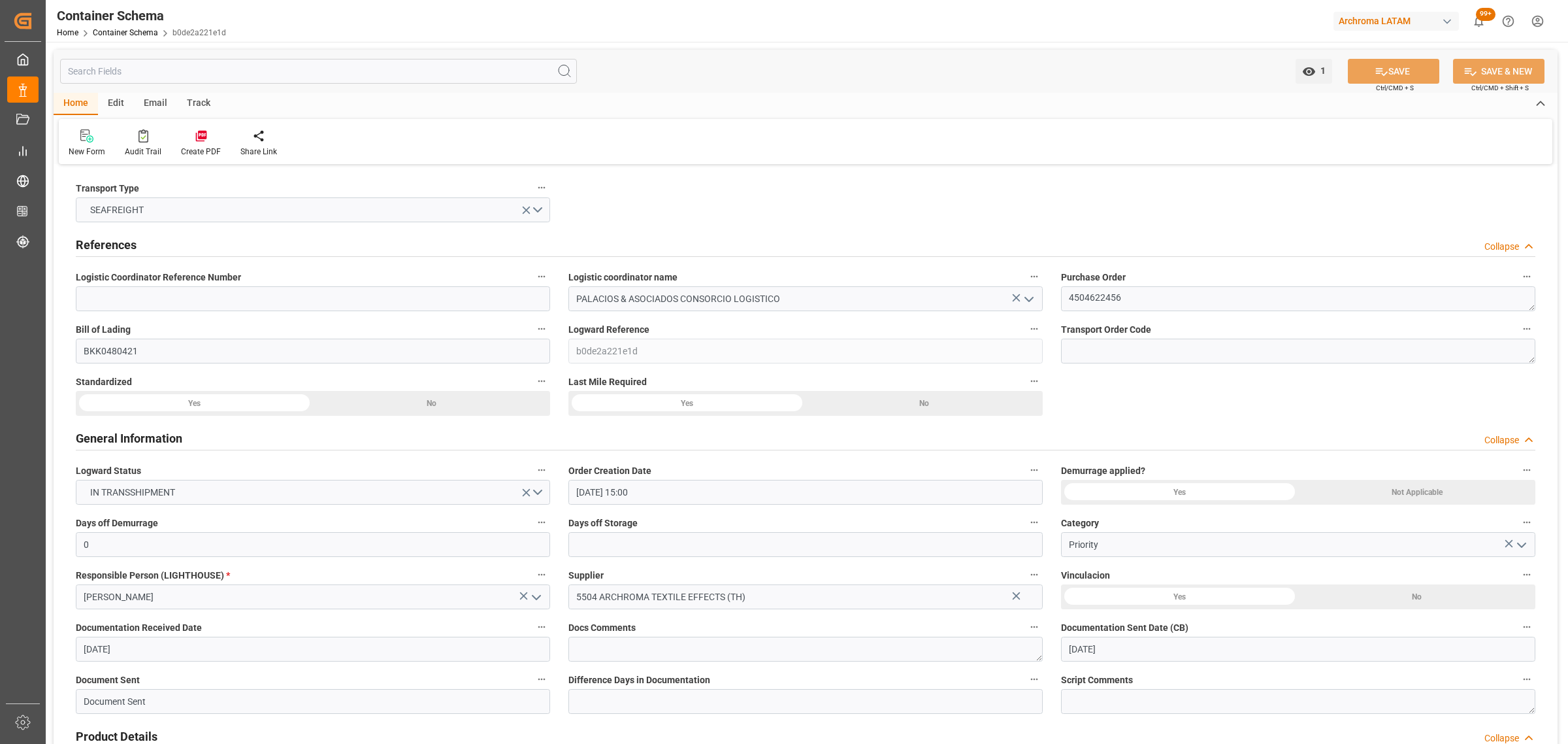
type input "[DATE]"
type input "[DATE] 00:00"
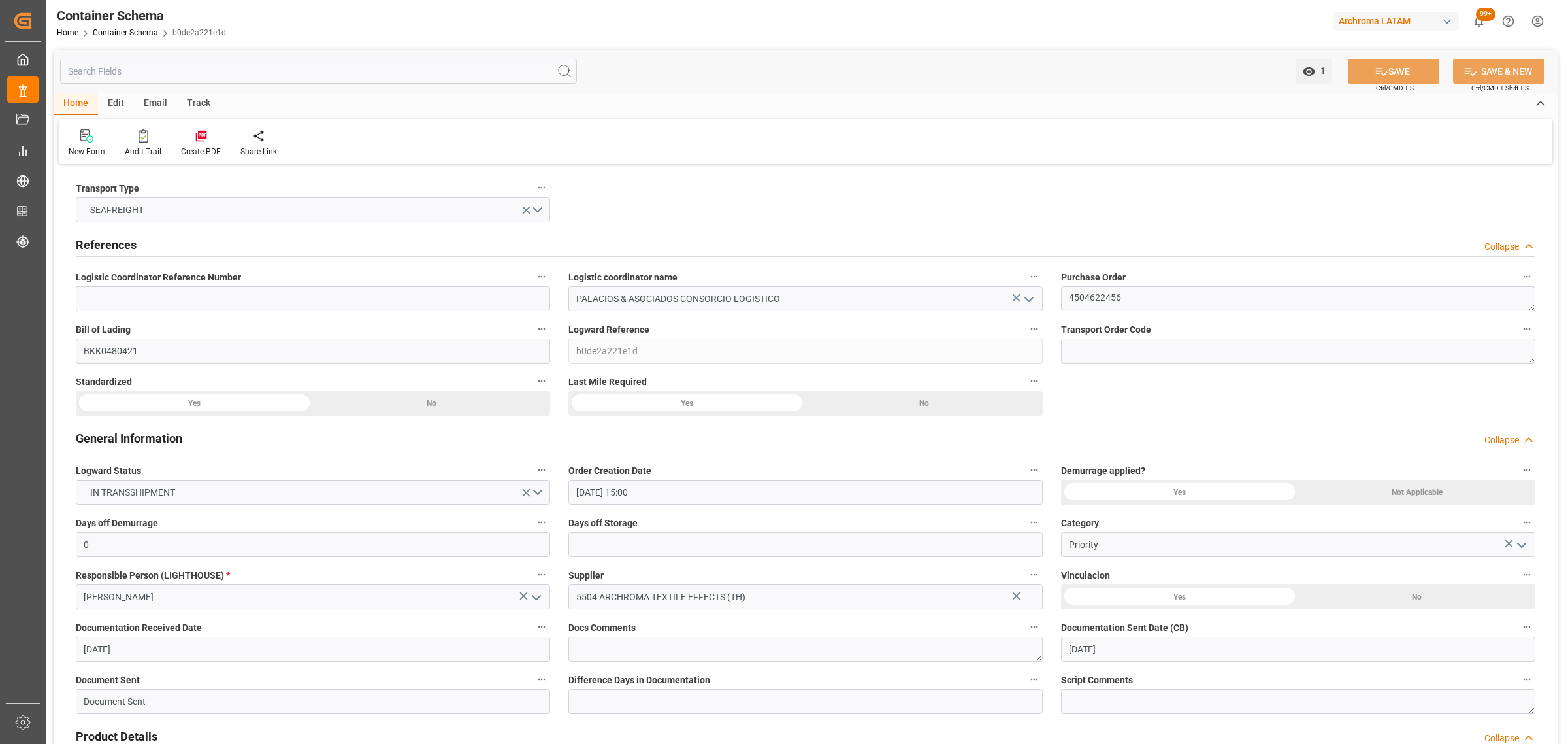
type input "[DATE] 00:00"
click at [203, 106] on div "Track" at bounding box center [198, 104] width 43 height 22
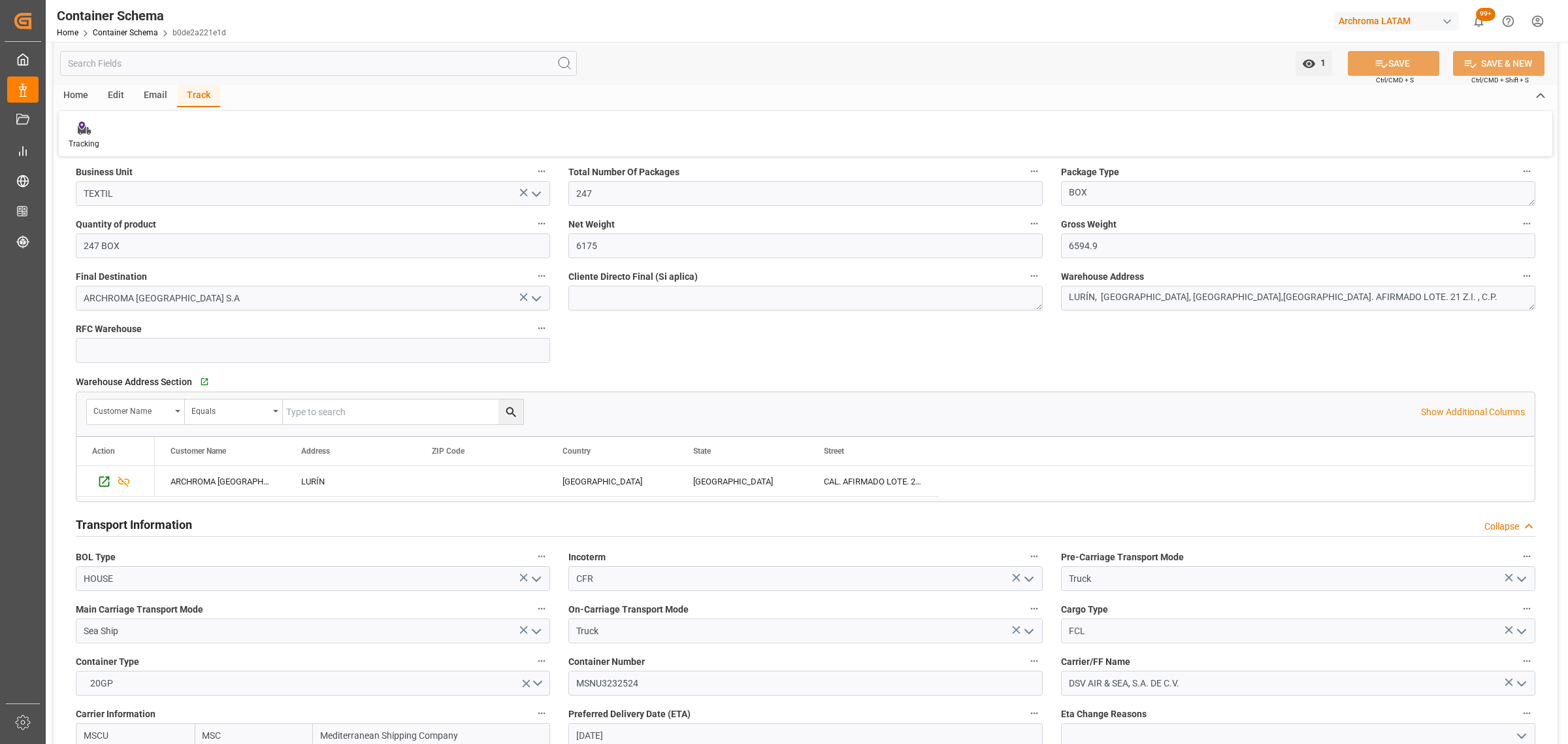
scroll to position [1144, 0]
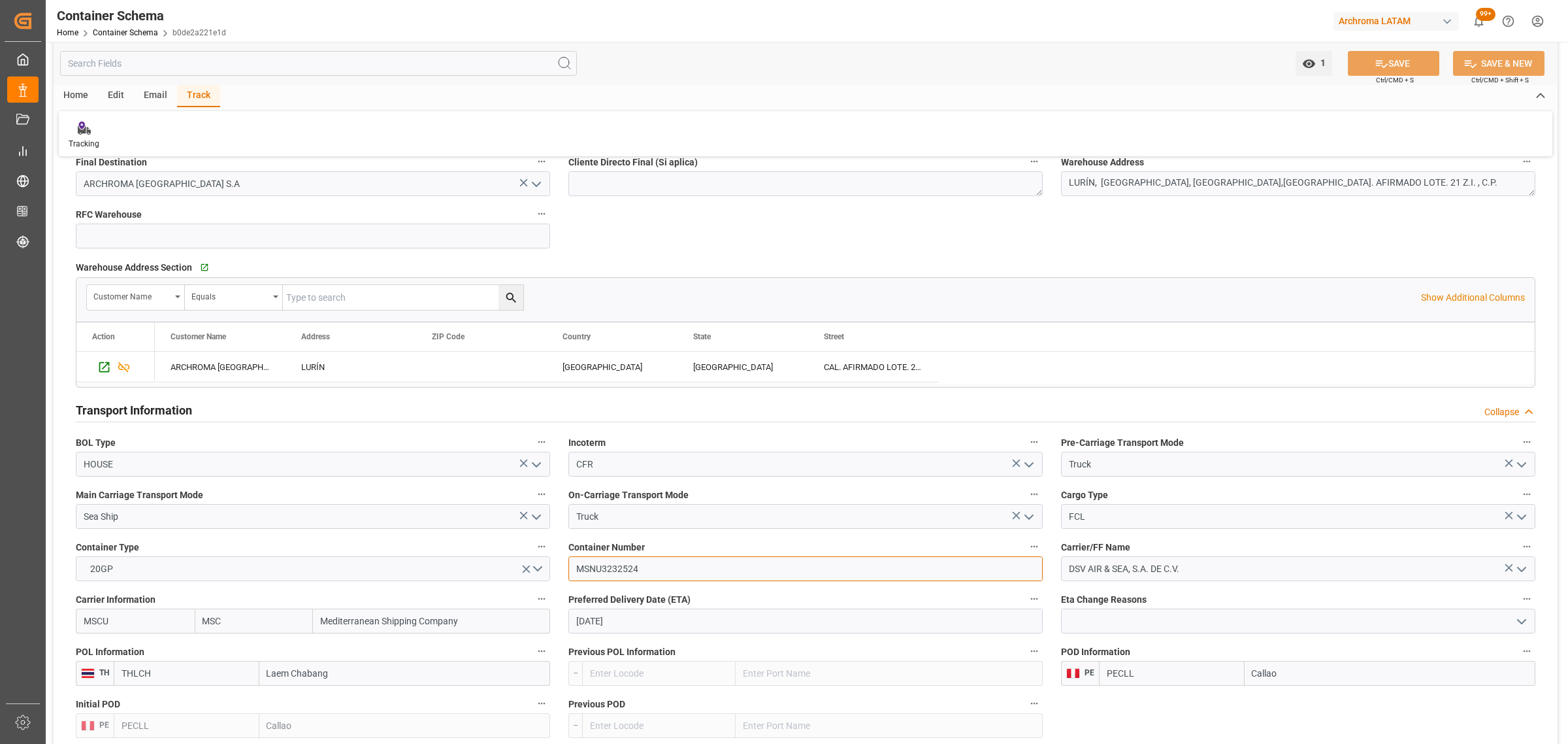
click at [586, 569] on input "MSNU3232524" at bounding box center [806, 568] width 475 height 25
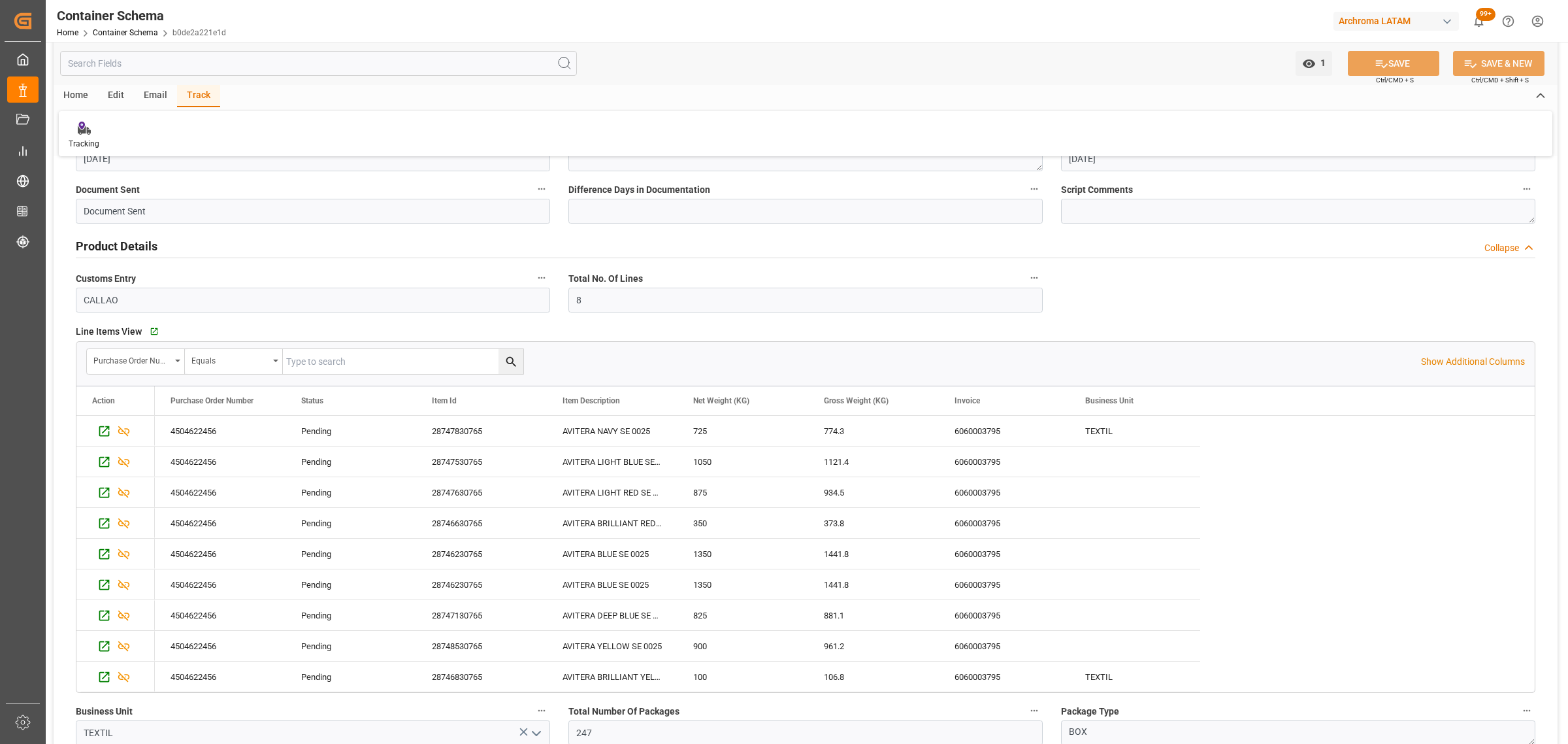
scroll to position [82, 0]
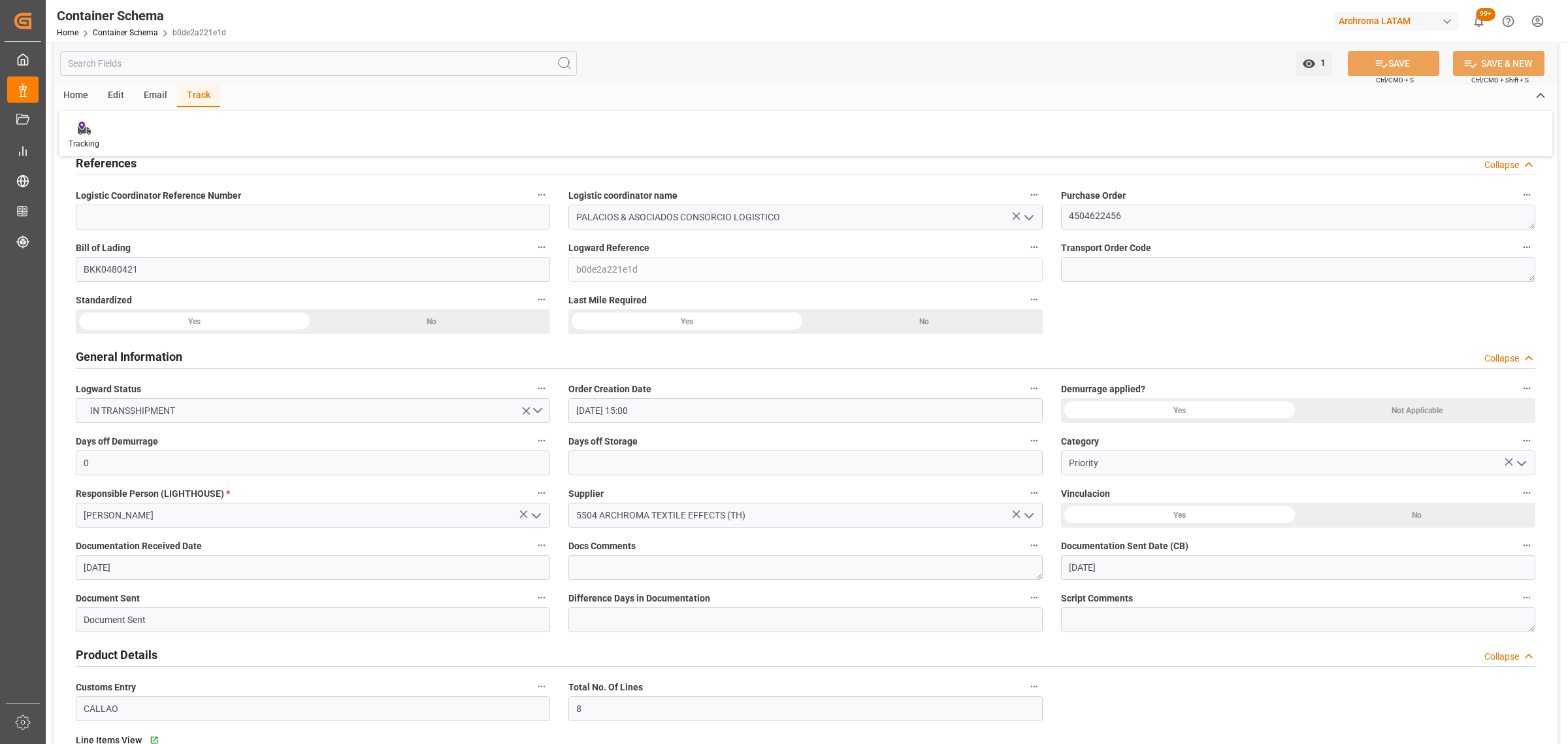
click at [149, 95] on div "Email" at bounding box center [155, 96] width 43 height 22
click at [97, 133] on div at bounding box center [88, 128] width 40 height 14
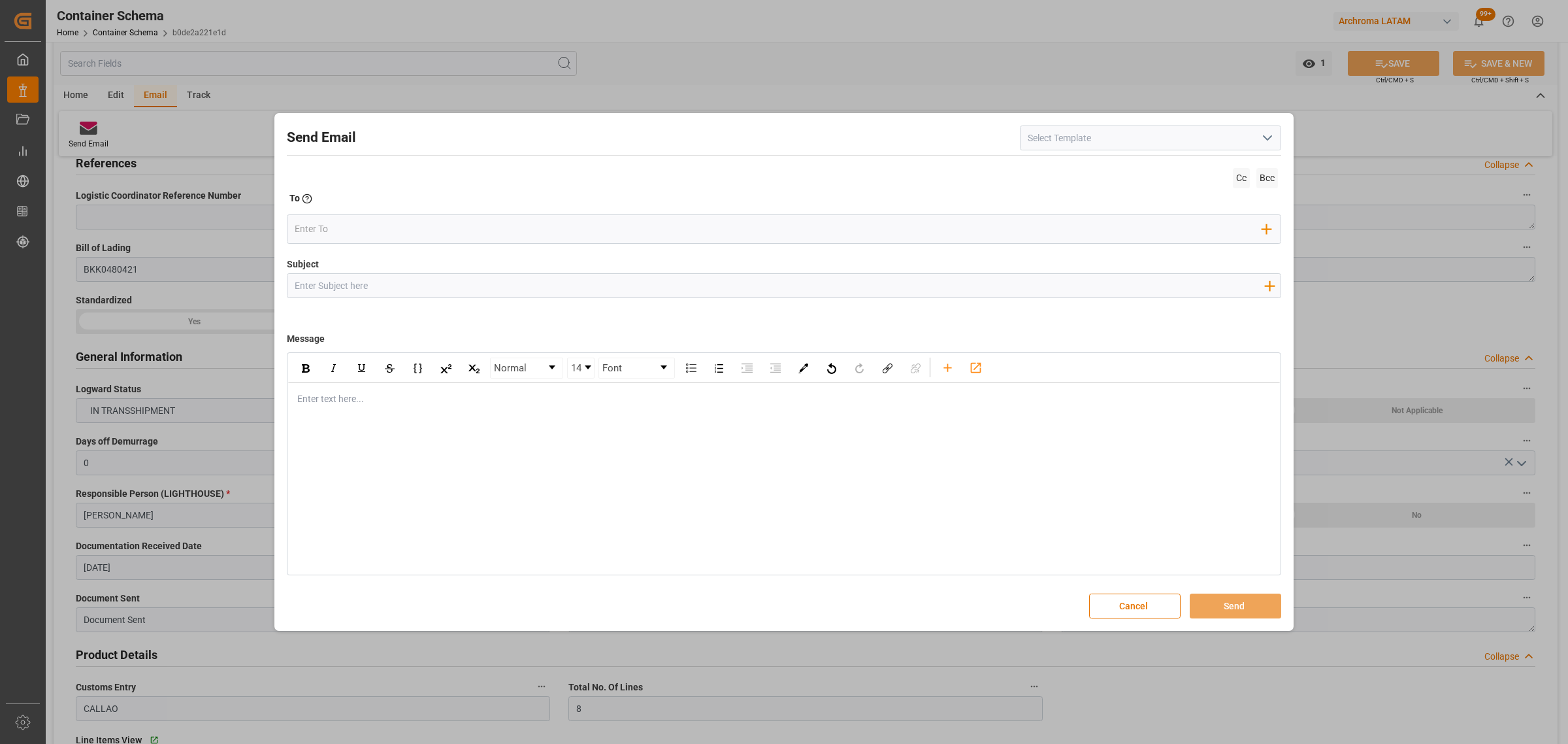
click at [530, 279] on input "Subject" at bounding box center [779, 285] width 984 height 23
paste input "PO 4504622456 // Archroma Textile Effects([GEOGRAPHIC_DATA])Ltd. // FACT 606000…"
click at [372, 284] on input "PO 4504622456 // Archroma Textile Effects([GEOGRAPHIC_DATA])Ltd. // FACT 606000…" at bounding box center [779, 285] width 984 height 23
click at [815, 285] on input "PO 4504622456 // LOGWARD STATUS//Archroma Textile Effects([GEOGRAPHIC_DATA])Ltd…" at bounding box center [779, 285] width 984 height 23
drag, startPoint x: 874, startPoint y: 289, endPoint x: 818, endPoint y: 282, distance: 56.4
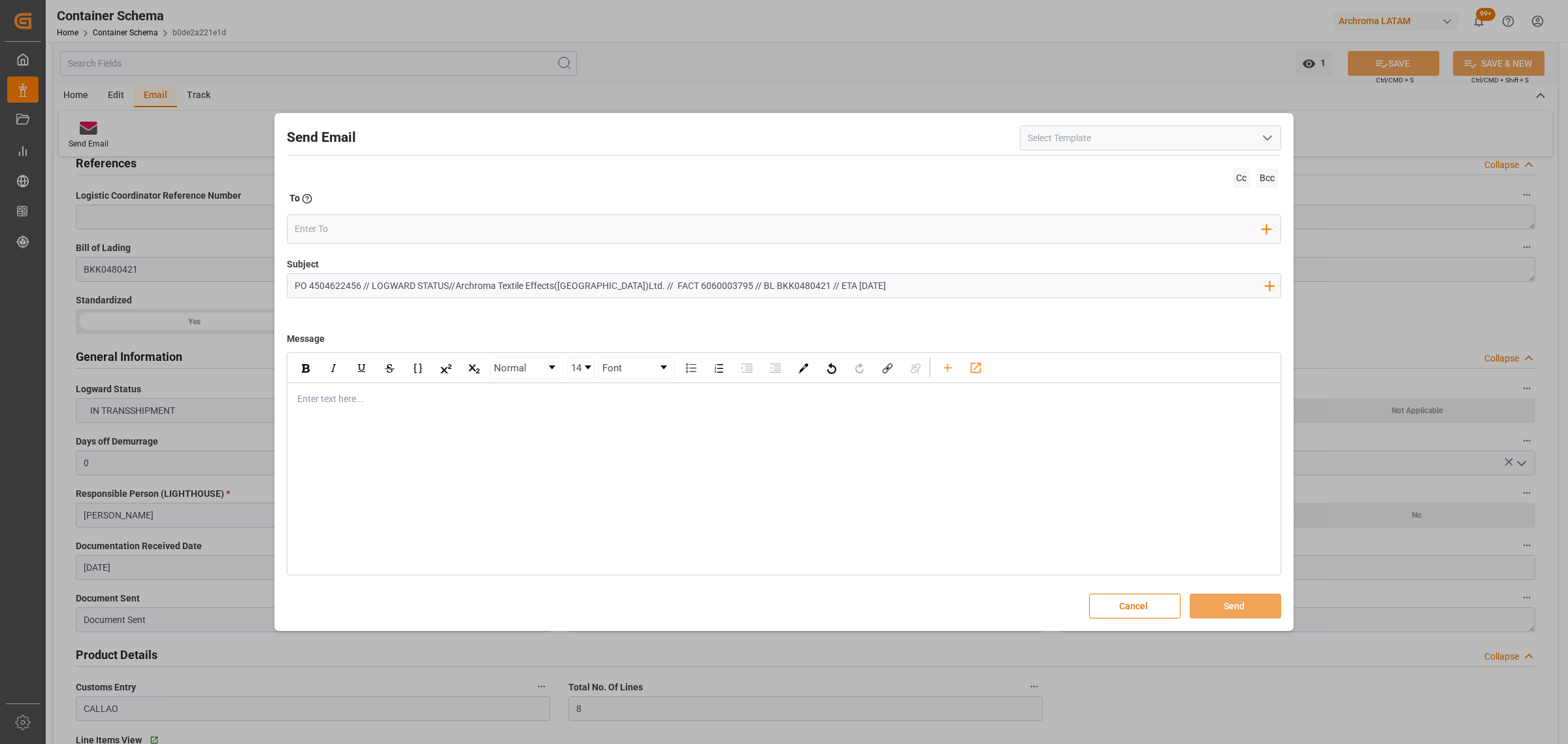
click at [818, 282] on input "PO 4504622456 // LOGWARD STATUS//Archroma Textile Effects([GEOGRAPHIC_DATA])Ltd…" at bounding box center [779, 285] width 984 height 23
type input "PO 4504622456 // LOGWARD STATUS//Archroma Textile Effects([GEOGRAPHIC_DATA])Ltd…"
click at [438, 396] on div "rdw-editor" at bounding box center [784, 399] width 972 height 14
click at [343, 400] on div "rdw-editor" at bounding box center [784, 399] width 972 height 14
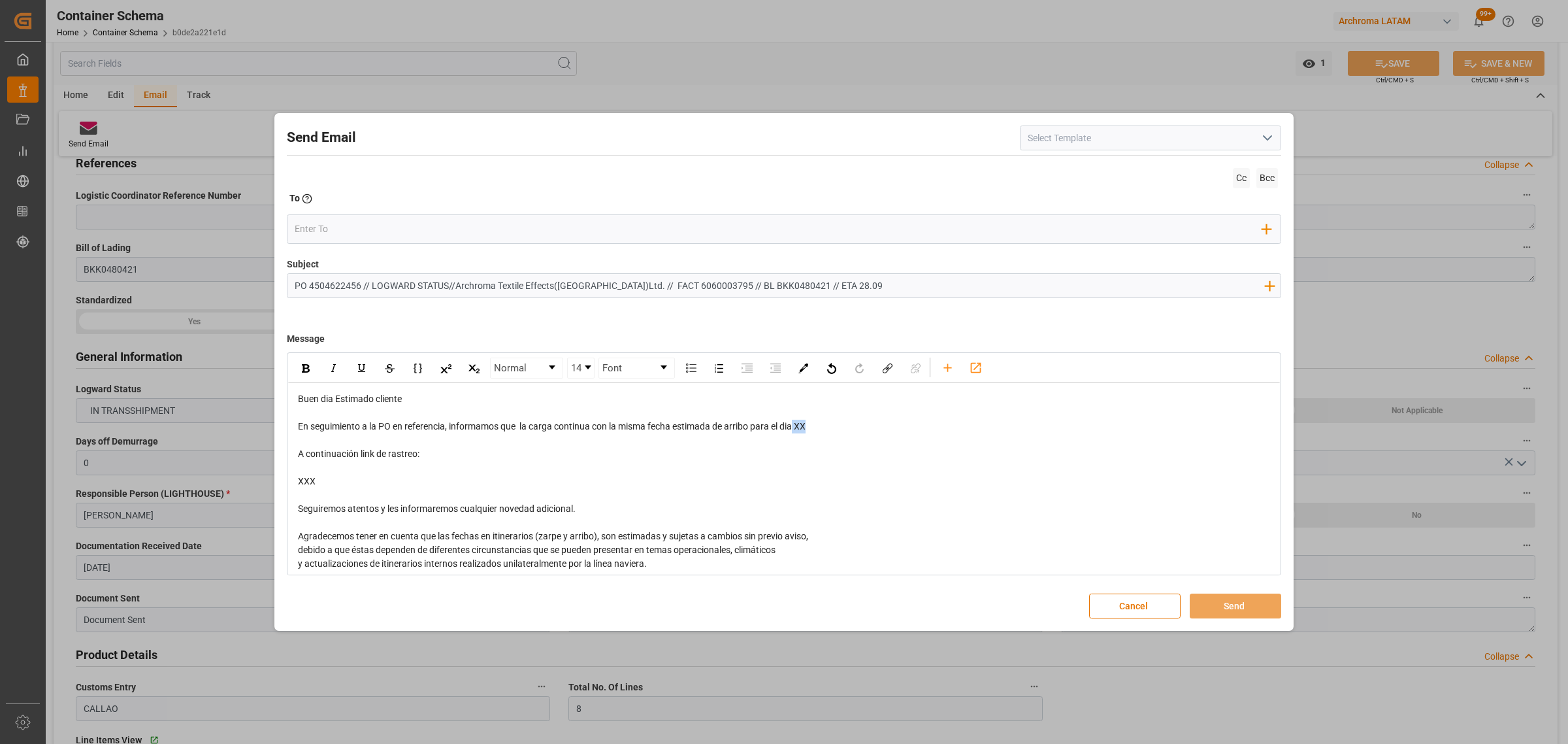
click at [797, 426] on div "En seguimiento a la PO en referencia, informamos que la carga continua con la m…" at bounding box center [784, 426] width 972 height 14
click at [798, 429] on span "En seguimiento a la PO en referencia, informamos que la carga continua con la m…" at bounding box center [556, 426] width 517 height 10
drag, startPoint x: 275, startPoint y: 445, endPoint x: 260, endPoint y: 440, distance: 15.8
click at [260, 440] on div "Send Email Cc Bcc To Enter the TO Email address Add Field to To Subject PO 4504…" at bounding box center [784, 372] width 1568 height 744
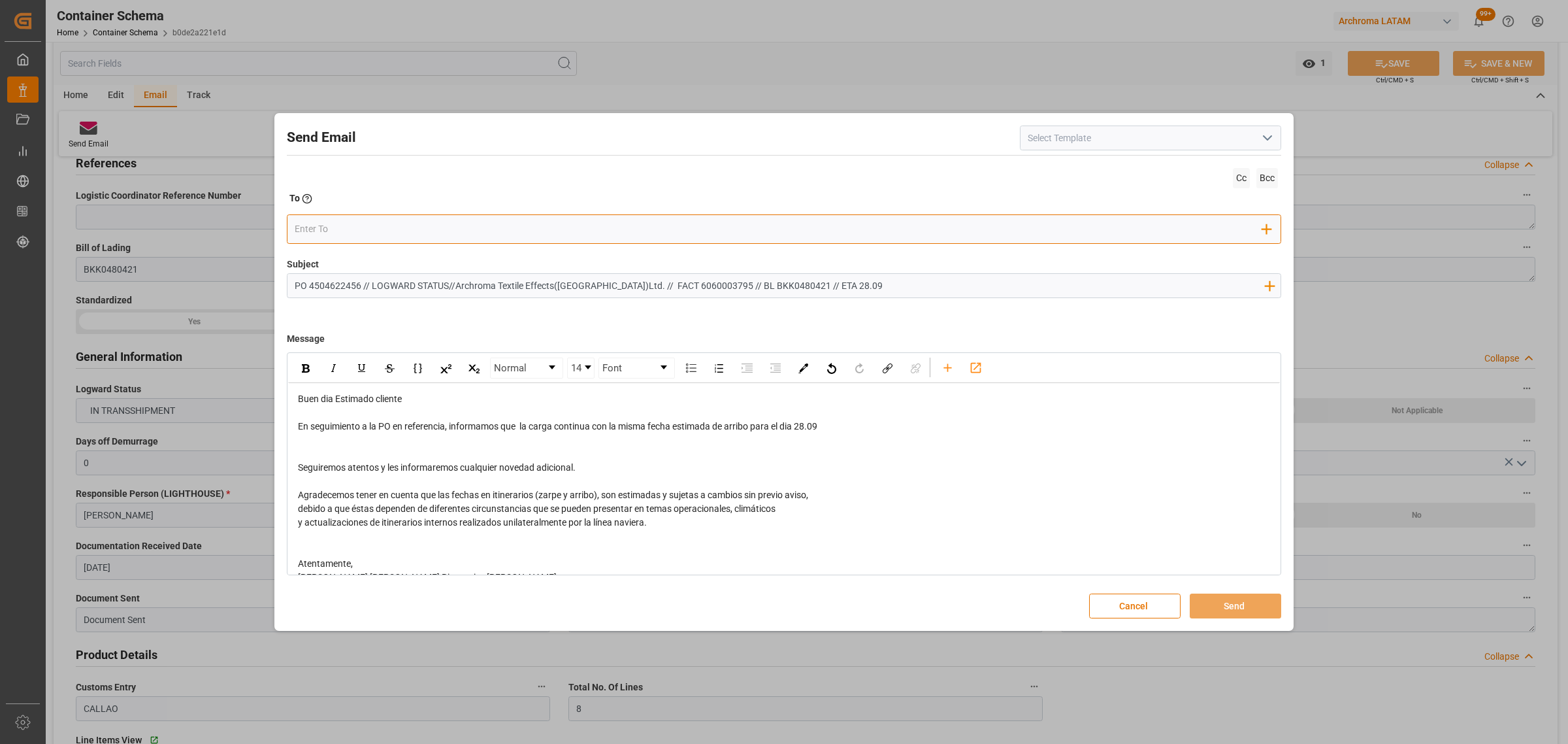
click at [333, 227] on input "email" at bounding box center [779, 228] width 968 height 20
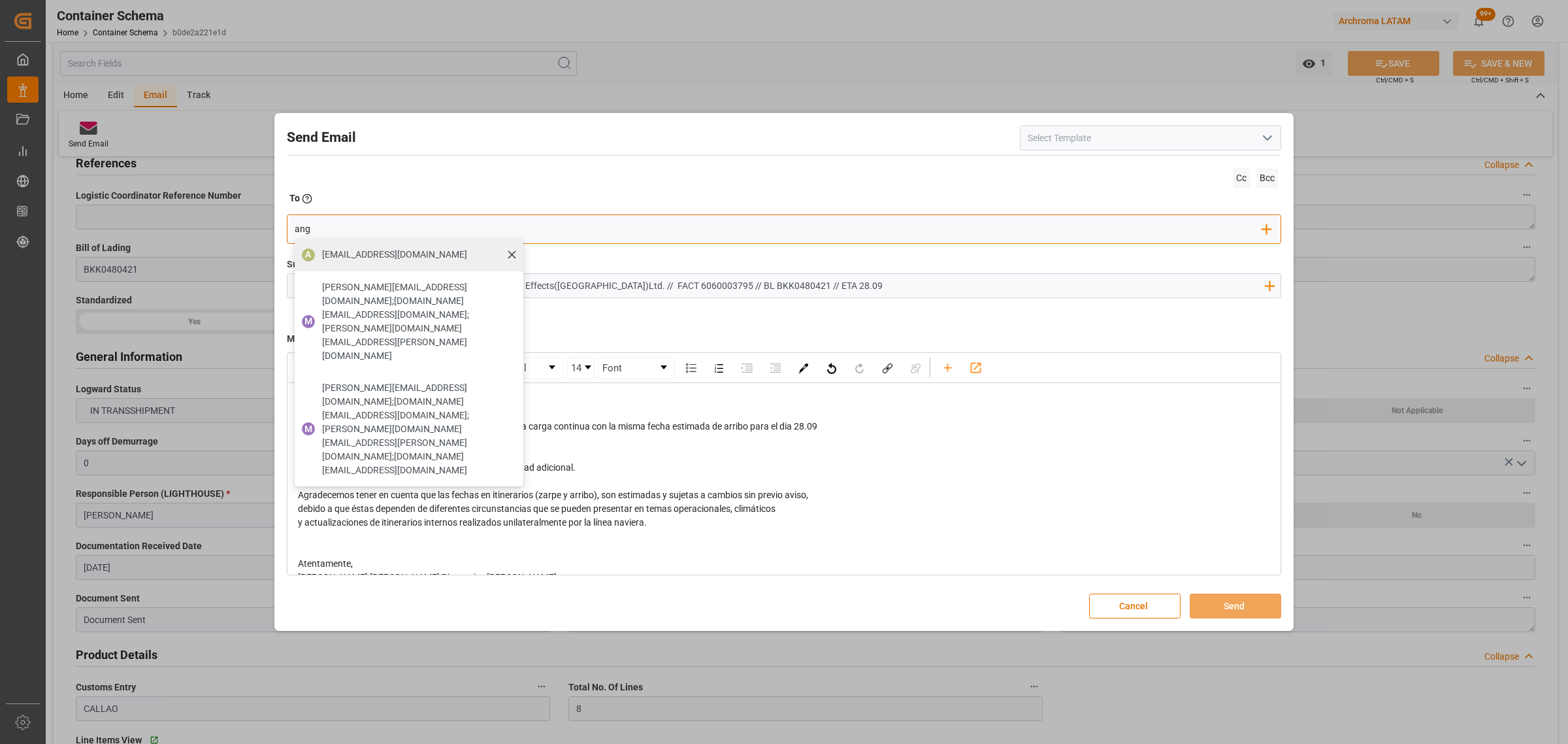
type input "ang"
click at [359, 258] on span "[EMAIL_ADDRESS][DOMAIN_NAME]" at bounding box center [395, 254] width 145 height 14
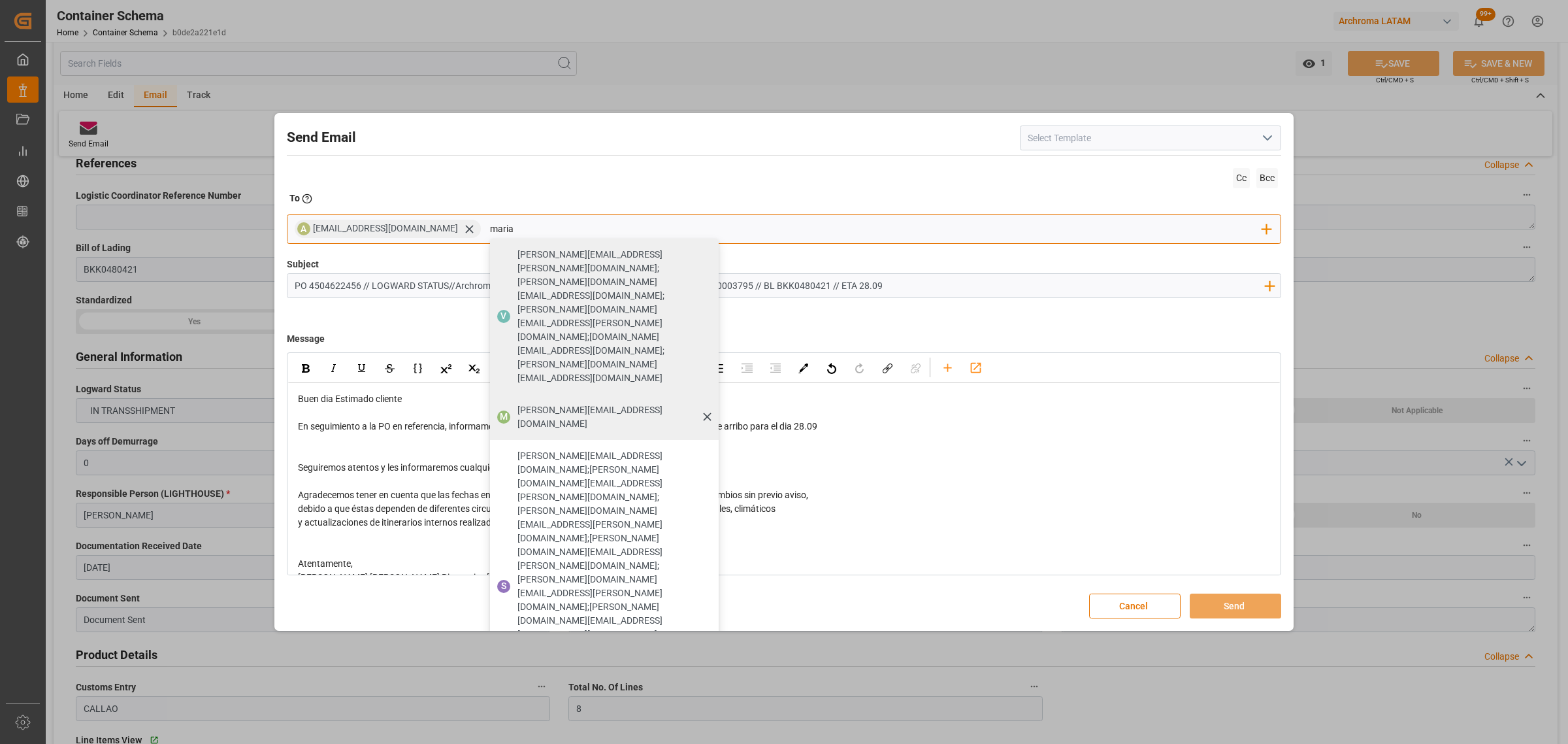
type input "maria"
click at [601, 403] on span "[PERSON_NAME][EMAIL_ADDRESS][DOMAIN_NAME]" at bounding box center [613, 416] width 192 height 27
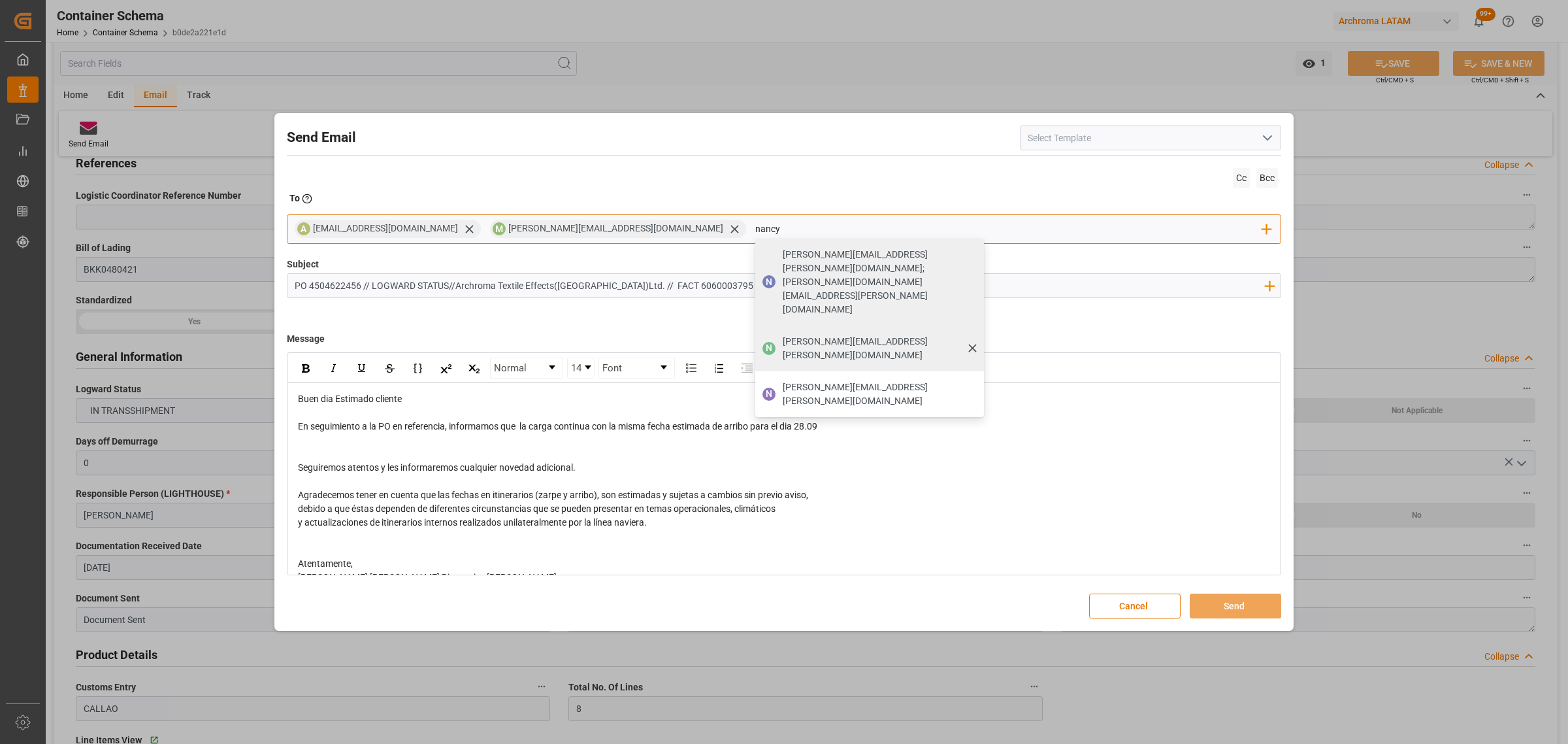
type input "nancy"
click at [778, 331] on div "[PERSON_NAME][EMAIL_ADDRESS][PERSON_NAME][DOMAIN_NAME]" at bounding box center [878, 348] width 201 height 36
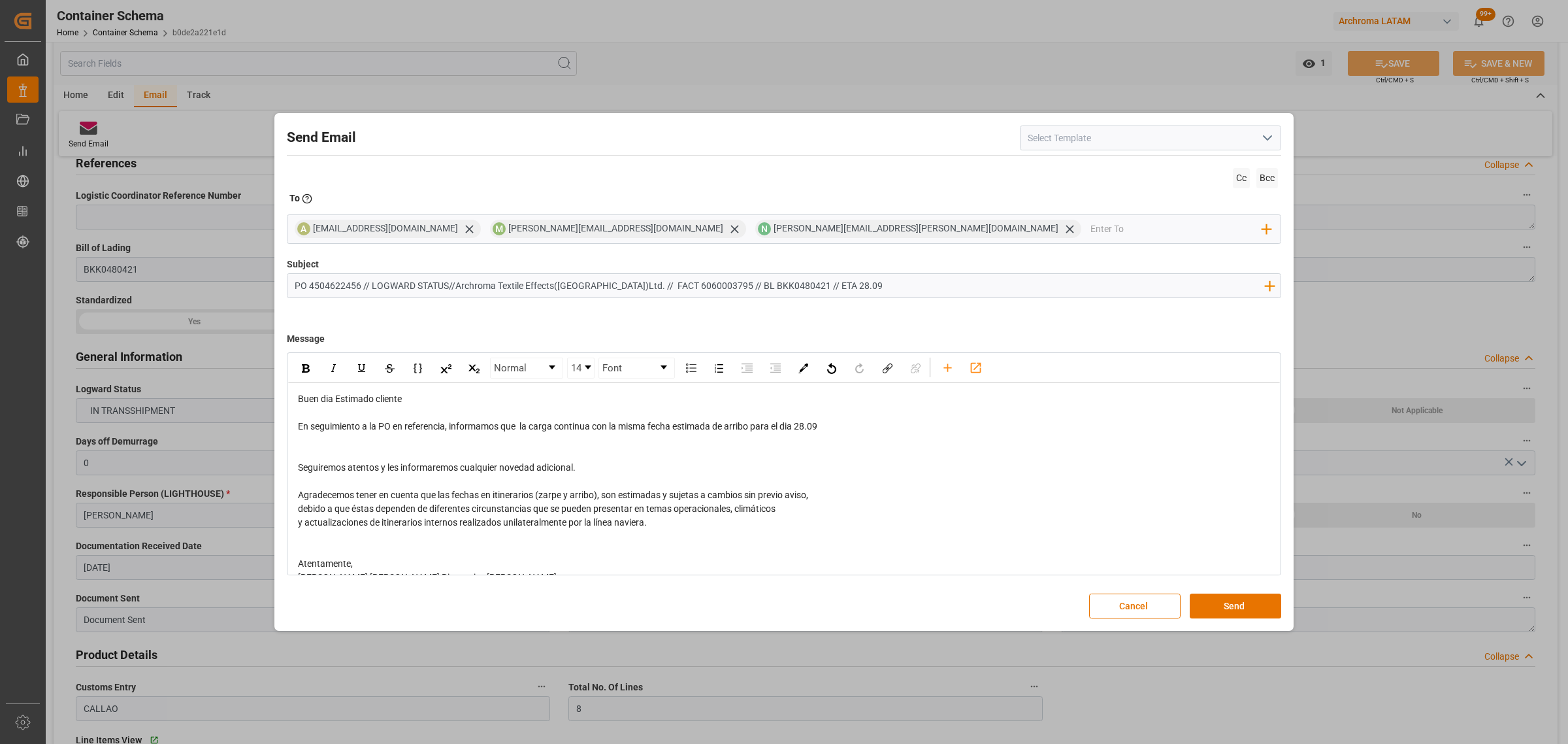
click at [454, 285] on input "PO 4504622456 // LOGWARD STATUS//Archroma Textile Effects([GEOGRAPHIC_DATA])Ltd…" at bounding box center [779, 285] width 984 height 23
drag, startPoint x: 625, startPoint y: 283, endPoint x: 476, endPoint y: 282, distance: 149.0
click at [476, 282] on input "PO 4504622456 // LOGWARD STATUS//TE//Archroma Textile Effects([GEOGRAPHIC_DATA]…" at bounding box center [779, 285] width 984 height 23
click at [562, 286] on input "PO 4504622456 // LOGWARD STATUS//TE//ARCHROMA TEXTILES. // FACT 6060003795 // B…" at bounding box center [779, 285] width 984 height 23
click at [612, 285] on input "PO 4504622456 // LOGWARD STATUS//TE//ARCHROMA TEXTILES EFFECTS/7ARCHROMA [GEOGR…" at bounding box center [779, 285] width 984 height 23
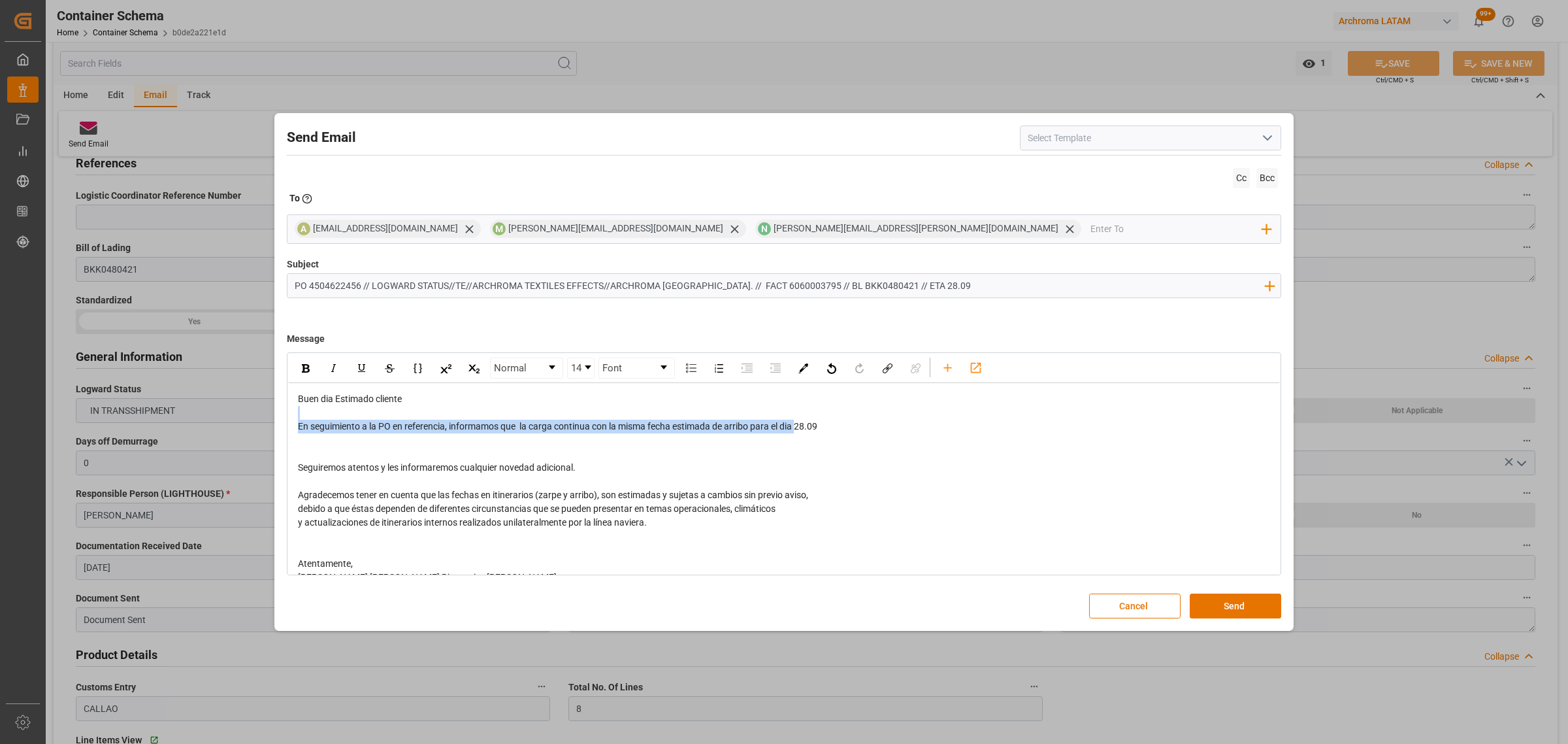
drag, startPoint x: 826, startPoint y: 415, endPoint x: 800, endPoint y: 422, distance: 26.9
click at [800, 422] on div "Buen dia Estimado cliente En seguimiento a la PO en referencia, informamos que …" at bounding box center [784, 494] width 972 height 206
click at [850, 429] on div "En seguimiento a la PO en referencia, informamos que la carga continua con la m…" at bounding box center [784, 426] width 972 height 14
drag, startPoint x: 834, startPoint y: 429, endPoint x: 800, endPoint y: 426, distance: 34.1
click at [800, 426] on div "En seguimiento a la PO en referencia, informamos que la carga continua con la m…" at bounding box center [784, 426] width 972 height 14
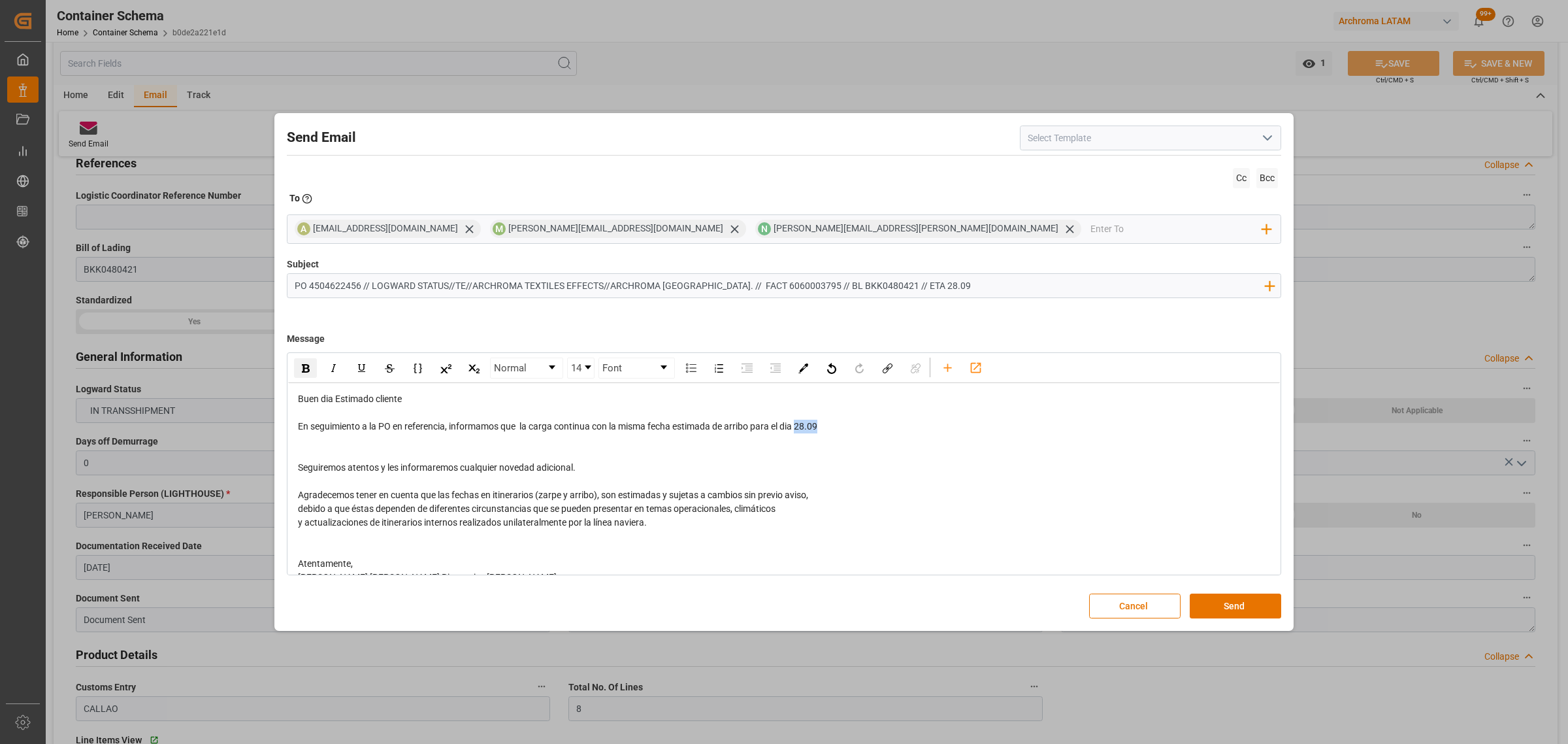
click at [310, 372] on div "rdw-inline-control" at bounding box center [305, 368] width 23 height 20
click at [364, 283] on input "PO 4504622456 // LOGWARD STATUS//TE//ARCHROMA TEXTILES EFFECTS//ARCHROMA [GEOGR…" at bounding box center [779, 285] width 984 height 23
click at [358, 286] on input "PO 4504622456 // LOGWARD STATUS//TE//ARCHROMA TEXTILES EFFECTS//ARCHROMA [GEOGR…" at bounding box center [779, 285] width 984 height 23
type input "PO 4504622456 10,20,30,40,50,60,70,80 // LOGWARD STATUS//TE//ARCHROMA TEXTILES …"
click at [1232, 608] on button "Send" at bounding box center [1235, 605] width 91 height 25
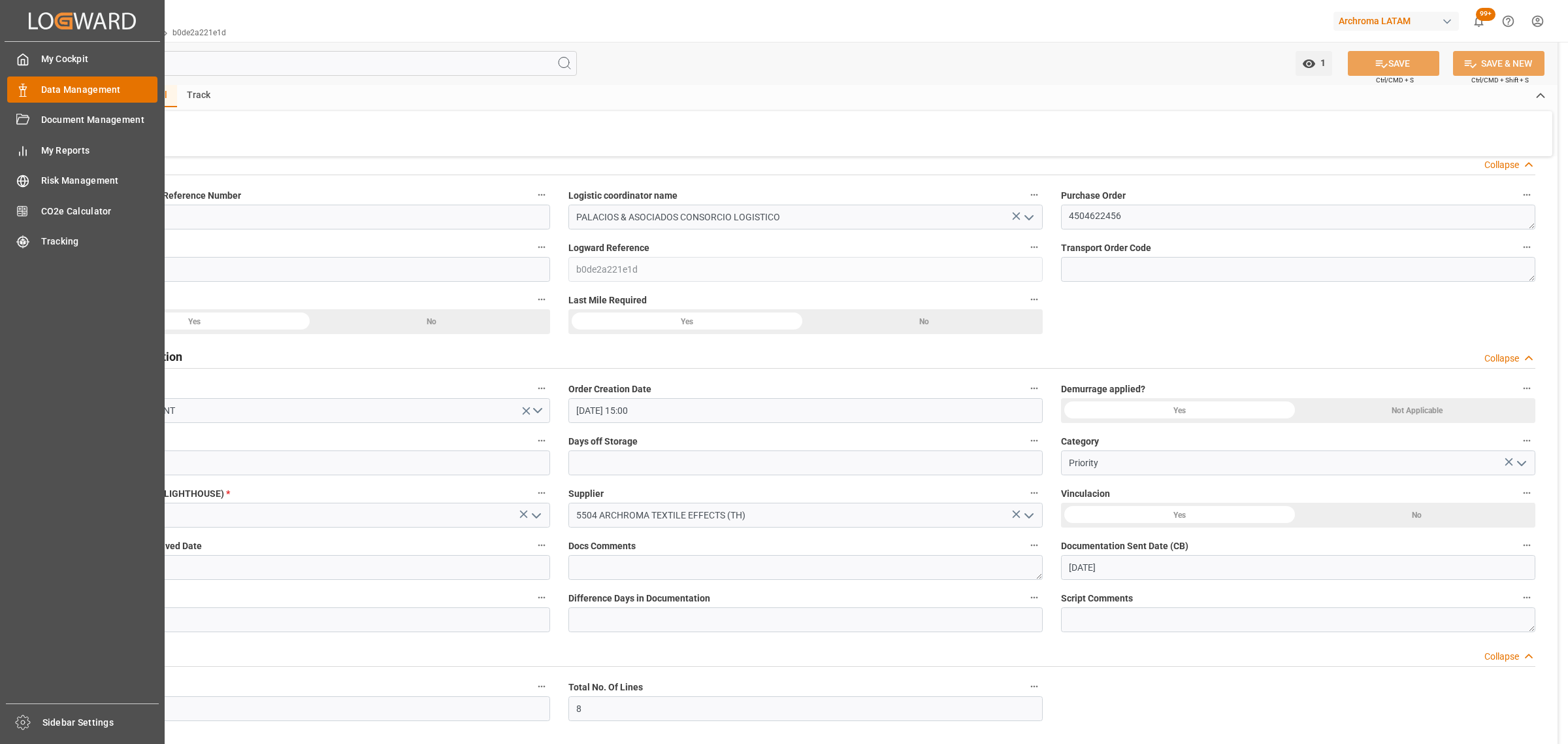
click at [39, 87] on div "Data Management Data Management" at bounding box center [82, 88] width 150 height 25
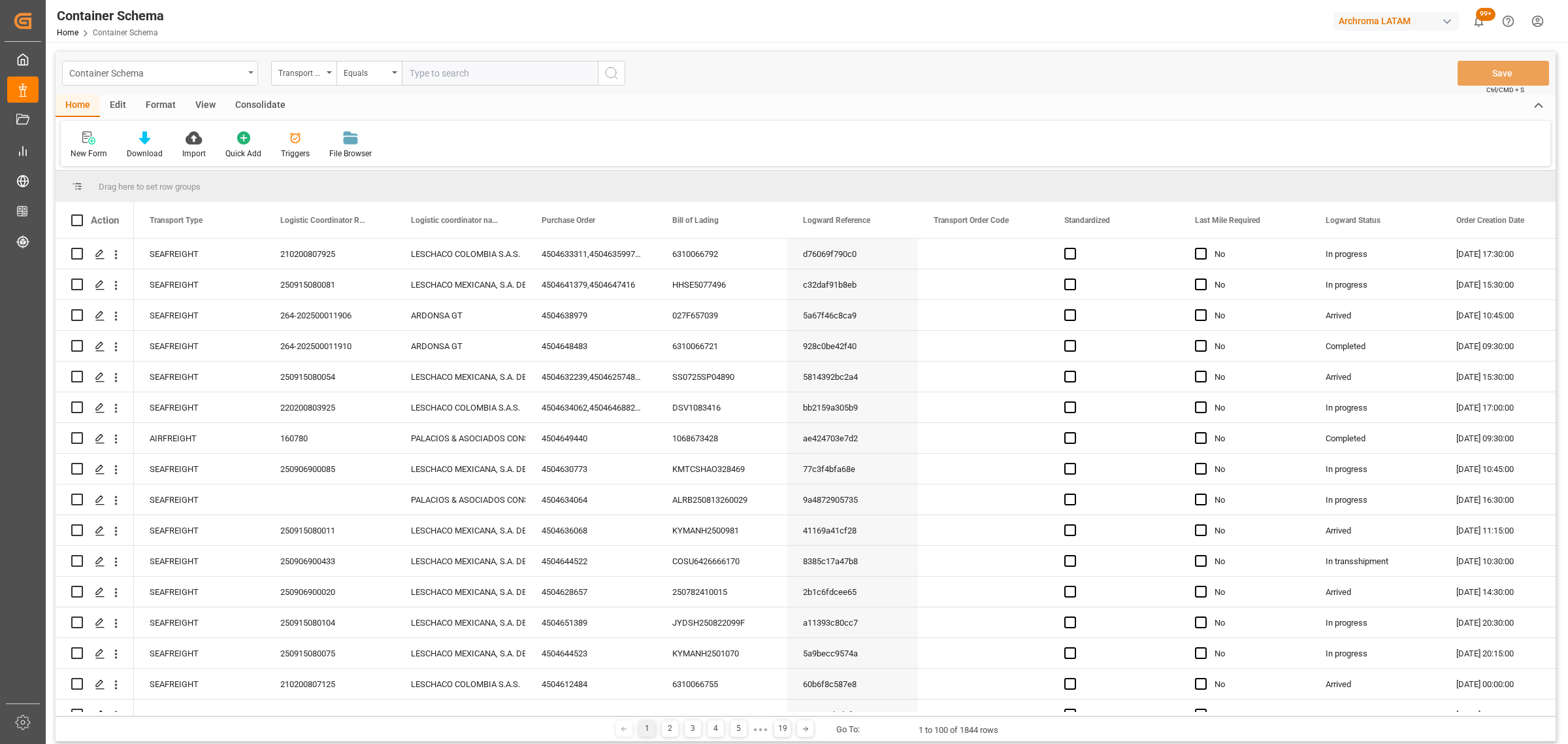
click at [166, 72] on div "Container Schema" at bounding box center [155, 73] width 174 height 17
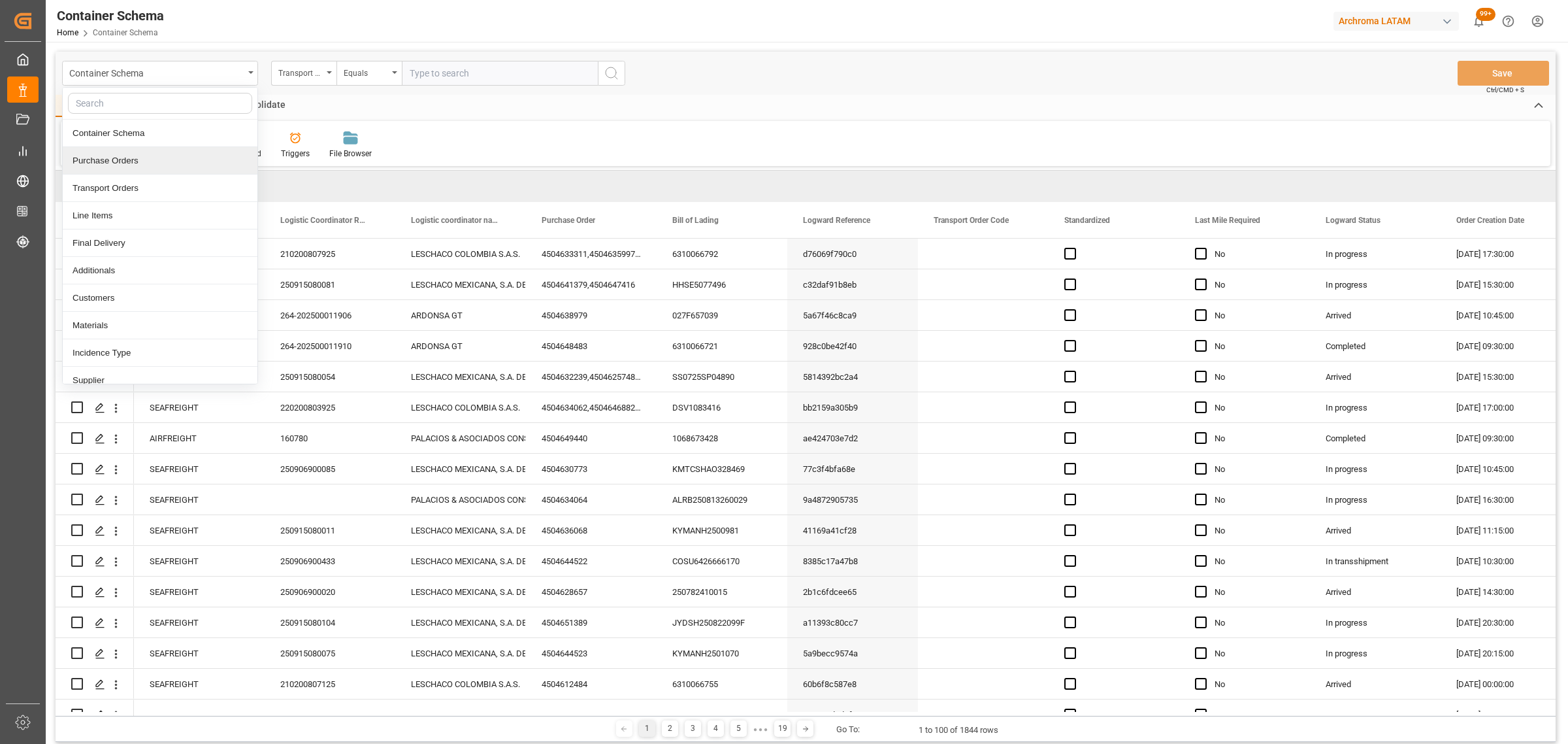
click at [155, 160] on div "Purchase Orders" at bounding box center [159, 160] width 194 height 27
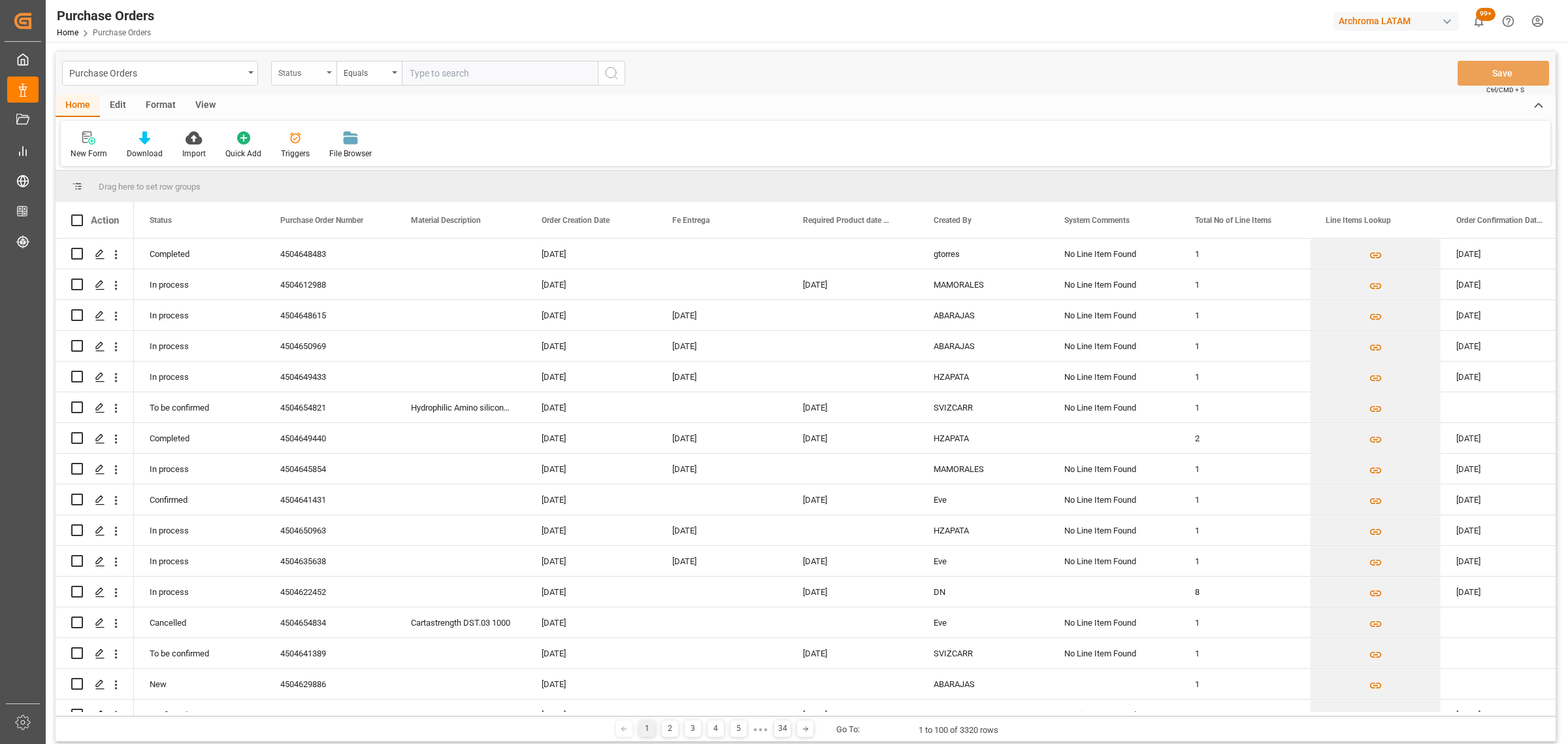
click at [321, 75] on div "Status" at bounding box center [301, 72] width 45 height 15
click at [334, 169] on div "Purchase Order Number" at bounding box center [369, 160] width 194 height 27
click at [392, 76] on div "Equals" at bounding box center [369, 73] width 65 height 25
click at [400, 153] on div "Fuzzy search" at bounding box center [434, 160] width 194 height 27
click at [449, 67] on input "text" at bounding box center [500, 73] width 196 height 25
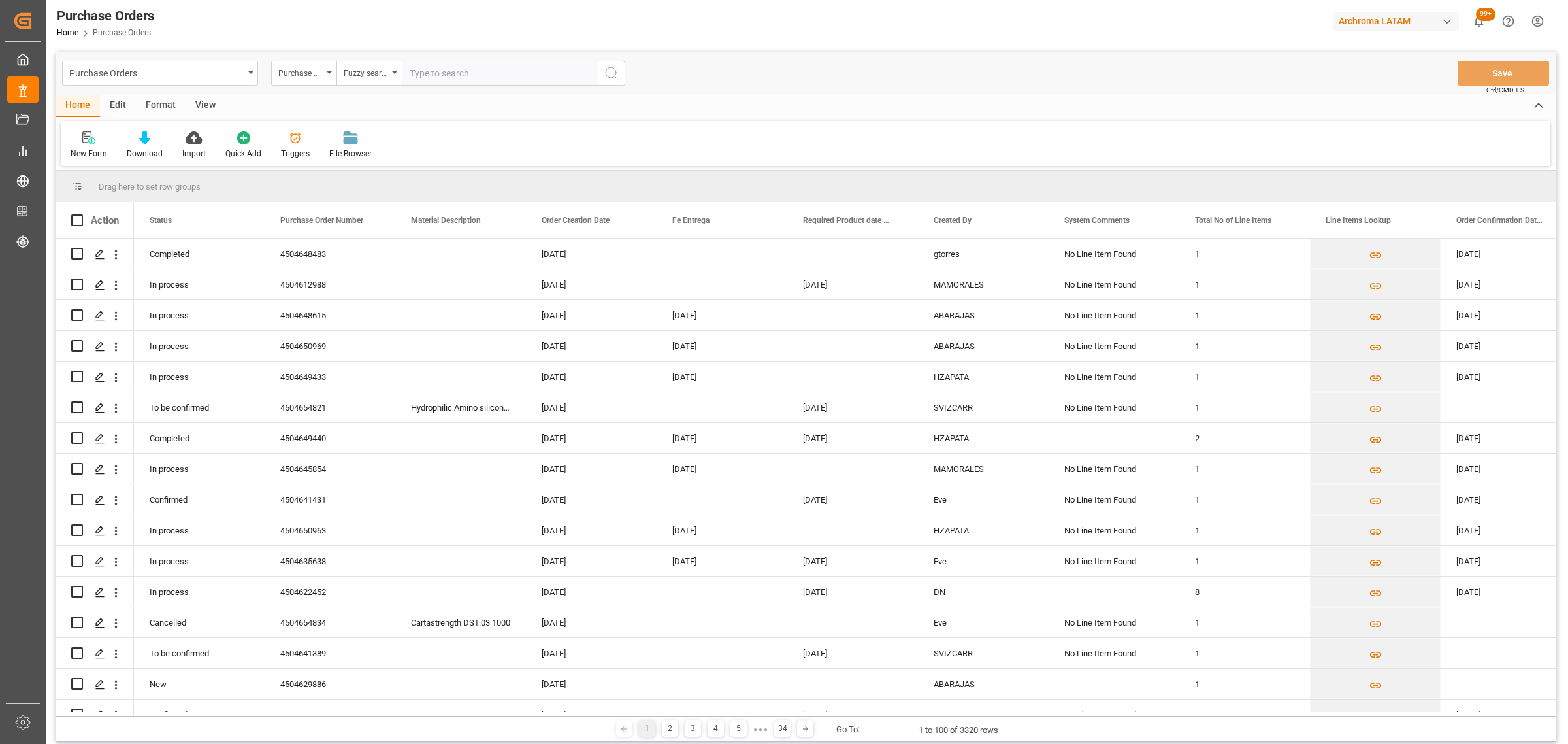
paste input "4504658020"
type input "4504658020"
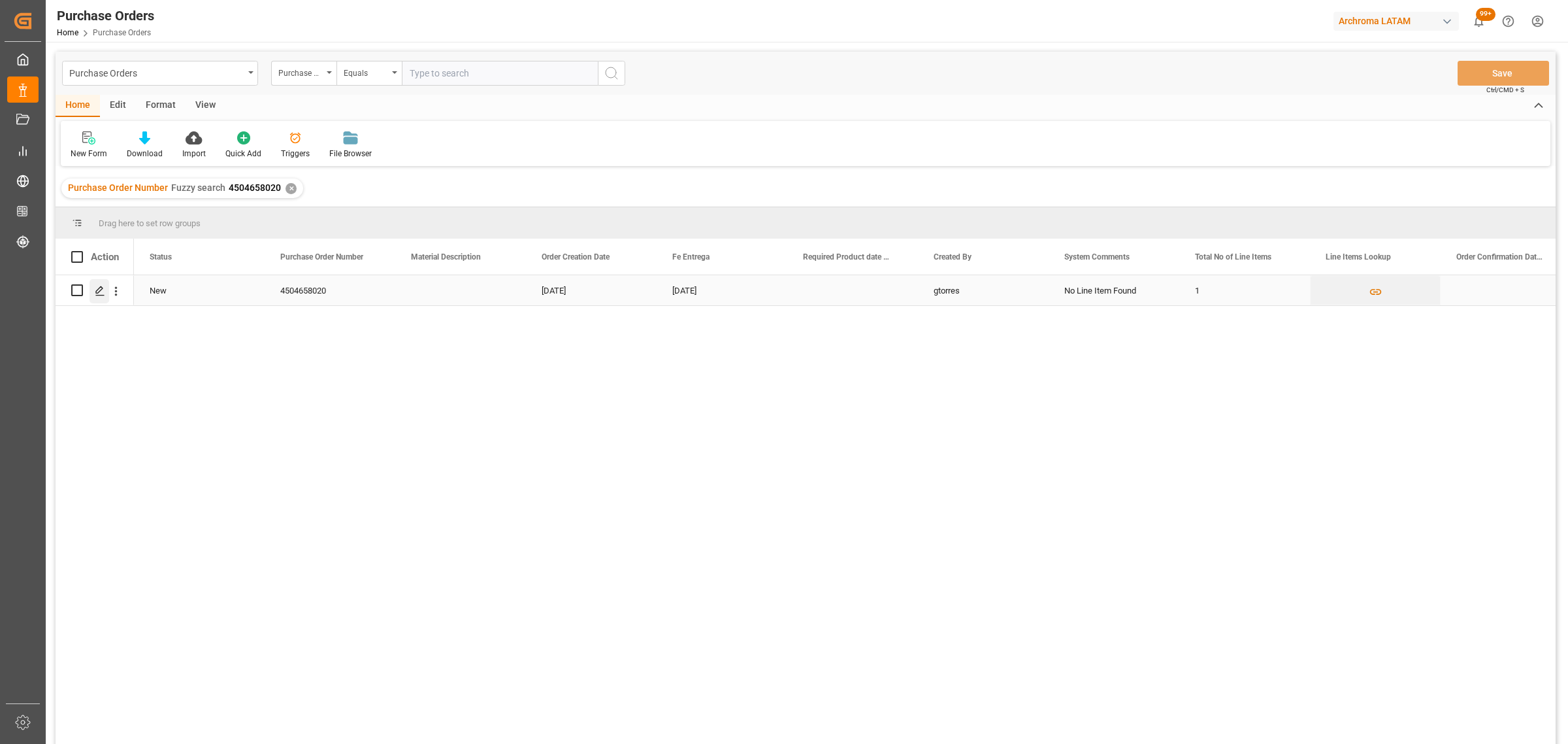
click at [102, 297] on div "Press SPACE to select this row." at bounding box center [99, 291] width 20 height 24
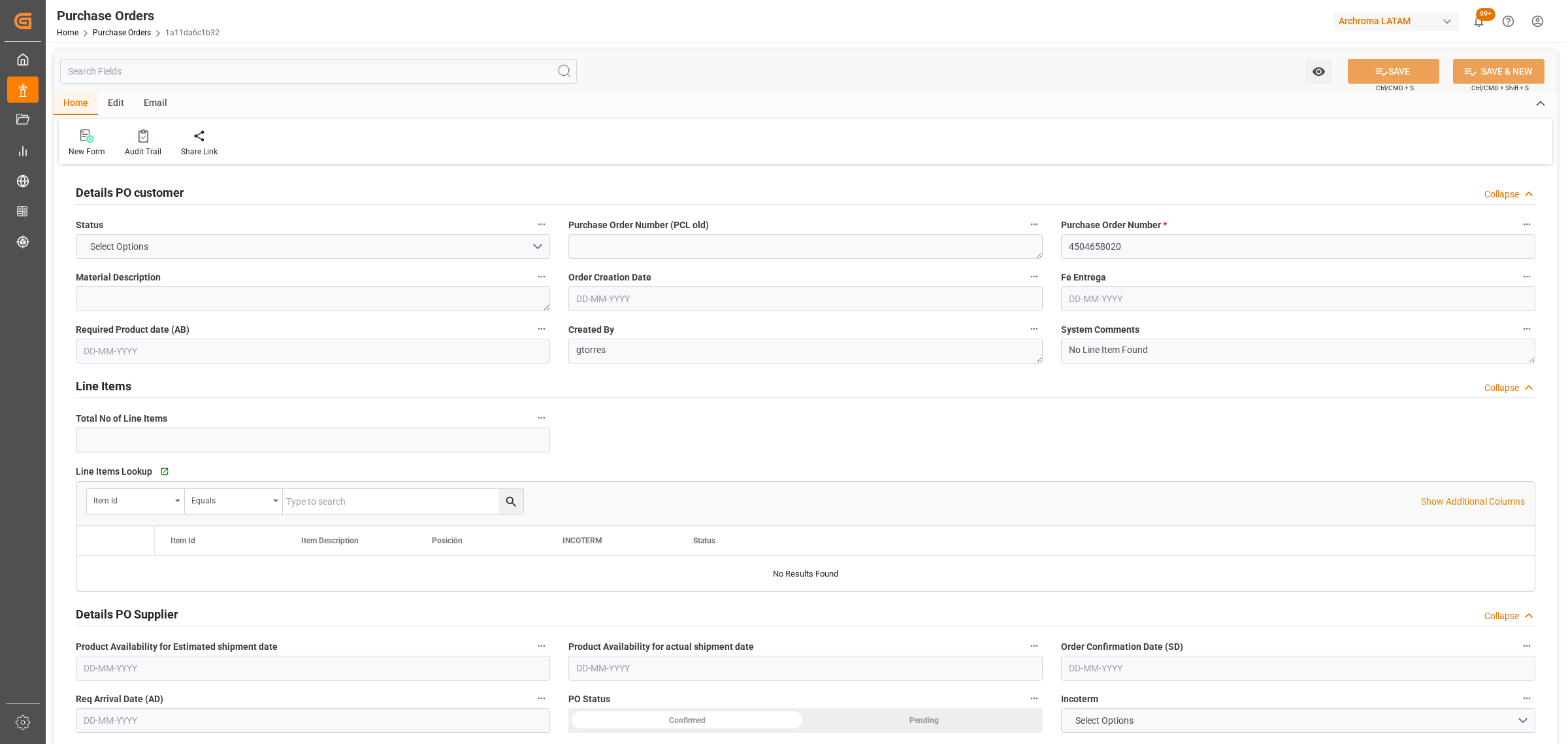
type input "1"
type input "[DATE]"
click at [167, 106] on div "Email" at bounding box center [155, 104] width 43 height 22
click at [69, 139] on div at bounding box center [88, 135] width 40 height 14
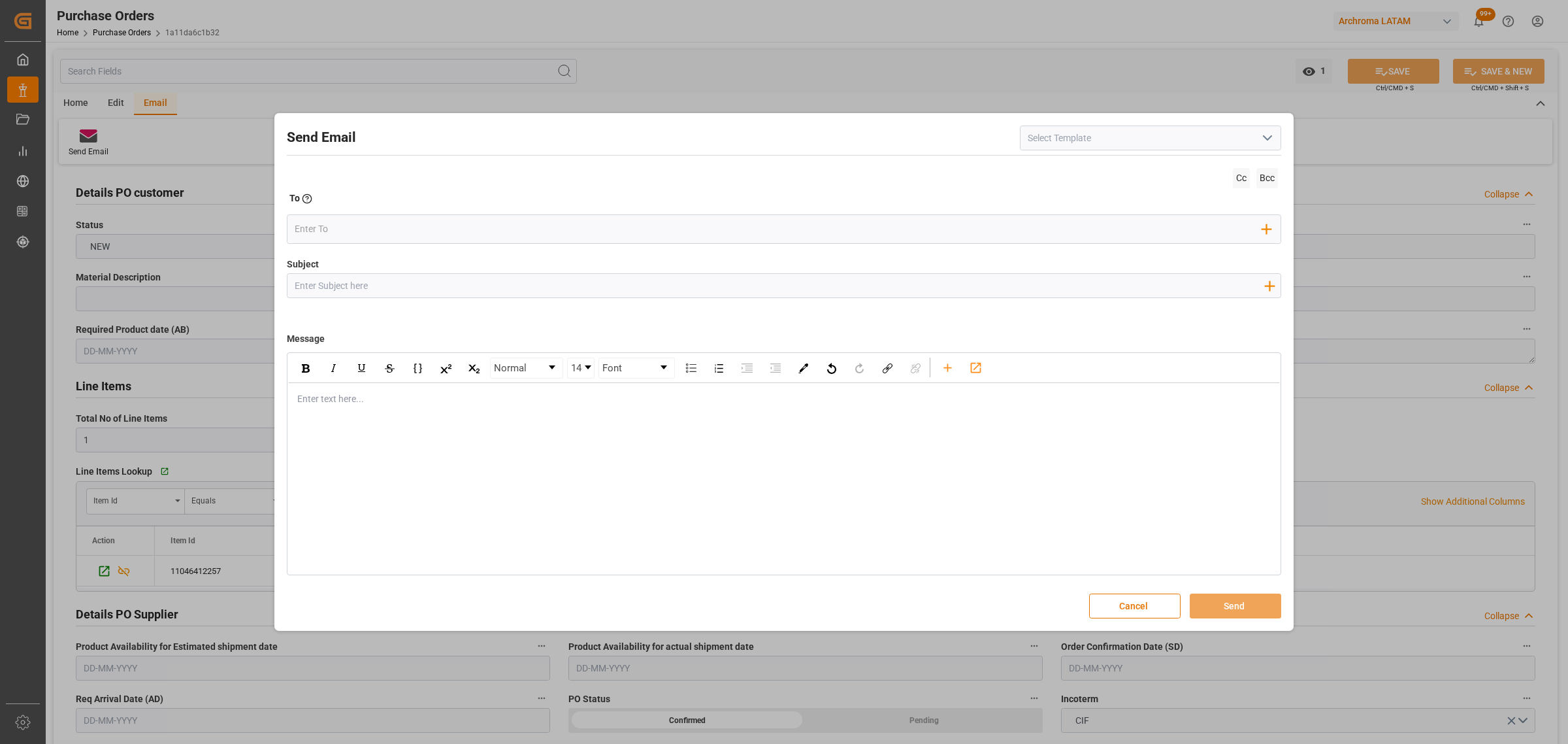
click at [446, 284] on input "Subject" at bounding box center [779, 285] width 984 height 23
click at [463, 293] on input "Subject" at bounding box center [779, 285] width 984 height 23
click at [468, 286] on input "Subject" at bounding box center [779, 285] width 984 height 23
paste input "PO 4504658020 //TE//DOCUMENTOS//ARCHROMA [GEOGRAPHIC_DATA]//ARCHROMA [GEOGRAPHI…"
click at [443, 285] on input "PO 4504658020 //TE//DOCUMENTOS//ARCHROMA [GEOGRAPHIC_DATA]//ARCHROMA [GEOGRAPHI…" at bounding box center [779, 285] width 984 height 23
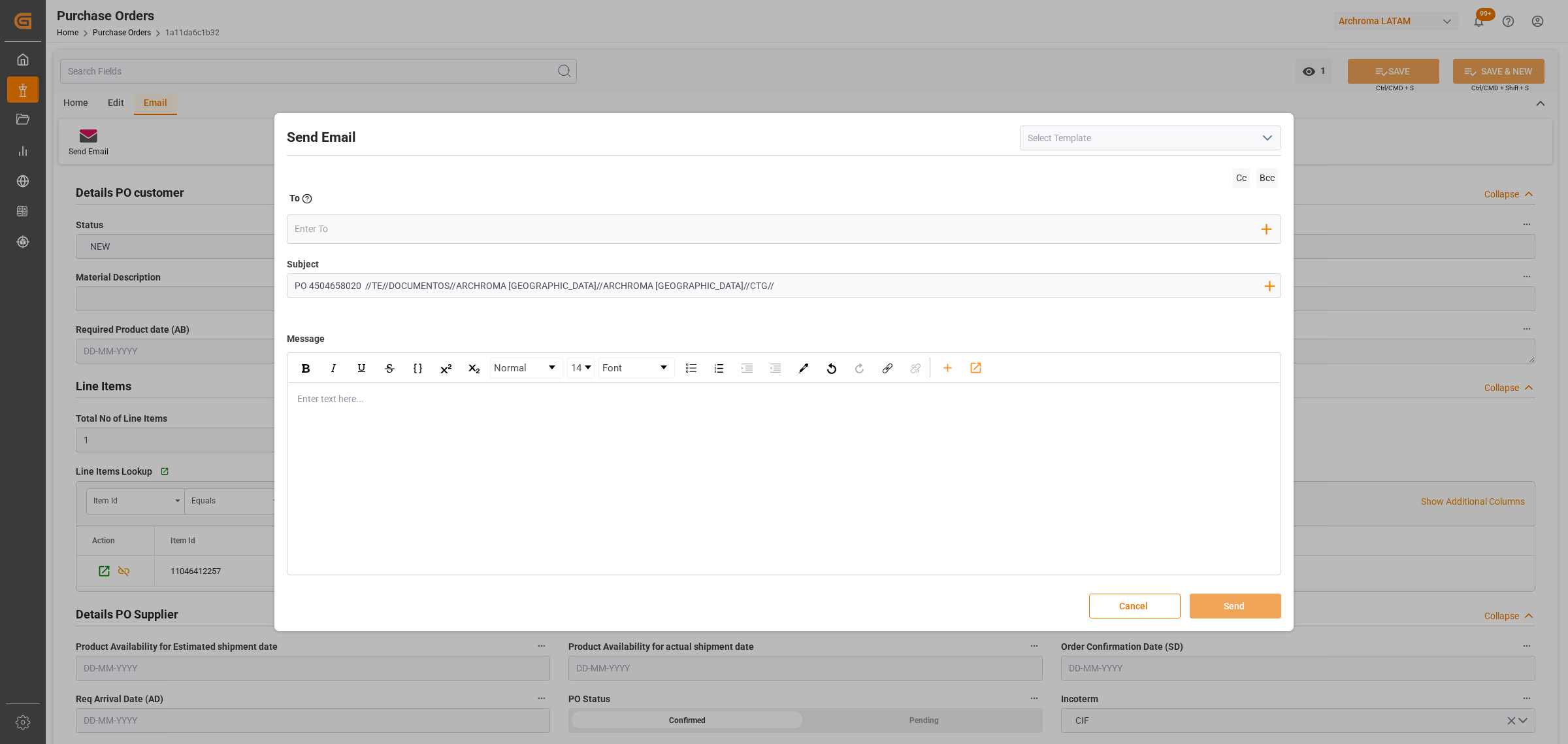
drag, startPoint x: 448, startPoint y: 286, endPoint x: 389, endPoint y: 285, distance: 59.0
click at [389, 285] on input "PO 4504658020 //TE//DOCUMENTOS//ARCHROMA [GEOGRAPHIC_DATA]//ARCHROMA [GEOGRAPHI…" at bounding box center [779, 285] width 984 height 23
type input "PO 4504658020 //TE//LOGWARD STATUS//ARCHROMA [GEOGRAPHIC_DATA]//ARCHROMA [GEOGR…"
click at [367, 398] on div "rdw-editor" at bounding box center [784, 399] width 972 height 14
drag, startPoint x: 366, startPoint y: 411, endPoint x: 363, endPoint y: 418, distance: 7.6
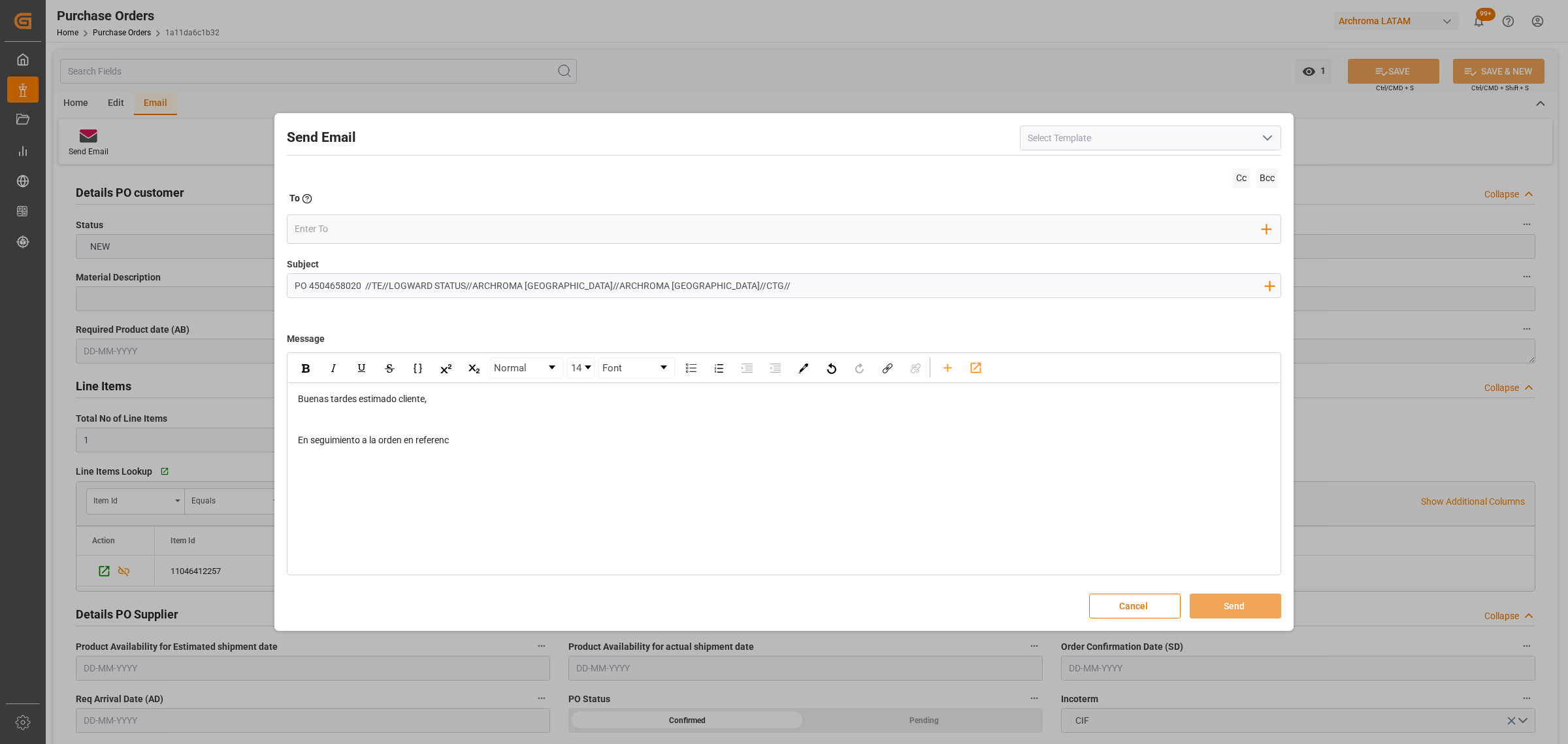
click at [366, 413] on div "rdw-editor" at bounding box center [784, 413] width 972 height 14
click at [356, 426] on div "rdw-editor" at bounding box center [784, 426] width 972 height 14
click at [451, 417] on div "rdw-editor" at bounding box center [784, 413] width 972 height 14
click at [477, 430] on div "En seguimiento a la orden en referenc" at bounding box center [784, 426] width 972 height 14
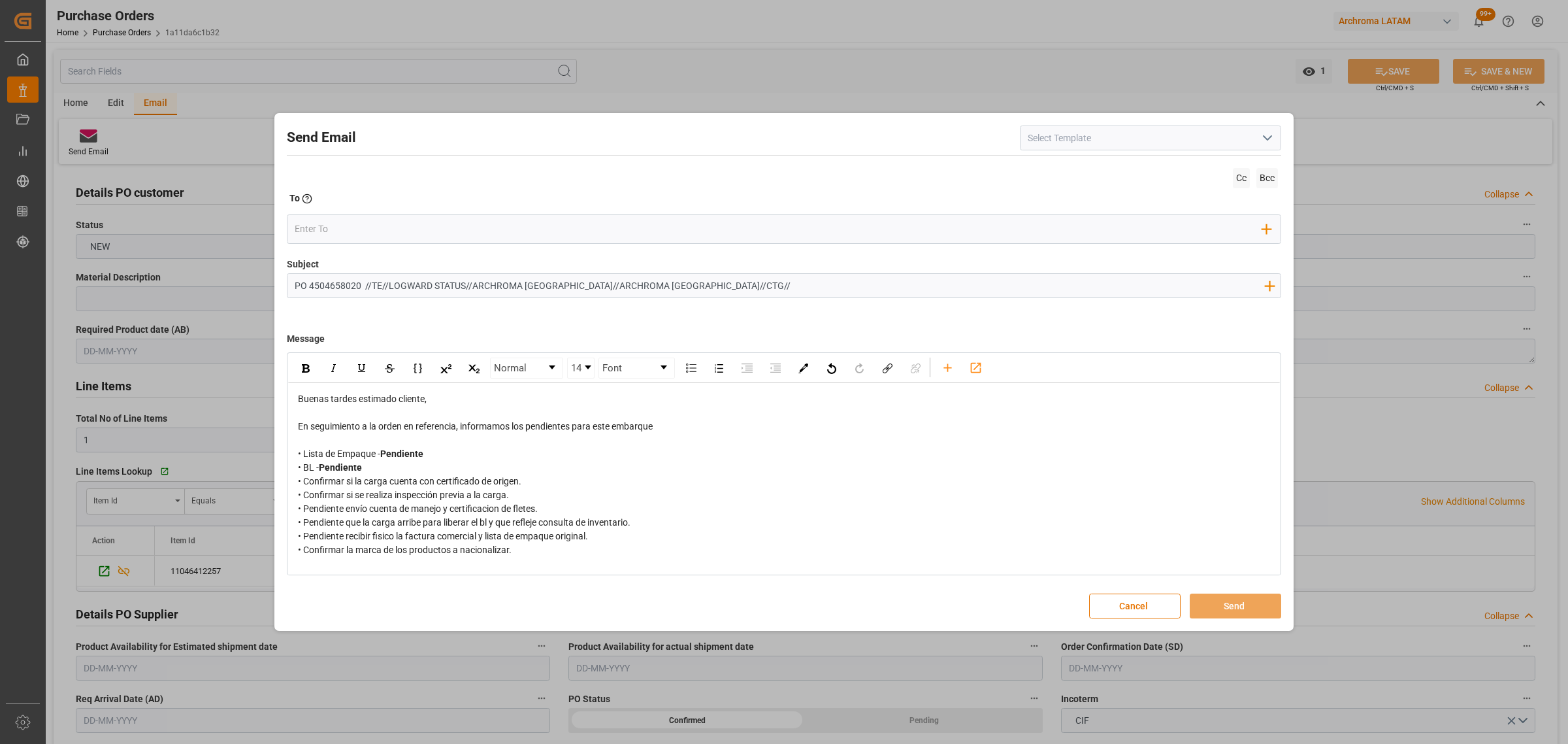
click at [536, 556] on div "• Confirmar la marca de los productos a nacionalizar." at bounding box center [784, 549] width 972 height 14
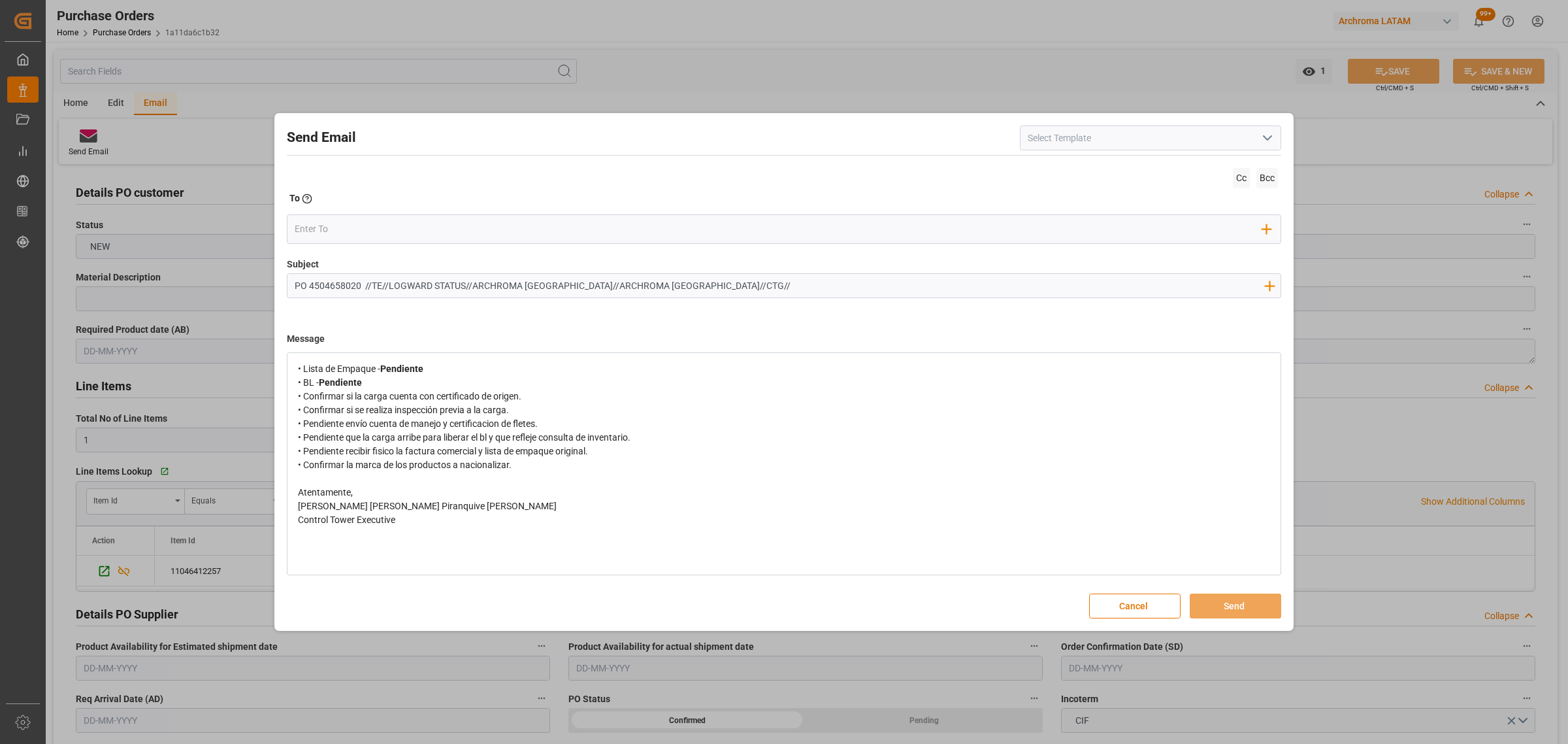
scroll to position [88, 0]
click at [399, 236] on input "email" at bounding box center [779, 228] width 968 height 20
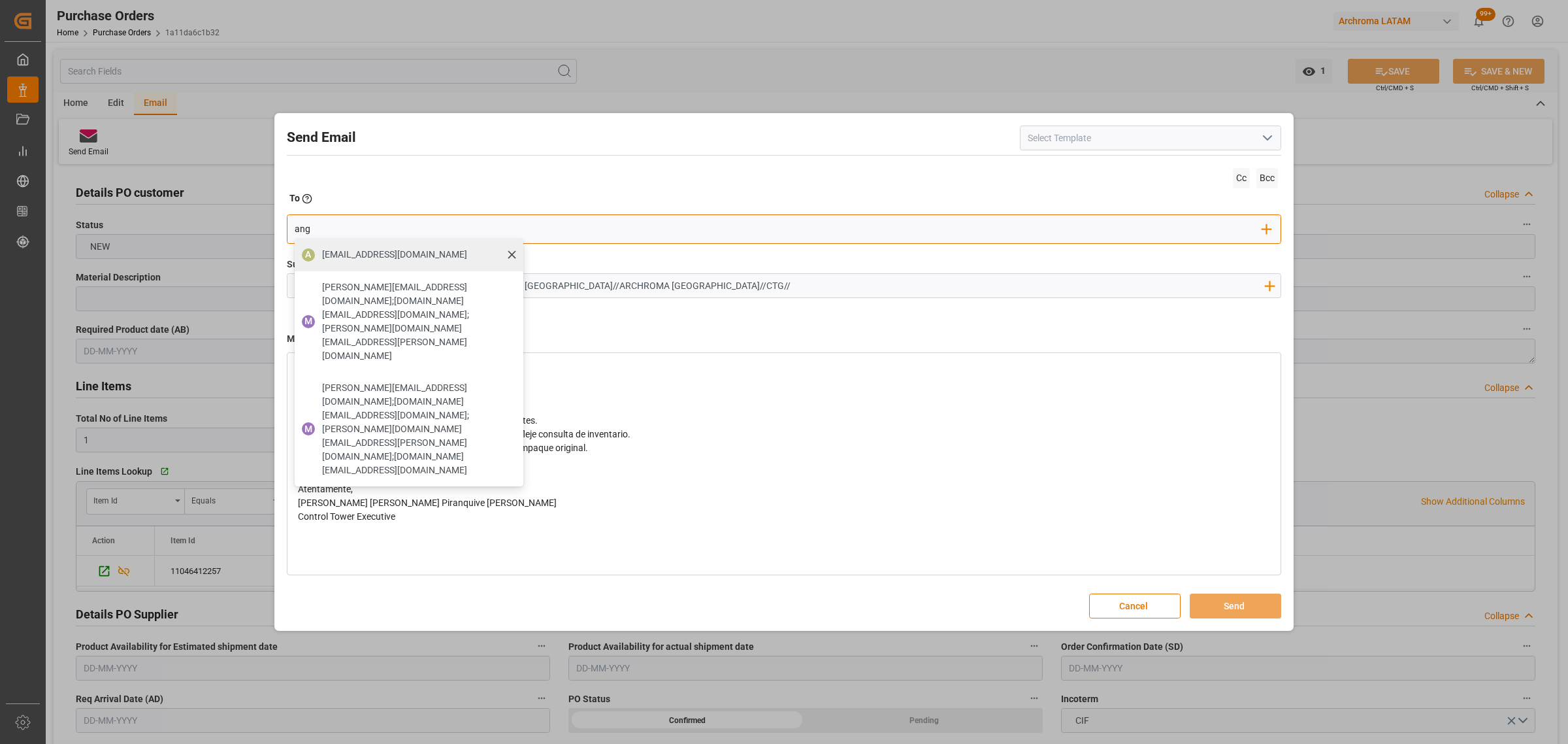
type input "ang"
click at [348, 262] on span "[EMAIL_ADDRESS][DOMAIN_NAME]" at bounding box center [395, 254] width 145 height 14
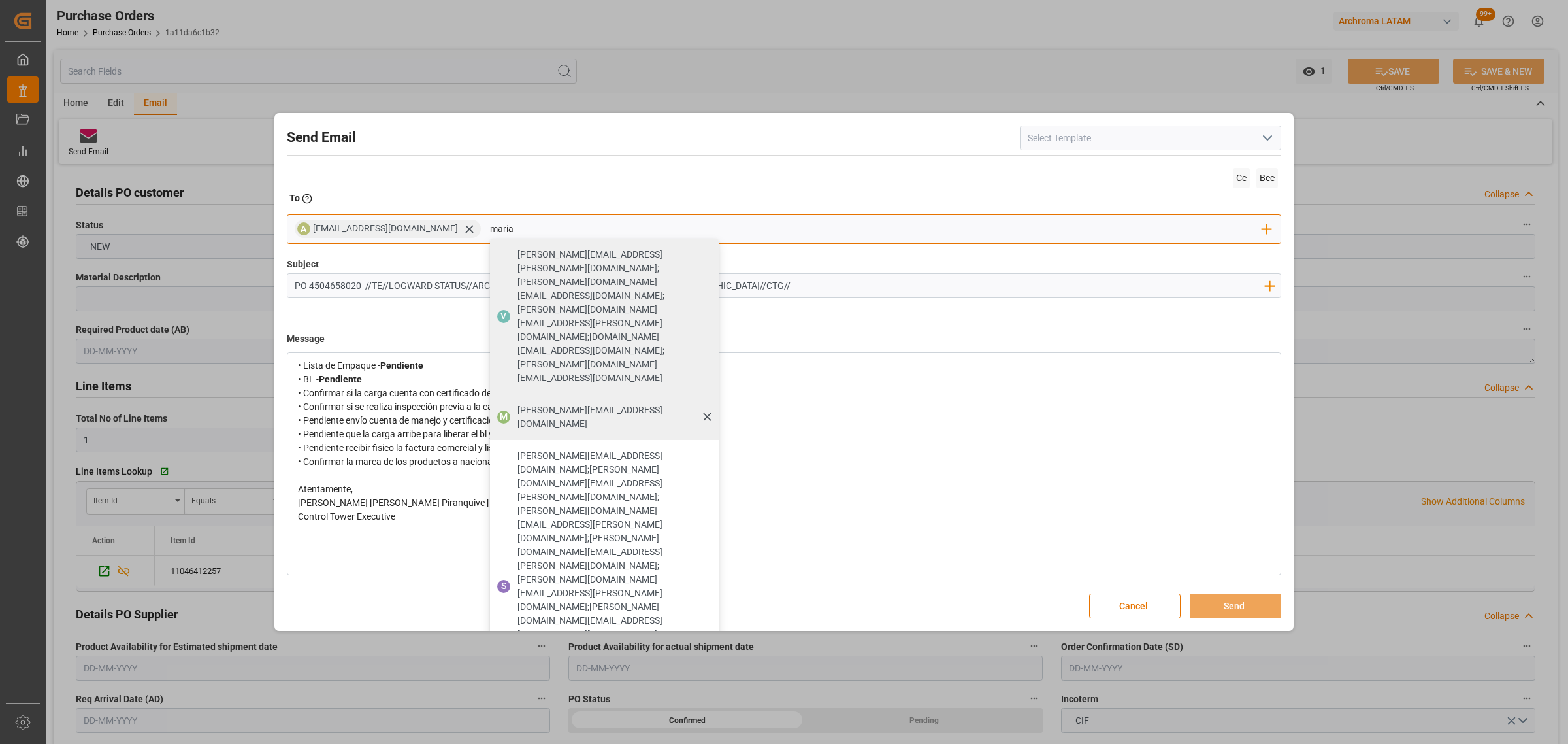
type input "maria"
click at [597, 403] on span "[PERSON_NAME][EMAIL_ADDRESS][DOMAIN_NAME]" at bounding box center [613, 416] width 192 height 27
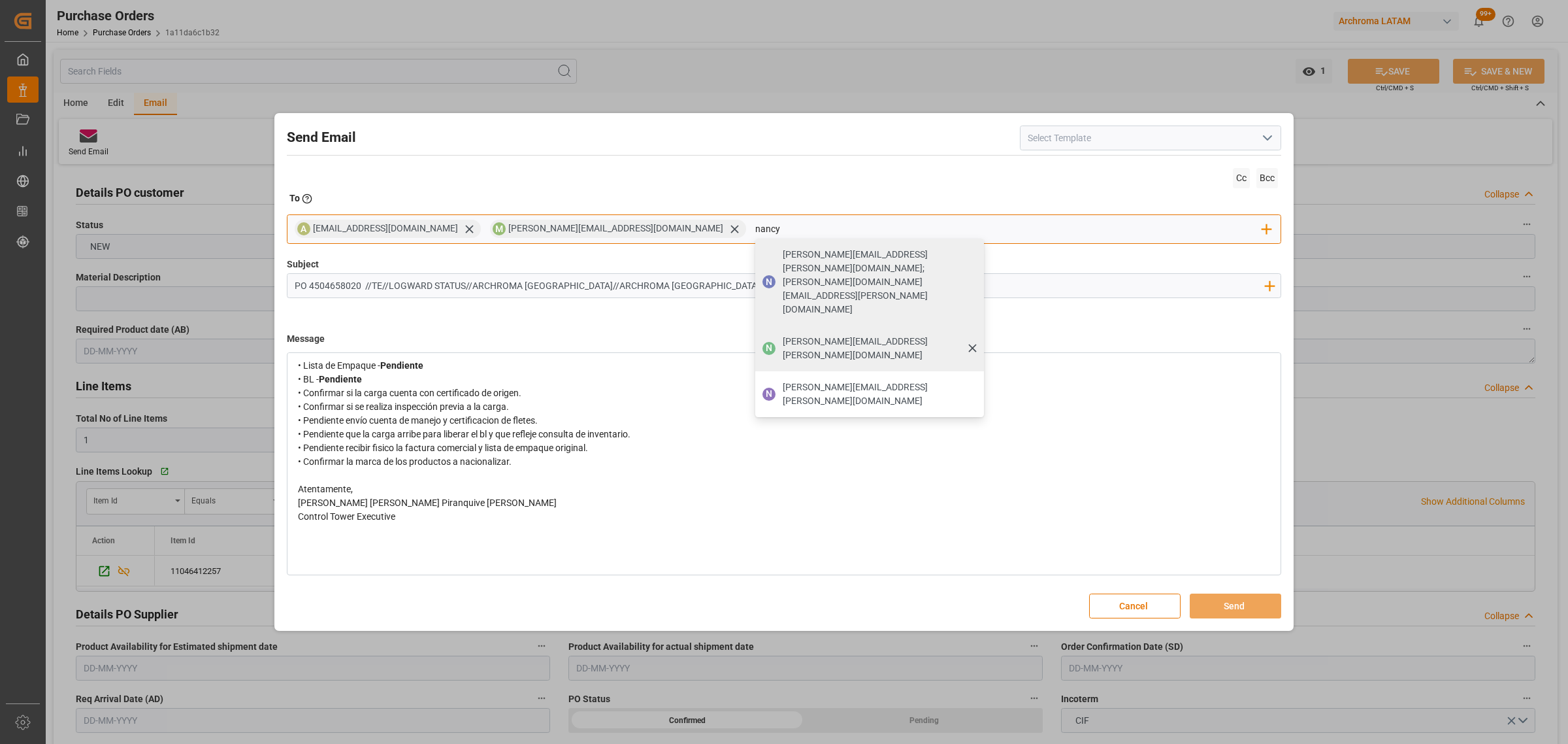
type input "nancy"
click at [778, 331] on div "[PERSON_NAME][EMAIL_ADDRESS][PERSON_NAME][DOMAIN_NAME]" at bounding box center [878, 348] width 201 height 36
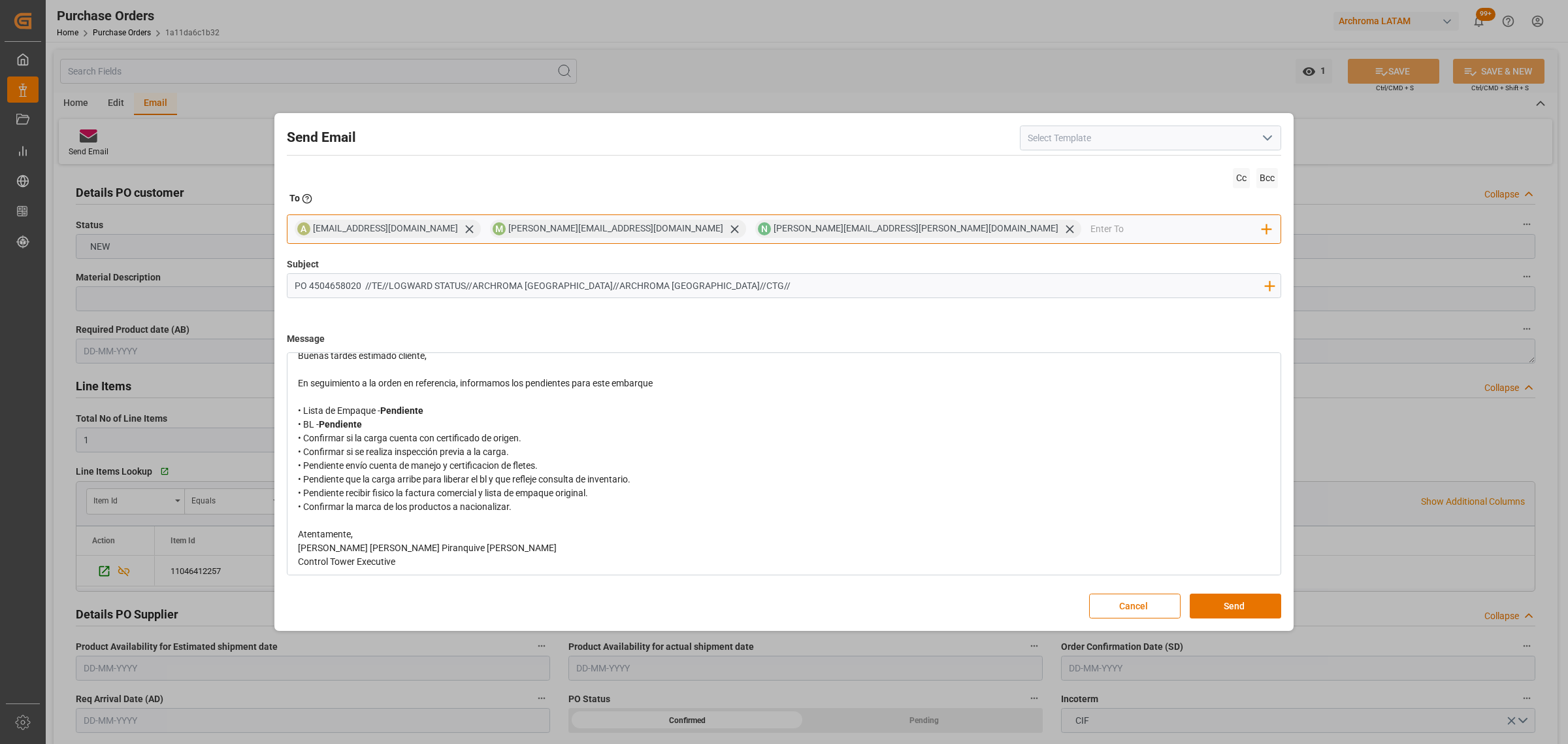
scroll to position [0, 0]
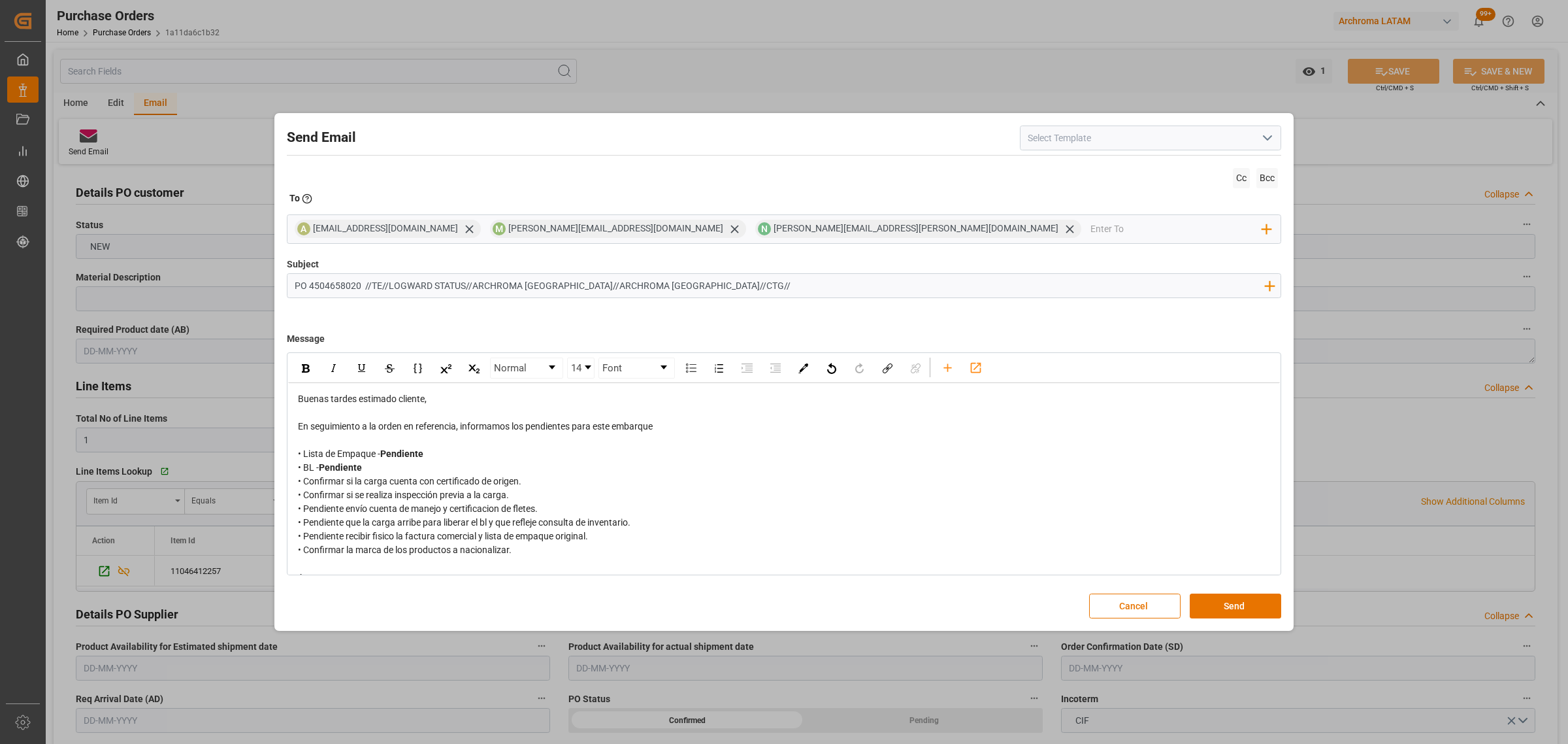
click at [681, 435] on div "rdw-editor" at bounding box center [784, 440] width 972 height 14
click at [690, 426] on div "En seguimiento a la orden en referencia, informamos los pendientes para este em…" at bounding box center [784, 426] width 972 height 14
click at [762, 292] on input "PO 4504658020 //TE//LOGWARD STATUS//ARCHROMA [GEOGRAPHIC_DATA]//ARCHROMA [GEOGR…" at bounding box center [779, 285] width 984 height 23
type input "PO 4504658020 //TE//LOGWARD STATUS//ARCHROMA [GEOGRAPHIC_DATA]//ARCHROMA [GEOGR…"
click at [1246, 602] on button "Send" at bounding box center [1235, 605] width 91 height 25
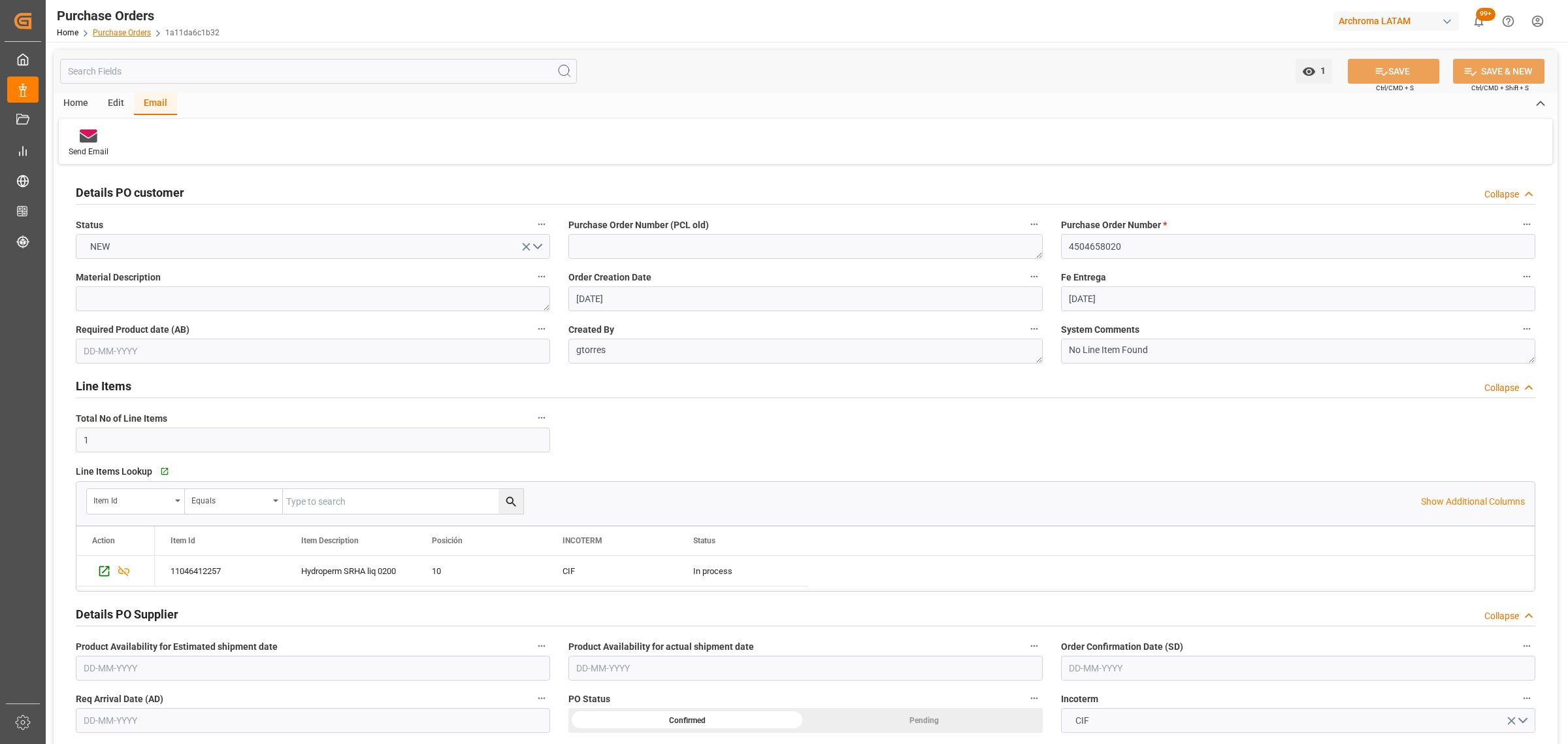
click at [109, 30] on link "Purchase Orders" at bounding box center [122, 33] width 58 height 9
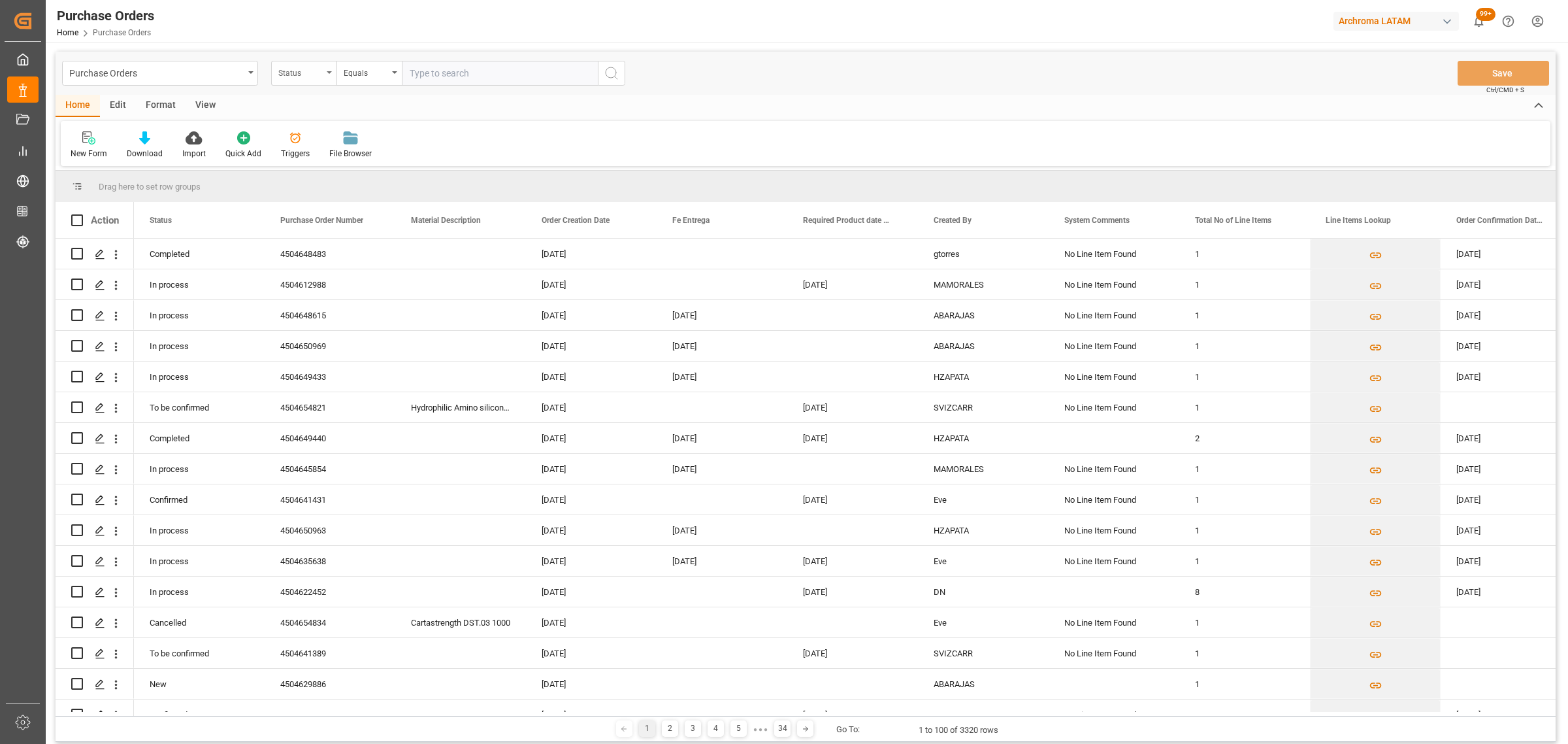
click at [285, 70] on div "Status" at bounding box center [301, 72] width 45 height 15
click at [331, 157] on div "Purchase Order Number" at bounding box center [369, 160] width 194 height 27
click at [374, 74] on div "Equals" at bounding box center [366, 72] width 45 height 15
drag, startPoint x: 395, startPoint y: 158, endPoint x: 429, endPoint y: 71, distance: 93.4
click at [395, 156] on div "Fuzzy search" at bounding box center [434, 160] width 194 height 27
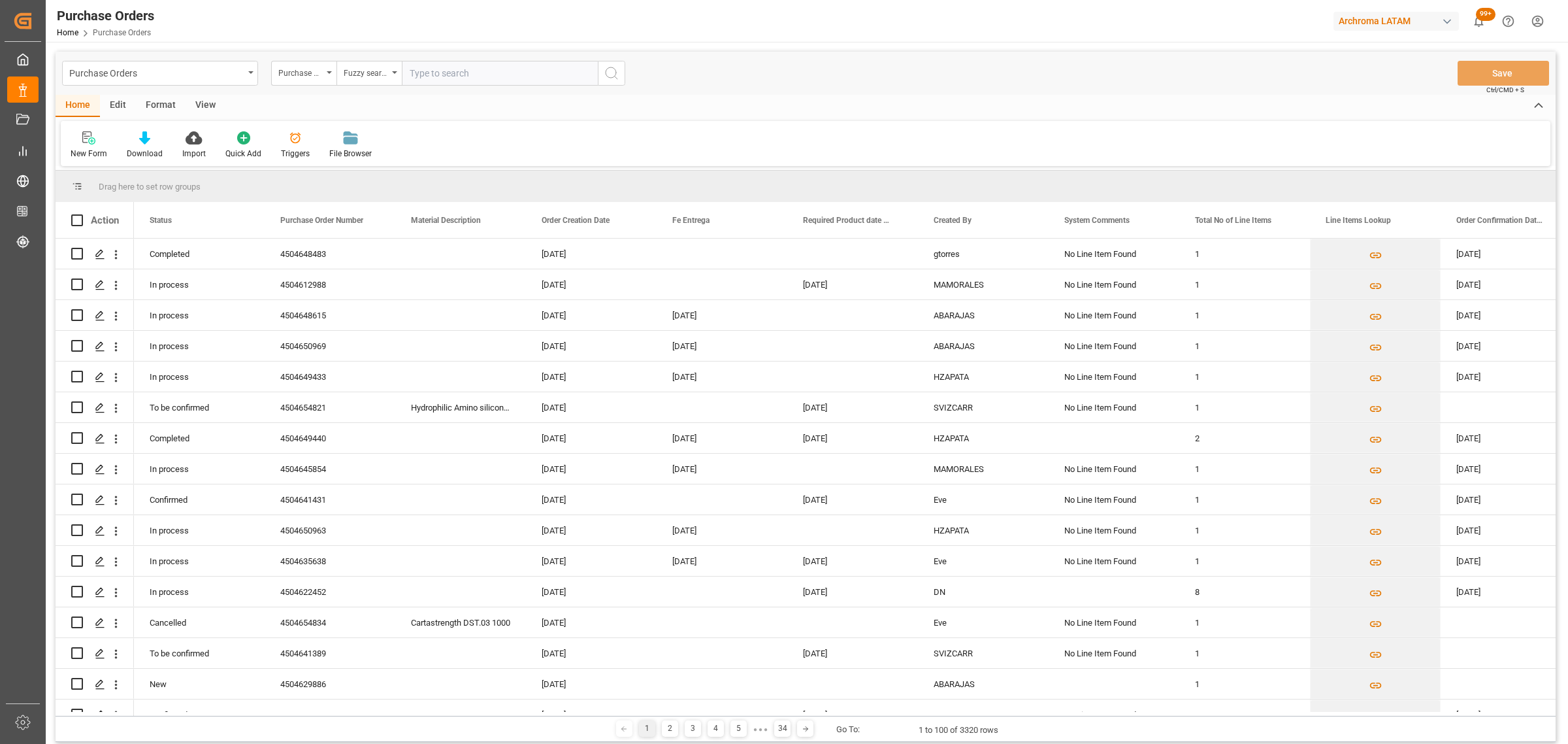
click at [430, 69] on input "text" at bounding box center [500, 73] width 196 height 25
paste input "4504640206"
type input "4504640206"
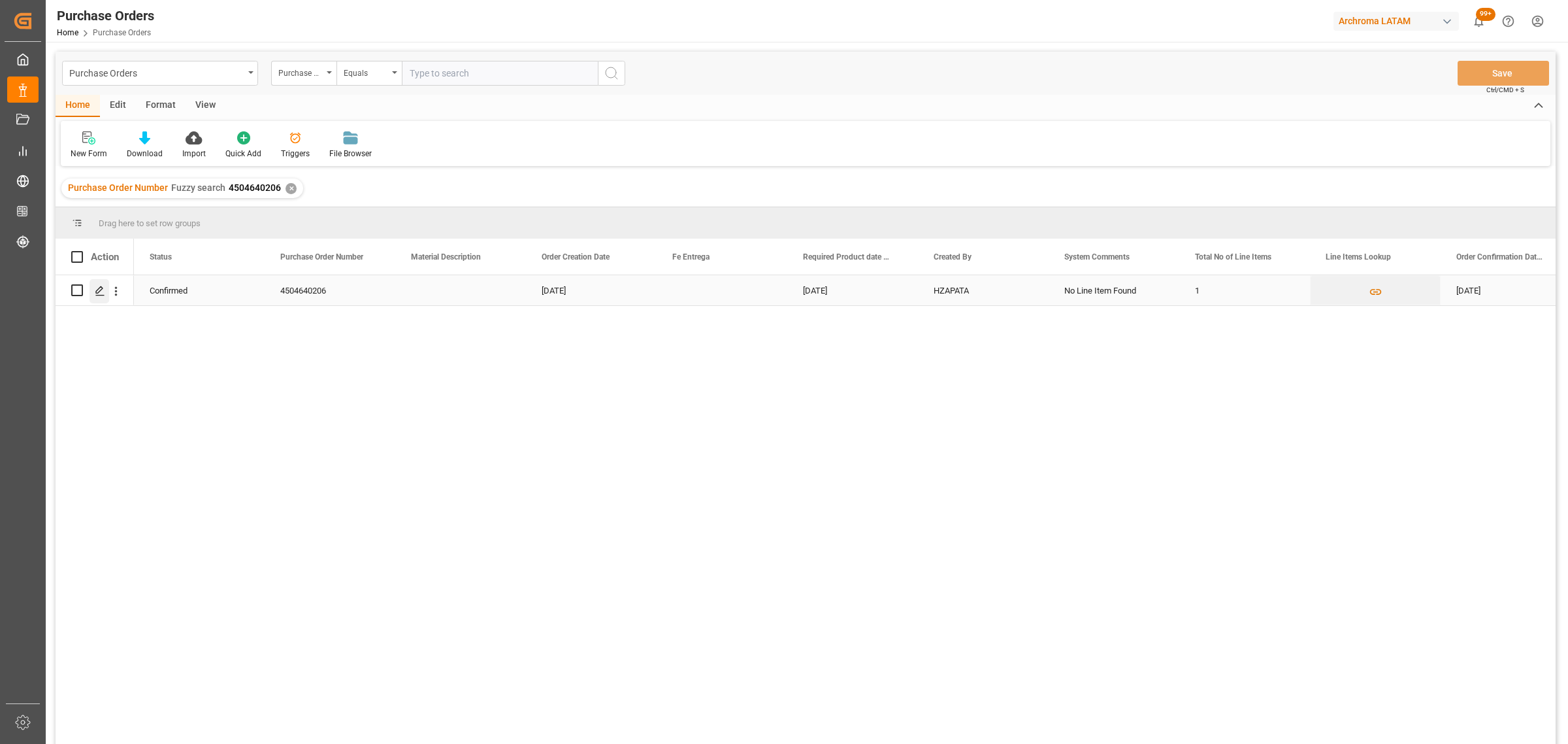
click at [100, 295] on icon "Press SPACE to select this row." at bounding box center [100, 291] width 10 height 10
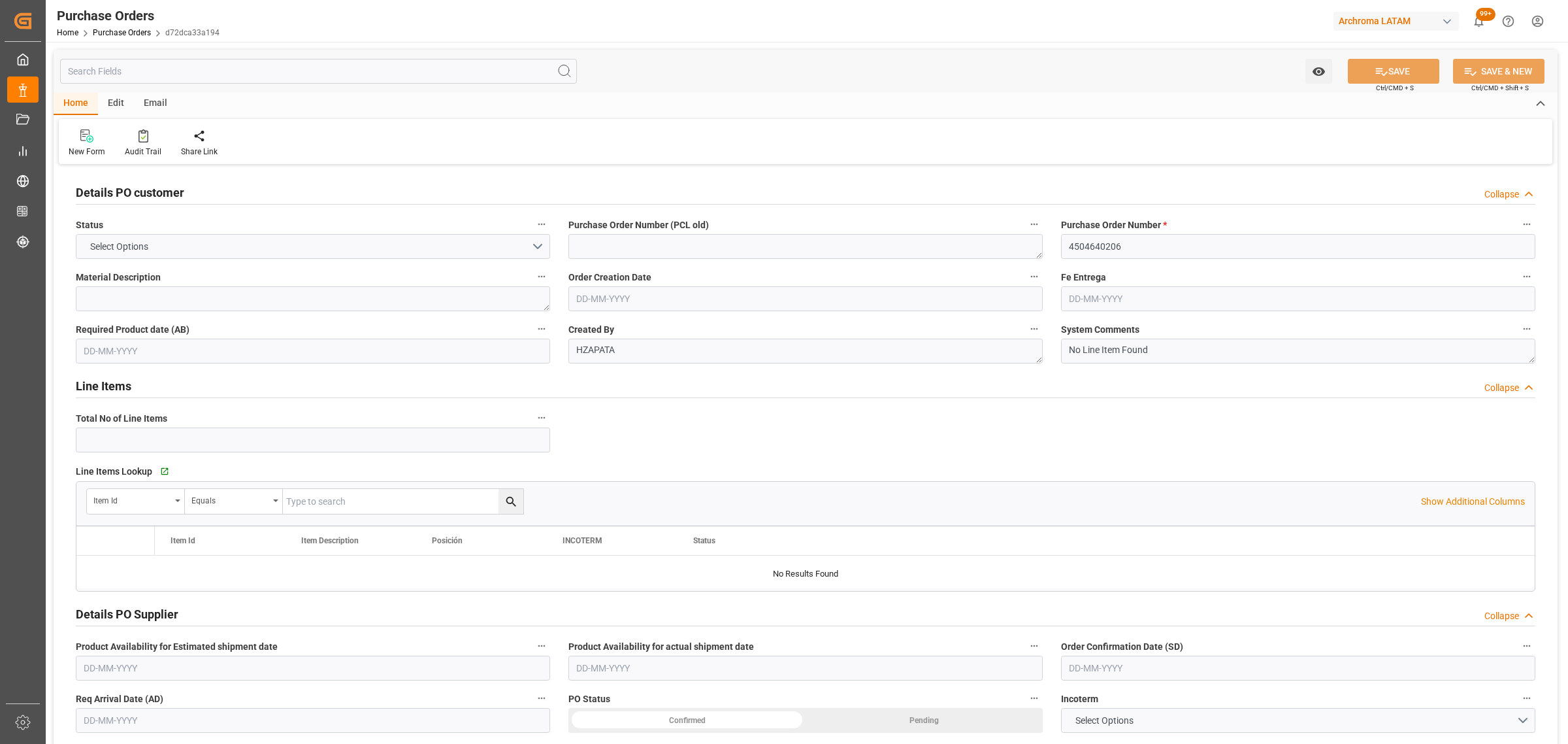
type input "1"
type input "[DATE]"
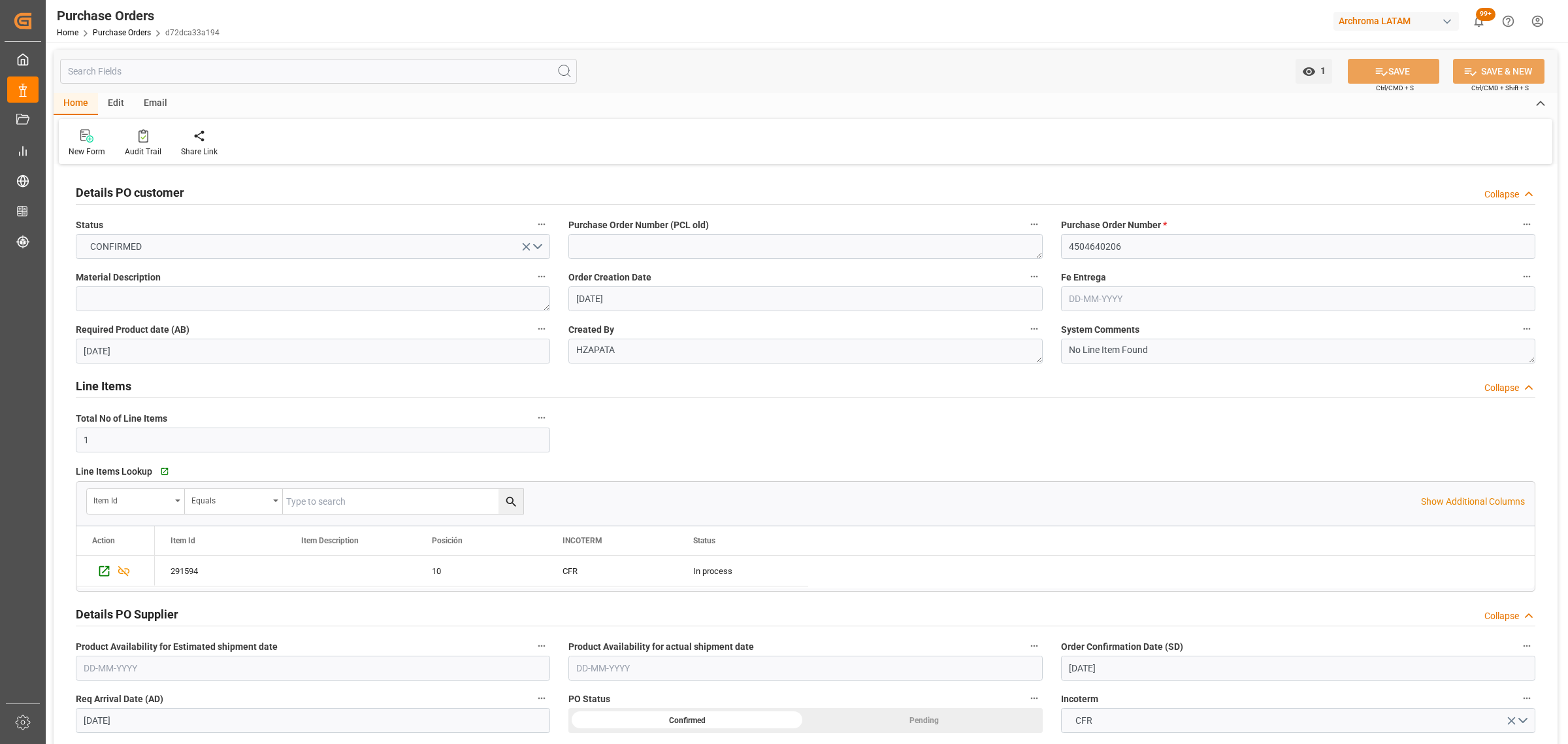
click at [175, 98] on div "Home Edit Email" at bounding box center [806, 104] width 1504 height 22
click at [164, 100] on div "Email" at bounding box center [155, 104] width 43 height 22
click at [103, 144] on div "Send Email" at bounding box center [88, 142] width 60 height 29
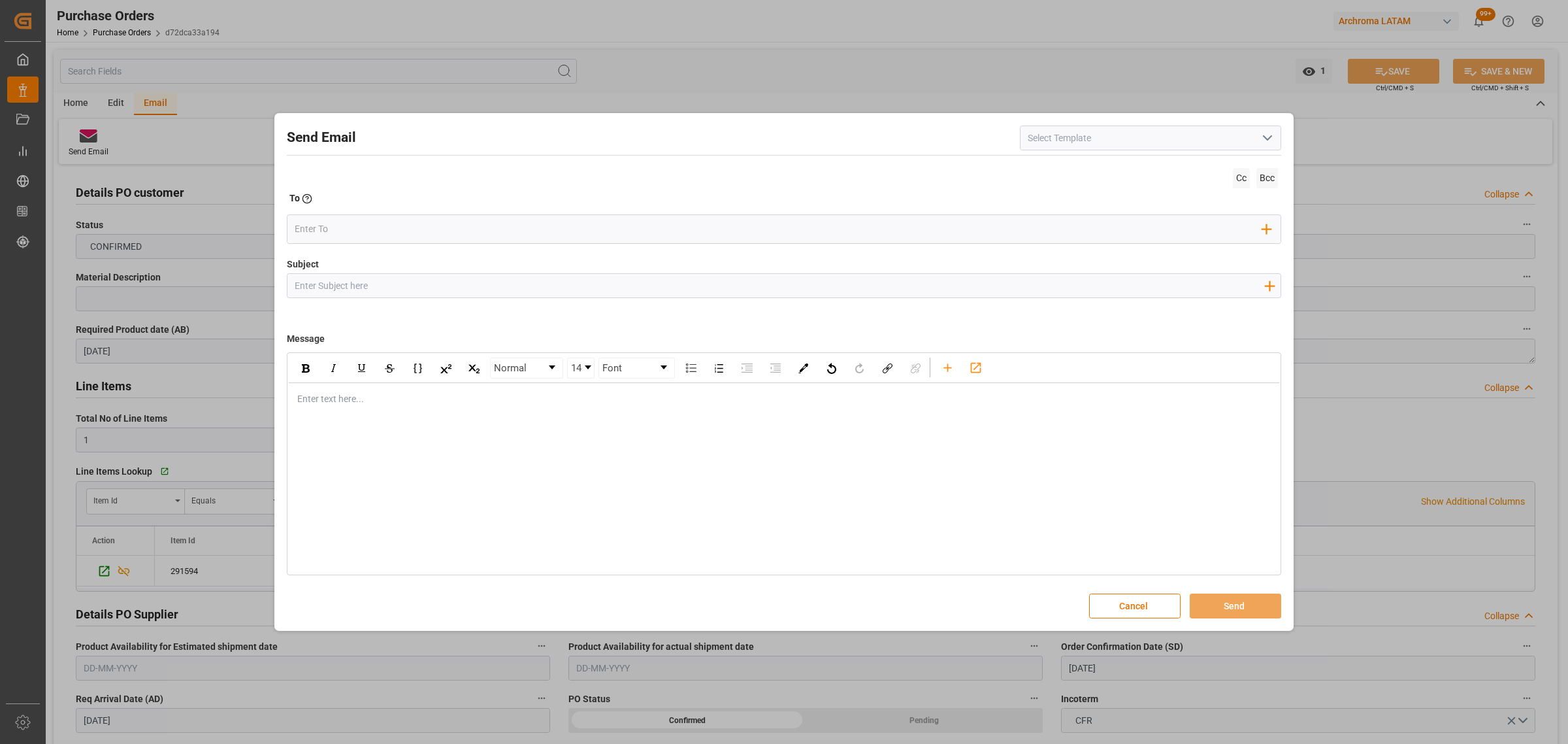
click at [356, 281] on input "Subject" at bounding box center [779, 285] width 984 height 23
paste input "PO 4504640206 //TE//DOCUMENTOS// [GEOGRAPHIC_DATA] DAHUA IMP & EXP//ARCHROMA [G…"
drag, startPoint x: 449, startPoint y: 286, endPoint x: 386, endPoint y: 285, distance: 63.0
click at [386, 285] on input "PO 4504640206 //TE//DOCUMENTOS// [GEOGRAPHIC_DATA] DAHUA IMP & EXP//ARCHROMA [G…" at bounding box center [779, 285] width 984 height 23
click at [350, 393] on div "rdw-editor" at bounding box center [784, 399] width 972 height 14
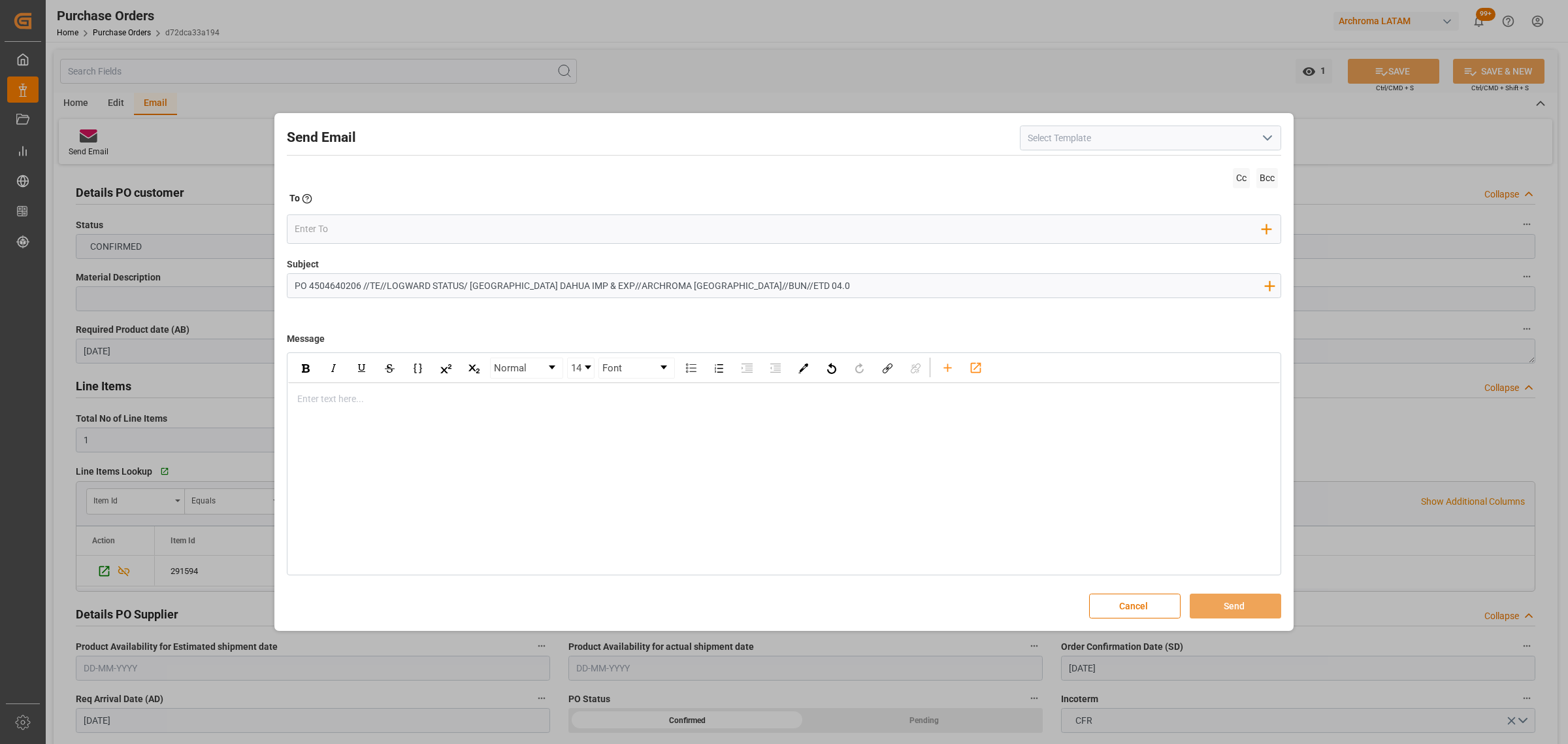
click at [797, 282] on input "PO 4504640206 //TE//LOGWARD STATUS/ [GEOGRAPHIC_DATA] DAHUA IMP & EXP//ARCHROMA…" at bounding box center [779, 285] width 984 height 23
type input "PO 4504640206 //TE//LOGWARD STATUS/ [GEOGRAPHIC_DATA] DAHUA IMP & EXP//ARCHROMA…"
click at [359, 409] on div "Enter text here..." at bounding box center [784, 399] width 992 height 32
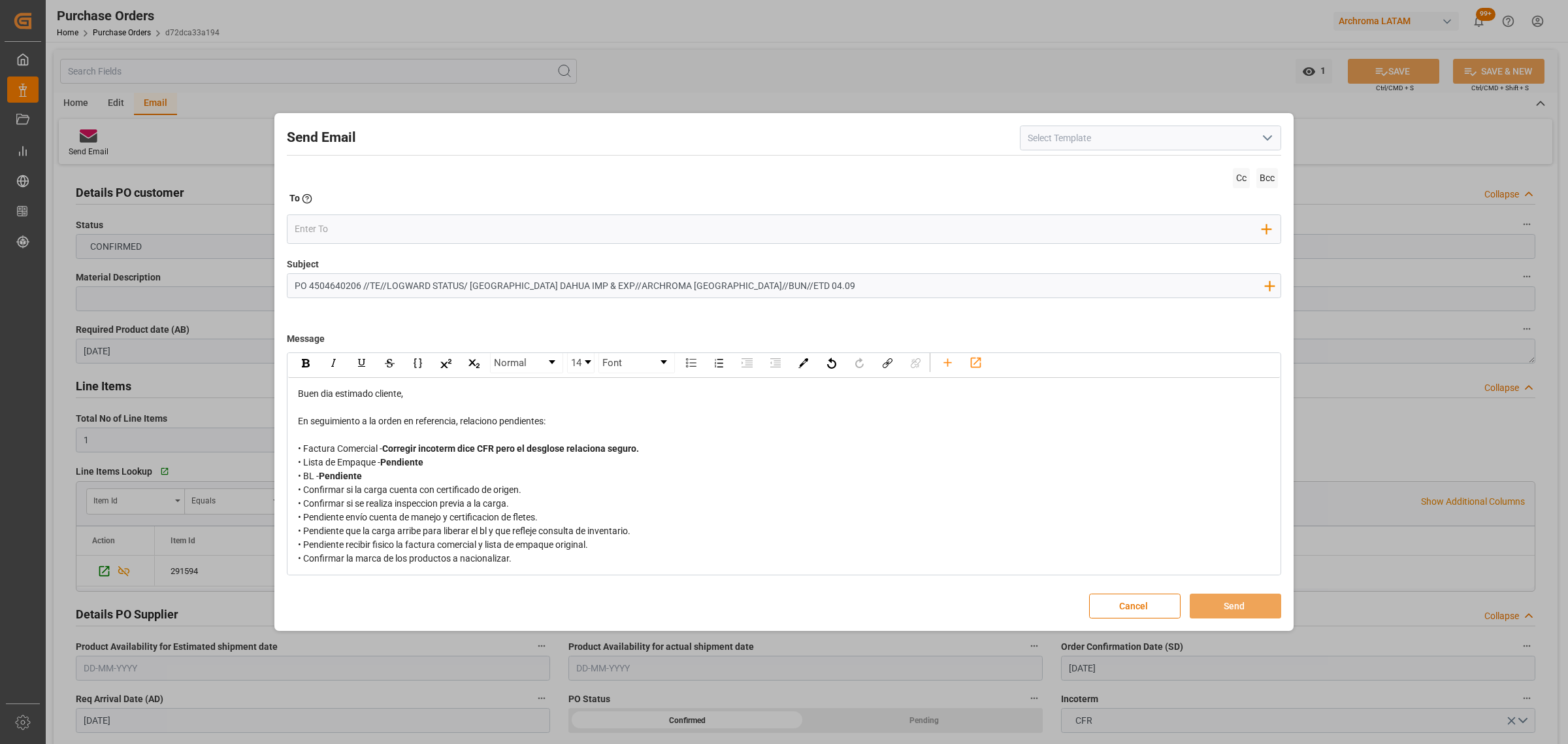
scroll to position [7, 0]
click at [534, 554] on div "• Confirmar la marca de los productos a nacionalizar." at bounding box center [784, 558] width 972 height 14
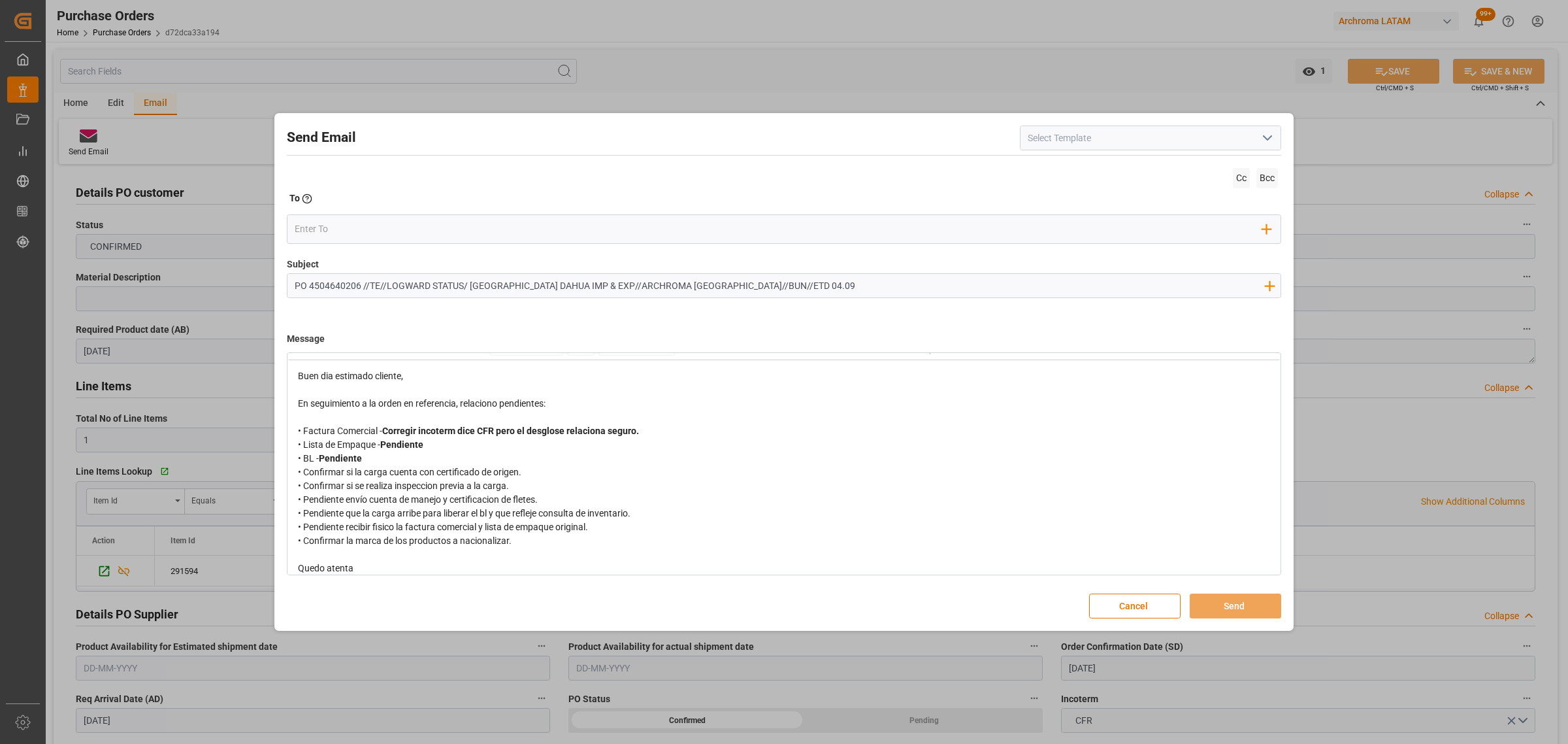
scroll to position [47, 0]
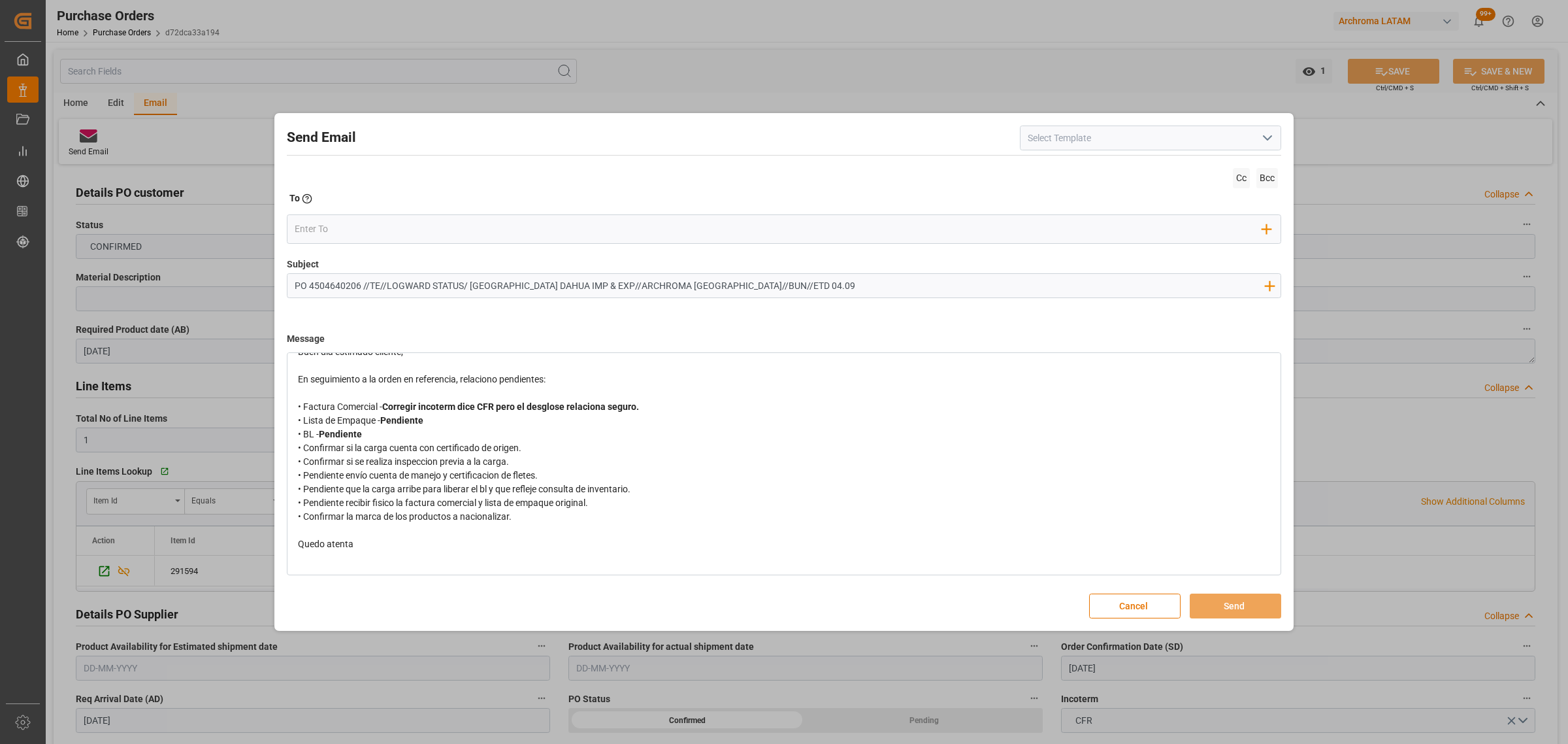
click at [358, 558] on div "rdw-editor" at bounding box center [784, 558] width 972 height 14
click at [369, 550] on div "Quedo atenta" at bounding box center [784, 544] width 972 height 14
click at [334, 214] on div "Add Field to To" at bounding box center [784, 229] width 994 height 30
click at [330, 221] on input "email" at bounding box center [779, 228] width 968 height 20
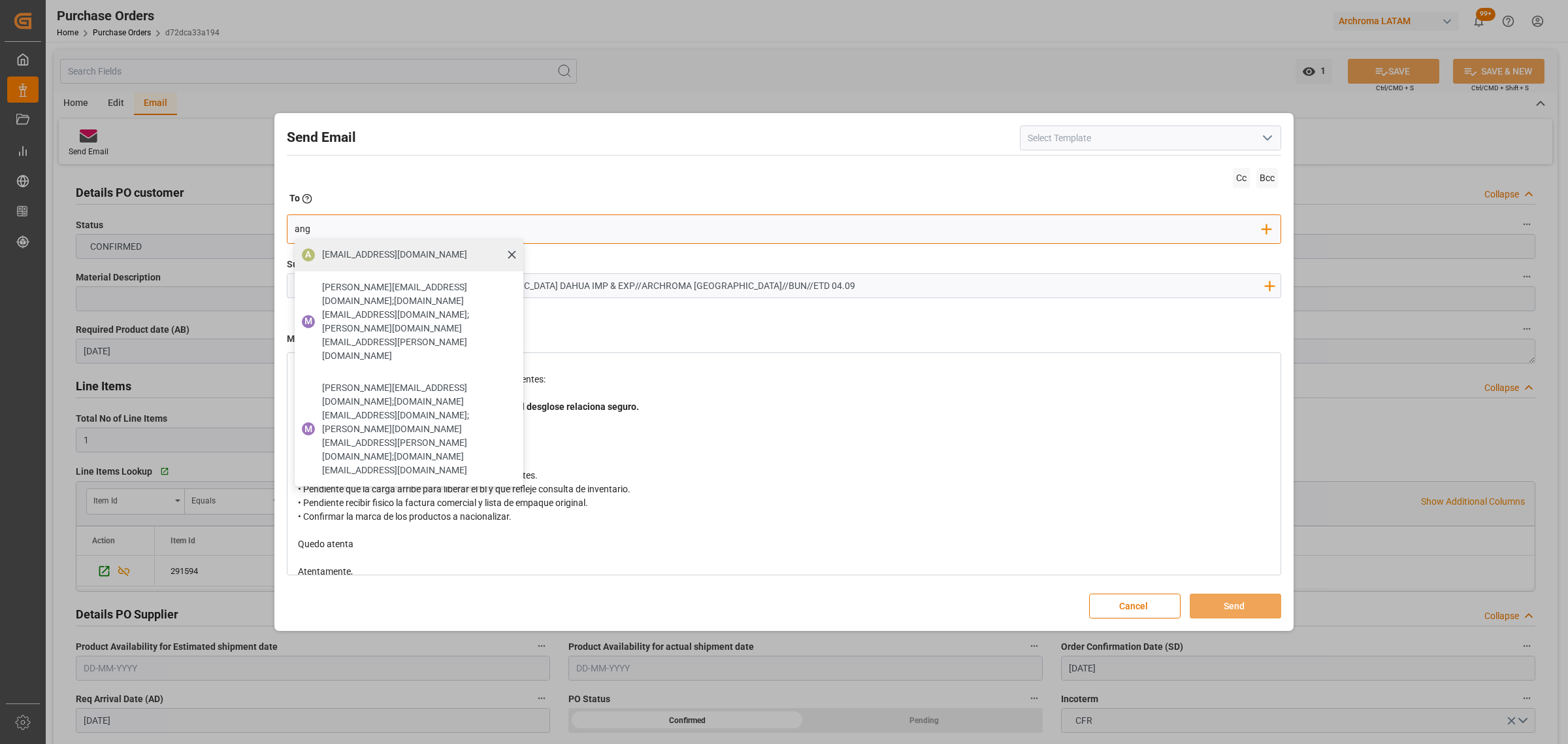
type input "ang"
click at [333, 263] on div "[EMAIL_ADDRESS][DOMAIN_NAME]" at bounding box center [395, 254] width 154 height 23
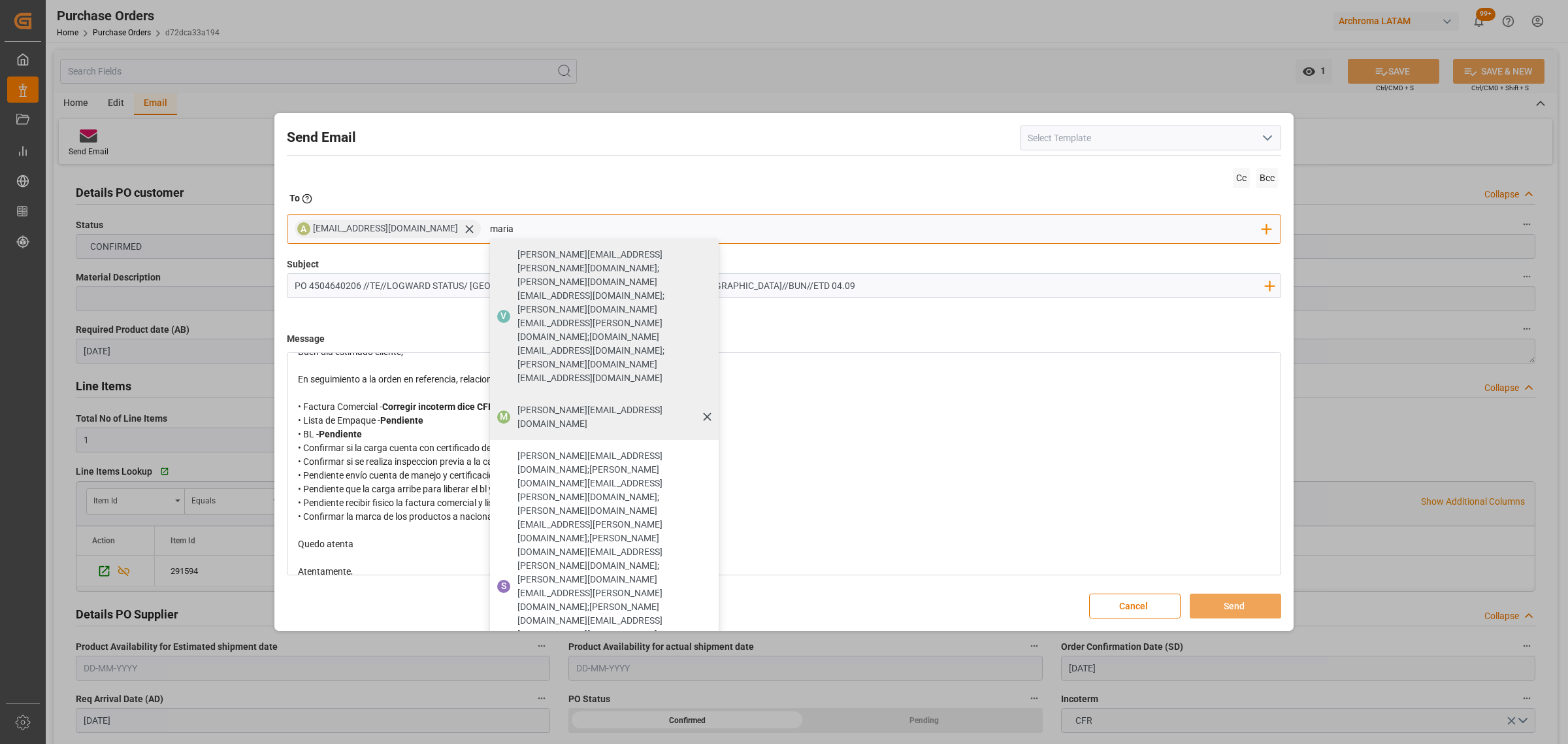
type input "maria"
click at [593, 403] on span "[PERSON_NAME][EMAIL_ADDRESS][DOMAIN_NAME]" at bounding box center [613, 416] width 192 height 27
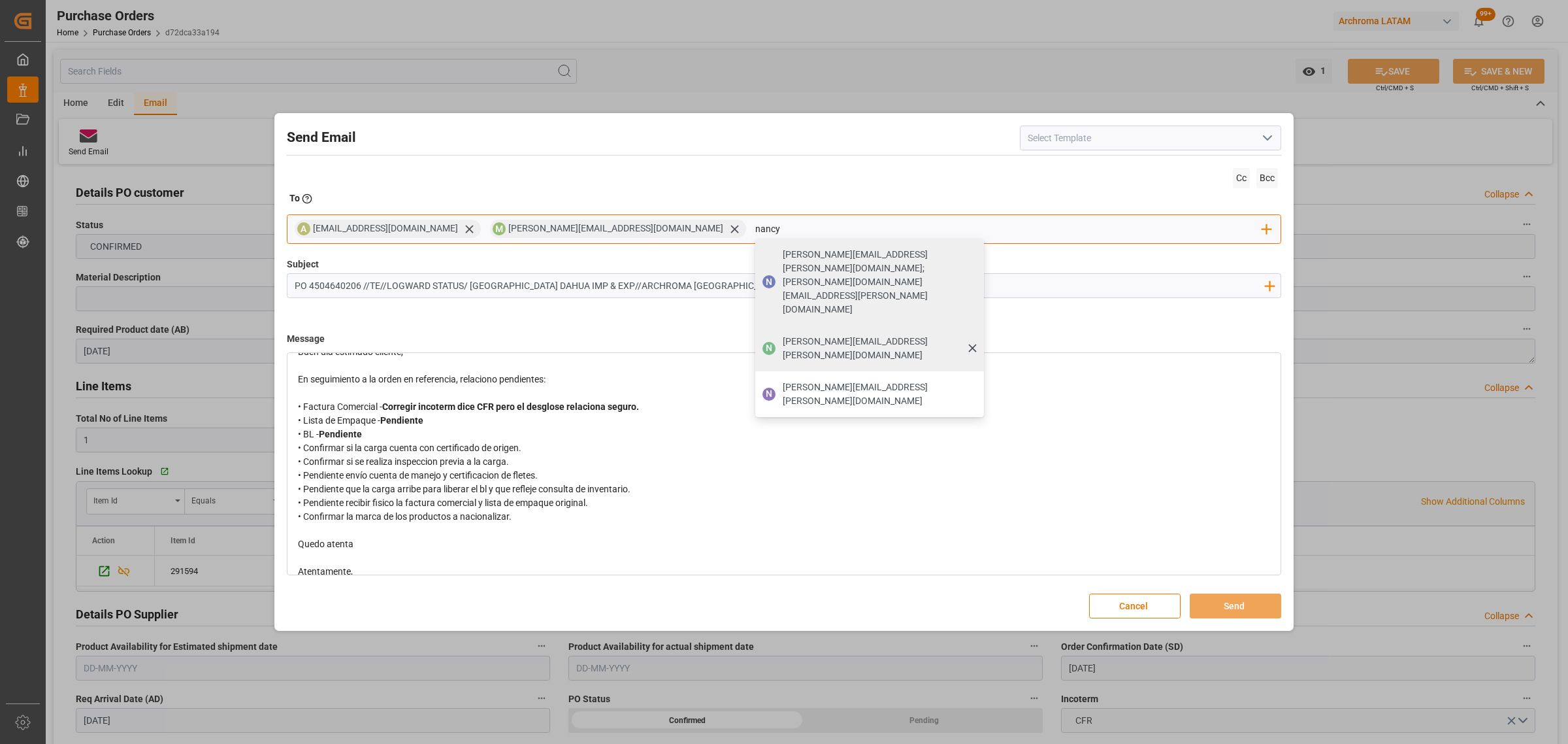
type input "nancy"
click at [783, 334] on span "[PERSON_NAME][EMAIL_ADDRESS][PERSON_NAME][DOMAIN_NAME]" at bounding box center [878, 347] width 192 height 27
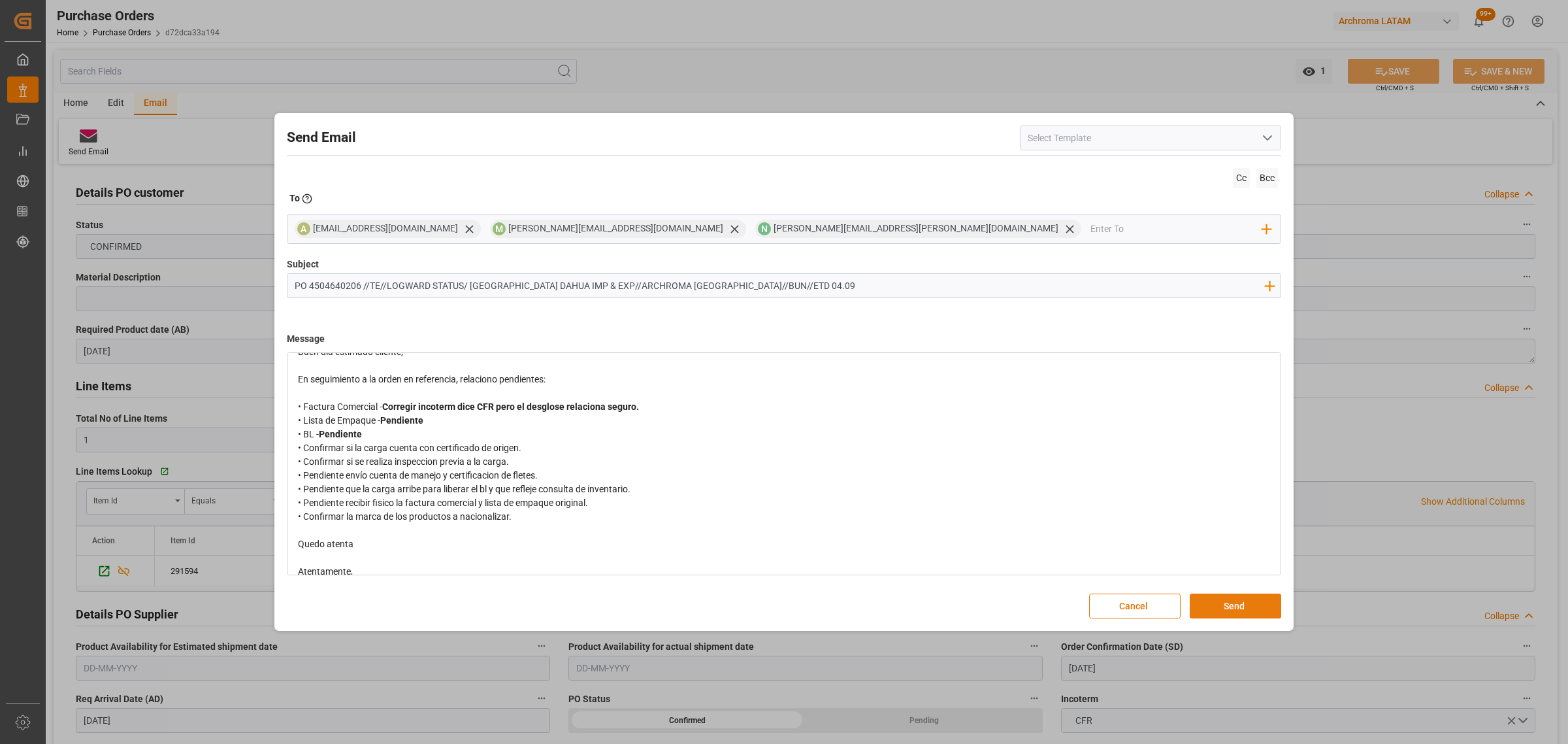
click at [1230, 599] on button "Send" at bounding box center [1235, 605] width 91 height 25
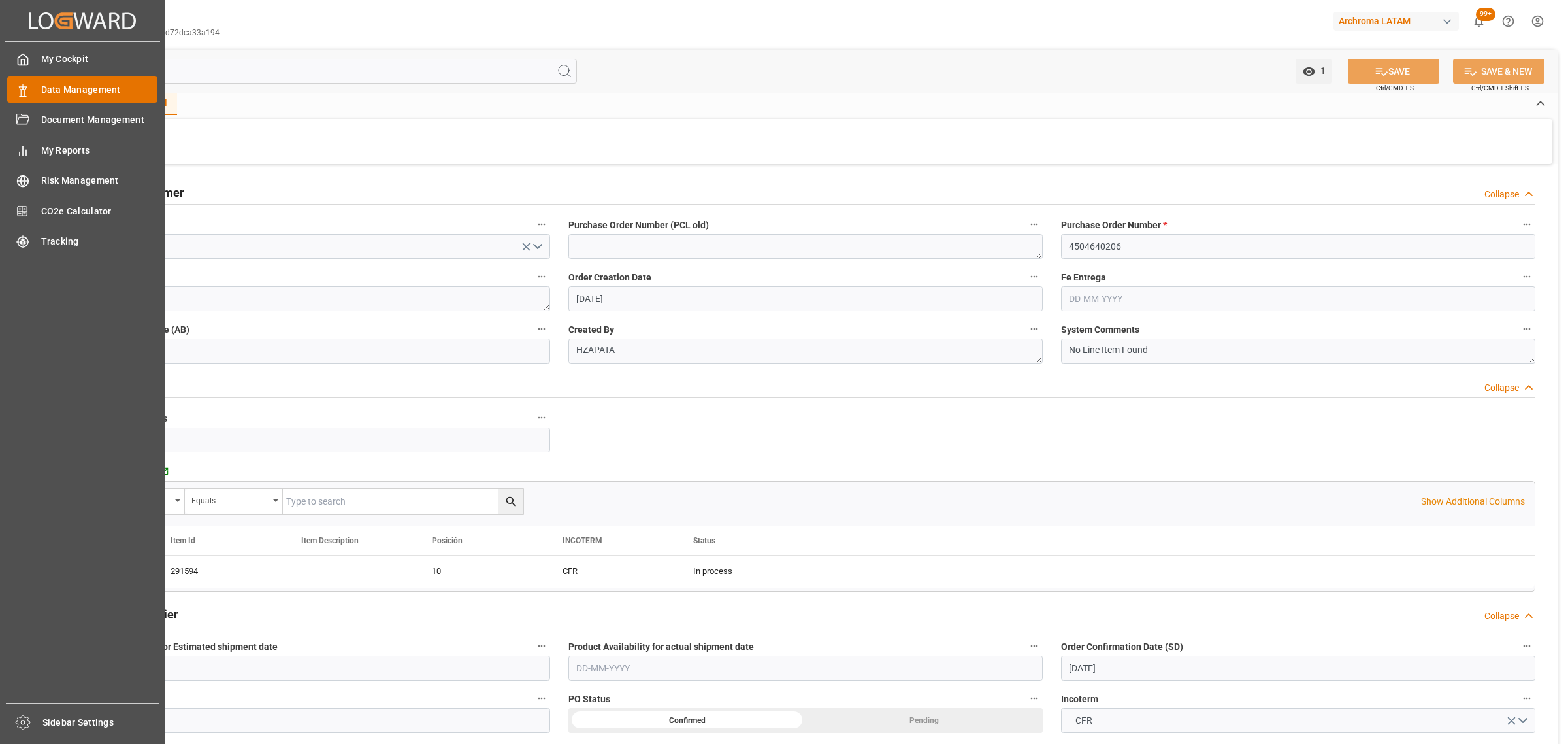
click at [31, 84] on div "Data Management Data Management" at bounding box center [82, 88] width 150 height 25
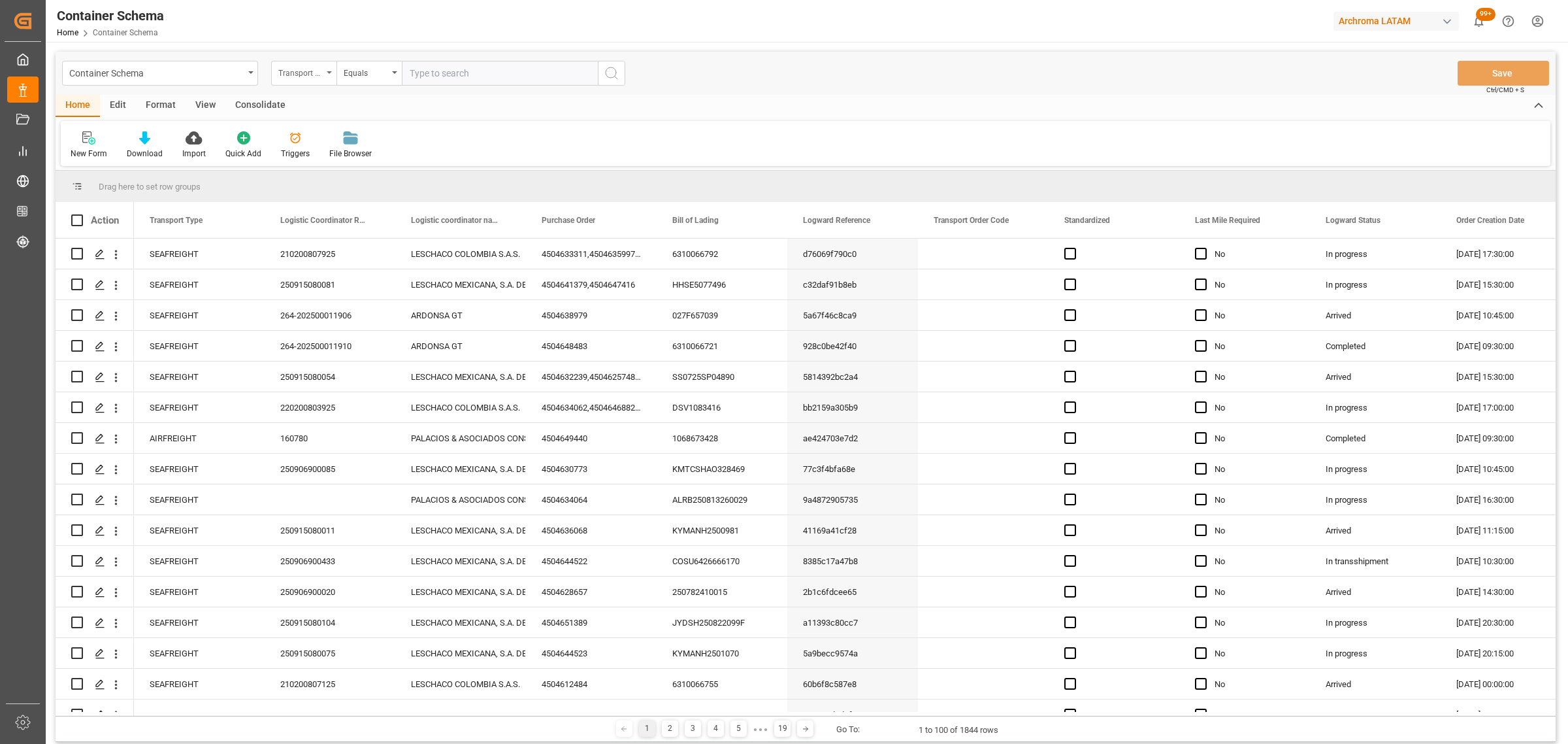
click at [302, 69] on div "Transport Type" at bounding box center [301, 72] width 45 height 15
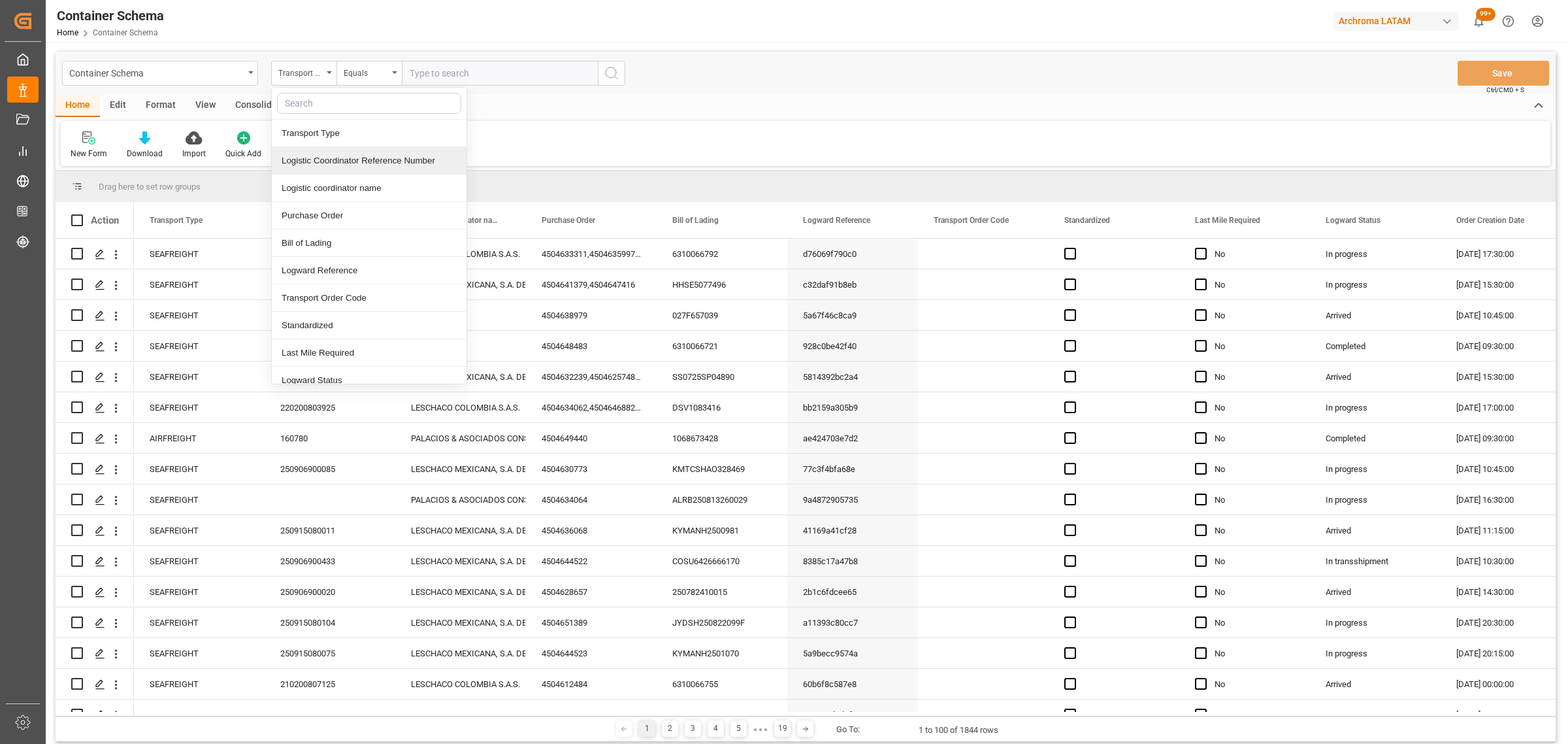
click at [363, 166] on div "Logistic Coordinator Reference Number" at bounding box center [369, 160] width 194 height 27
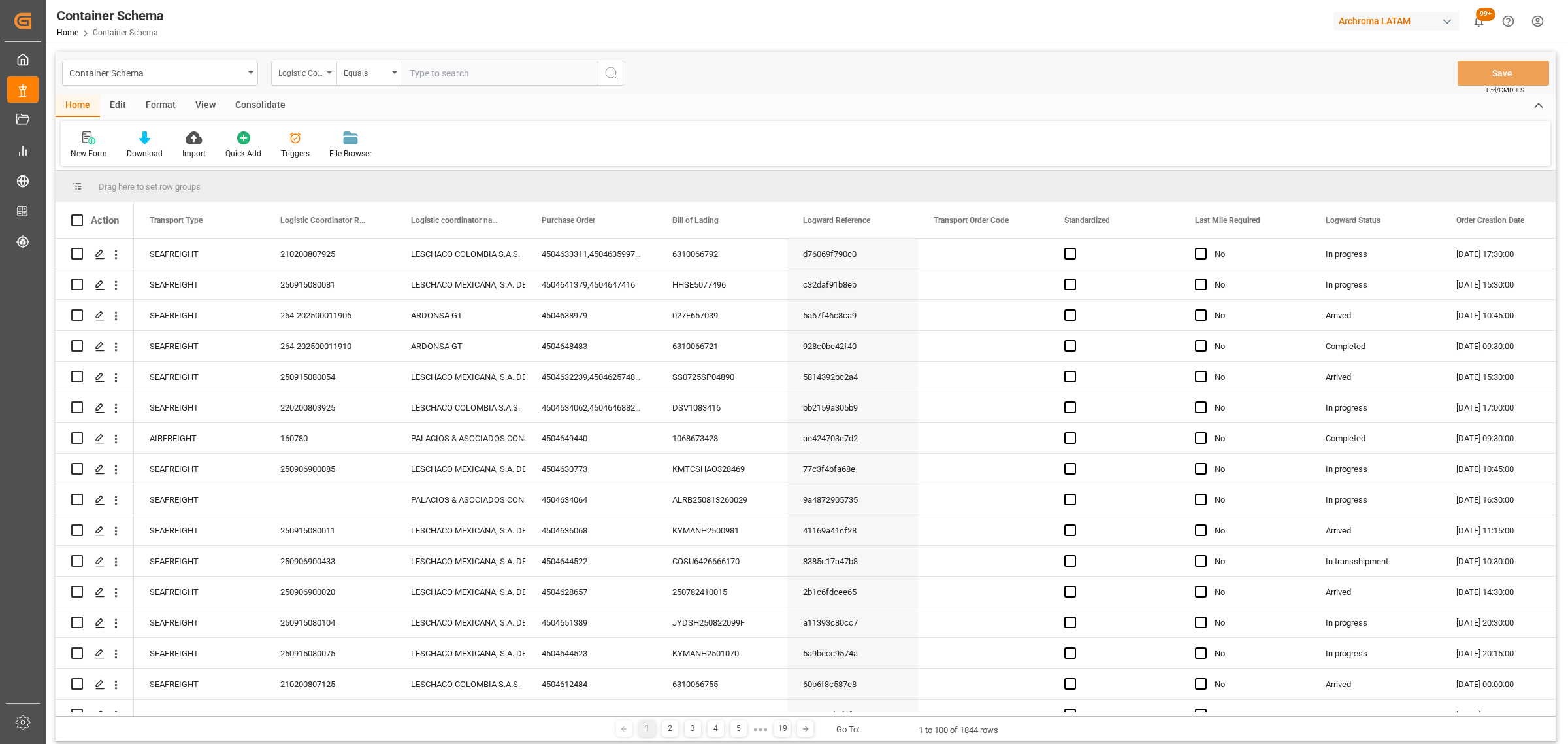
click at [314, 74] on div "Logistic Coordinator Reference Number" at bounding box center [301, 72] width 45 height 15
click at [373, 188] on div "Logistic coordinator name" at bounding box center [369, 187] width 194 height 27
click at [315, 62] on div "Logistic coordinator name" at bounding box center [303, 73] width 65 height 25
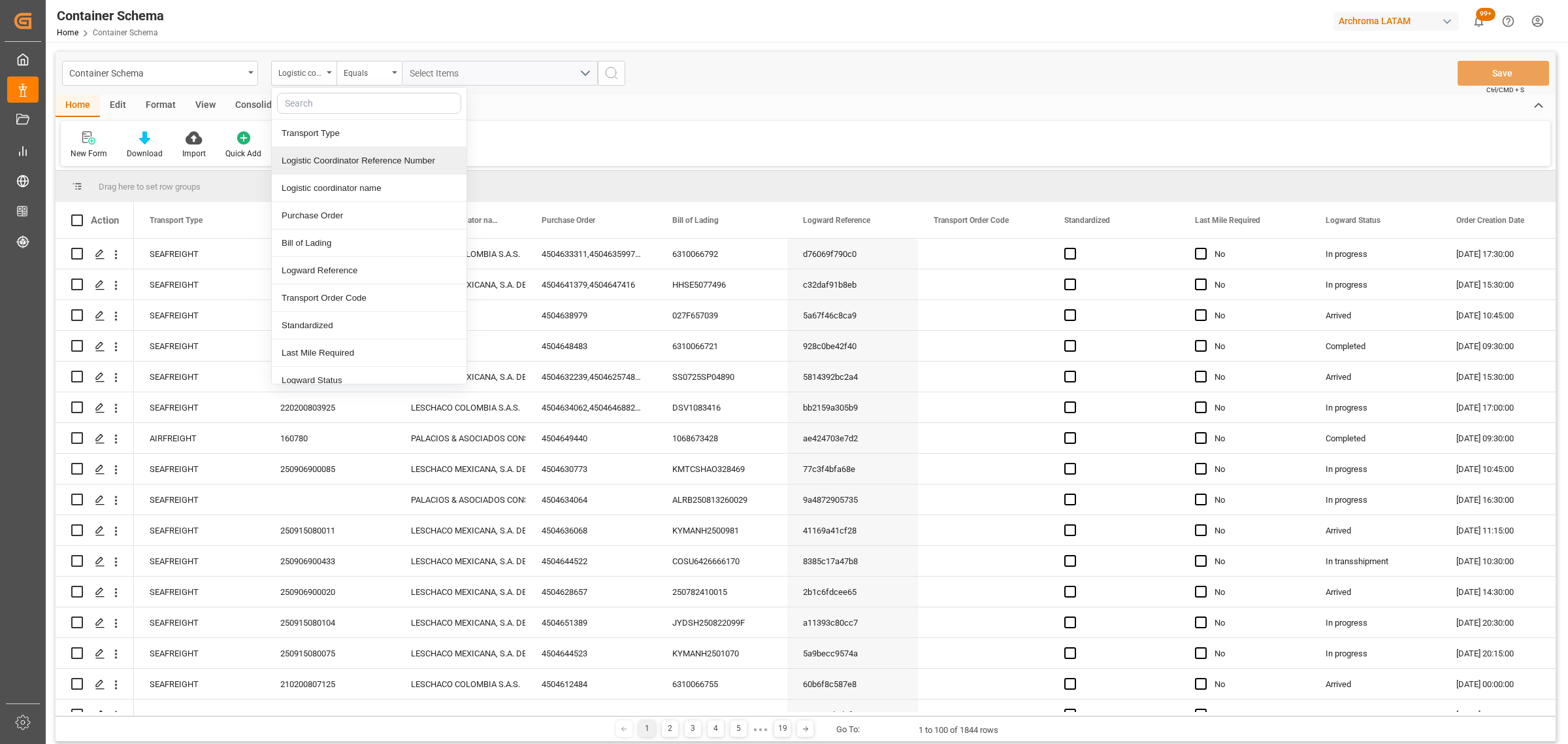
click at [395, 162] on div "Logistic Coordinator Reference Number" at bounding box center [369, 160] width 194 height 27
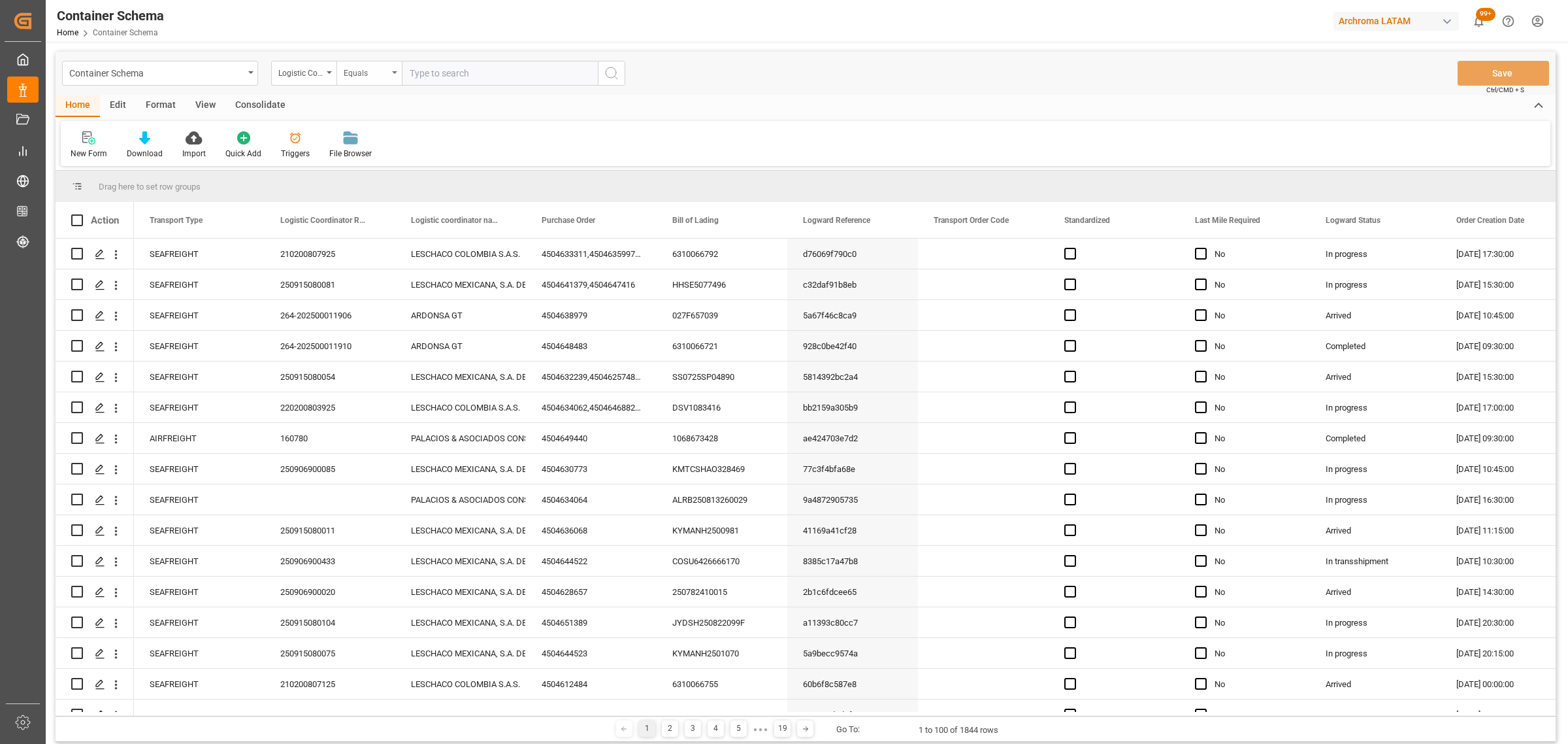
click at [376, 64] on div "Equals" at bounding box center [366, 72] width 45 height 15
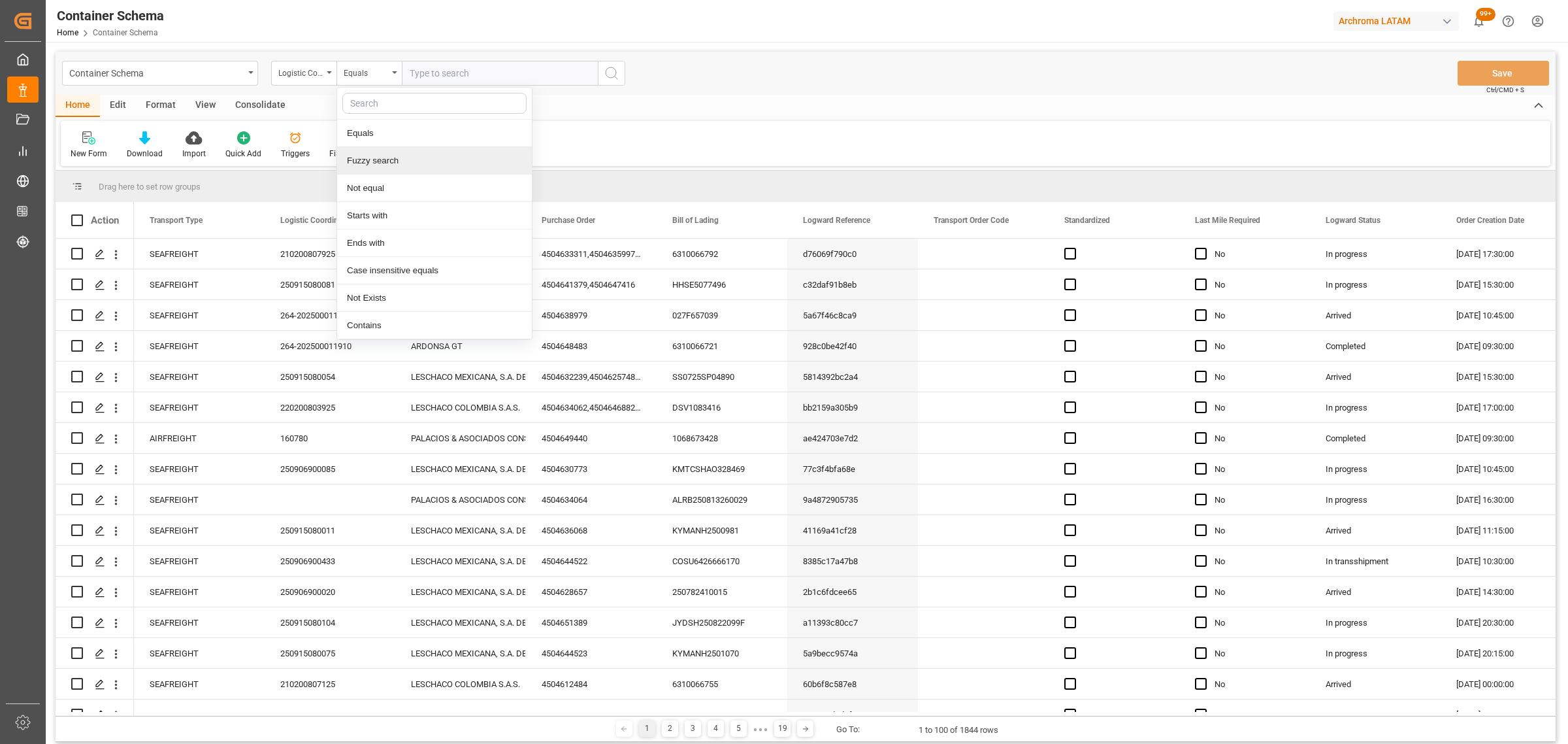
click at [399, 172] on div "Fuzzy search" at bounding box center [434, 160] width 194 height 27
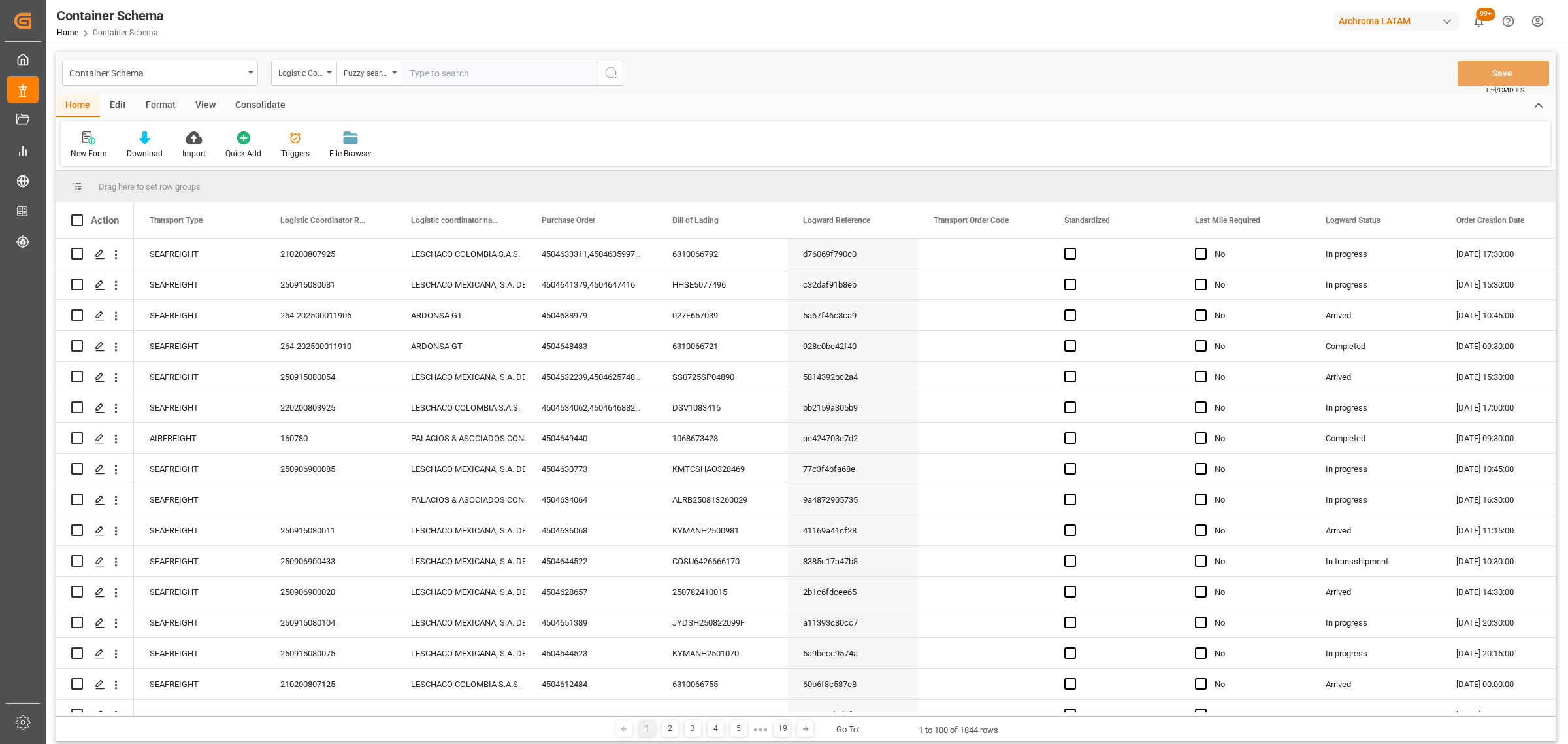
click at [450, 67] on input "text" at bounding box center [500, 73] width 196 height 25
paste input "210200708325"
type input "210200708325"
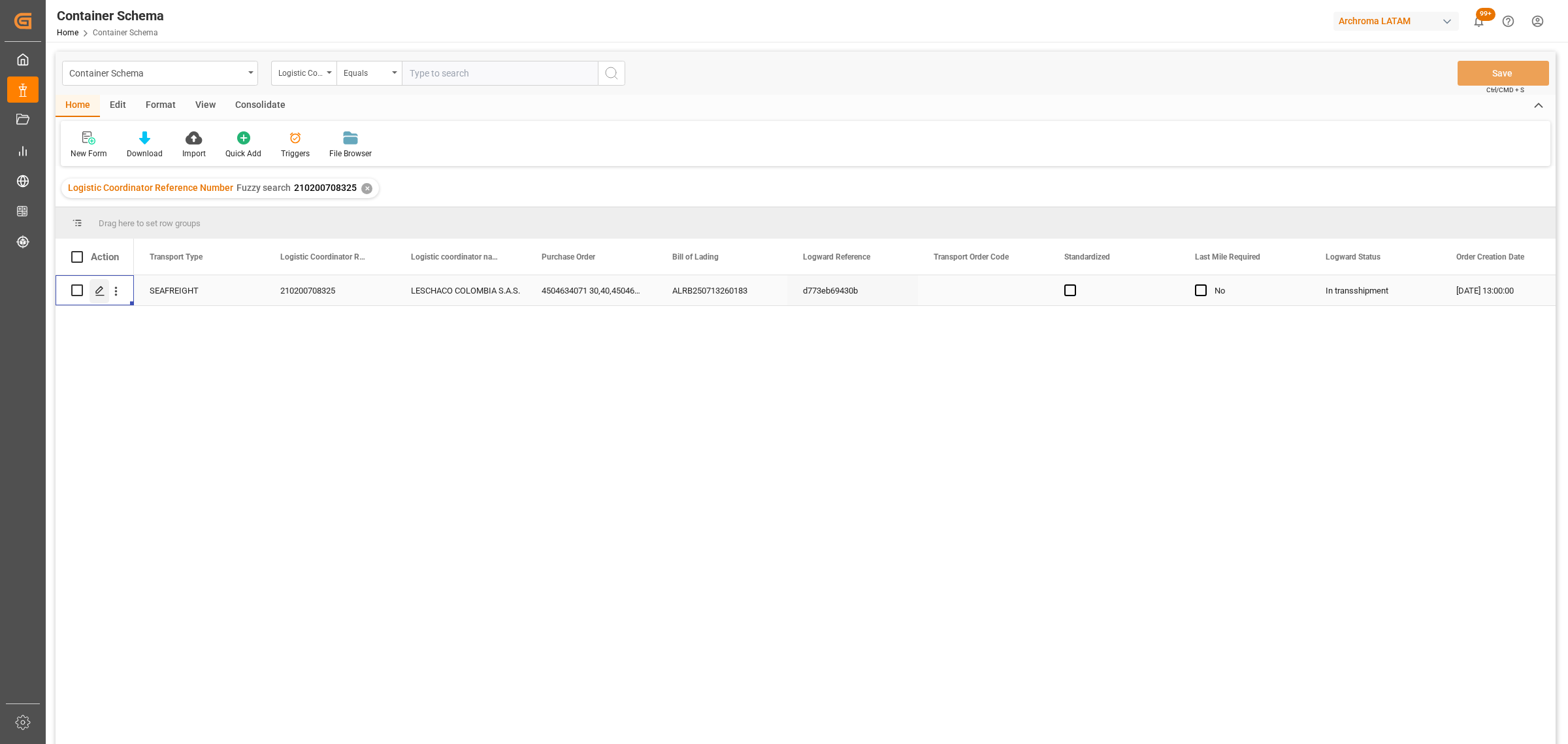
click at [102, 289] on icon "Press SPACE to select this row." at bounding box center [100, 291] width 10 height 10
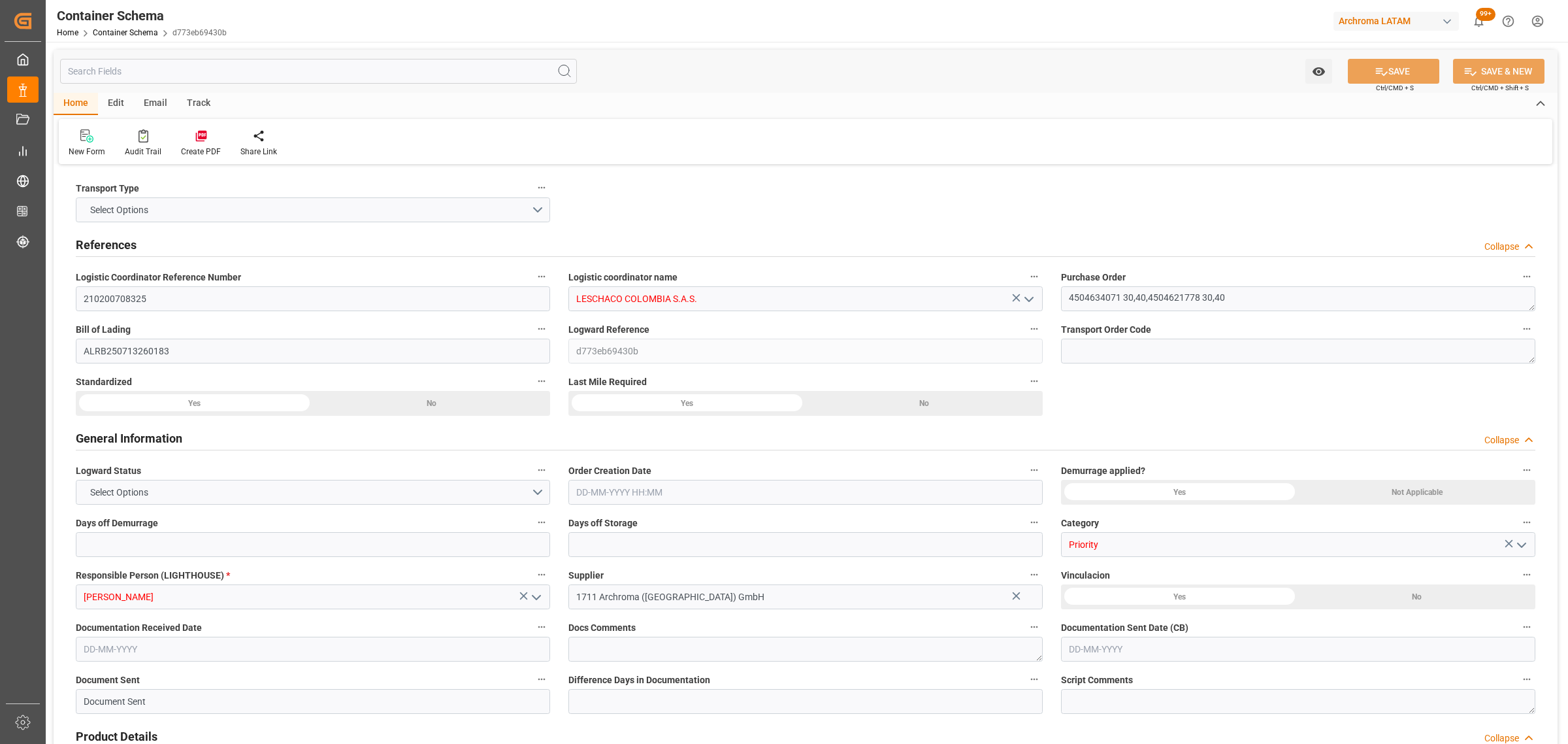
type input "0"
type input "3"
type input "4"
type input "9"
type input "1580"
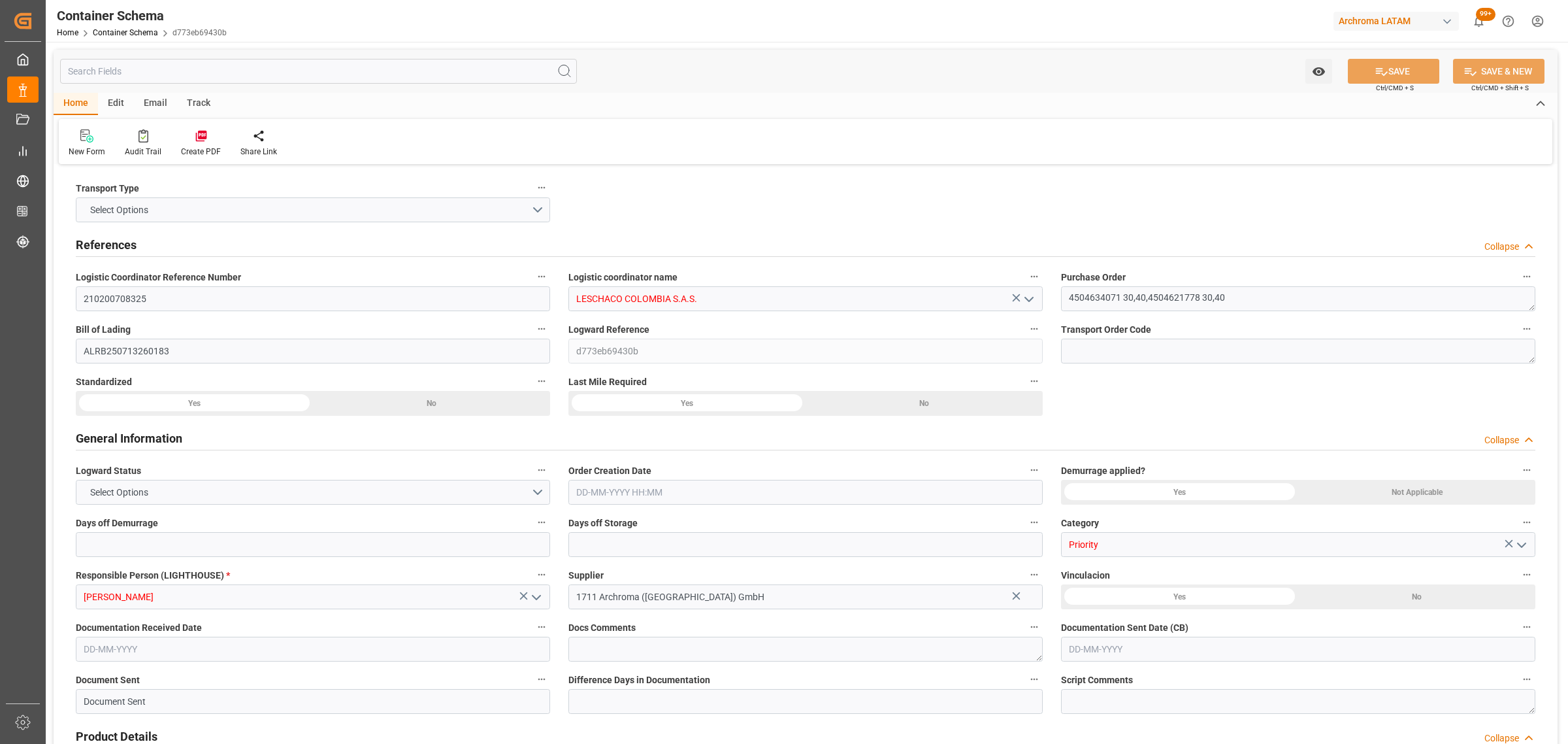
type input "1648.44"
type input "MSC"
type input "Mediterranean Shipping Company"
type input "DEBRV"
type input "COCTG"
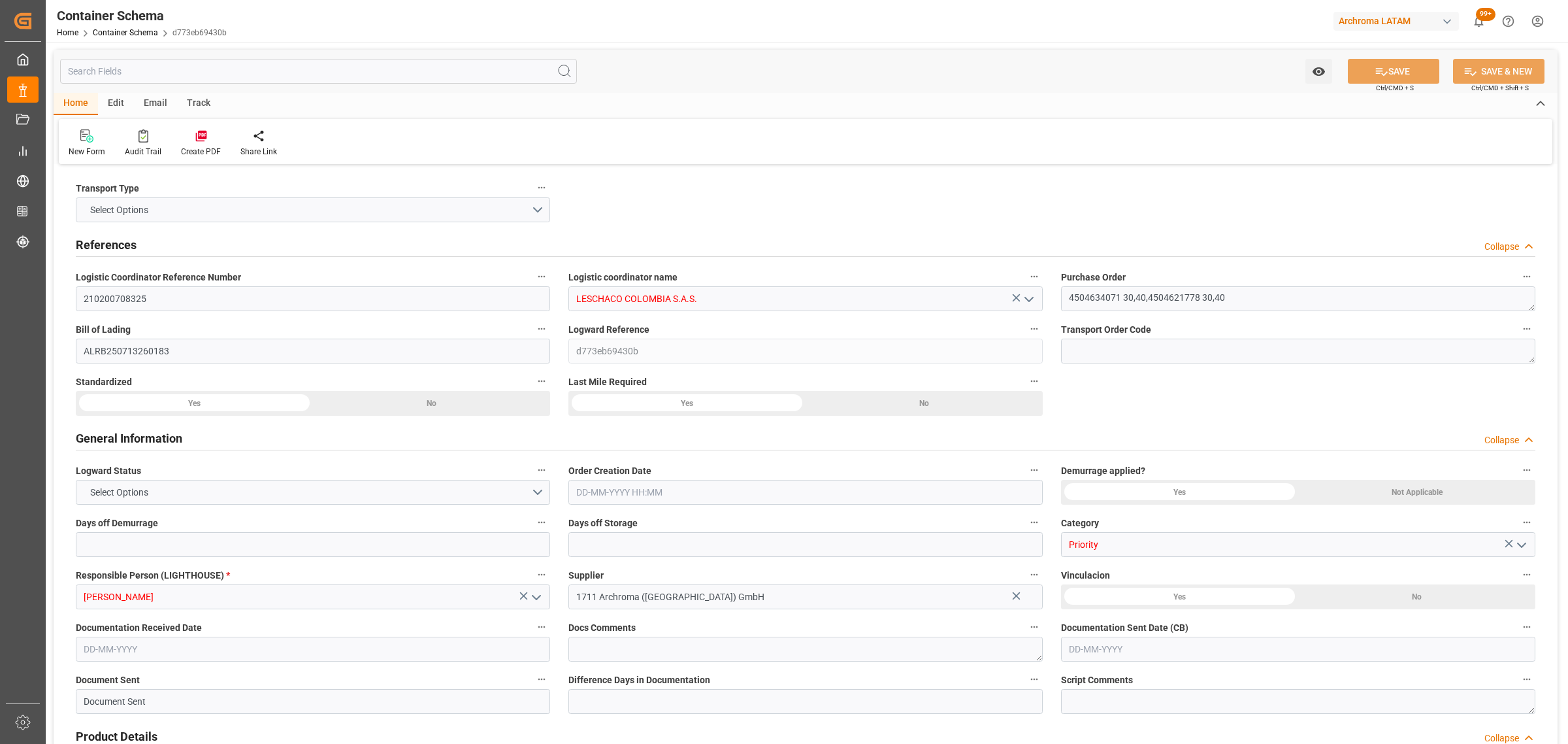
type input "COCTG"
type input "9244881"
type input "9535187"
type input "[DATE] 13:00"
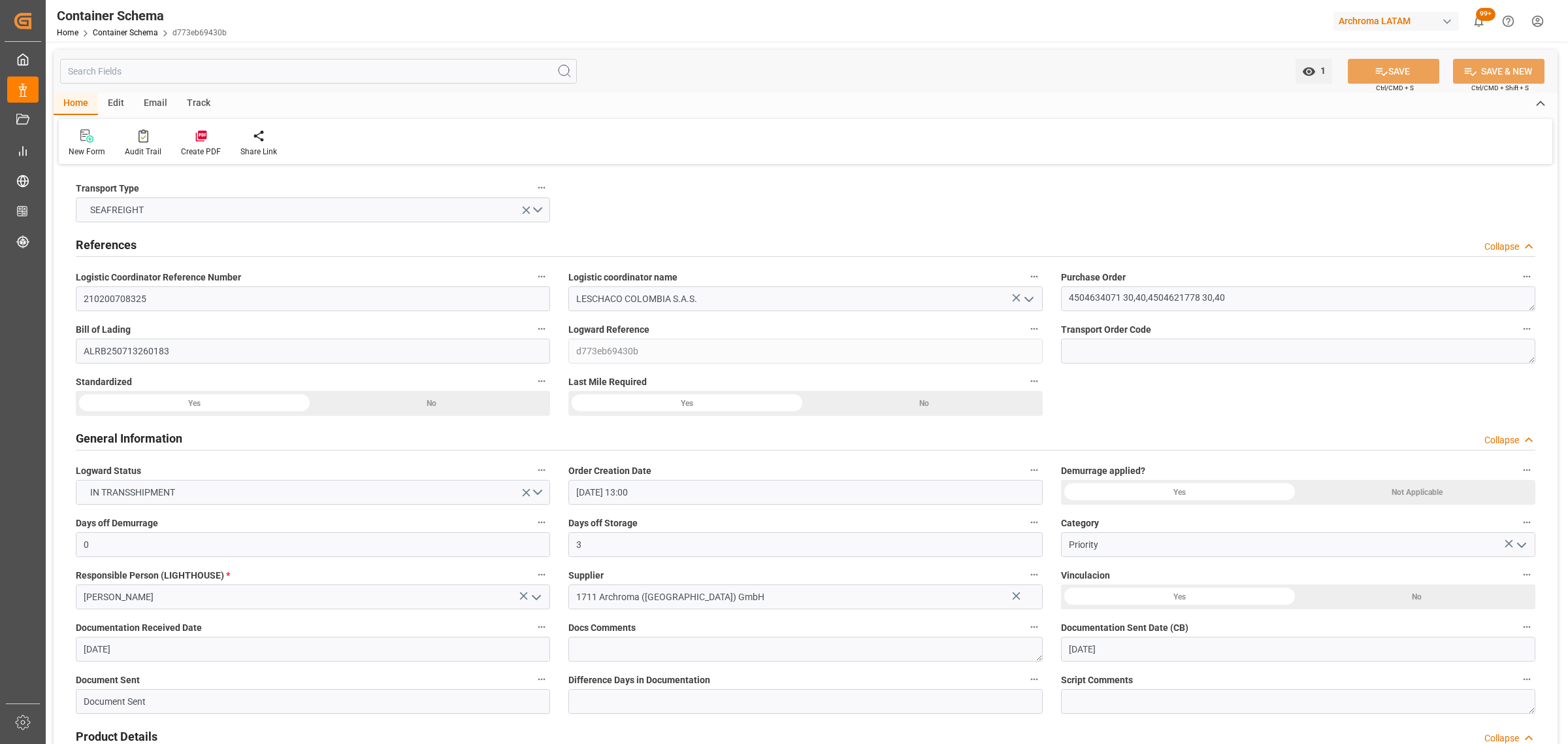
type input "[DATE]"
type input "[DATE] 00:00"
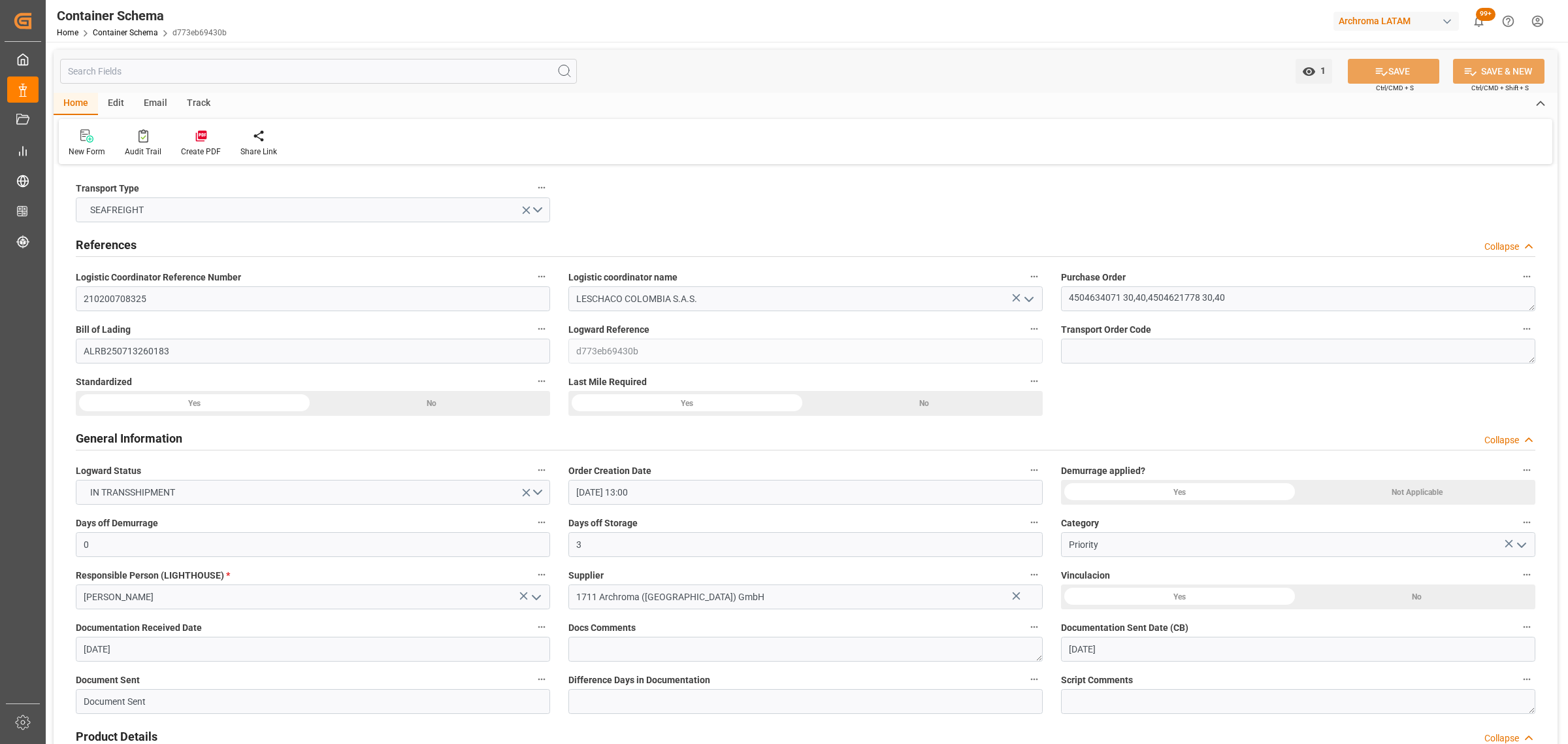
type input "[DATE] 00:00"
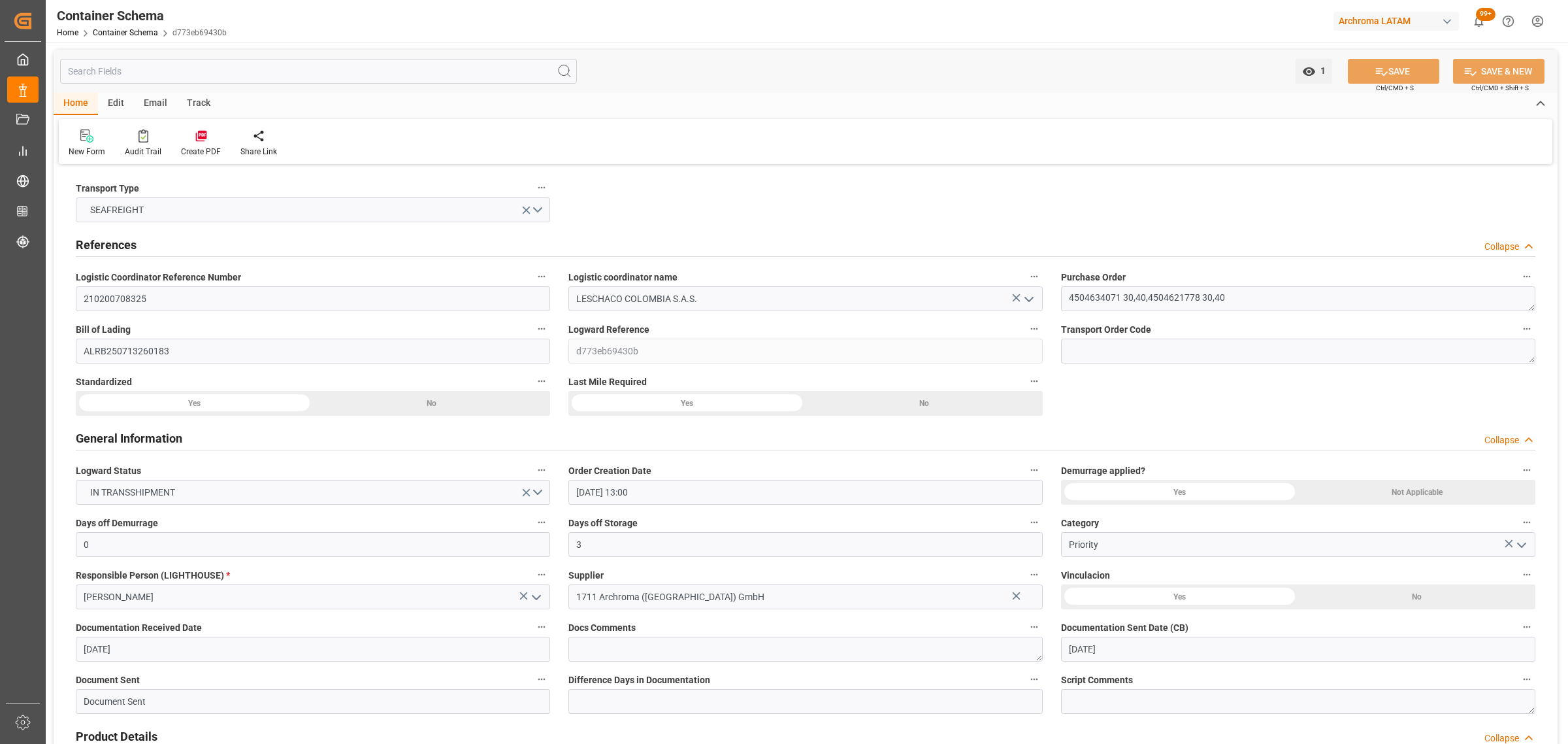
type input "[DATE] 00:00"
click at [162, 103] on div "Email" at bounding box center [155, 104] width 43 height 22
click at [86, 142] on icon at bounding box center [88, 138] width 18 height 9
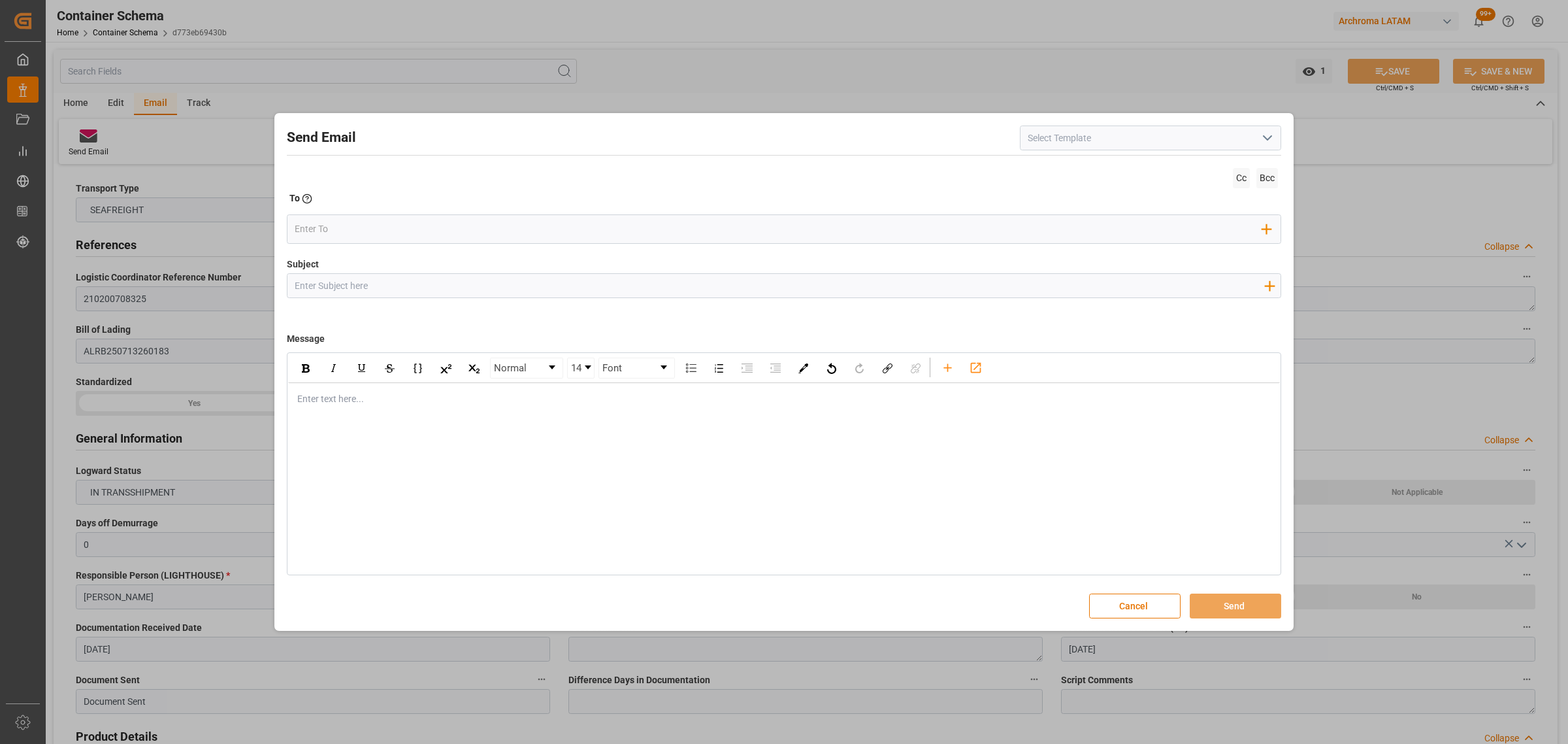
click at [1273, 134] on icon "open menu" at bounding box center [1266, 138] width 16 height 16
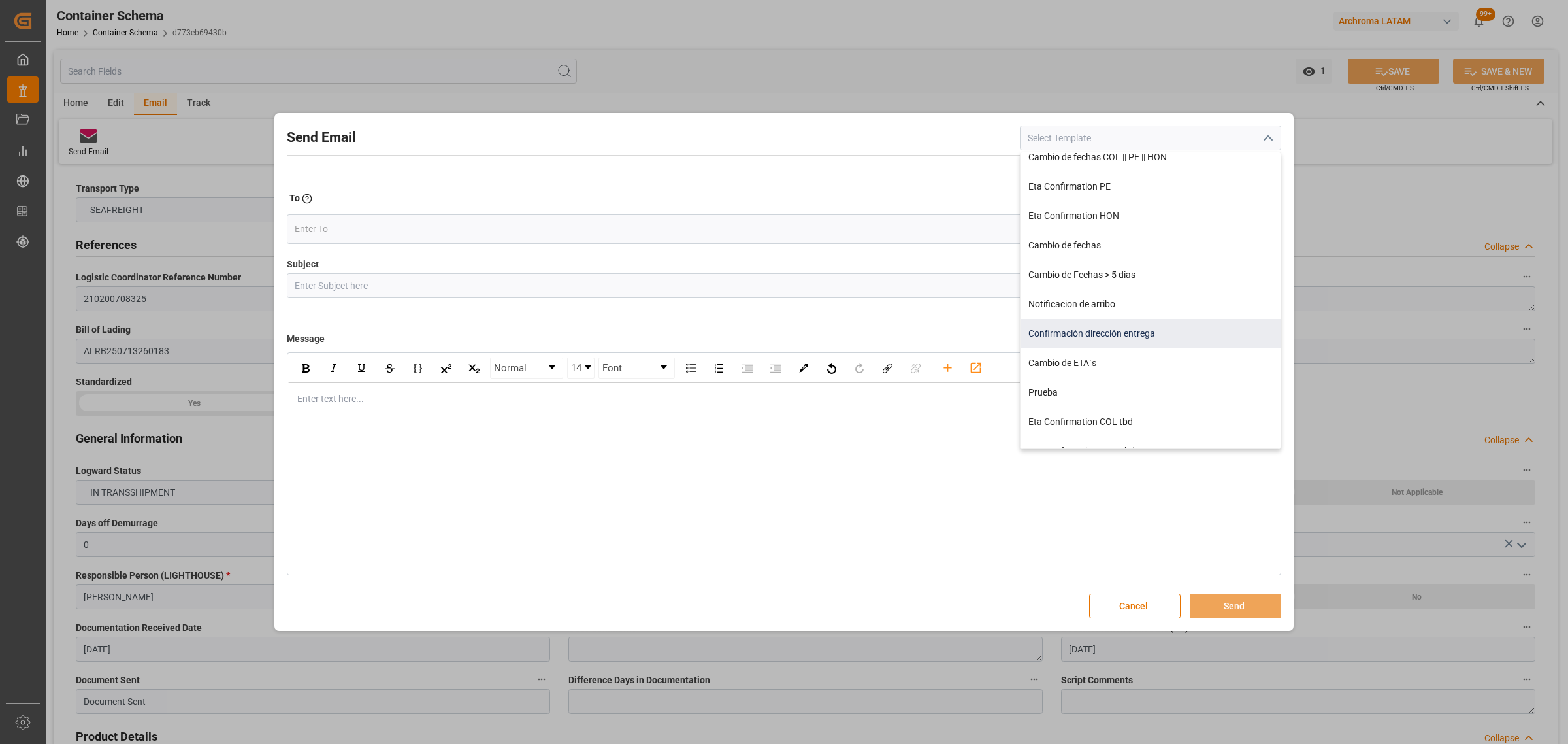
scroll to position [263, 0]
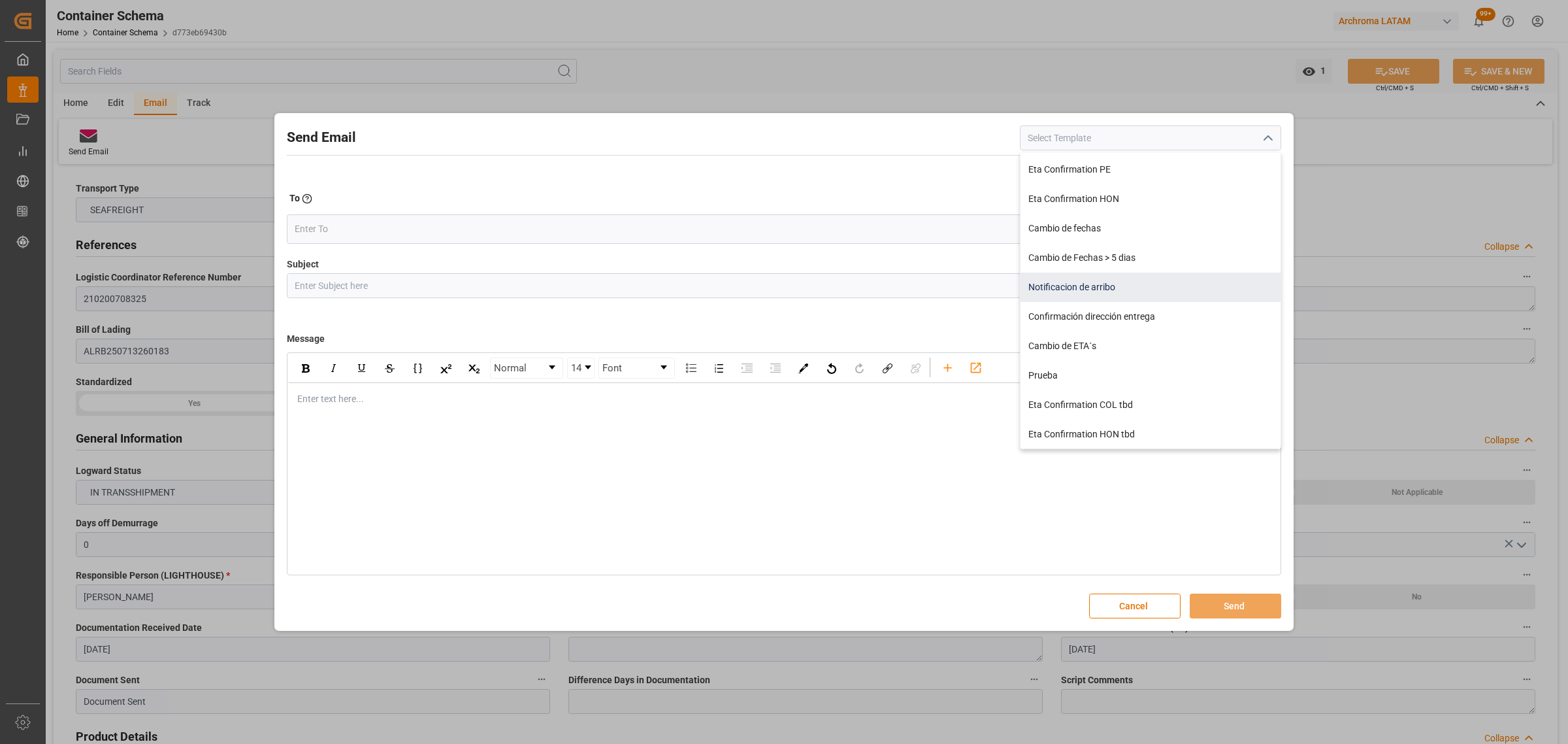
click at [1126, 282] on div "Notificacion de arribo" at bounding box center [1150, 288] width 260 height 30
type input "Notificacion de arribo"
type input "Aviso de llegada || PO {{orderReference}} | BL {{bookingNumber}} || CONTENEDOR …"
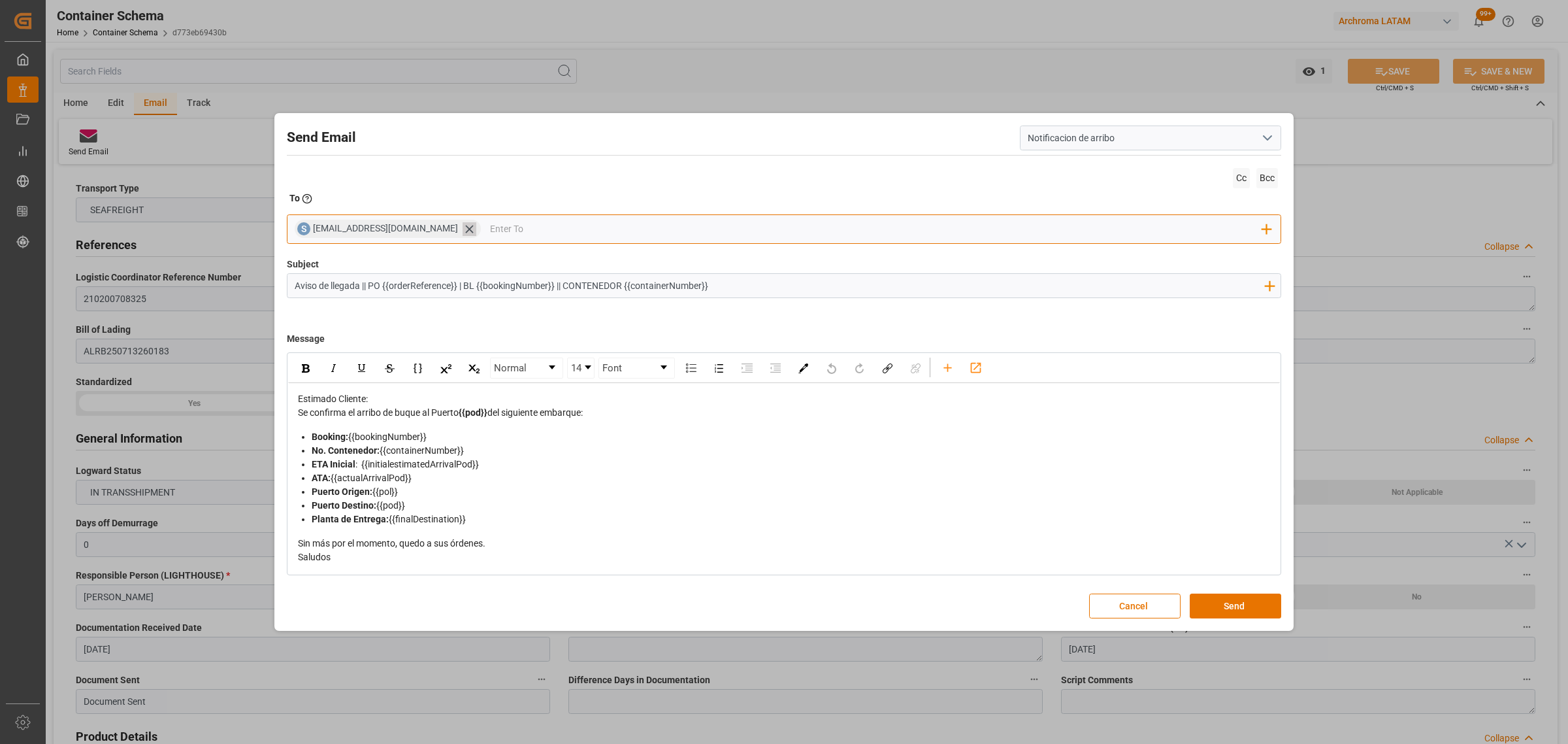
click at [462, 227] on icon at bounding box center [469, 229] width 14 height 14
drag, startPoint x: 604, startPoint y: 413, endPoint x: 286, endPoint y: 413, distance: 318.0
click at [287, 413] on div "Normal 14 Font Estimado Cliente: Se confirma el arribo de buque al Puerto {{pod…" at bounding box center [784, 463] width 994 height 223
click at [445, 394] on div "Estimado Cliente:" at bounding box center [784, 399] width 972 height 14
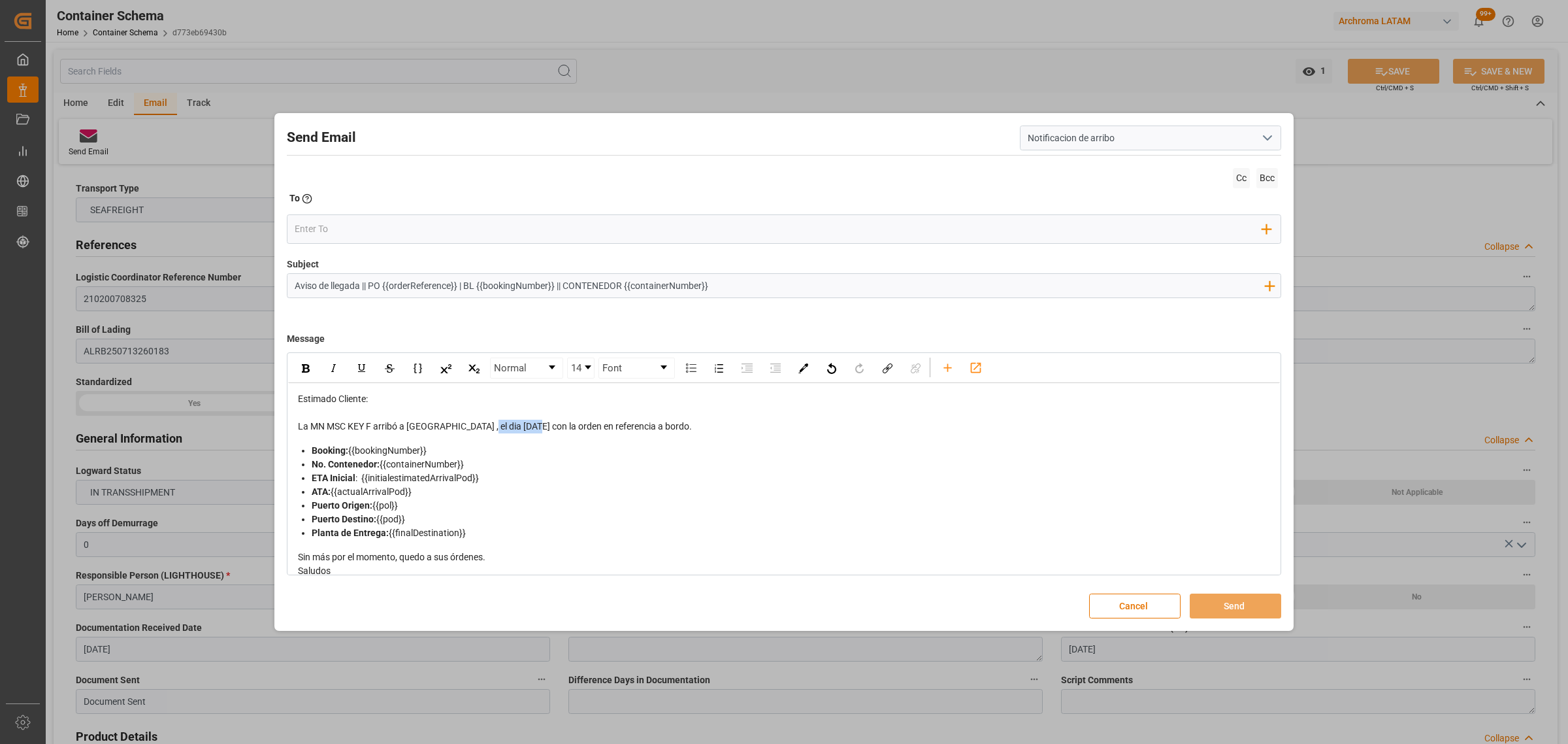
drag, startPoint x: 532, startPoint y: 425, endPoint x: 480, endPoint y: 429, distance: 52.2
click at [480, 429] on span "La MN MSC KEY F arribó a [GEOGRAPHIC_DATA] , el dia [DATE] con la orden en refe…" at bounding box center [494, 426] width 394 height 10
click at [308, 365] on img "rdw-inline-control" at bounding box center [305, 368] width 7 height 8
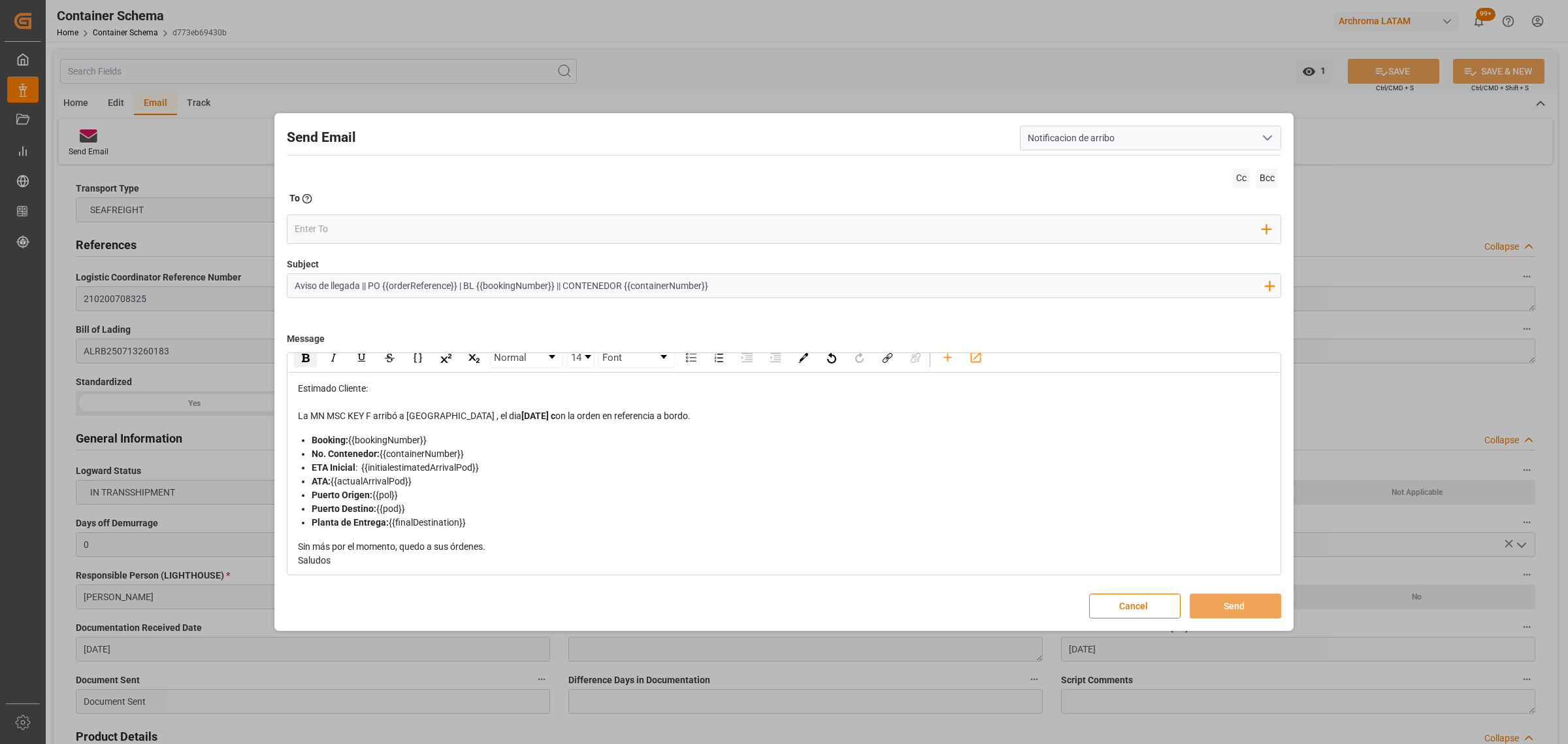
scroll to position [13, 0]
drag, startPoint x: 497, startPoint y: 550, endPoint x: 262, endPoint y: 539, distance: 235.3
click at [262, 539] on div "Send Email Notificacion de arribo Cc Bcc To Enter the TO Email address Add Fiel…" at bounding box center [784, 372] width 1568 height 744
drag, startPoint x: 442, startPoint y: 546, endPoint x: 348, endPoint y: 544, distance: 94.0
click at [348, 544] on span "• Pendiente que la carga arribe para liberar el bl y que refleje consulta de in…" at bounding box center [463, 543] width 332 height 10
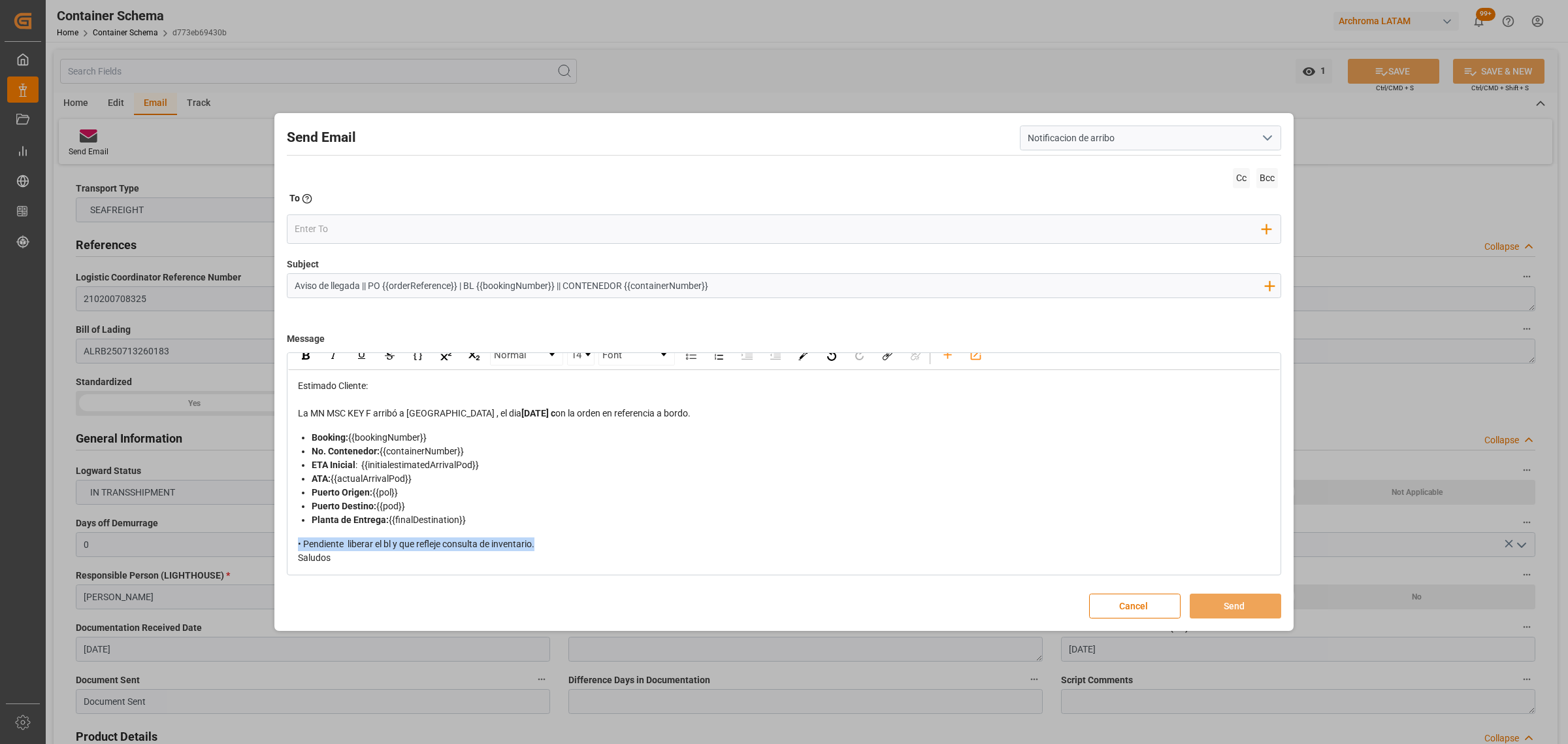
drag, startPoint x: 481, startPoint y: 545, endPoint x: 277, endPoint y: 521, distance: 205.4
click at [270, 540] on div "Send Email Notificacion de arribo Cc Bcc To Enter the TO Email address Add Fiel…" at bounding box center [784, 372] width 1568 height 744
click at [302, 363] on div "rdw-inline-control" at bounding box center [305, 355] width 23 height 20
click at [580, 552] on div "Saludos" at bounding box center [784, 558] width 972 height 14
click at [578, 550] on div "• Pendiente liberar el bl y que refleje consulta de inventario." at bounding box center [784, 544] width 972 height 14
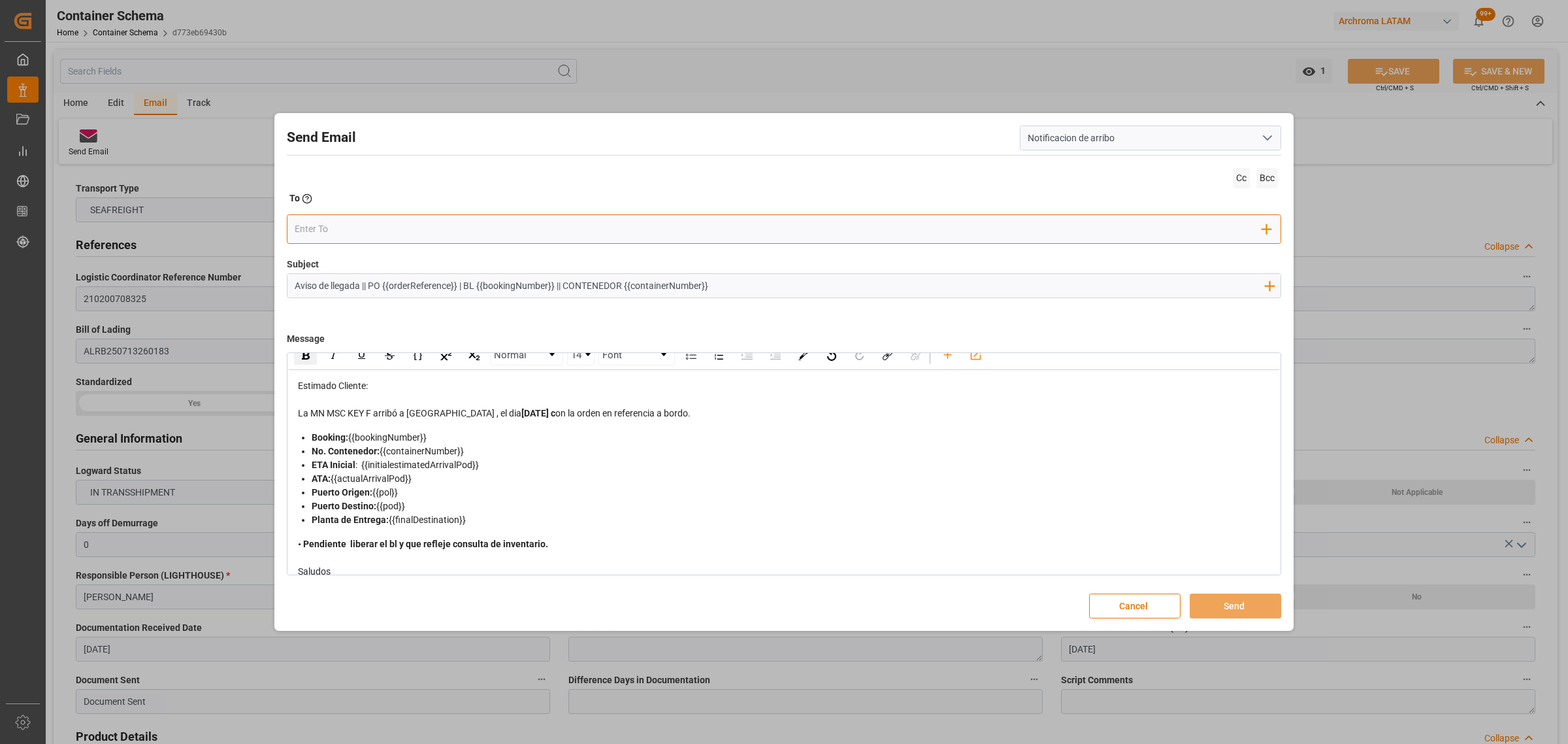
click at [354, 231] on input "email" at bounding box center [779, 228] width 968 height 20
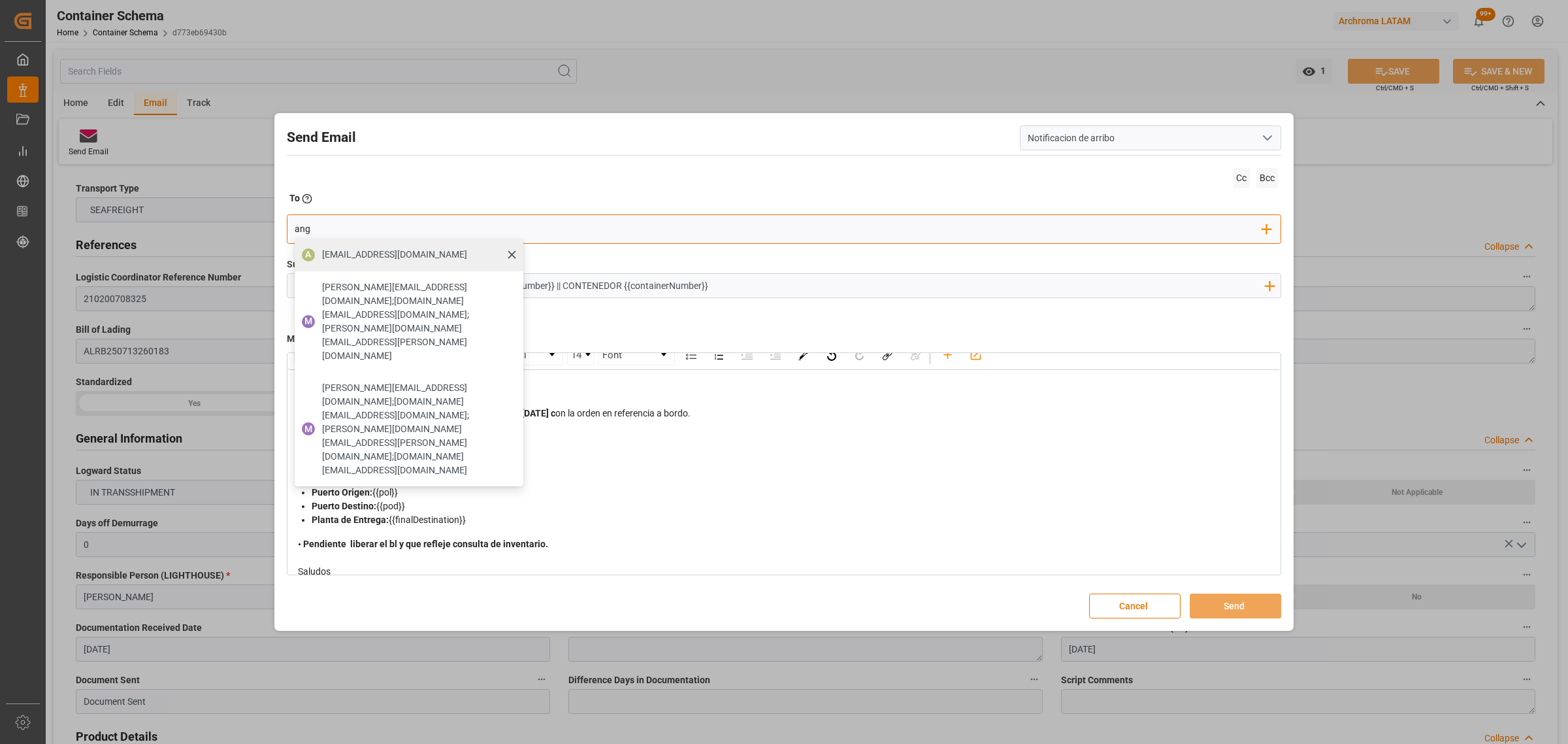
type input "ang"
click at [355, 251] on span "[EMAIL_ADDRESS][DOMAIN_NAME]" at bounding box center [395, 254] width 145 height 14
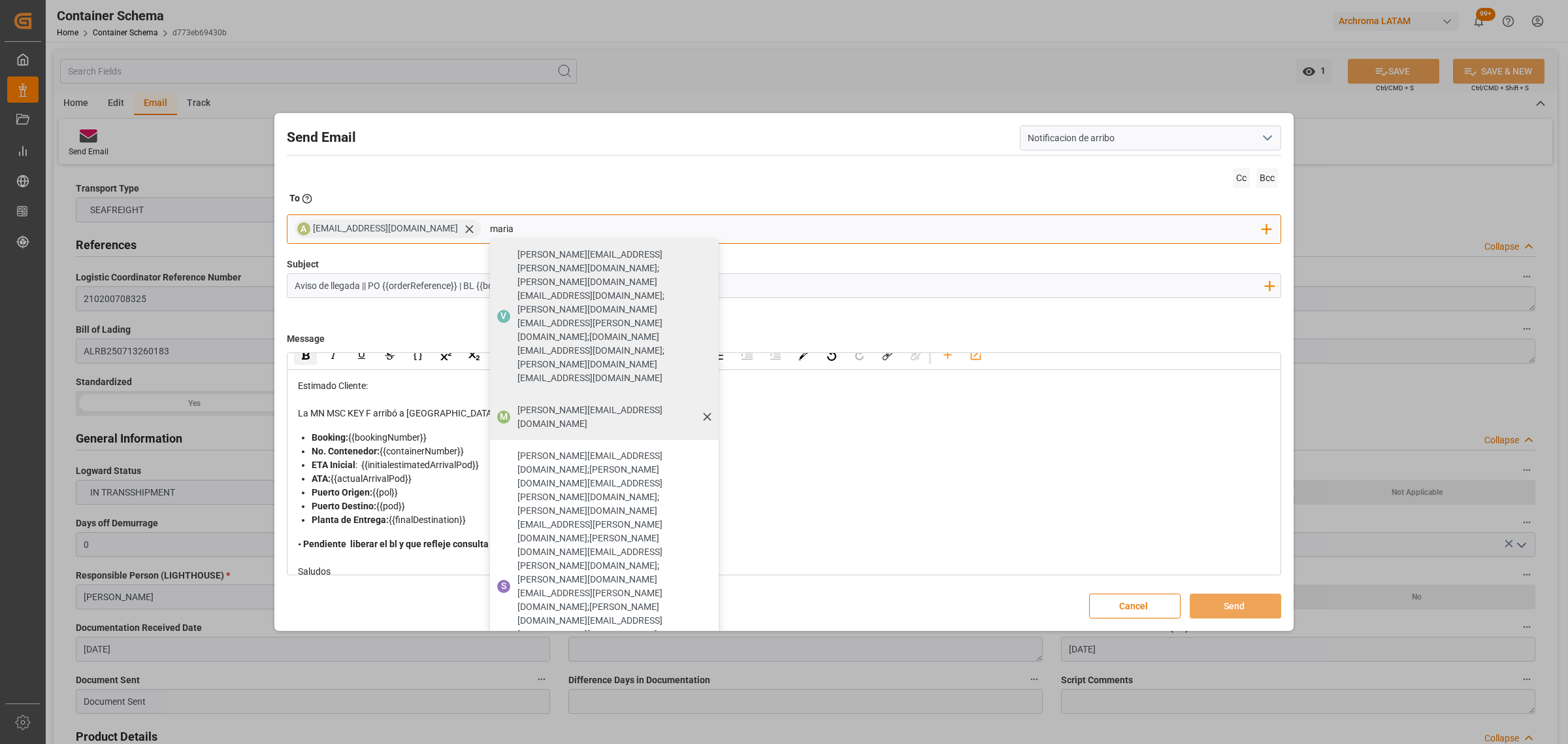
type input "maria"
click at [599, 403] on span "[PERSON_NAME][EMAIL_ADDRESS][DOMAIN_NAME]" at bounding box center [613, 416] width 192 height 27
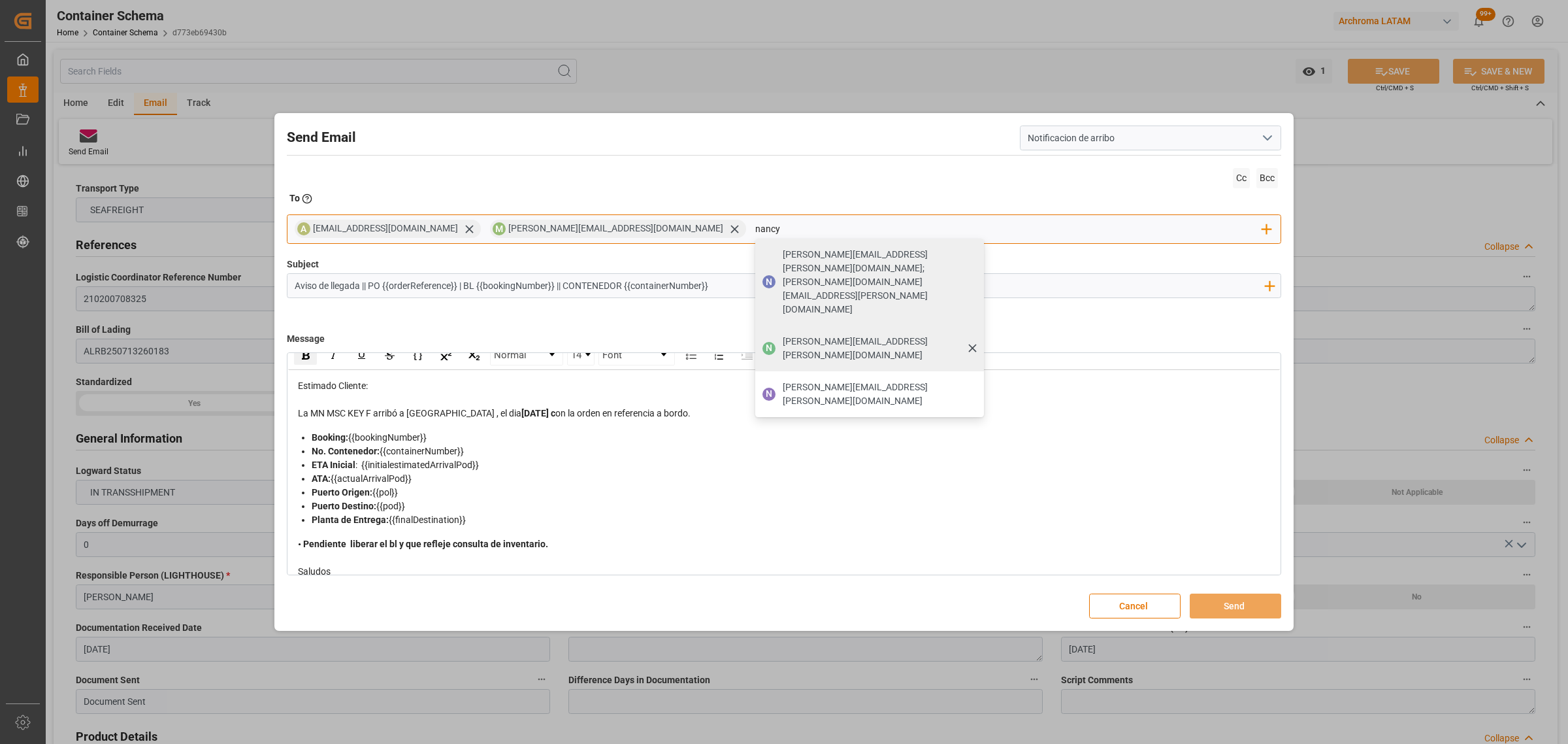
type input "nancy"
click at [783, 334] on span "[PERSON_NAME][EMAIL_ADDRESS][PERSON_NAME][DOMAIN_NAME]" at bounding box center [878, 347] width 192 height 27
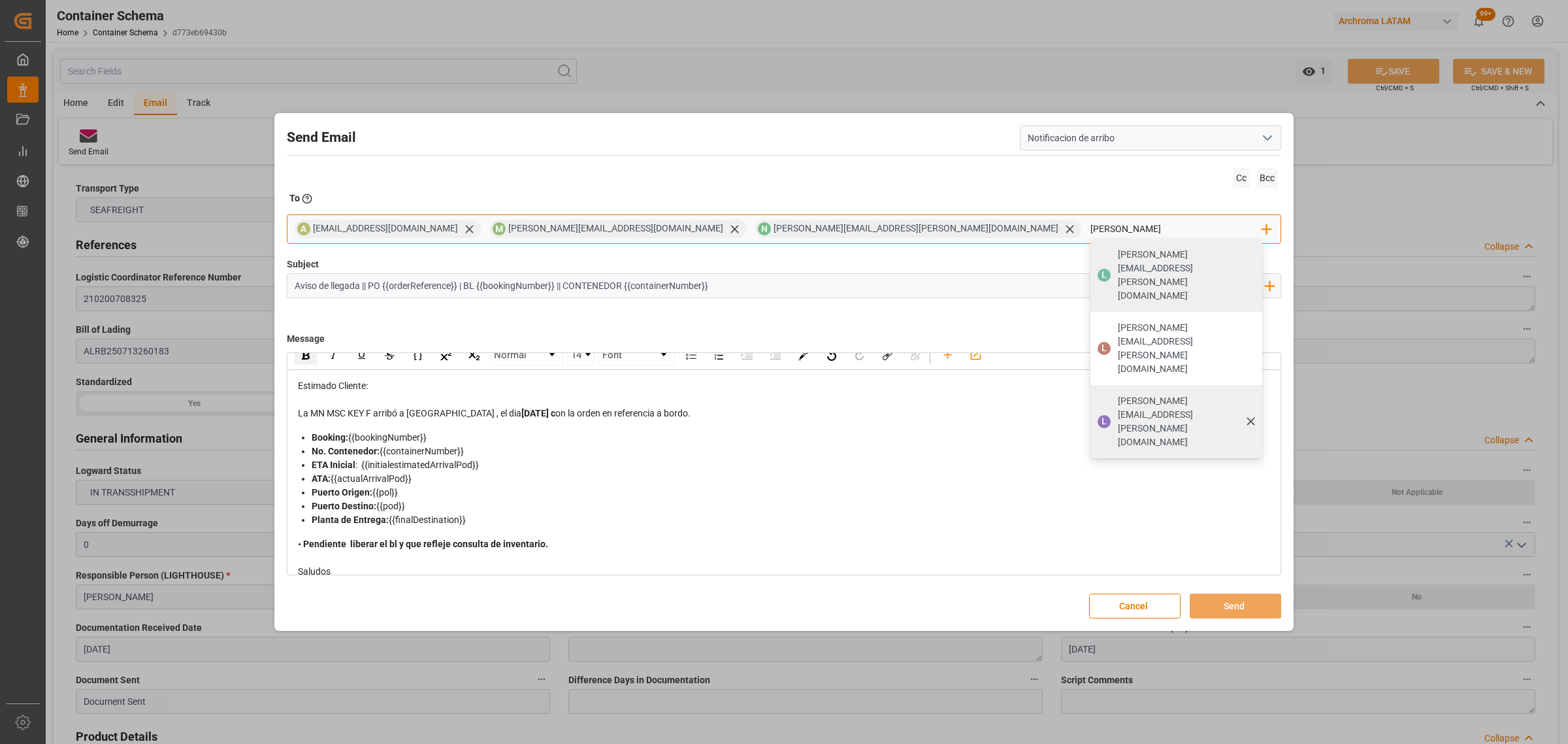
type input "[PERSON_NAME]"
click at [1118, 394] on span "[PERSON_NAME][EMAIL_ADDRESS][PERSON_NAME][DOMAIN_NAME]" at bounding box center [1186, 421] width 136 height 55
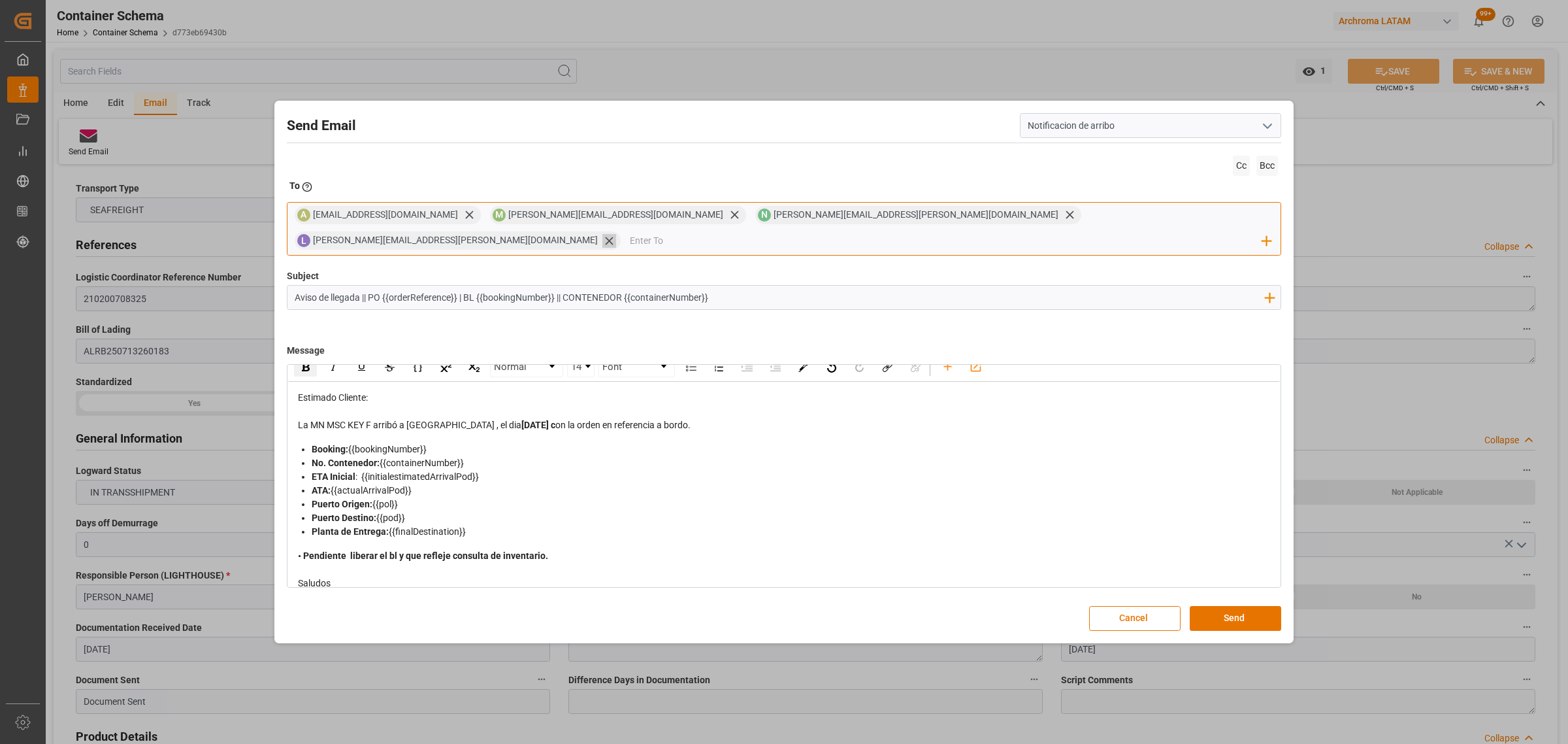
click at [612, 237] on icon at bounding box center [609, 241] width 7 height 7
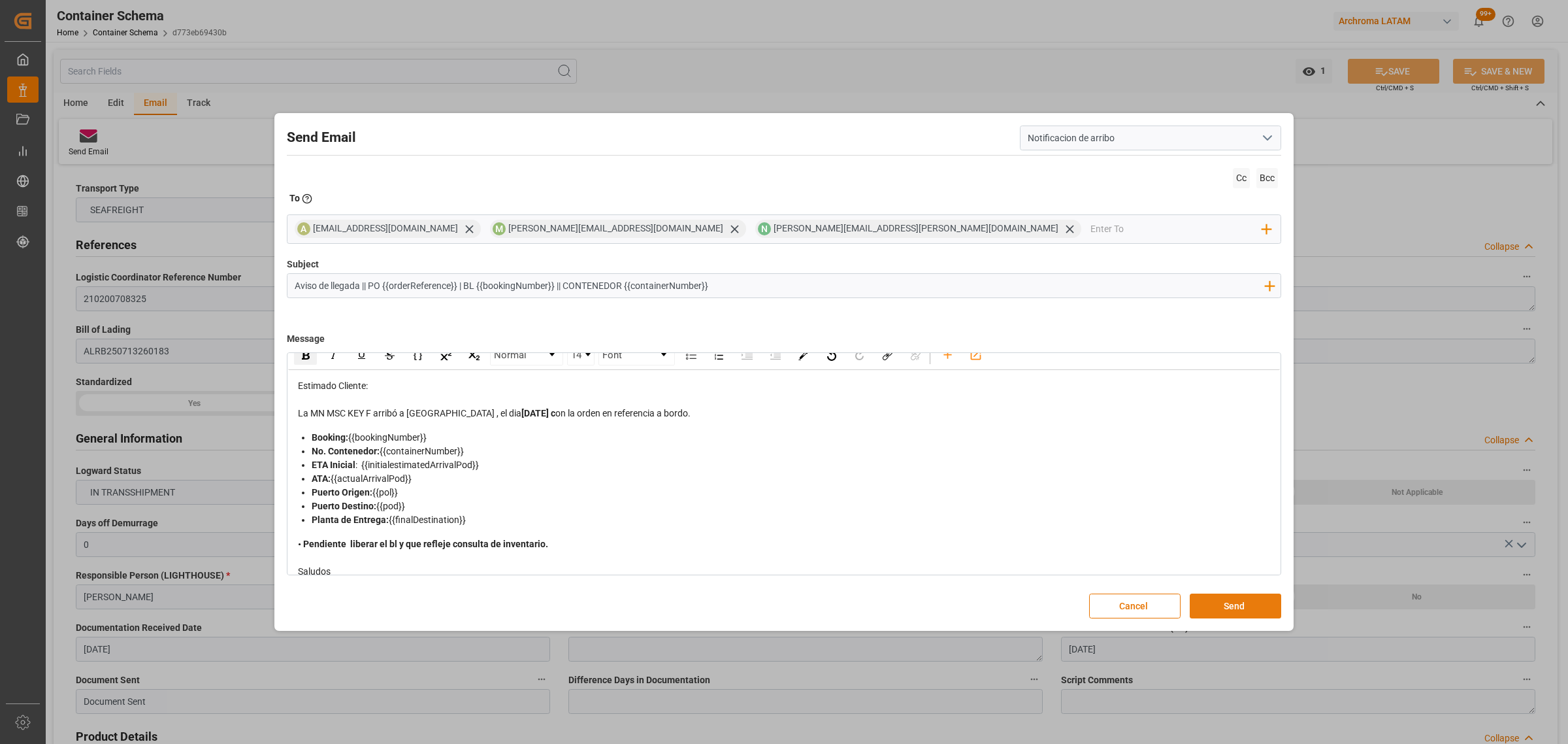
click at [1237, 605] on button "Send" at bounding box center [1235, 605] width 91 height 25
